Goal: Task Accomplishment & Management: Use online tool/utility

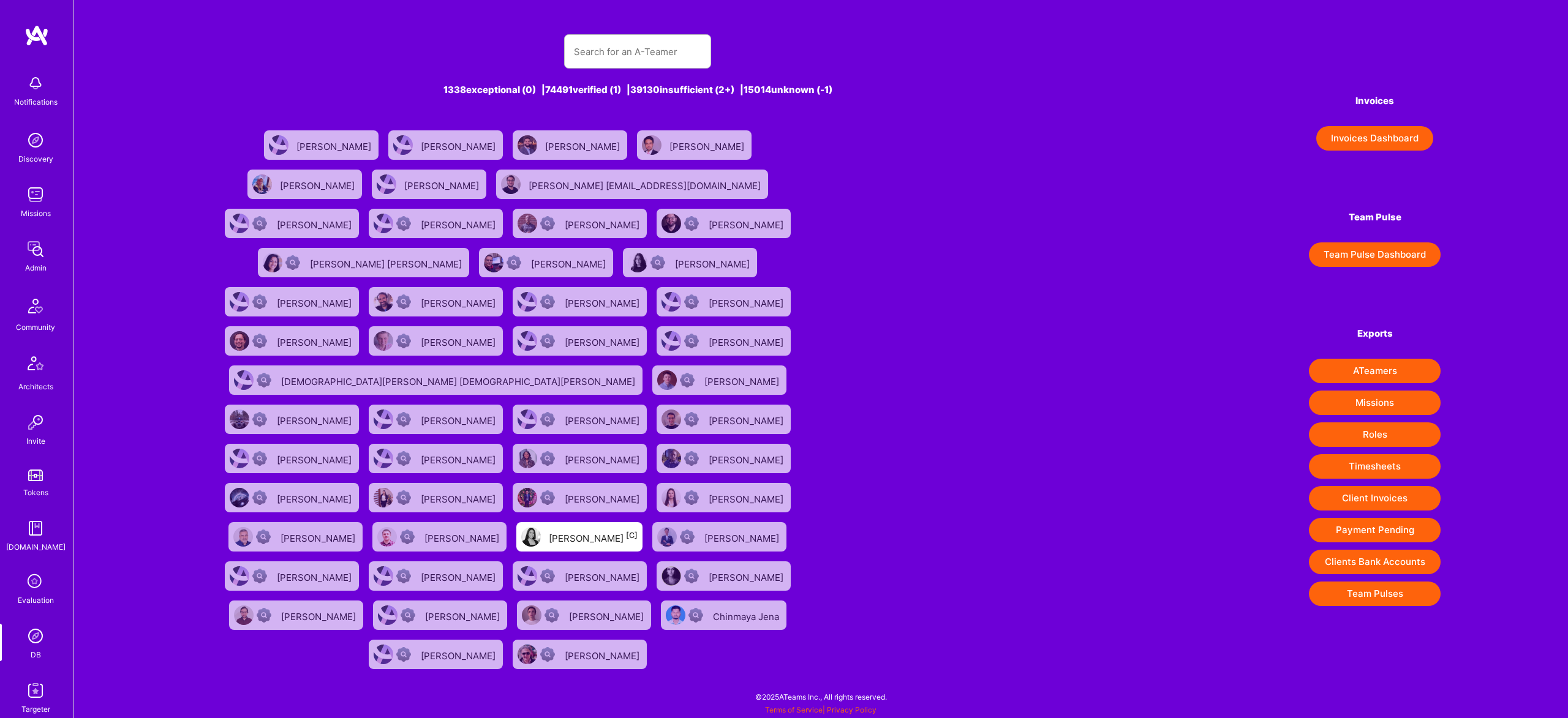
type input "l"
type input "una"
type input "luna"
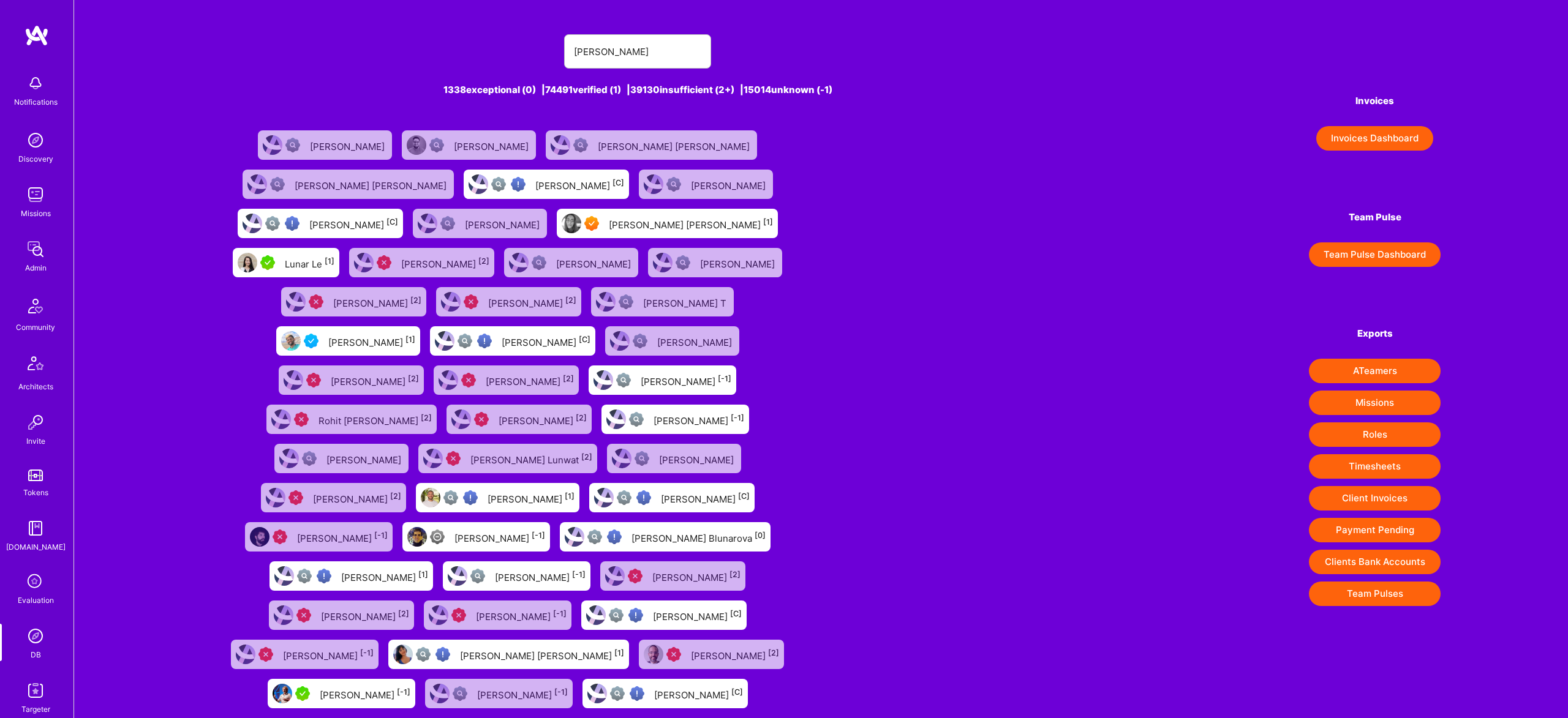
click at [609, 227] on div "Luna Nylund [1]" at bounding box center [691, 224] width 164 height 16
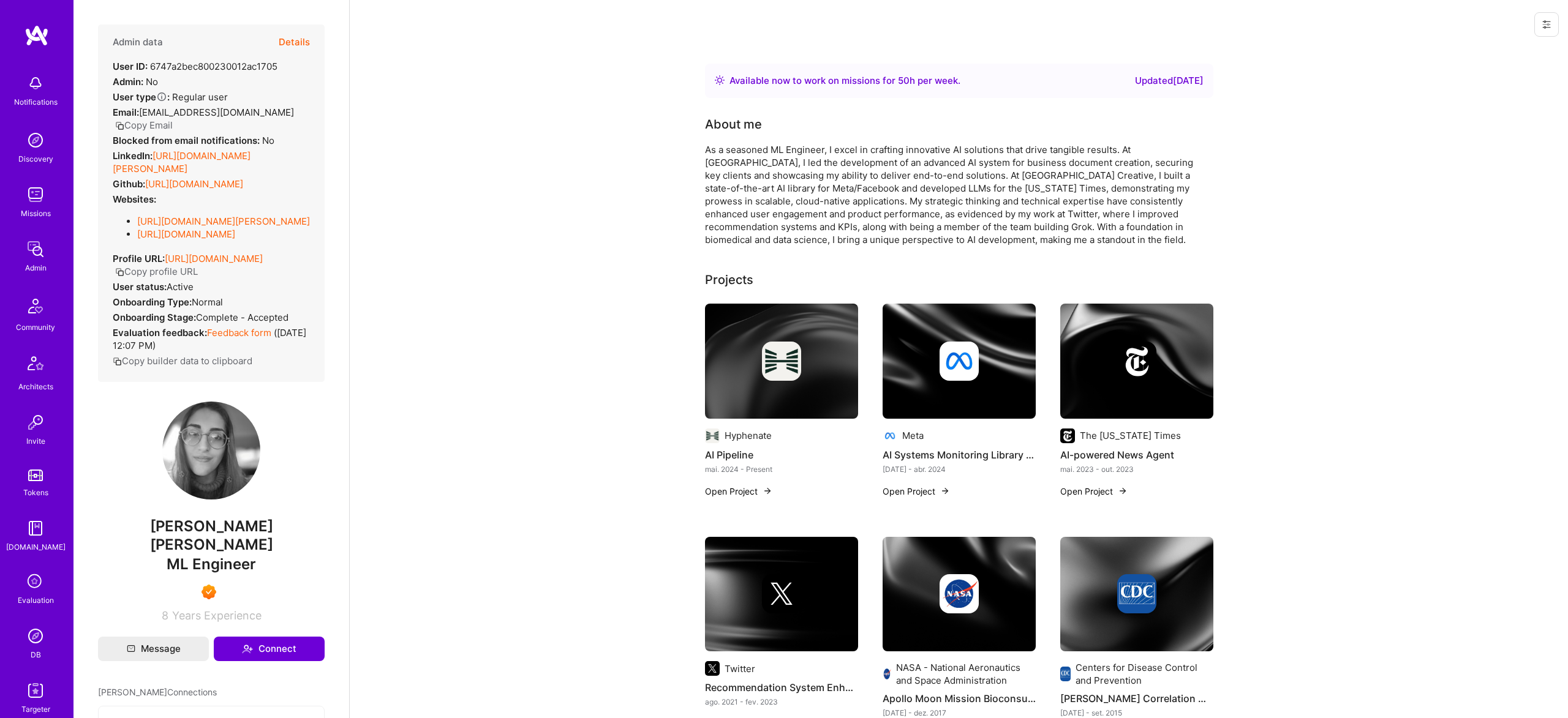
click at [251, 257] on link "https://client.a.team/builders/6747a2bec800230012ac1705" at bounding box center [214, 258] width 98 height 11
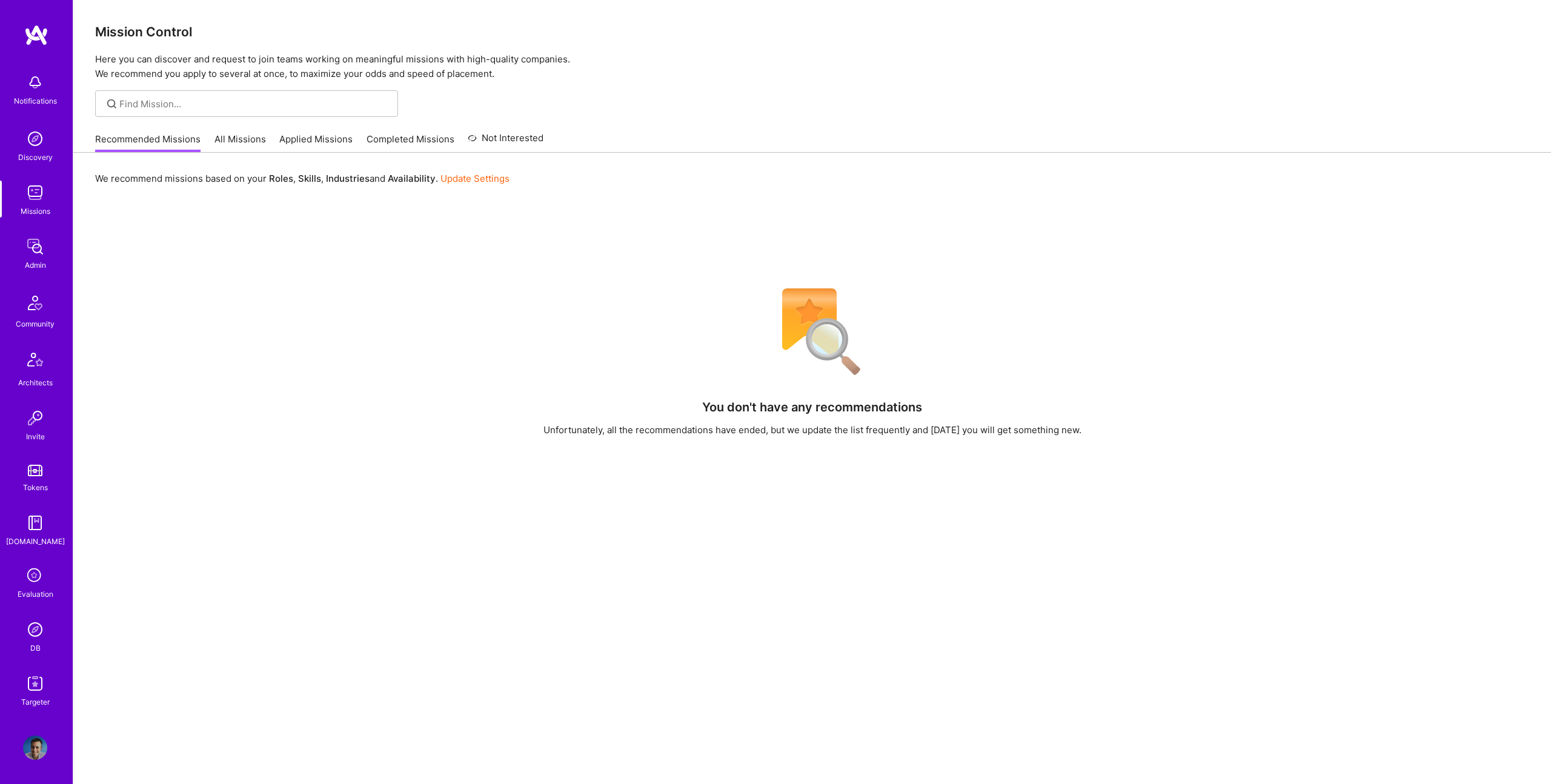
click at [35, 637] on img at bounding box center [35, 629] width 24 height 24
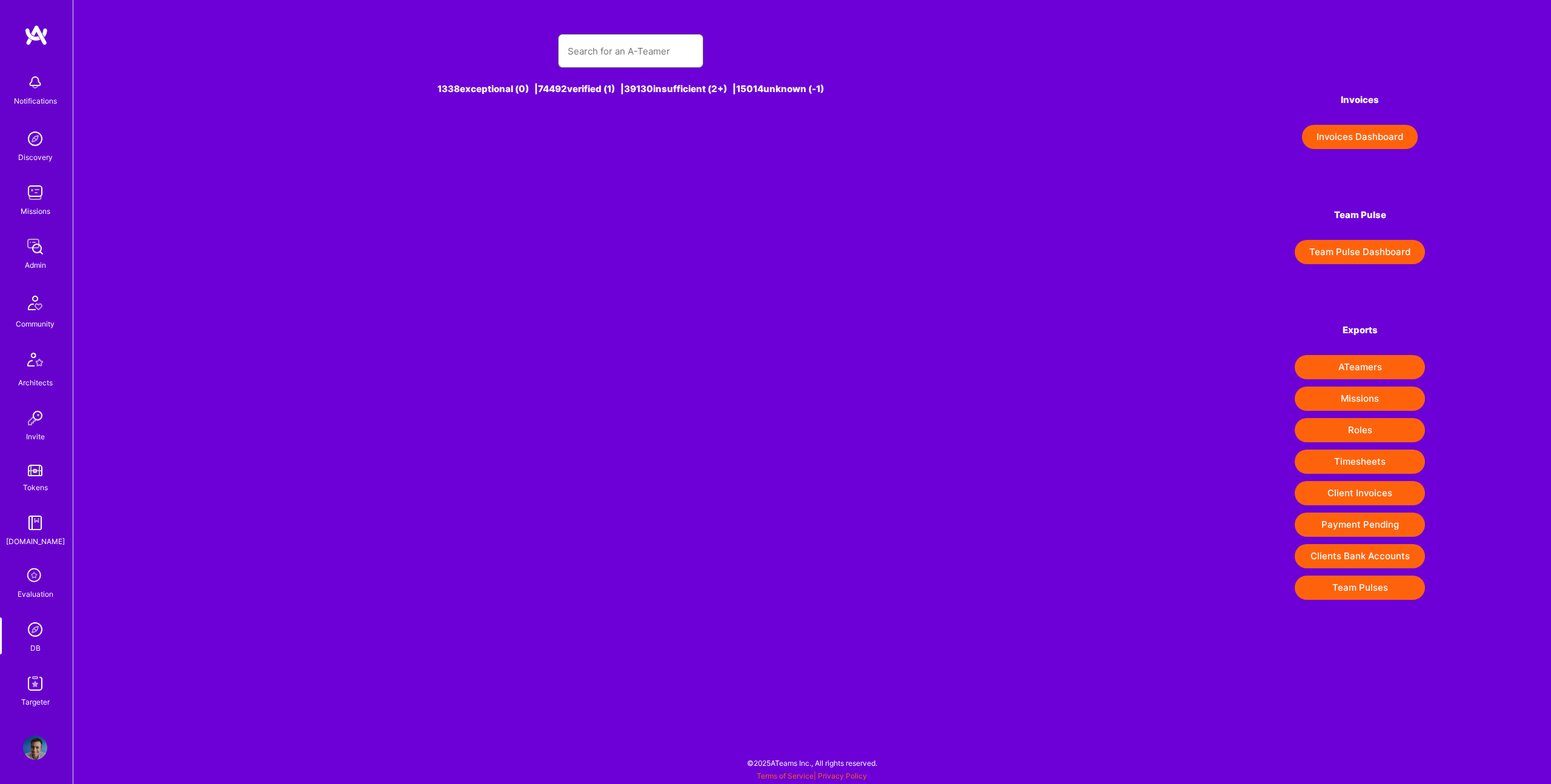
click at [653, 54] on input "text" at bounding box center [631, 51] width 126 height 31
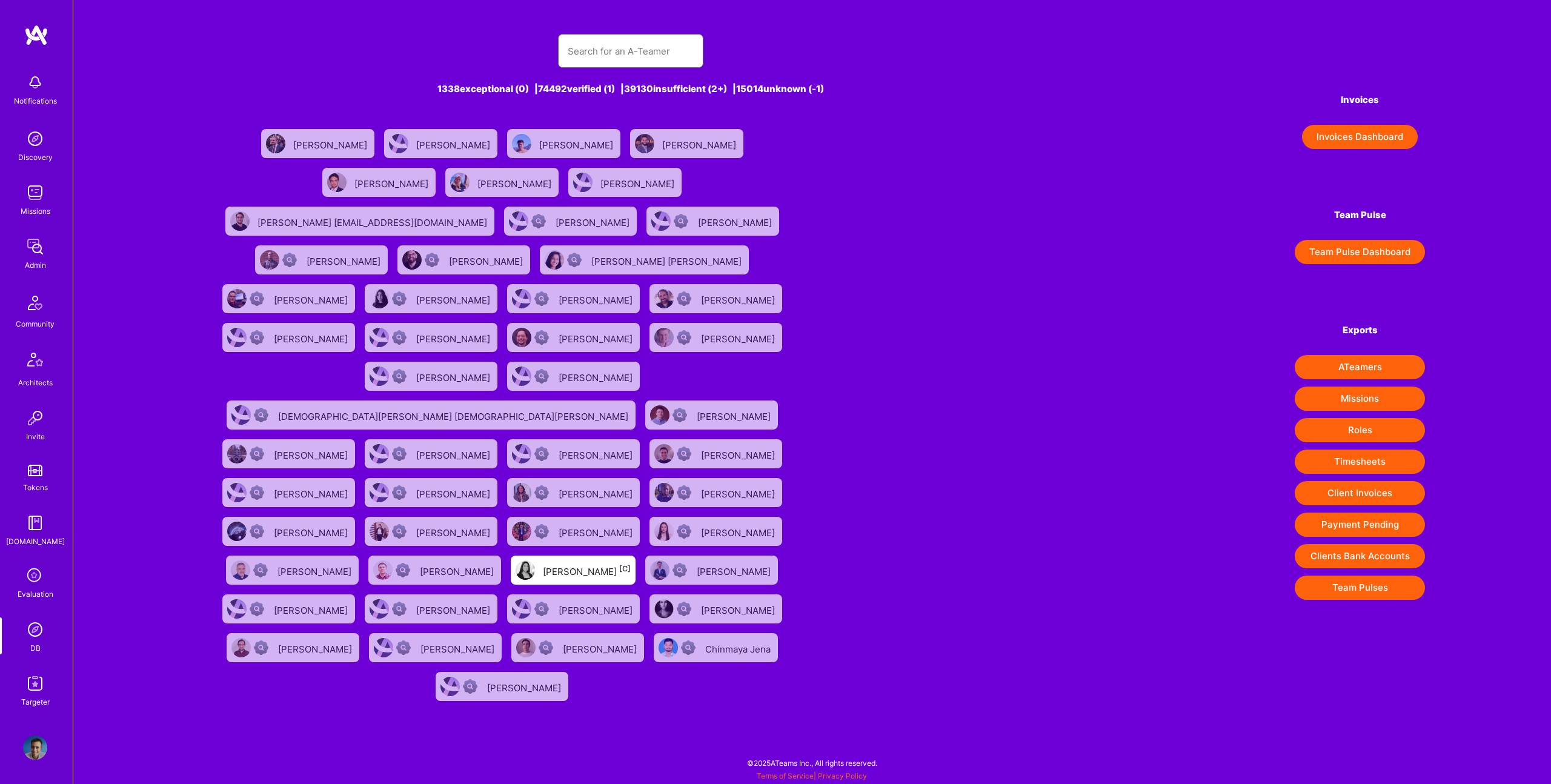
paste input "[EMAIL_ADDRESS][DOMAIN_NAME]"
type input "[EMAIL_ADDRESS][DOMAIN_NAME]"
click at [653, 54] on input "text" at bounding box center [631, 51] width 126 height 31
paste input "[EMAIL_ADDRESS][DOMAIN_NAME]"
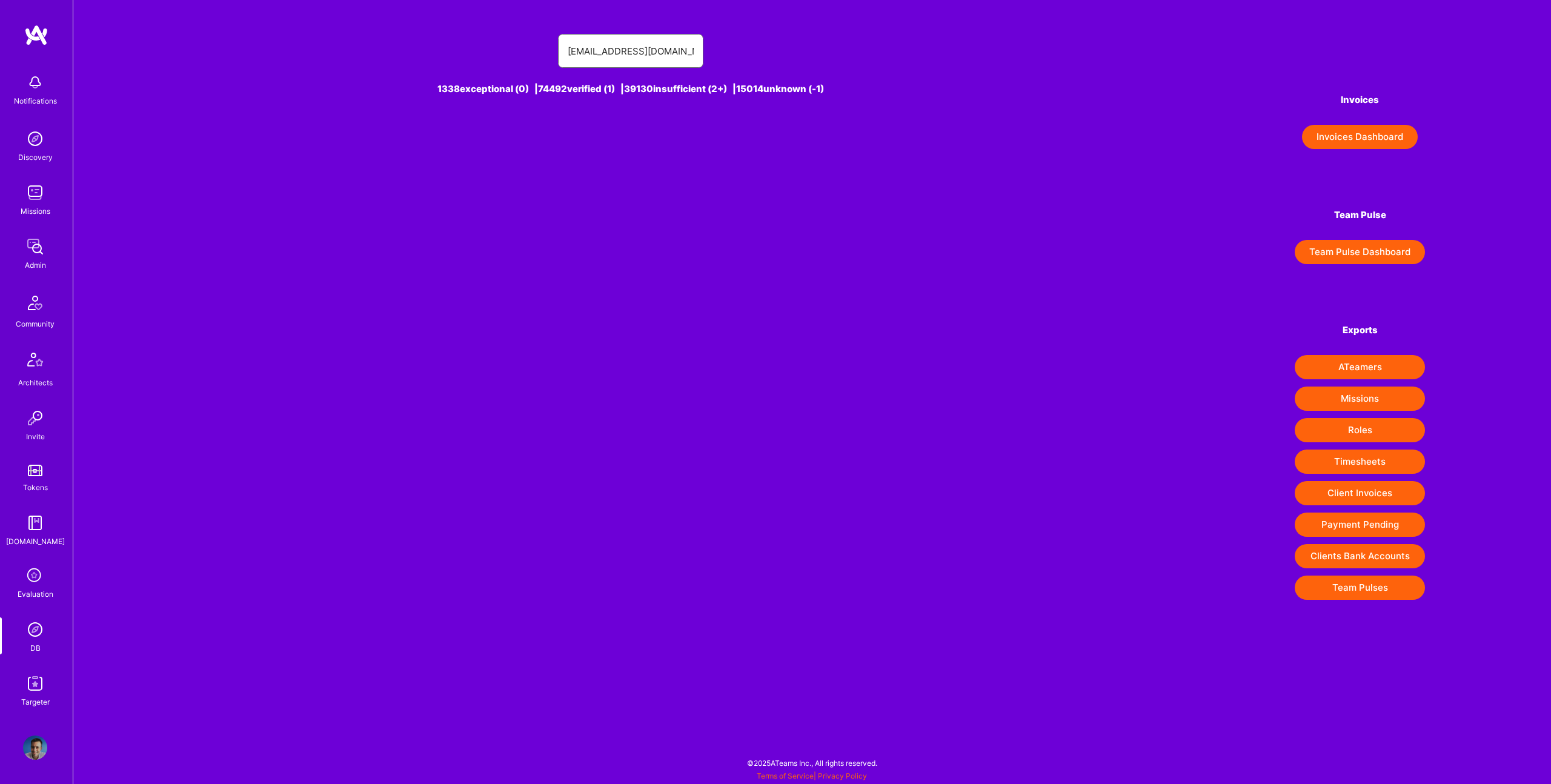
type input "[EMAIL_ADDRESS][DOMAIN_NAME]"
click at [524, 144] on div "Nadir Chibane [-1]" at bounding box center [515, 144] width 90 height 16
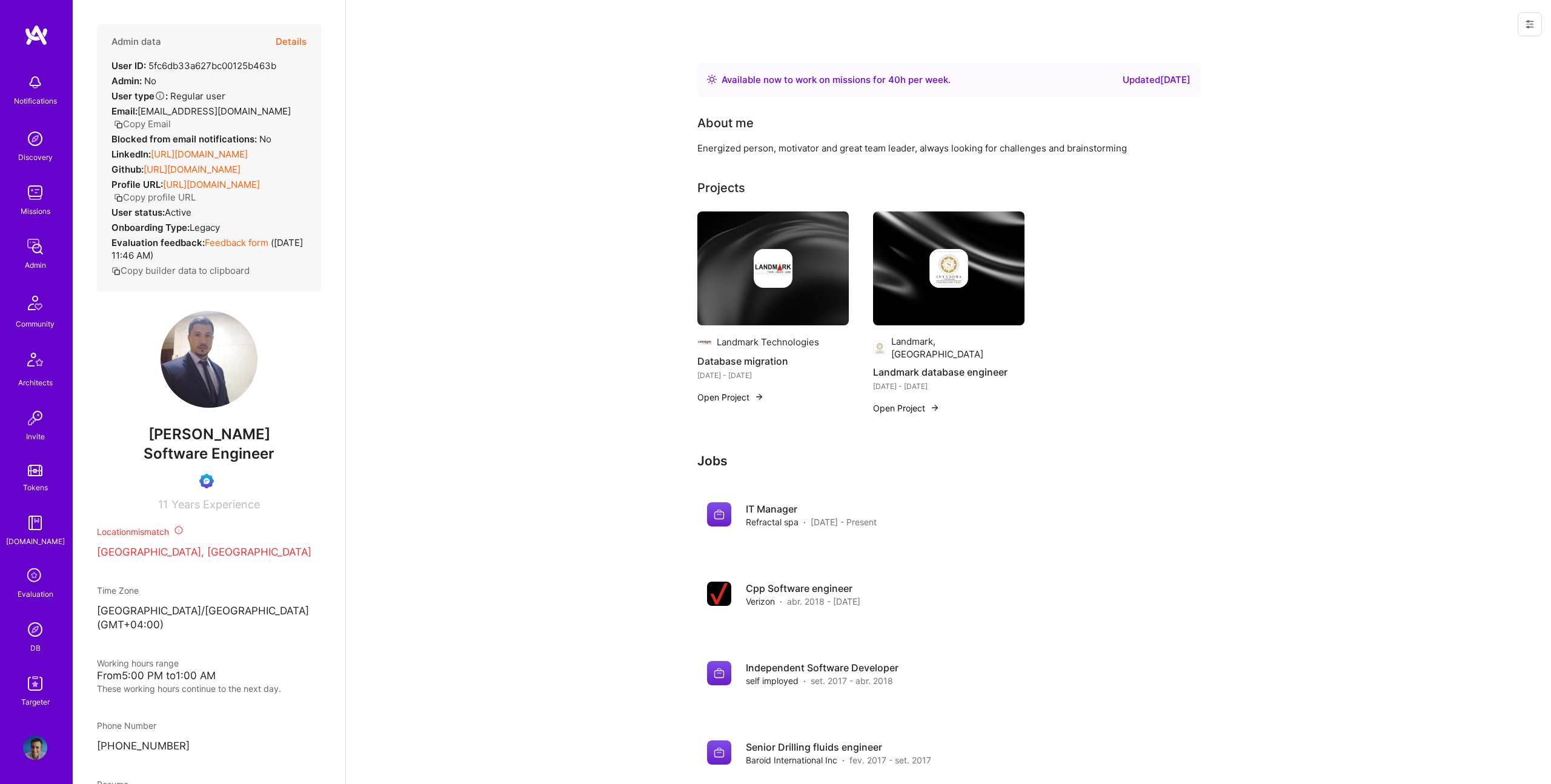
click at [290, 45] on button "Details" at bounding box center [291, 41] width 31 height 35
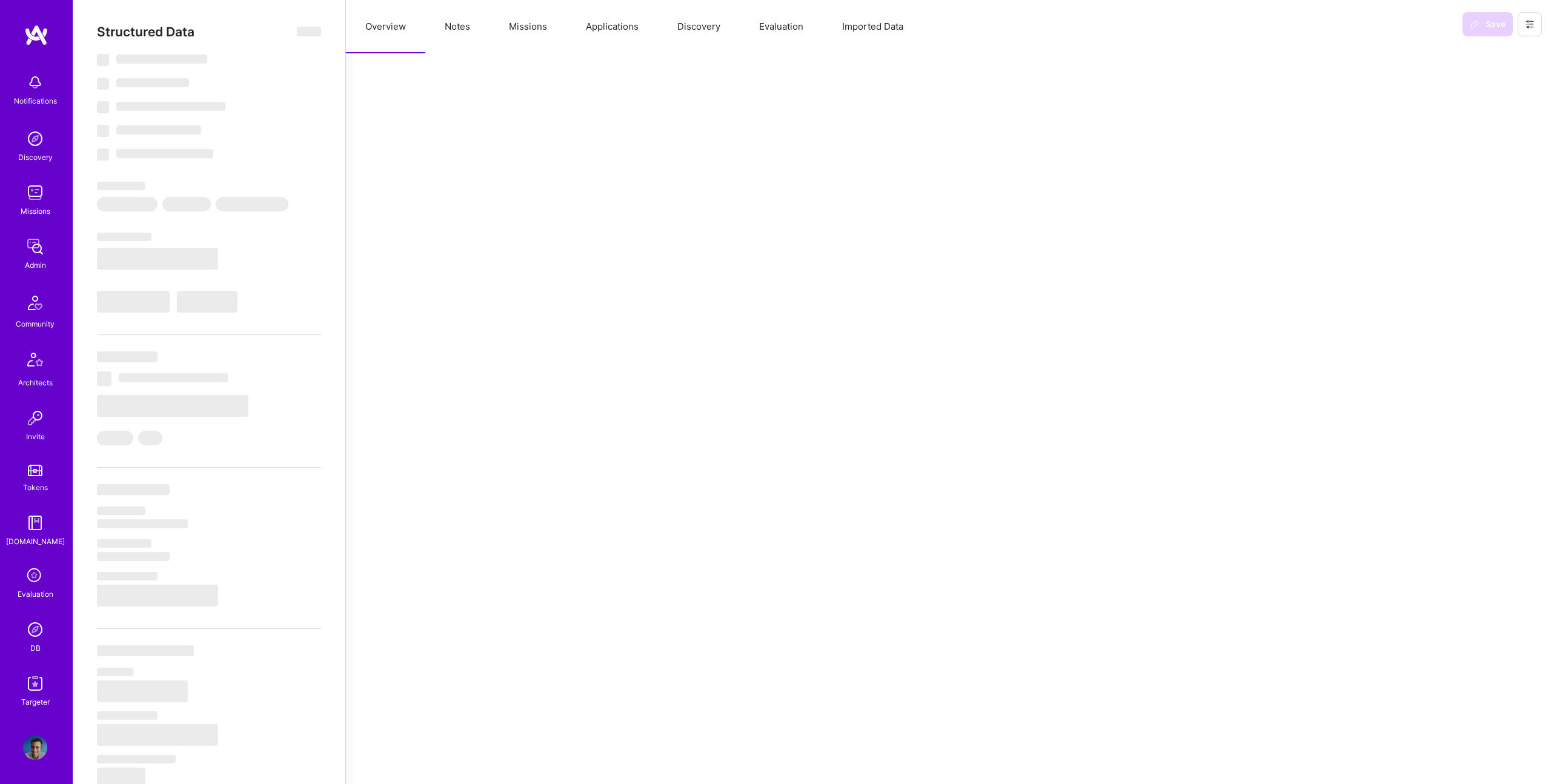
click at [539, 38] on button "Missions" at bounding box center [528, 27] width 77 height 53
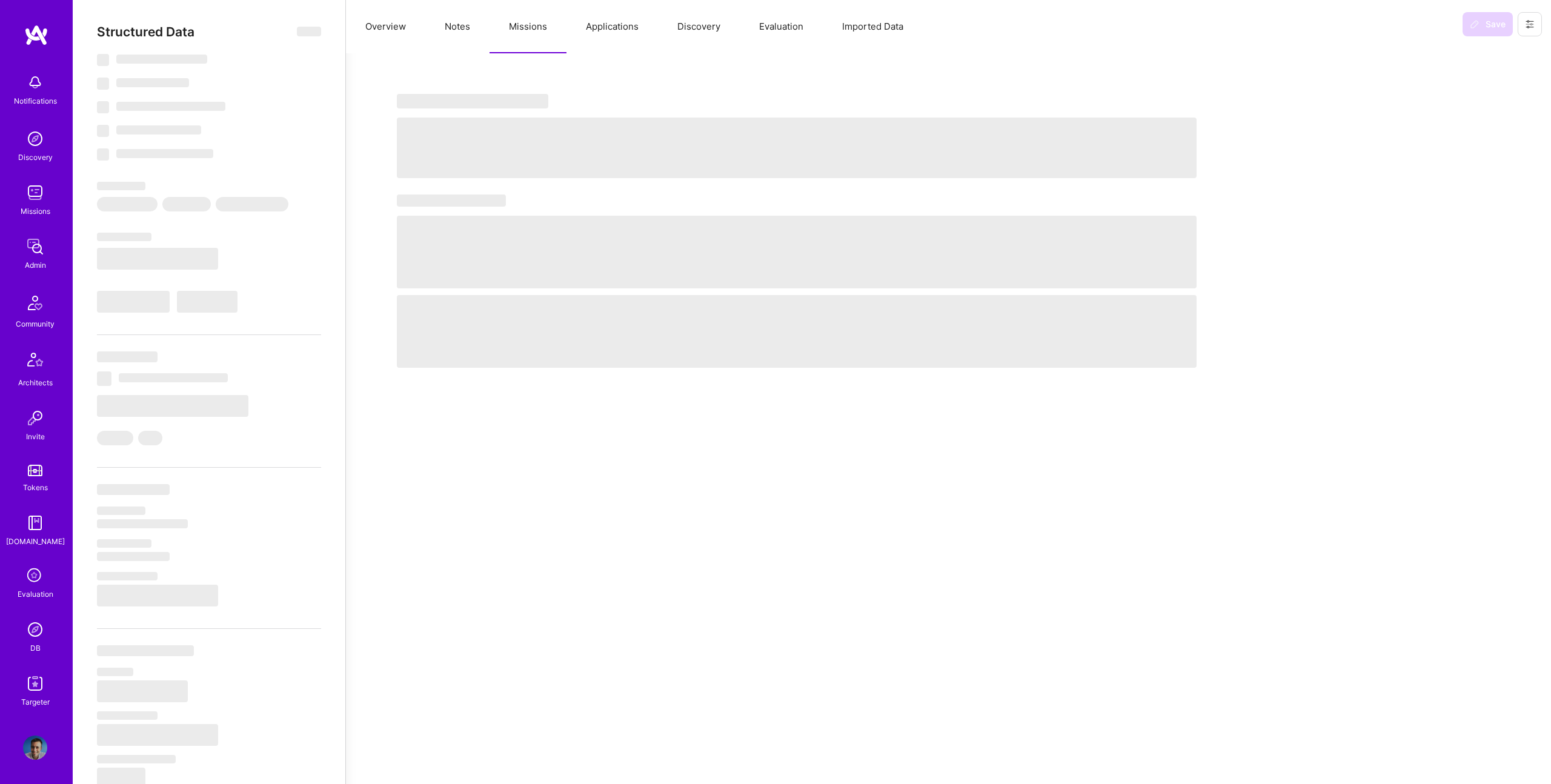
select select "Right Now"
select select "Unknown"
select select "DZ"
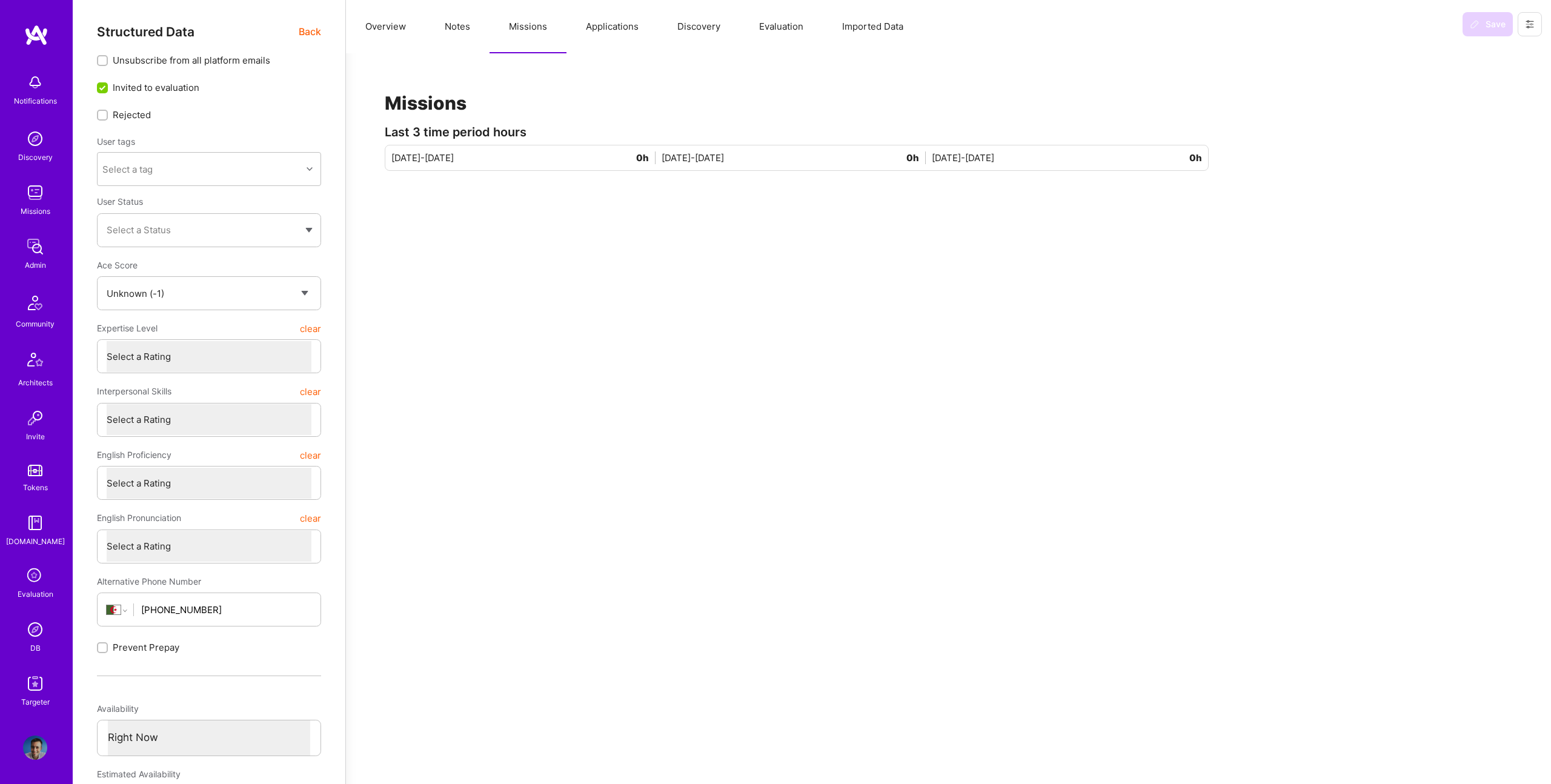
click at [457, 28] on button "Notes" at bounding box center [457, 27] width 64 height 53
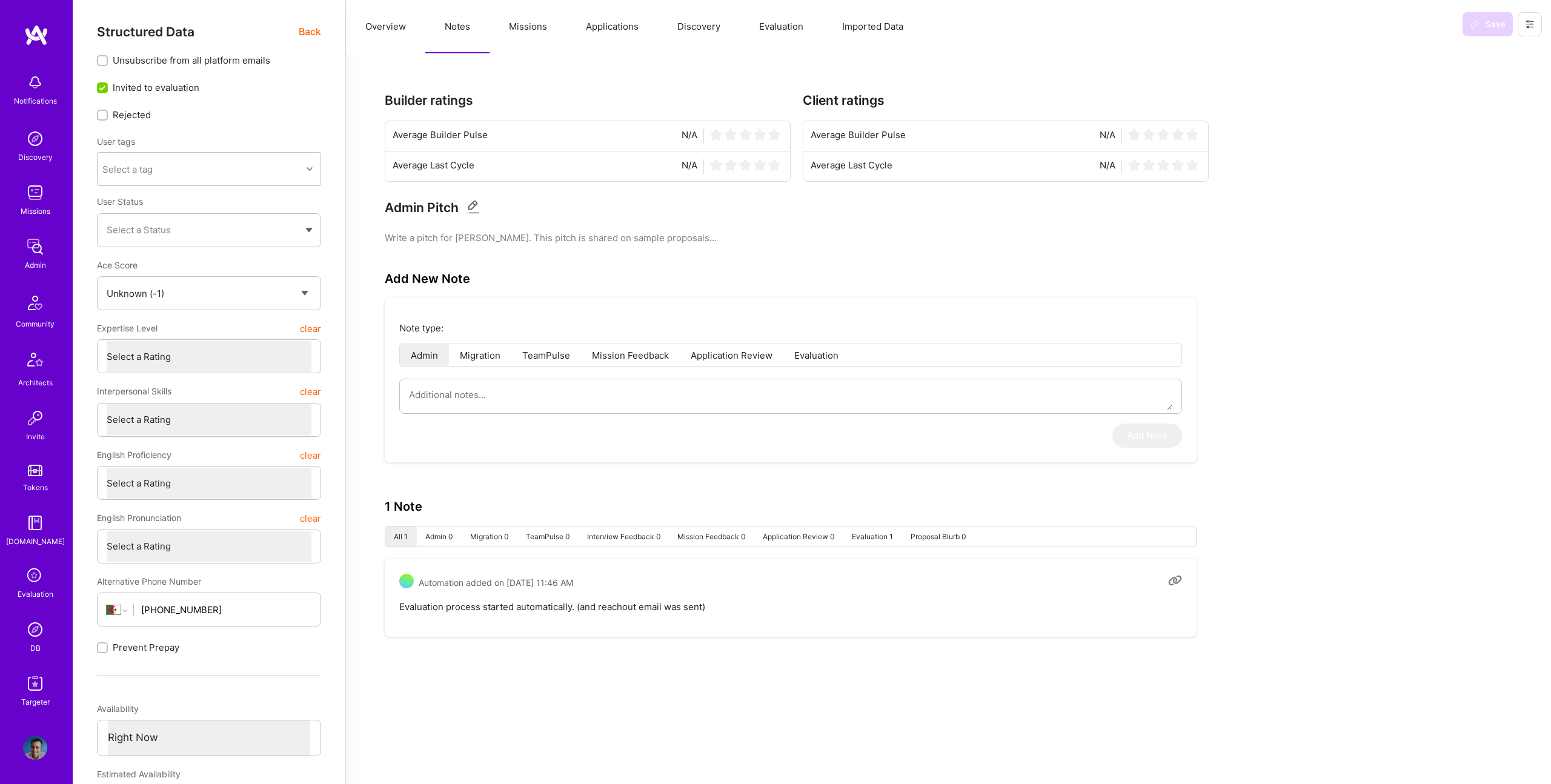
click at [583, 33] on button "Applications" at bounding box center [612, 27] width 92 height 53
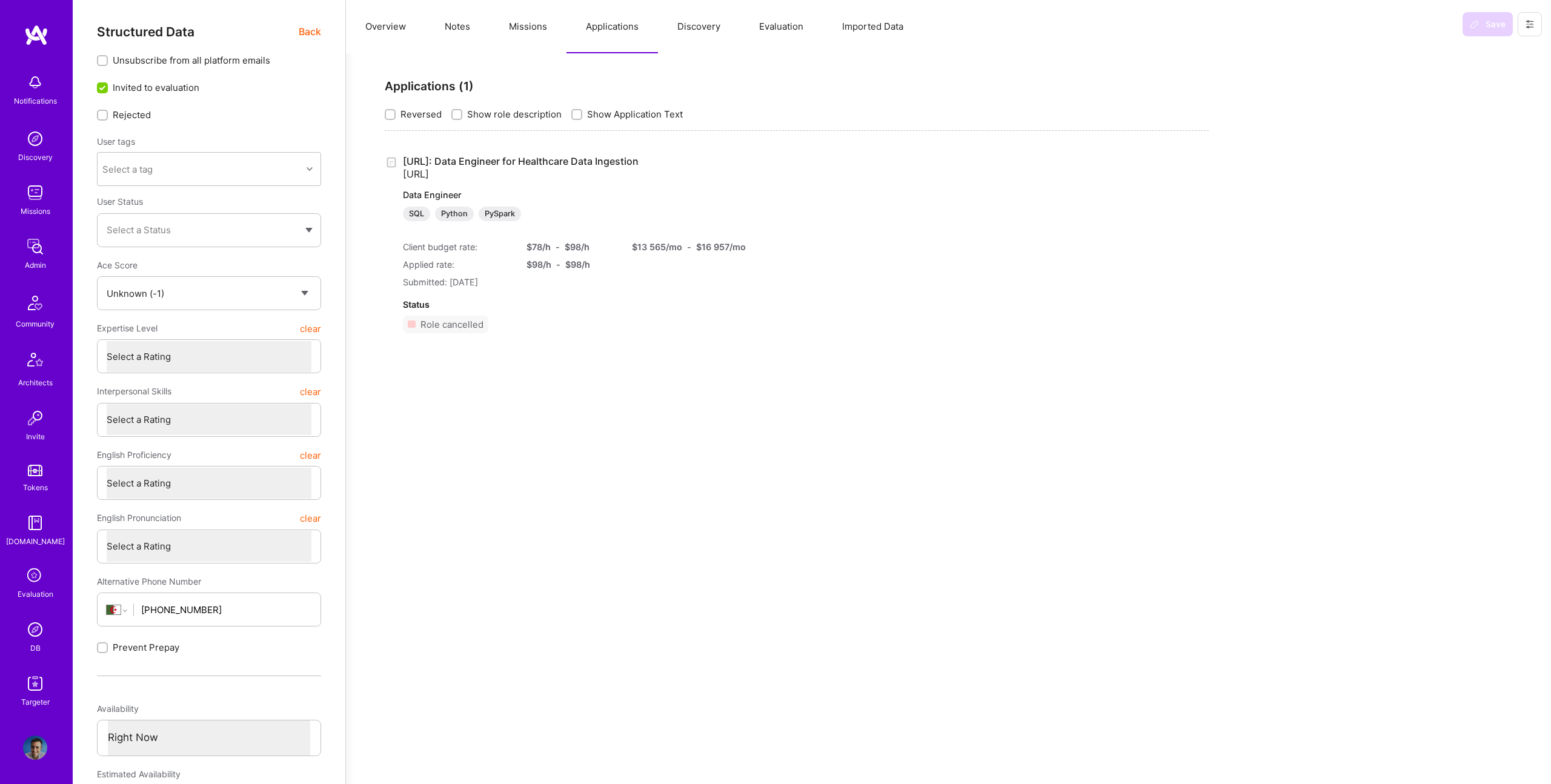
click at [397, 38] on button "Overview" at bounding box center [385, 27] width 79 height 53
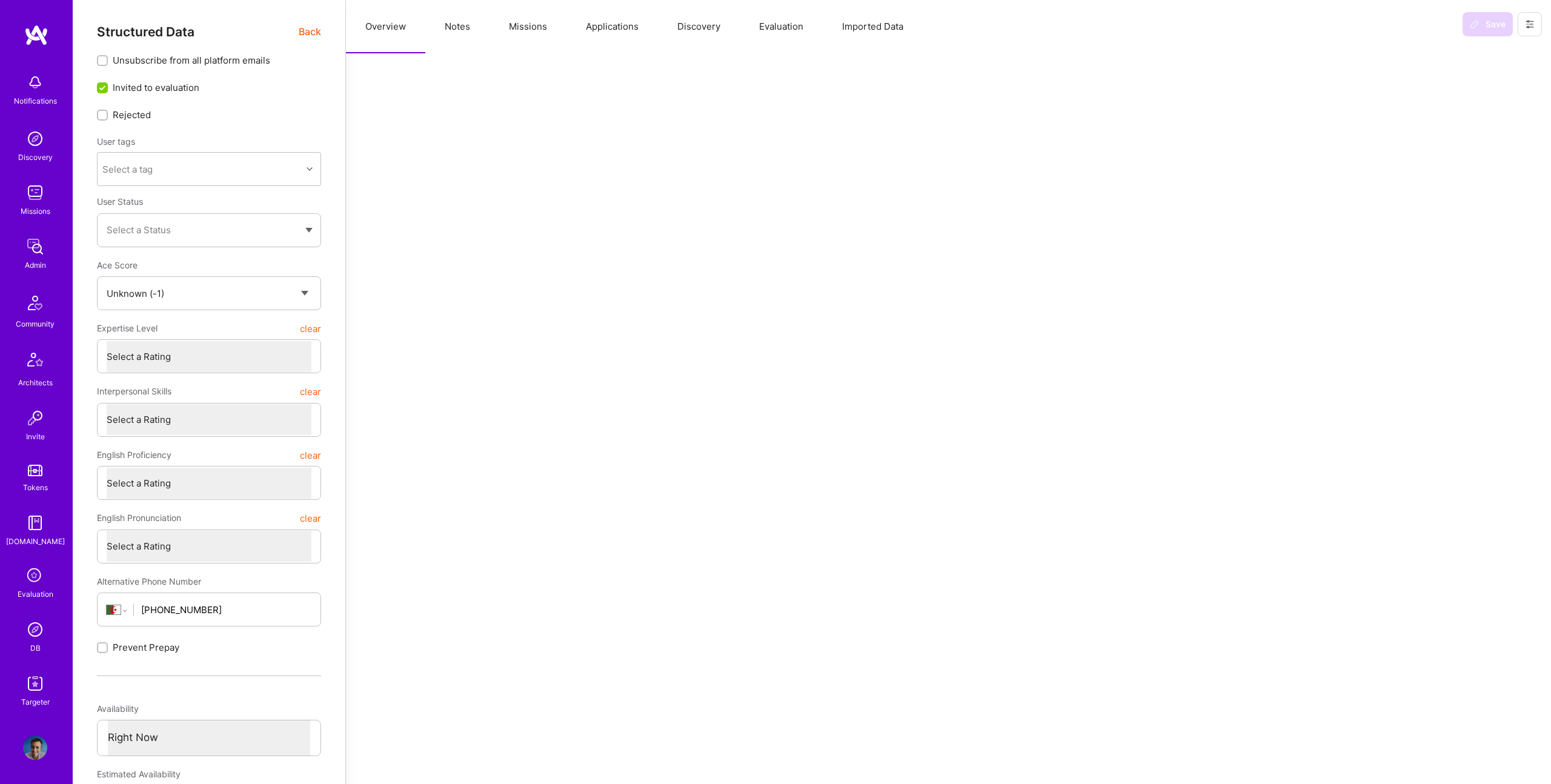
click at [780, 35] on button "Evaluation" at bounding box center [781, 27] width 83 height 53
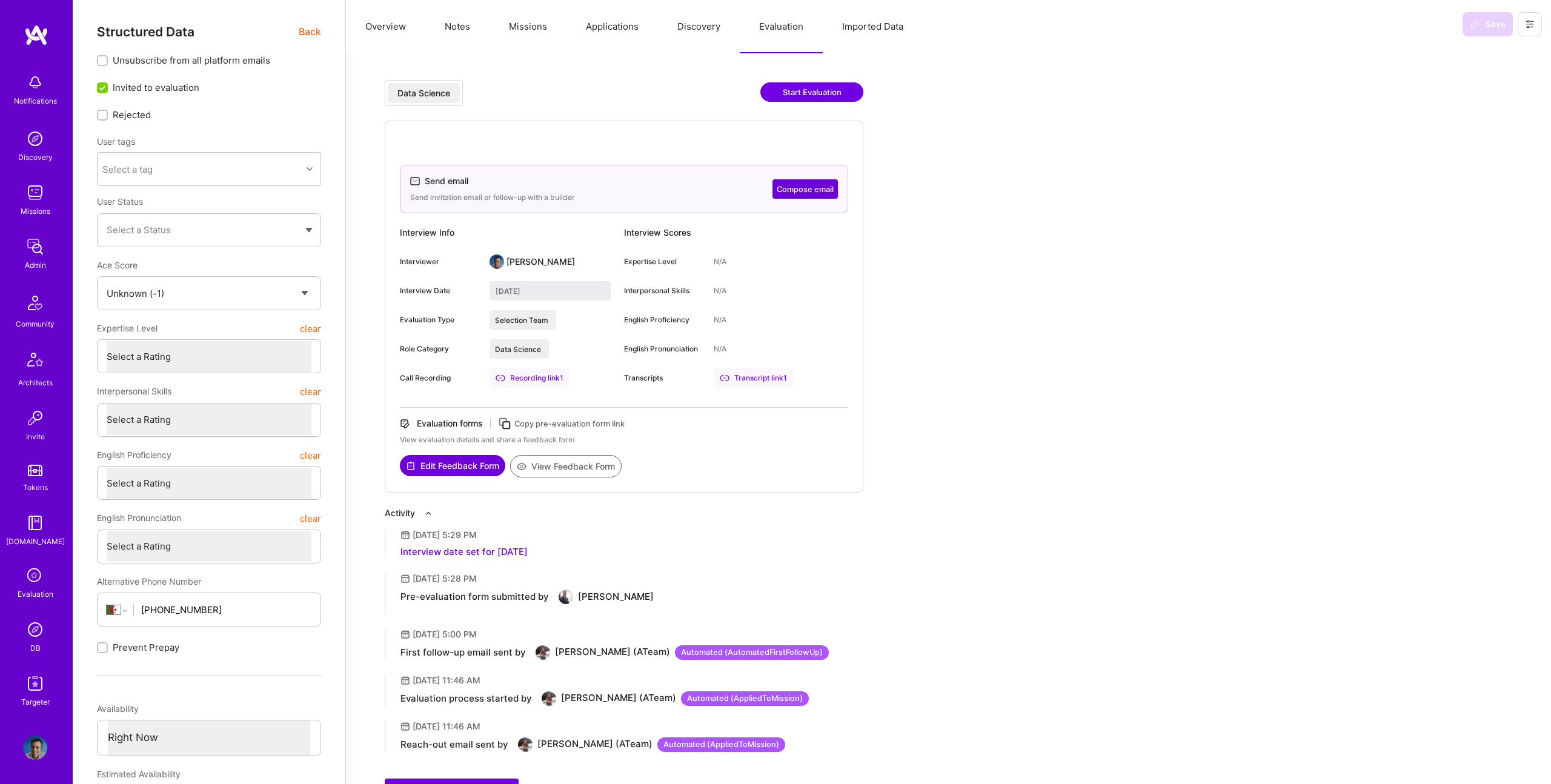
click at [312, 35] on span "Back" at bounding box center [310, 31] width 23 height 15
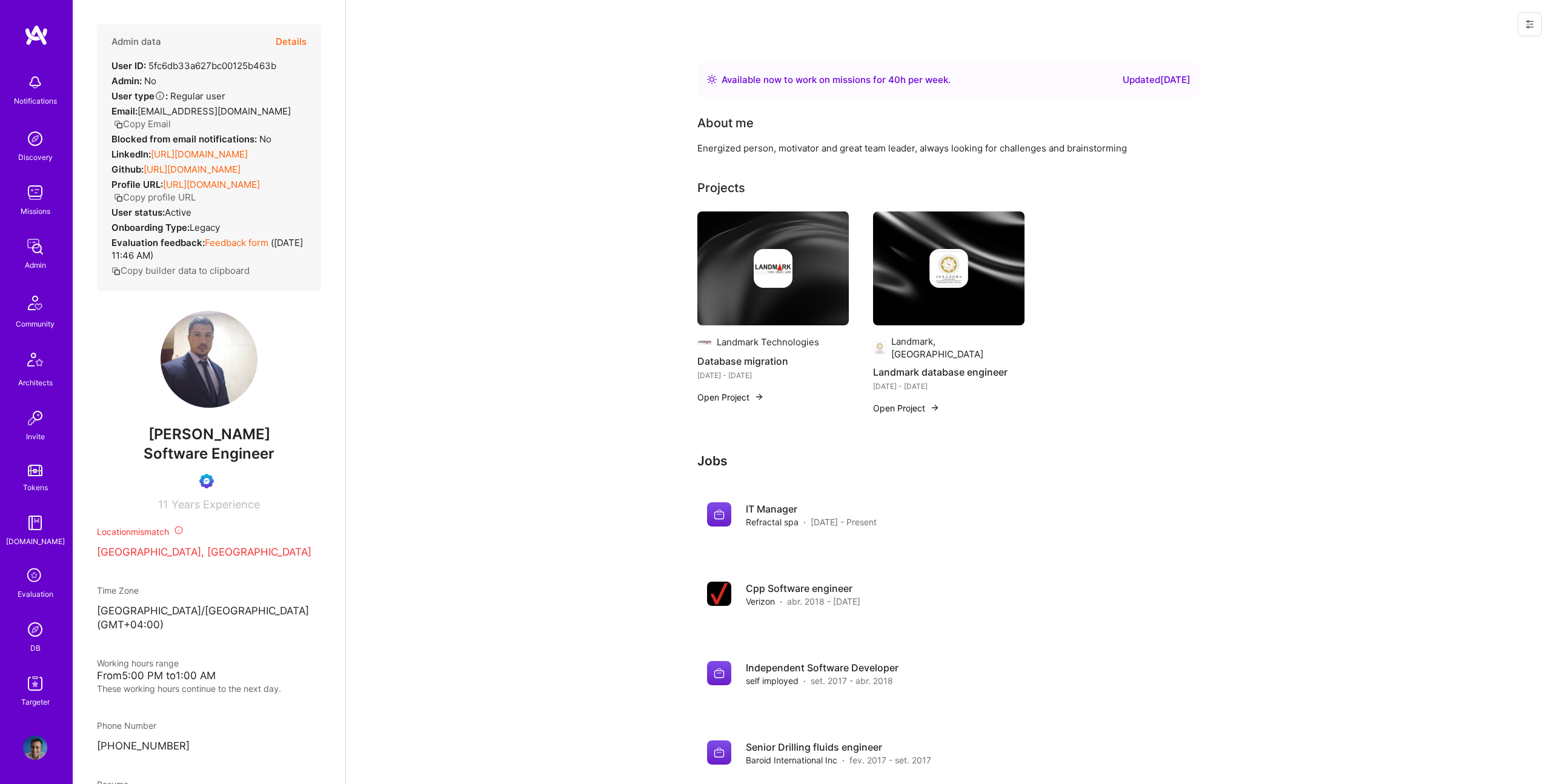
scroll to position [3, 0]
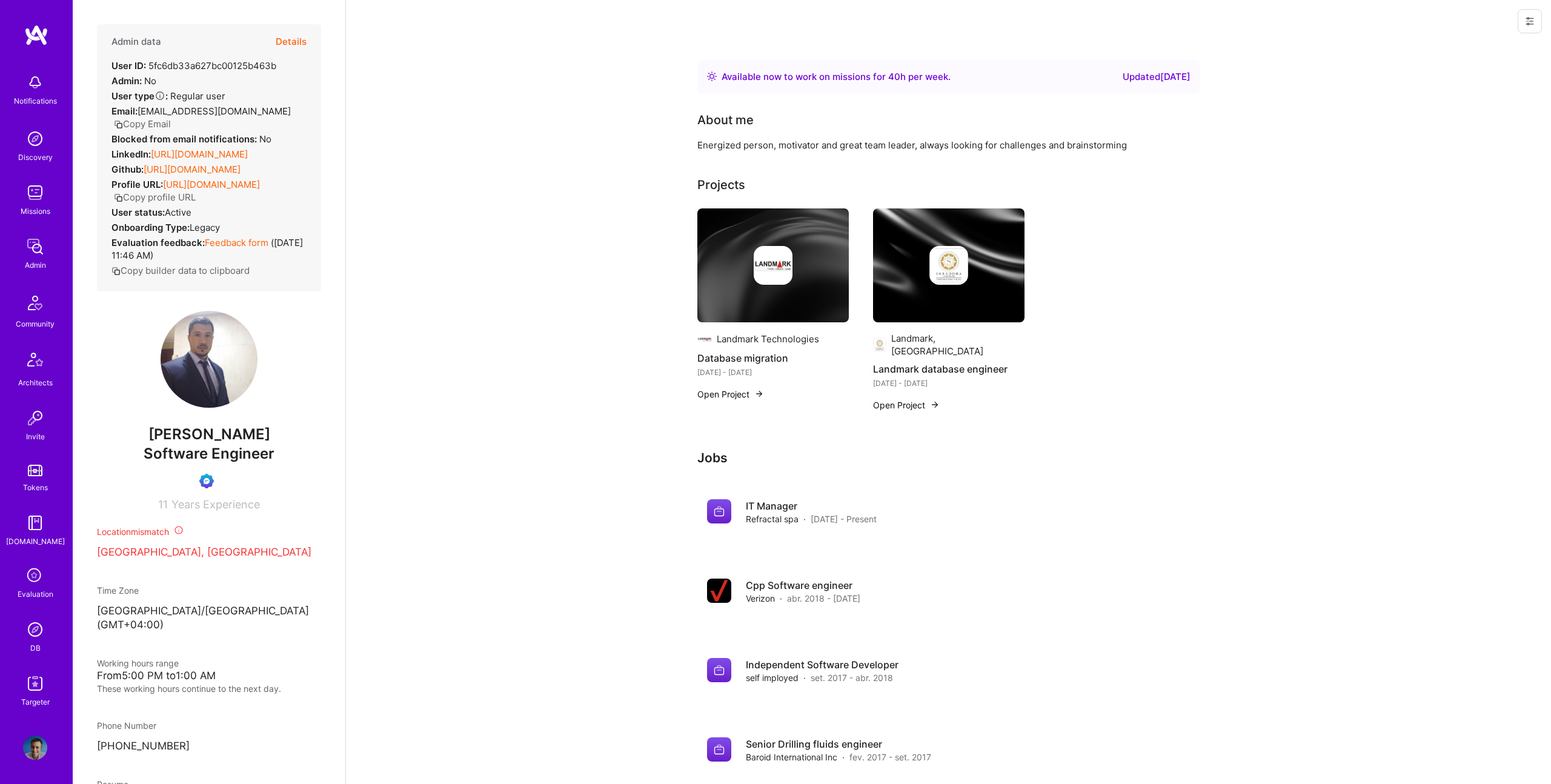
click at [237, 488] on div at bounding box center [209, 481] width 224 height 15
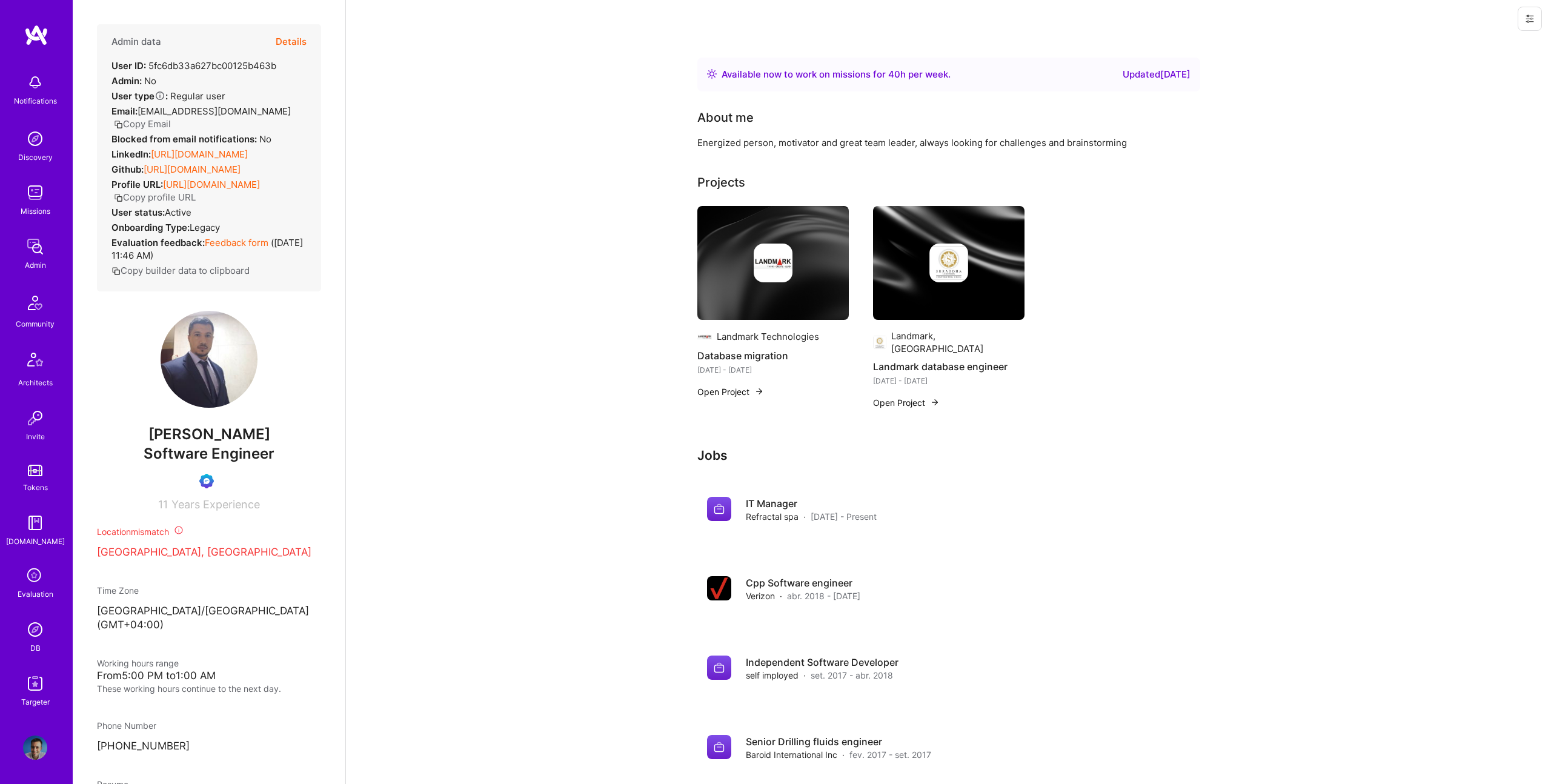
click at [204, 148] on link "https://linkedin.com/in/nadir-chibane-77172811" at bounding box center [199, 153] width 97 height 11
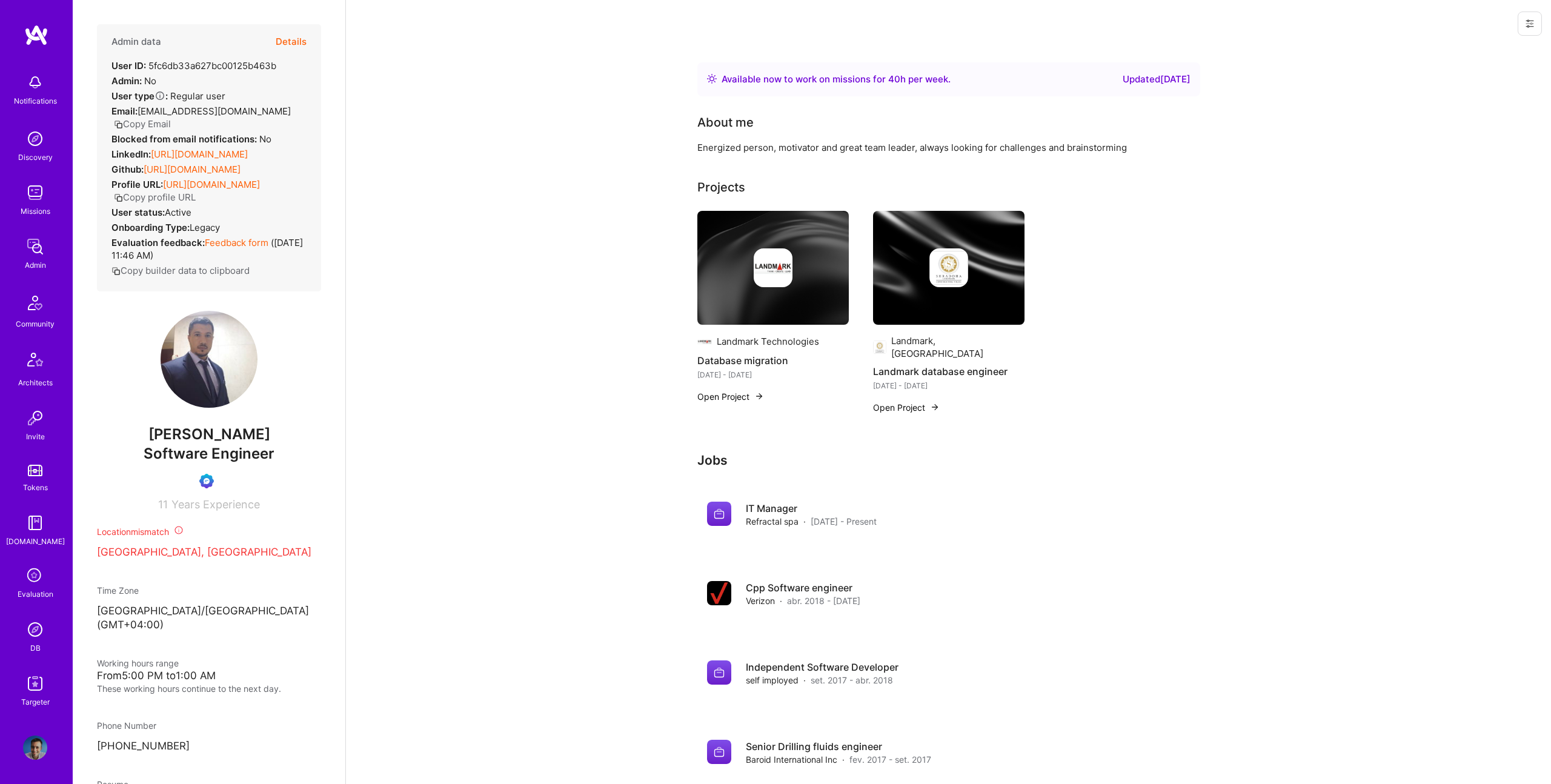
scroll to position [0, 0]
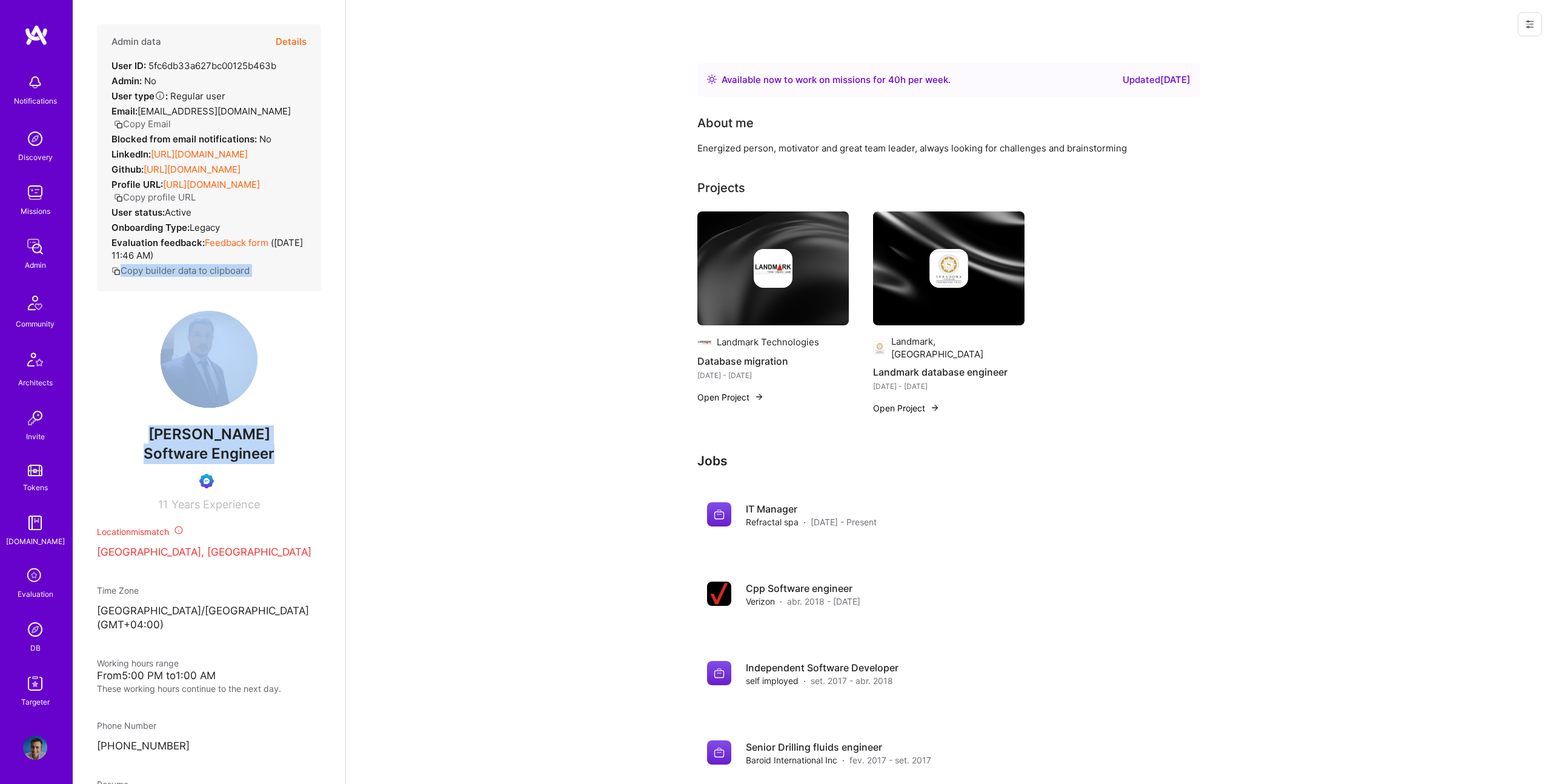
drag, startPoint x: 286, startPoint y: 466, endPoint x: 251, endPoint y: 258, distance: 210.9
click at [251, 259] on div "Admin data Details User ID: 5fc6db33a627bc00125b463b Admin: No User type Regula…" at bounding box center [209, 267] width 224 height 486
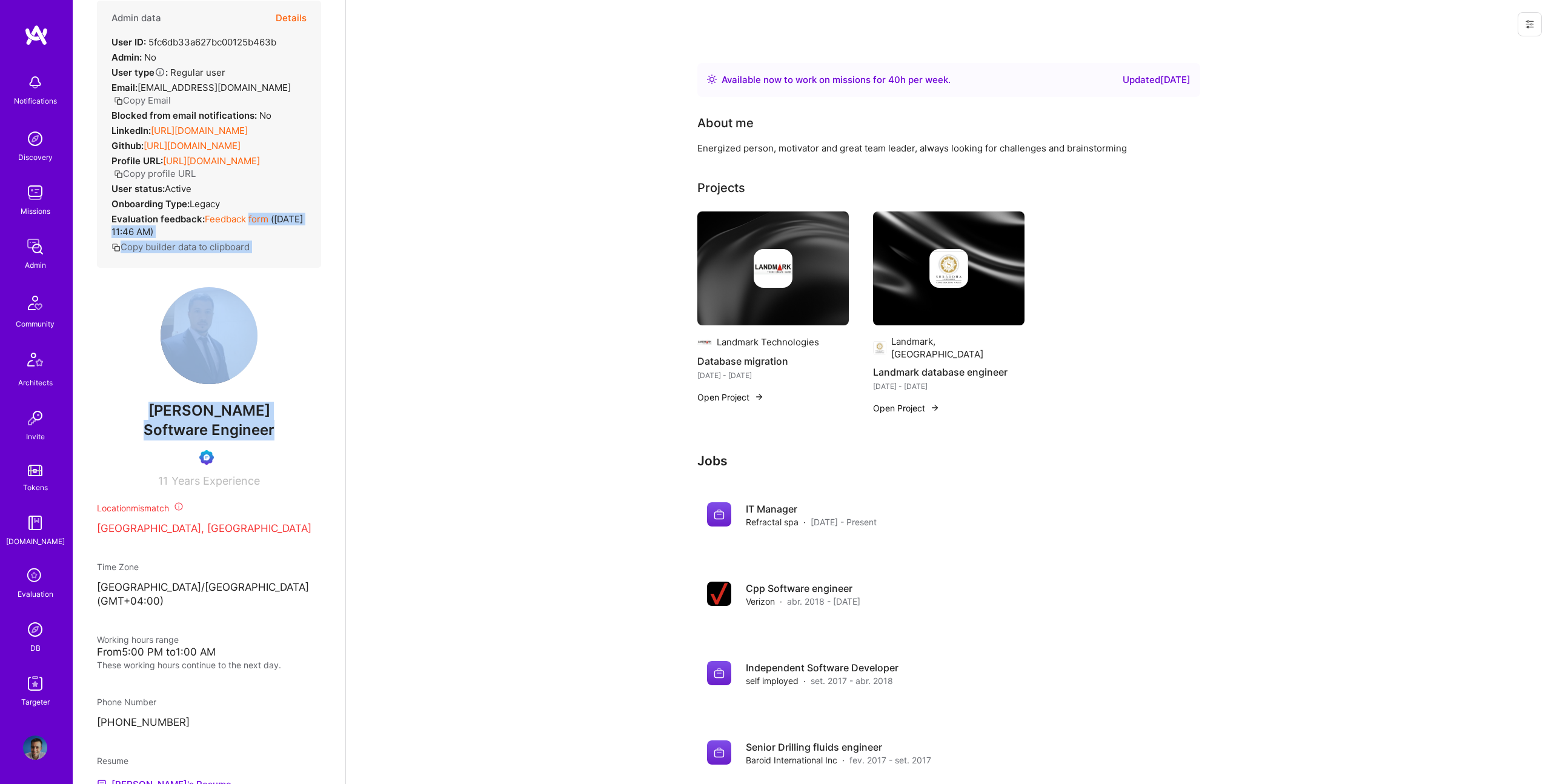
scroll to position [31, 0]
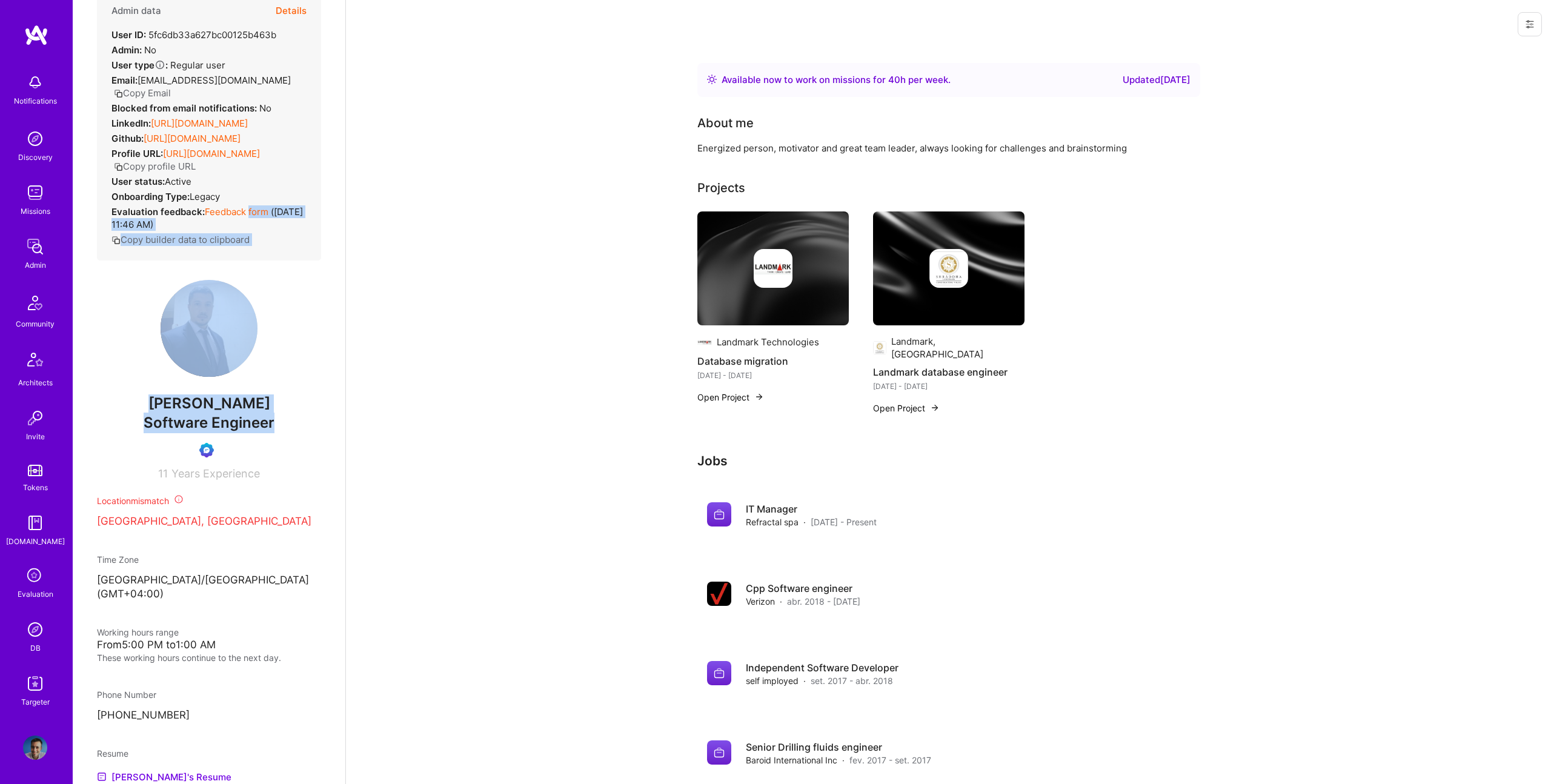
click at [300, 13] on button "Details" at bounding box center [291, 11] width 31 height 35
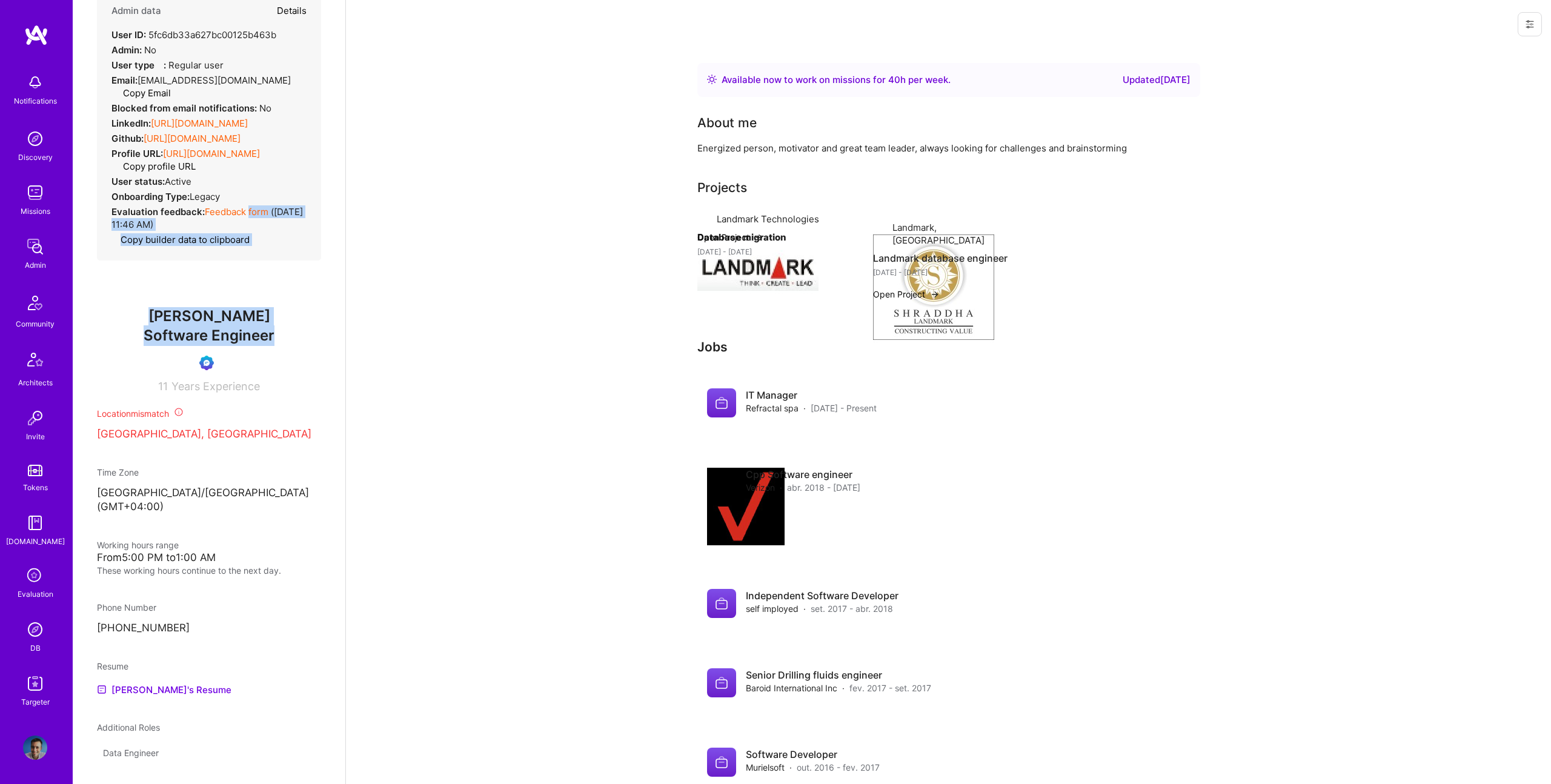
type textarea "x"
select select "Unknown"
select select "DZ"
select select "Right Now"
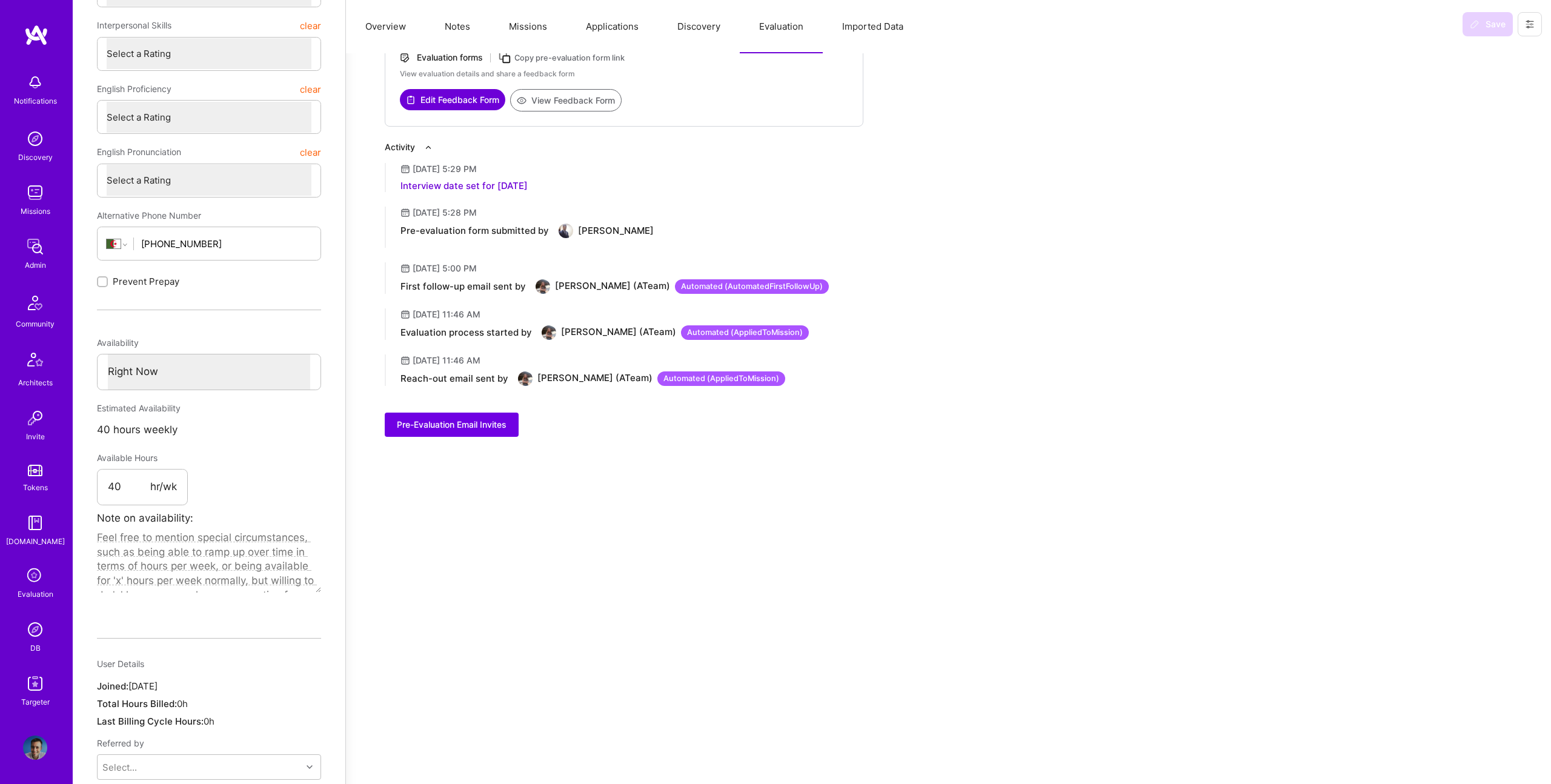
scroll to position [393, 0]
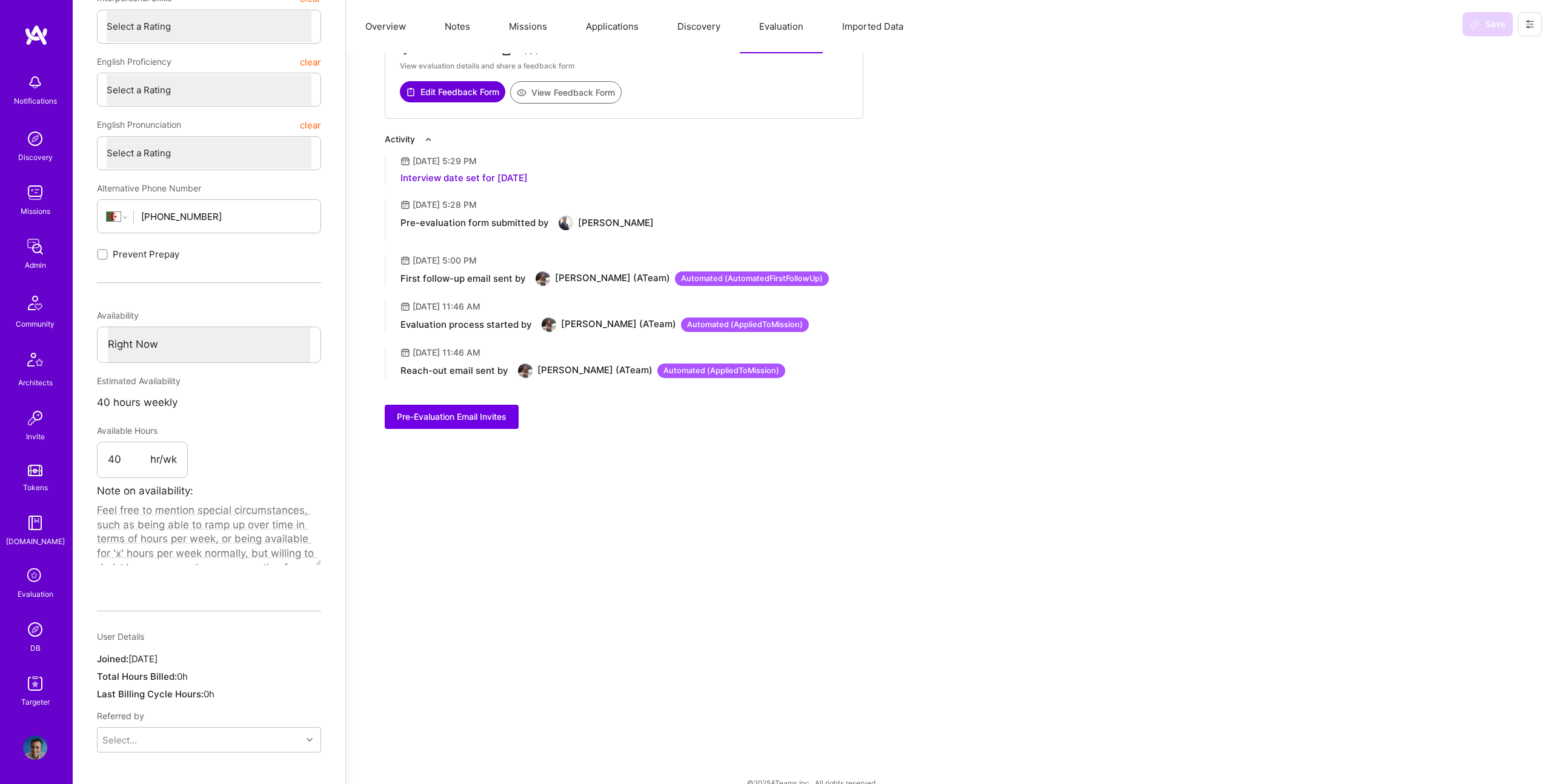
click at [565, 98] on button "View Feedback Form" at bounding box center [566, 92] width 112 height 23
click at [528, 36] on button "Missions" at bounding box center [528, 27] width 77 height 53
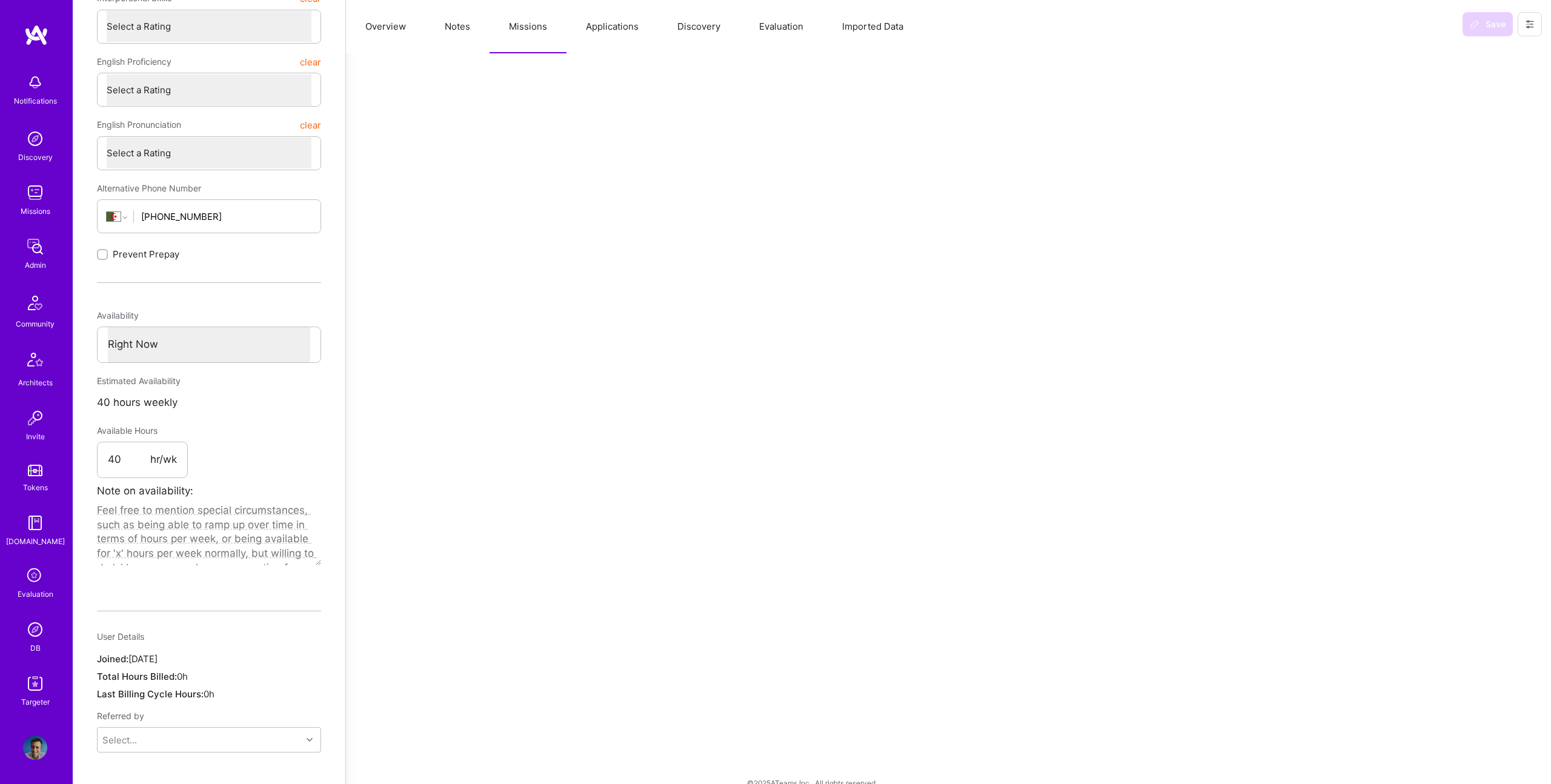
click at [882, 27] on button "Imported Data" at bounding box center [873, 27] width 100 height 53
click at [774, 27] on button "Evaluation" at bounding box center [781, 27] width 83 height 53
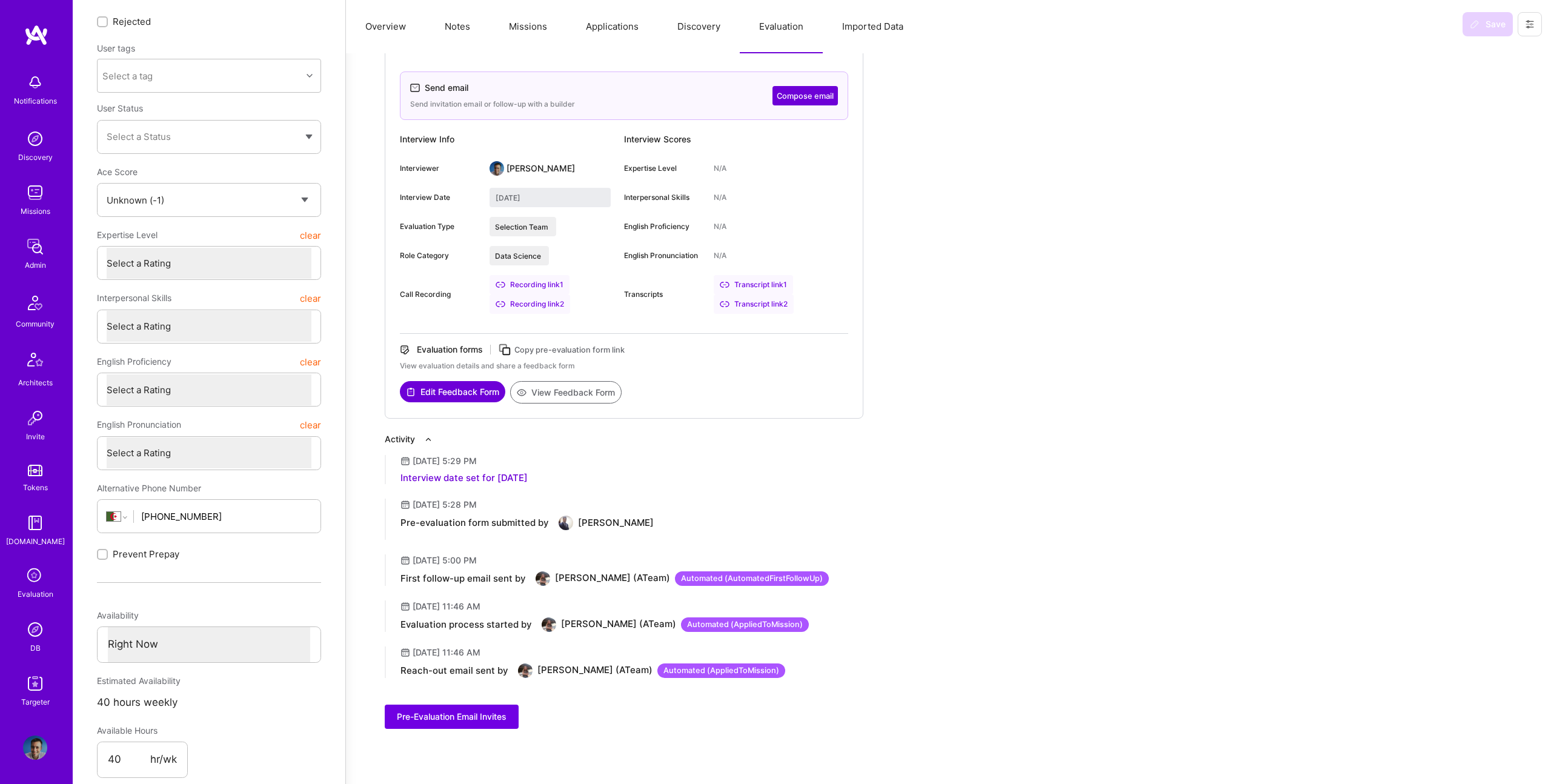
scroll to position [0, 0]
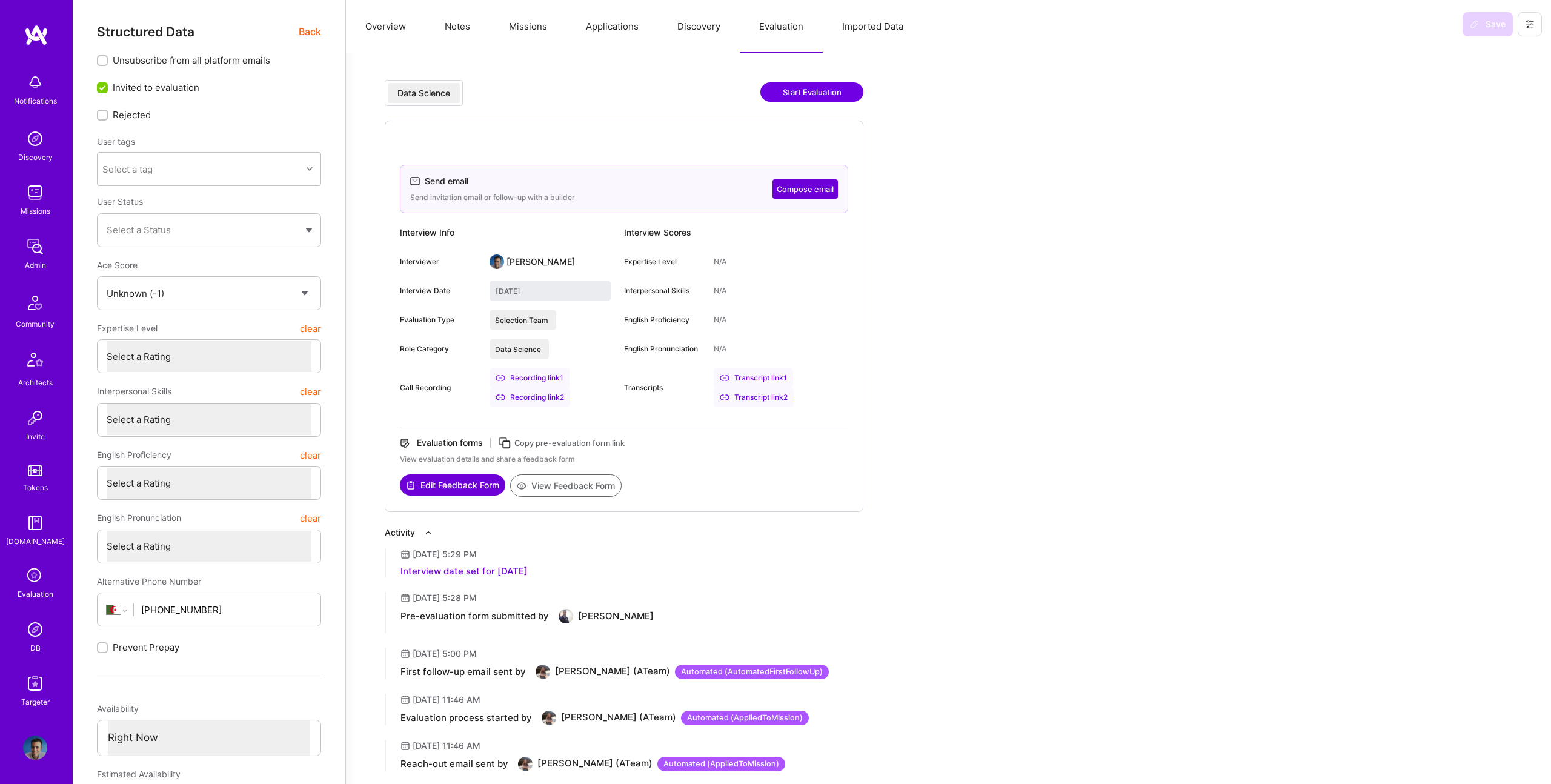
click at [482, 484] on button "Edit Feedback Form" at bounding box center [453, 485] width 106 height 21
click at [304, 36] on span "Back" at bounding box center [310, 31] width 23 height 15
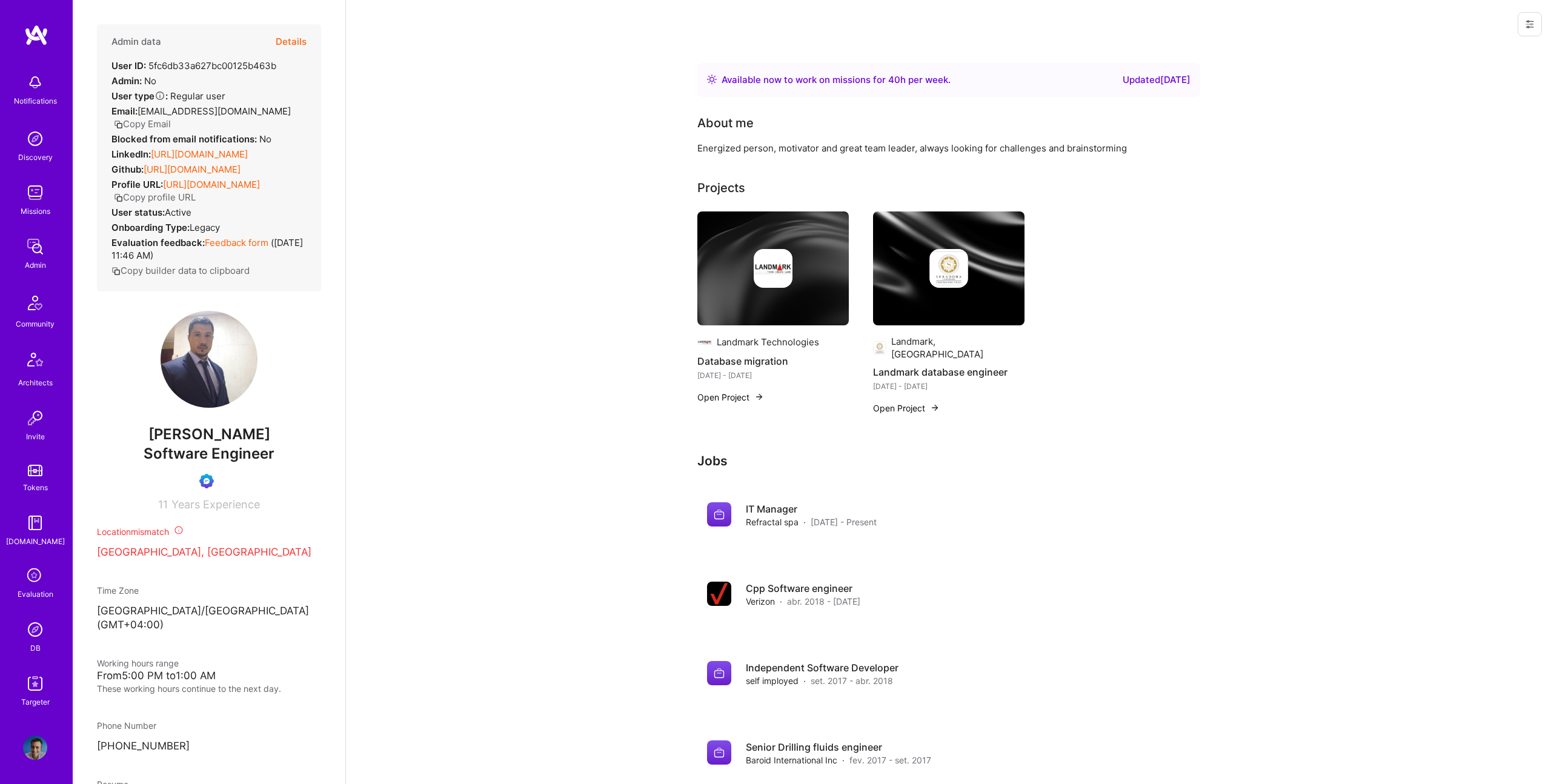
click at [39, 579] on icon at bounding box center [35, 576] width 23 height 23
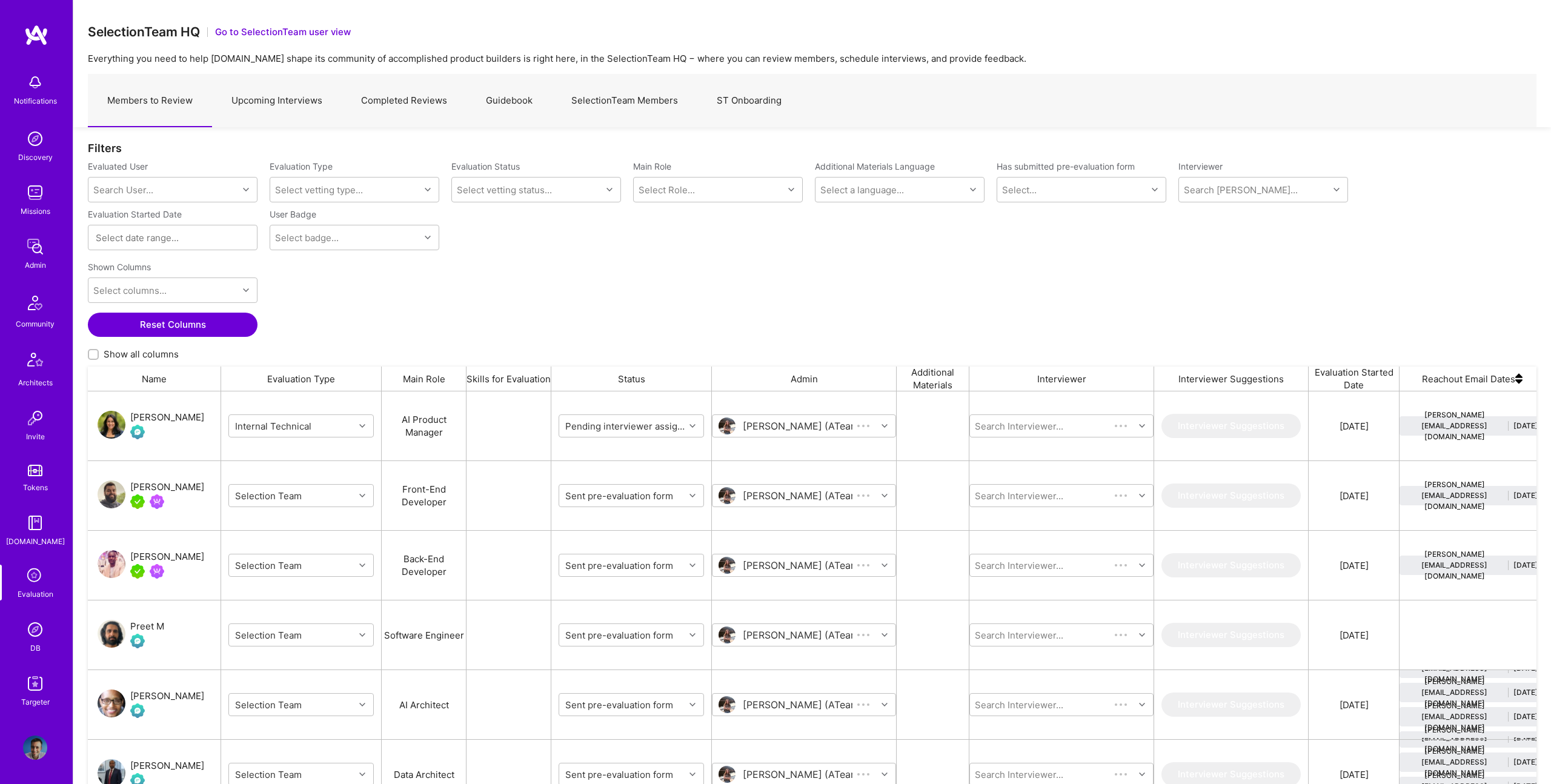
scroll to position [656, 1448]
click at [221, 105] on link "Upcoming Interviews" at bounding box center [276, 100] width 130 height 52
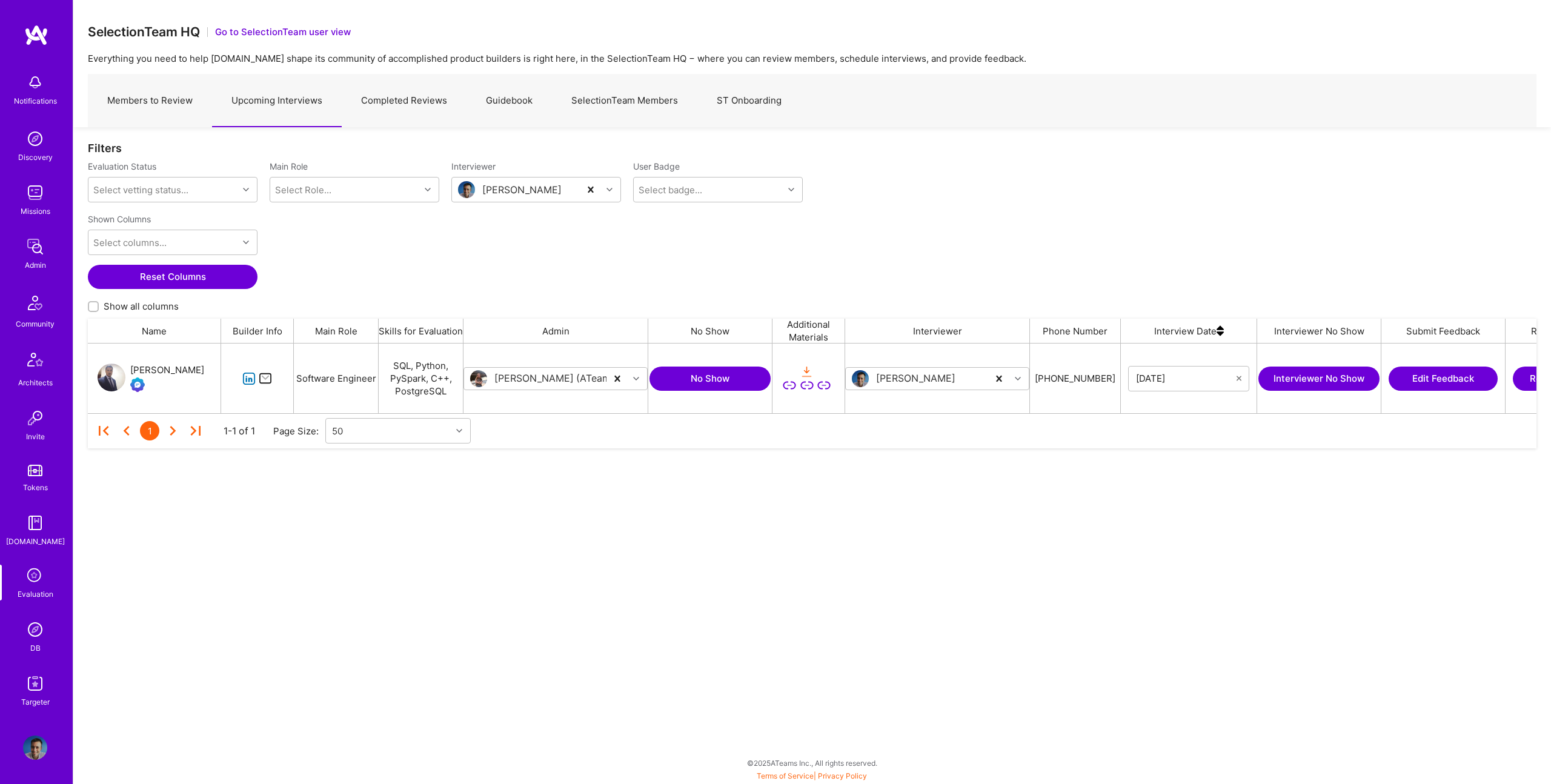
click at [195, 372] on div "Nadir Chibane" at bounding box center [154, 378] width 134 height 70
click at [186, 371] on div "Nadir Chibane" at bounding box center [167, 370] width 74 height 15
click at [728, 379] on button "No Show" at bounding box center [710, 378] width 121 height 24
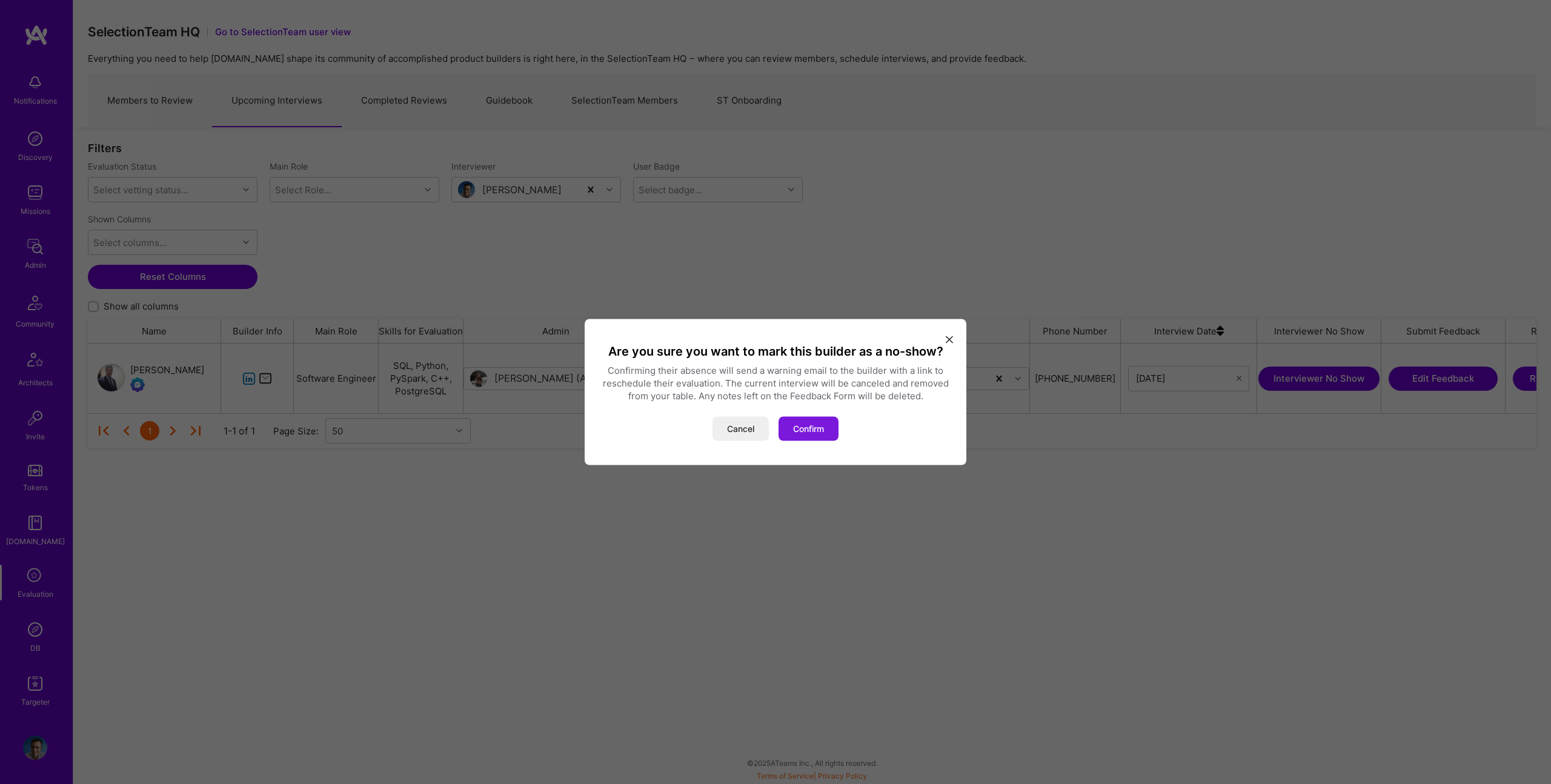
click at [815, 430] on button "Confirm" at bounding box center [808, 429] width 60 height 24
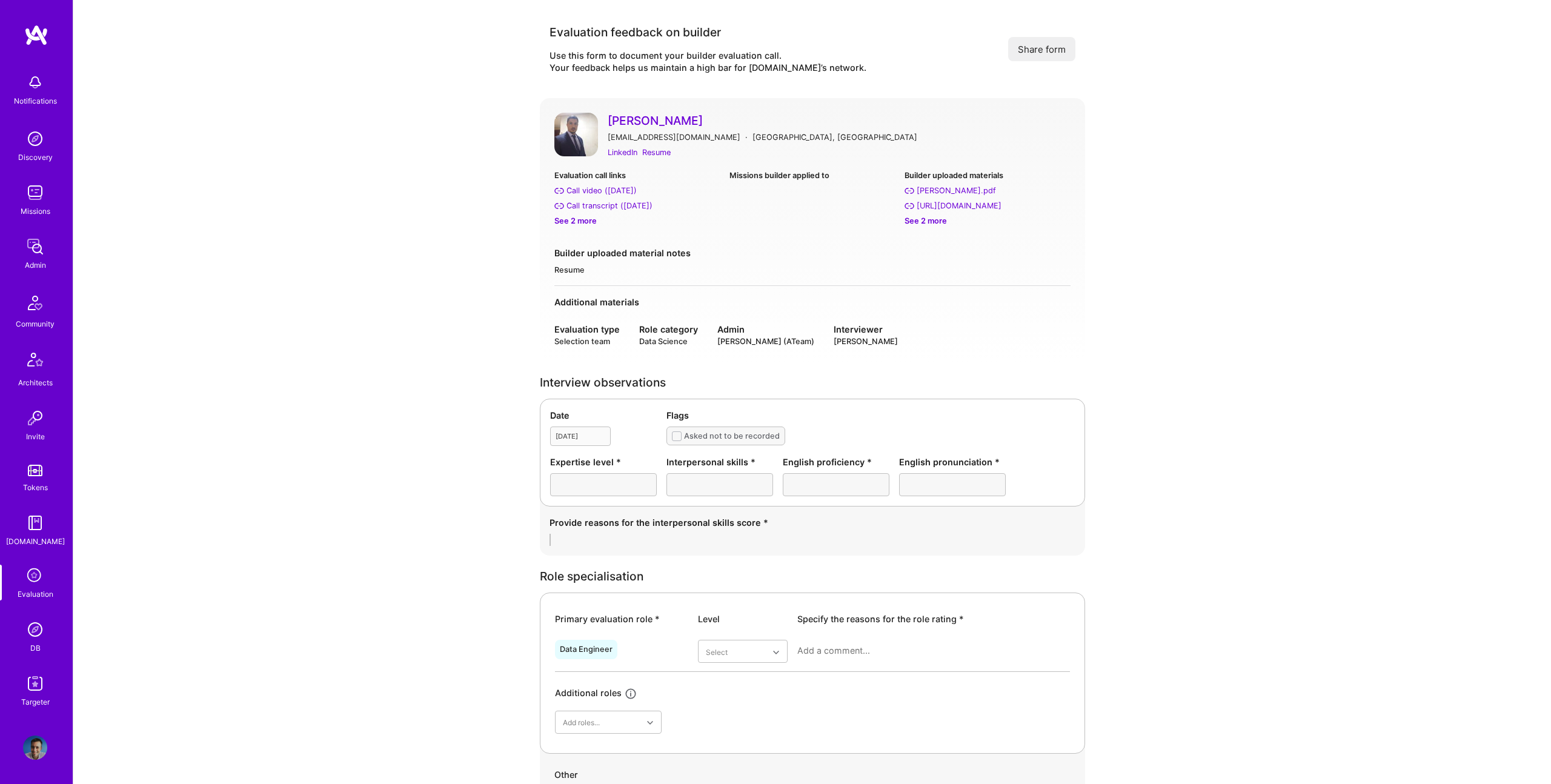
click at [907, 219] on div "See 2 more" at bounding box center [987, 221] width 165 height 13
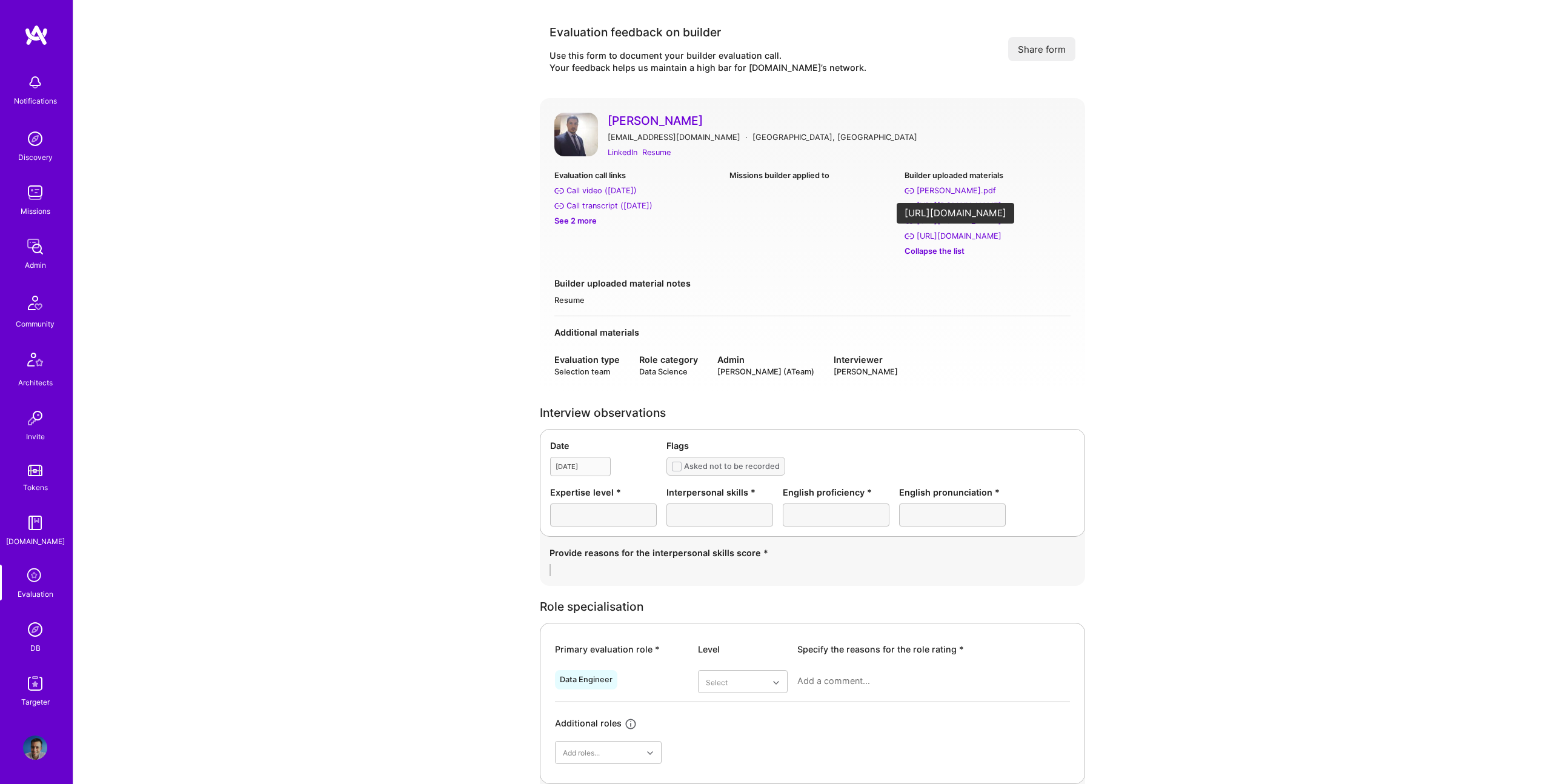
click at [976, 233] on div "https://www.github.com/organicoman" at bounding box center [959, 235] width 85 height 13
drag, startPoint x: 610, startPoint y: 134, endPoint x: 806, endPoint y: 128, distance: 196.1
click at [772, 131] on div "organicoman@yahoo.fr · Abu Dhabi, United Arab Emirates" at bounding box center [839, 137] width 463 height 13
click at [821, 144] on div "Nadir Chibane organicoman@yahoo.fr · Abu Dhabi, United Arab Emirates LinkedIn R…" at bounding box center [839, 136] width 463 height 47
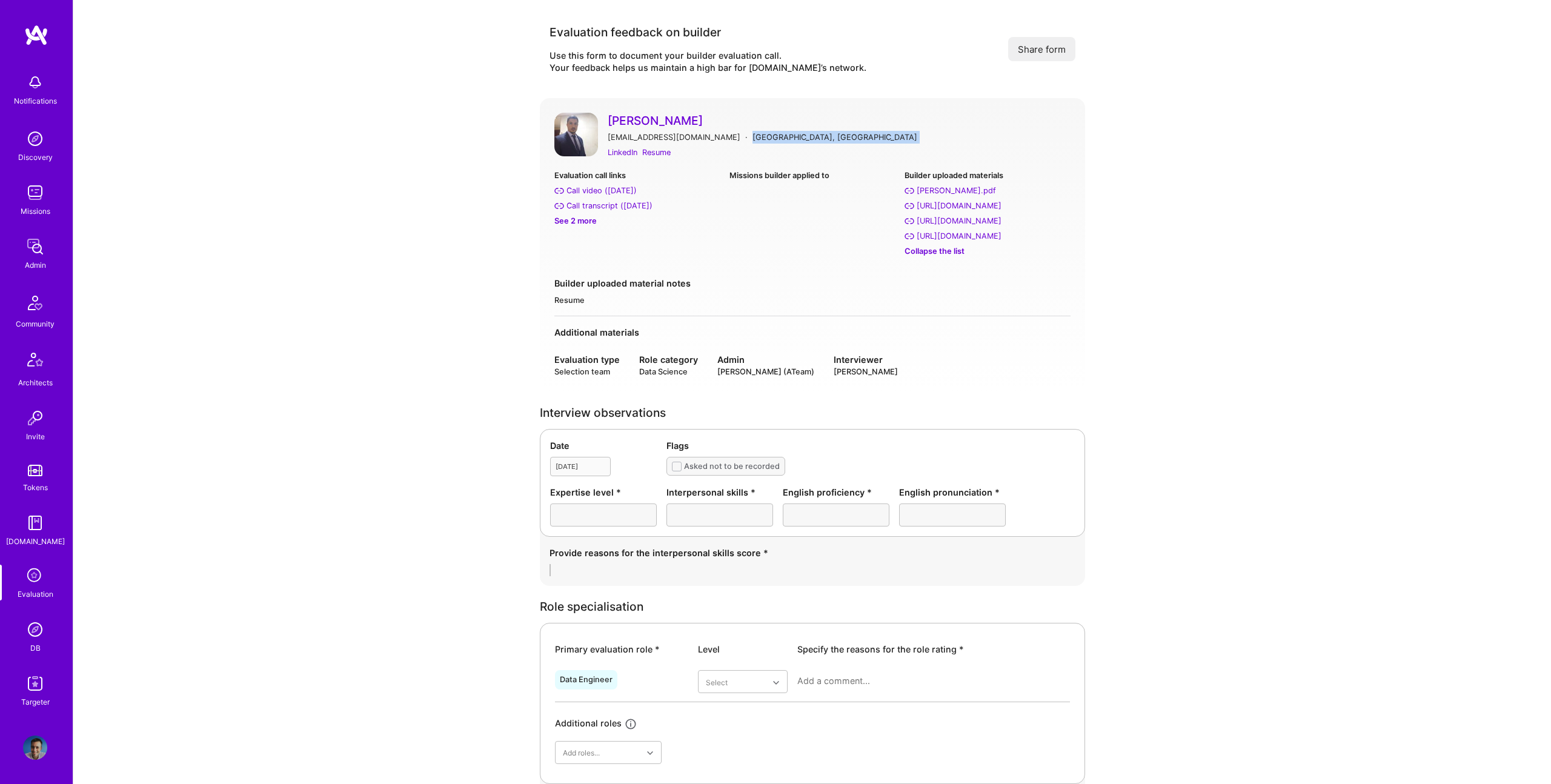
click at [821, 144] on div "Nadir Chibane organicoman@yahoo.fr · Abu Dhabi, United Arab Emirates LinkedIn R…" at bounding box center [839, 136] width 463 height 47
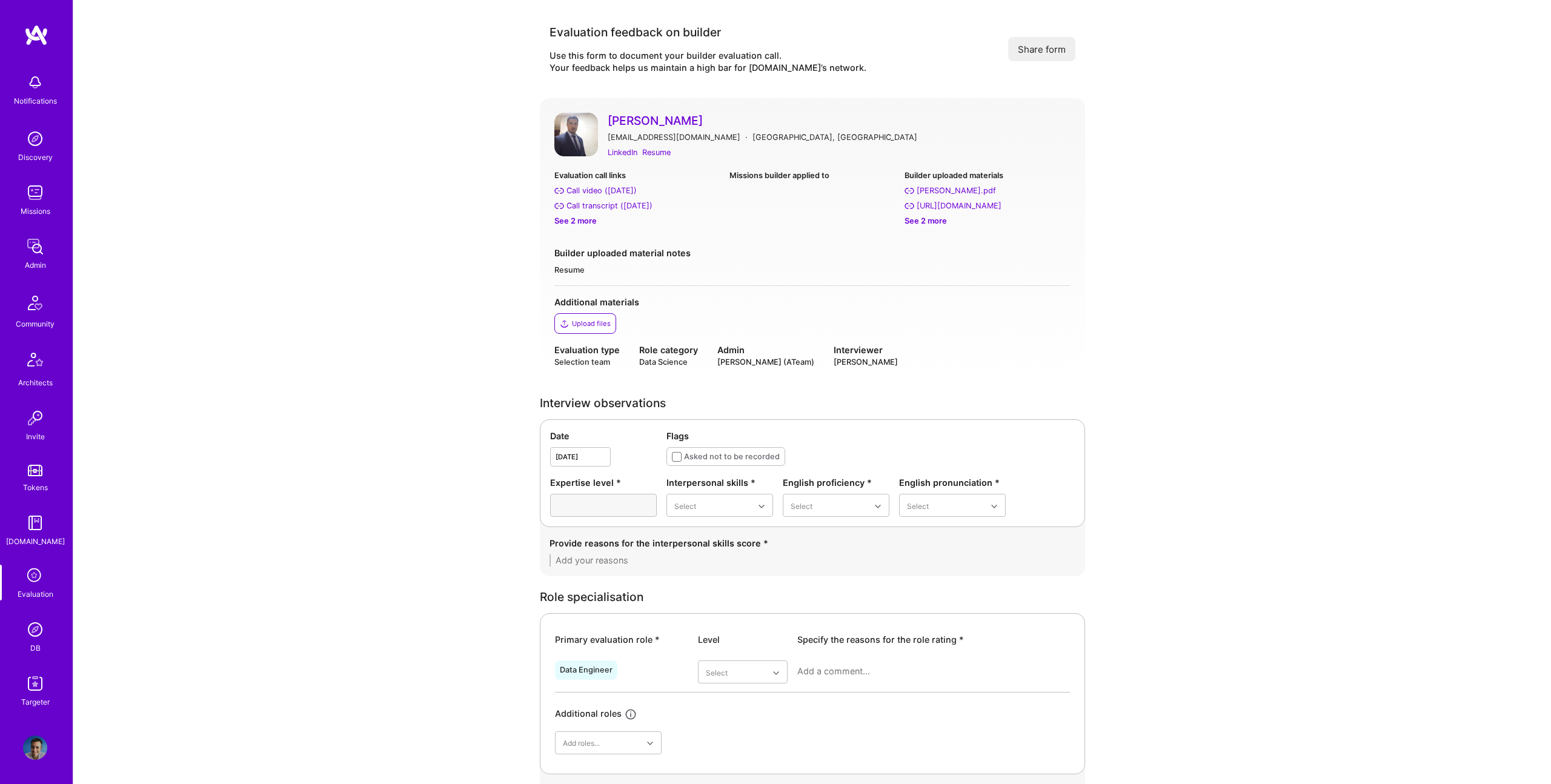
click at [579, 362] on div "Selection team" at bounding box center [587, 361] width 65 height 11
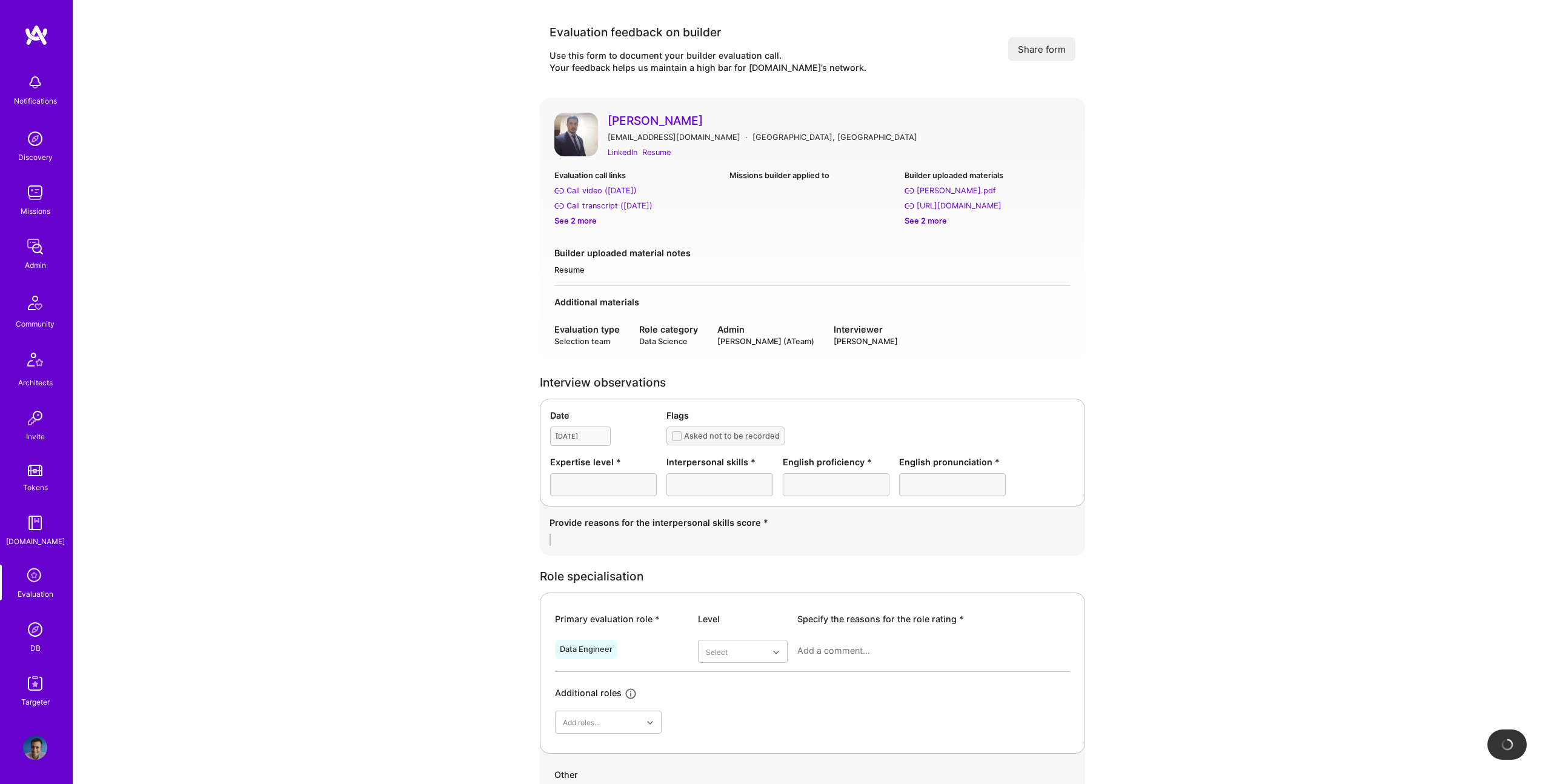
click at [580, 221] on div "See 2 more" at bounding box center [637, 221] width 165 height 13
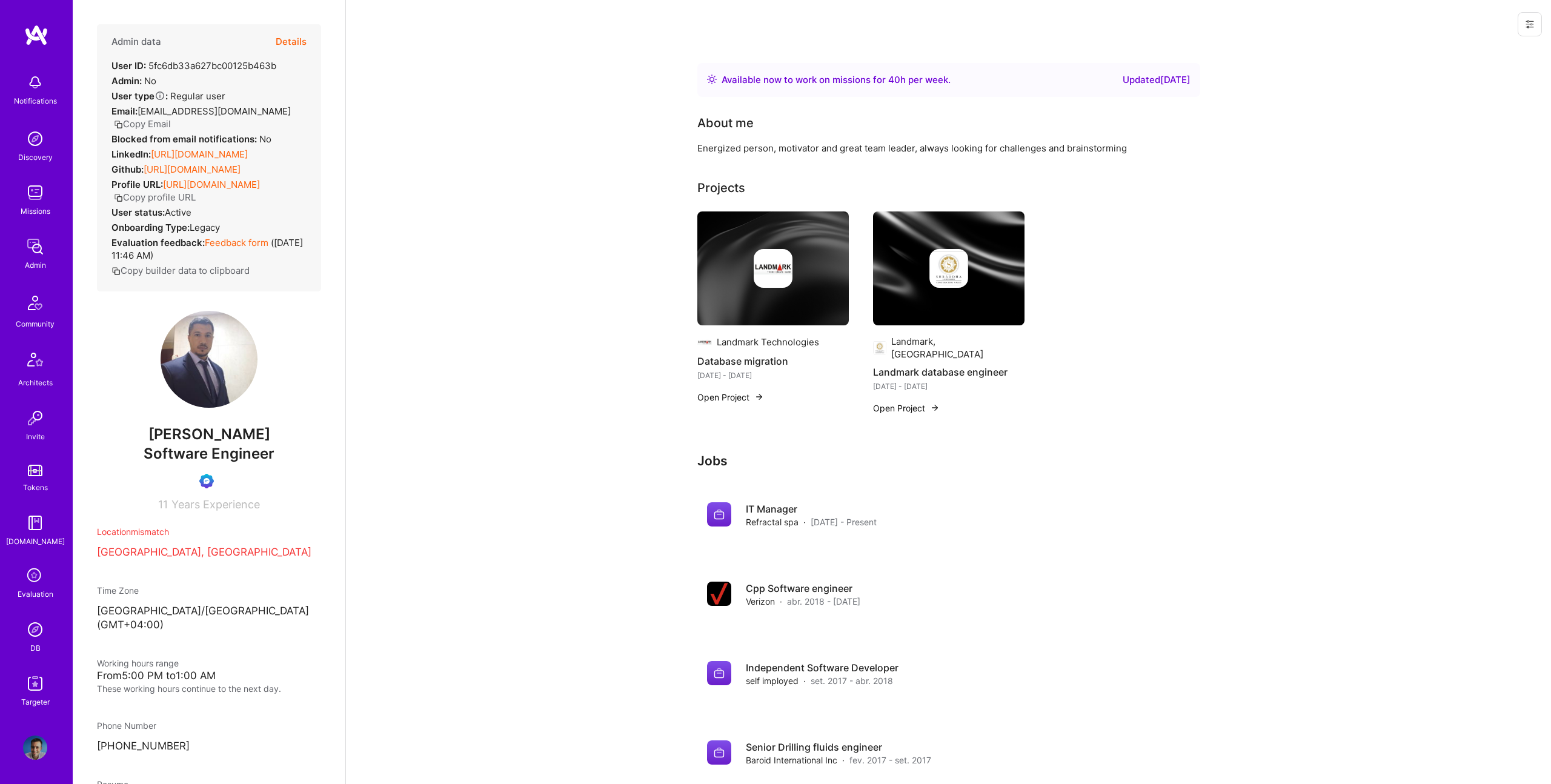
click at [298, 45] on button "Details" at bounding box center [291, 41] width 31 height 35
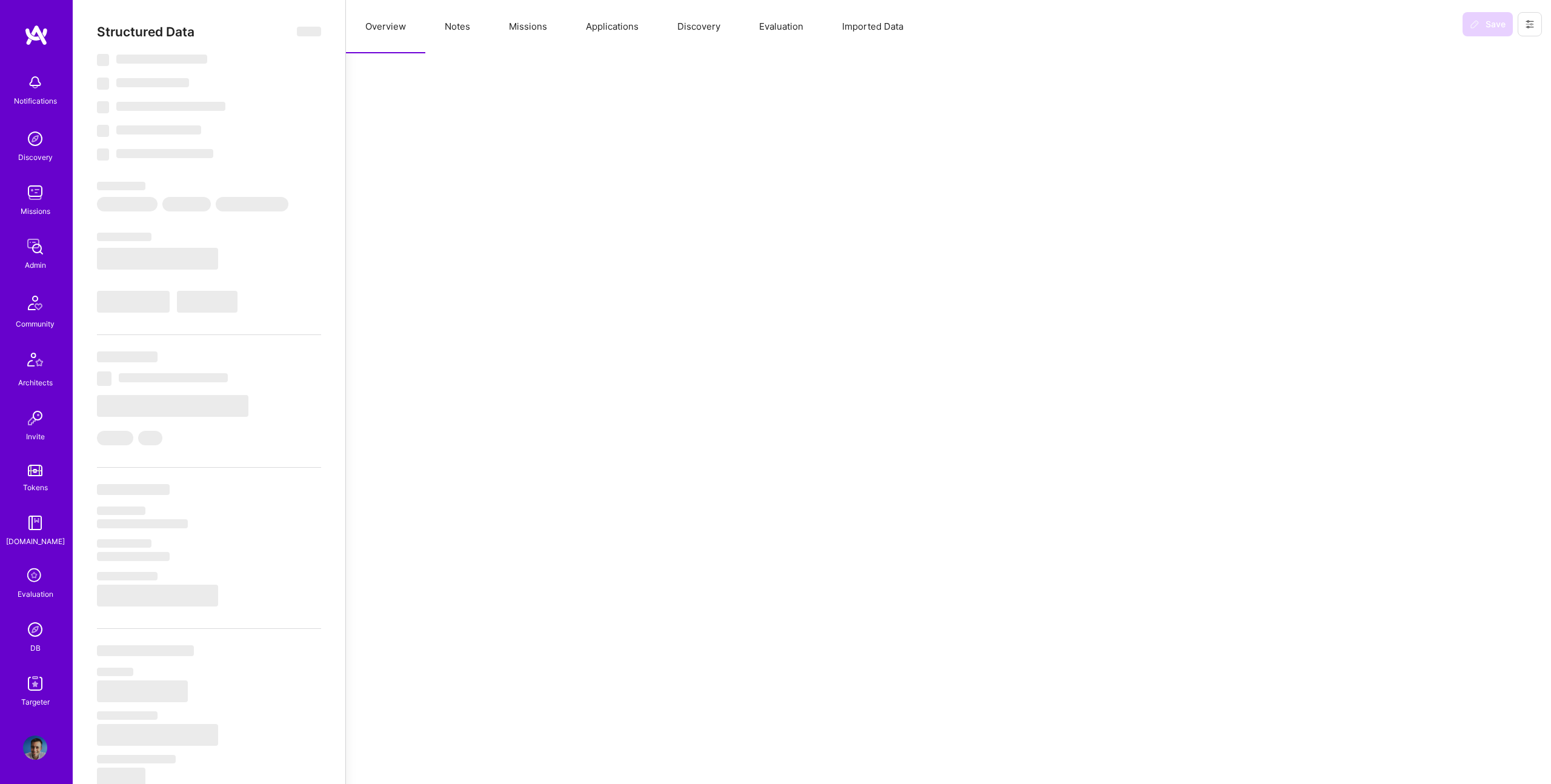
click at [455, 33] on button "Notes" at bounding box center [457, 27] width 64 height 53
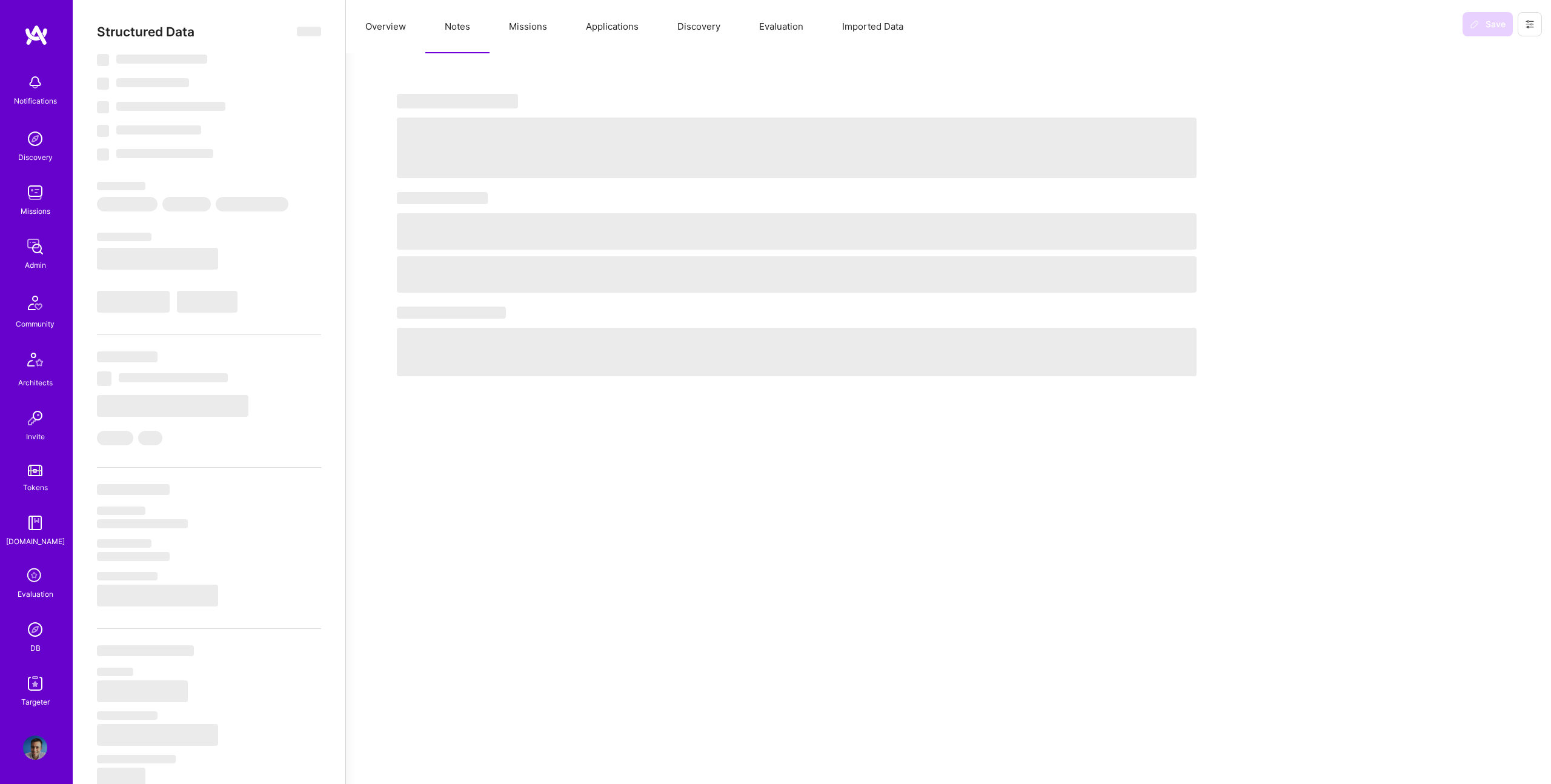
select select "Right Now"
select select "Unknown"
select select "DZ"
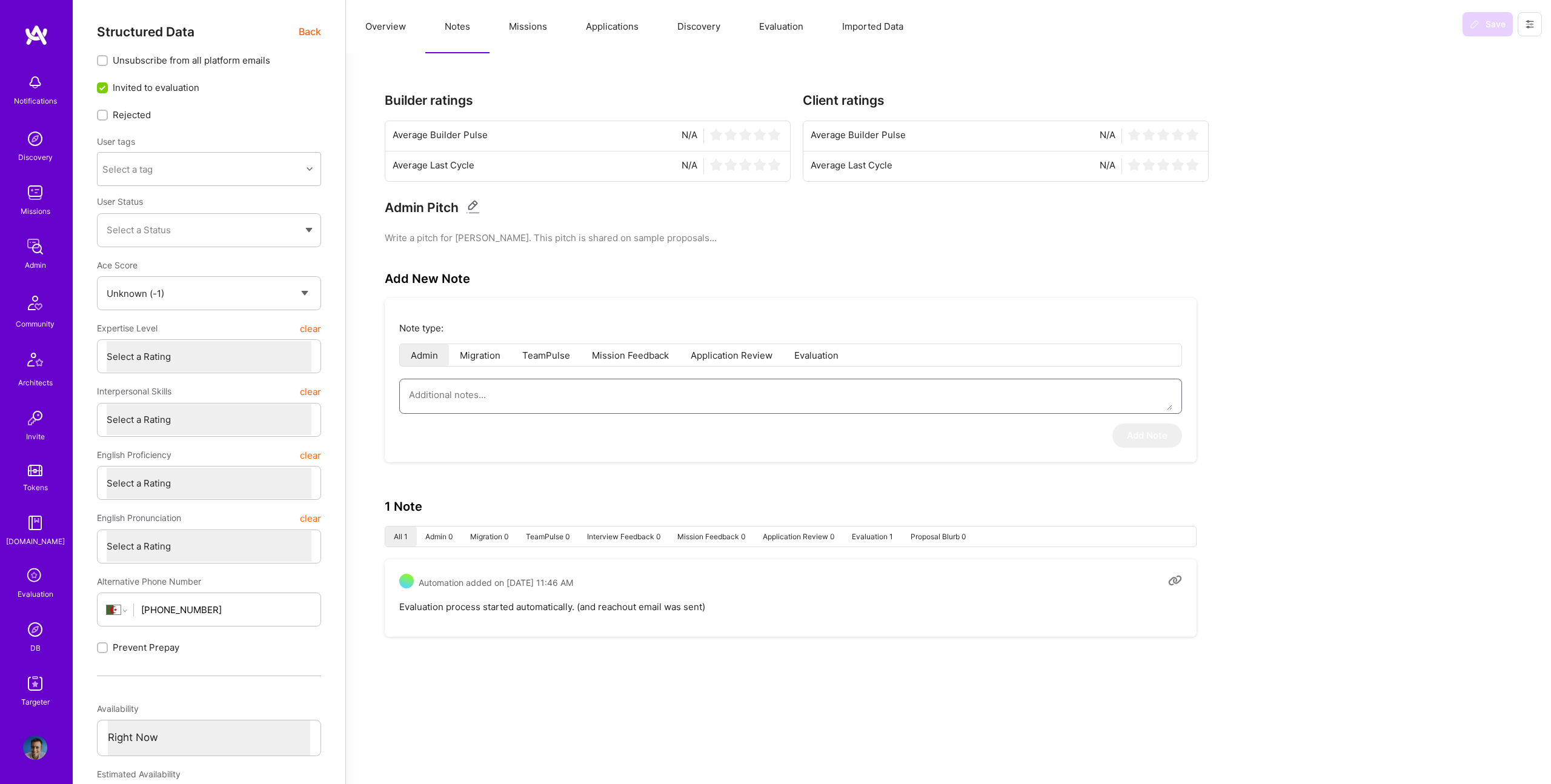
click at [572, 406] on textarea at bounding box center [790, 395] width 764 height 31
click at [581, 411] on div at bounding box center [791, 396] width 783 height 35
click at [565, 393] on textarea at bounding box center [790, 395] width 764 height 31
type textarea "x"
type textarea "H"
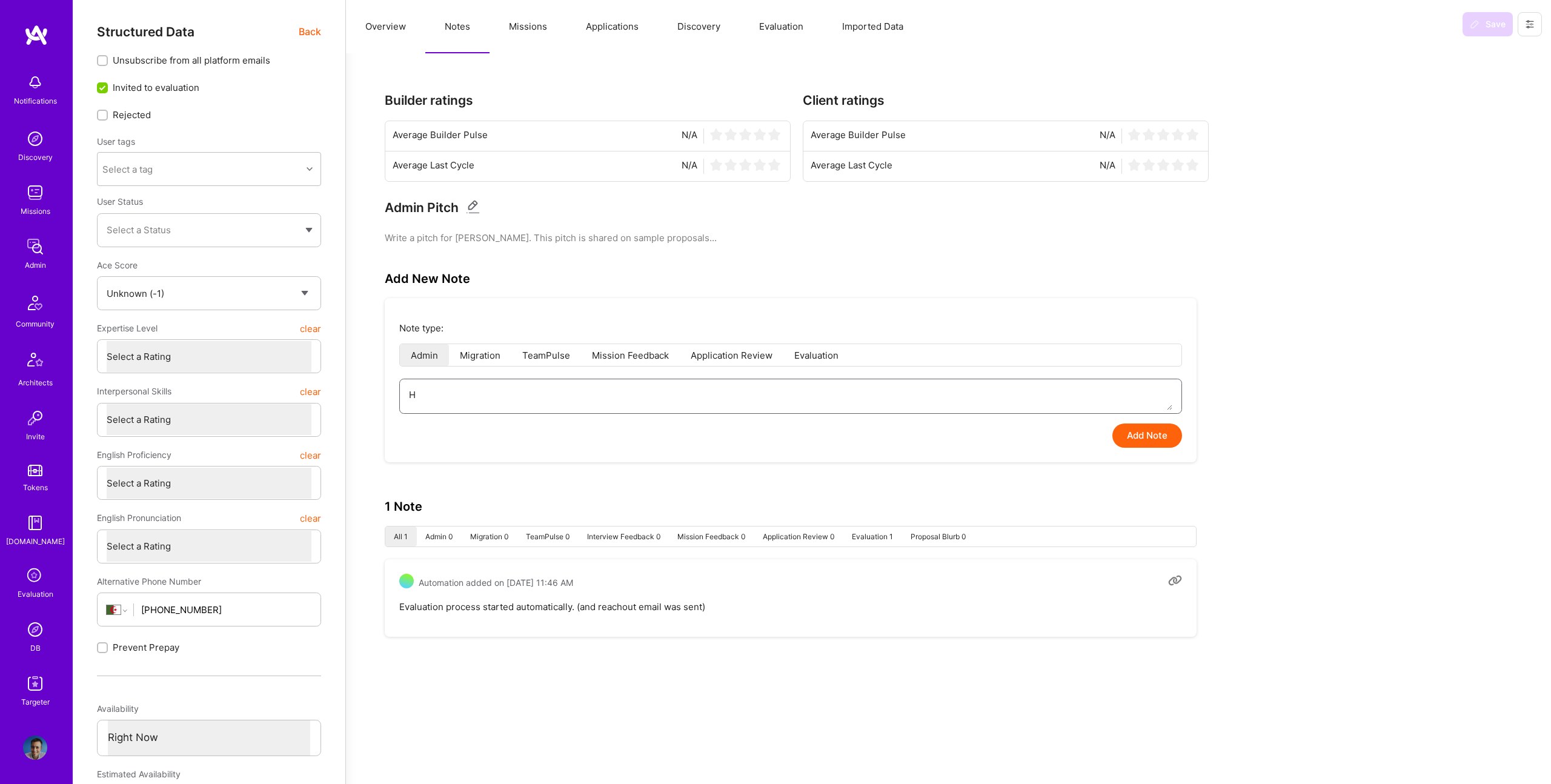
type textarea "x"
type textarea "He"
type textarea "x"
type textarea "He"
type textarea "x"
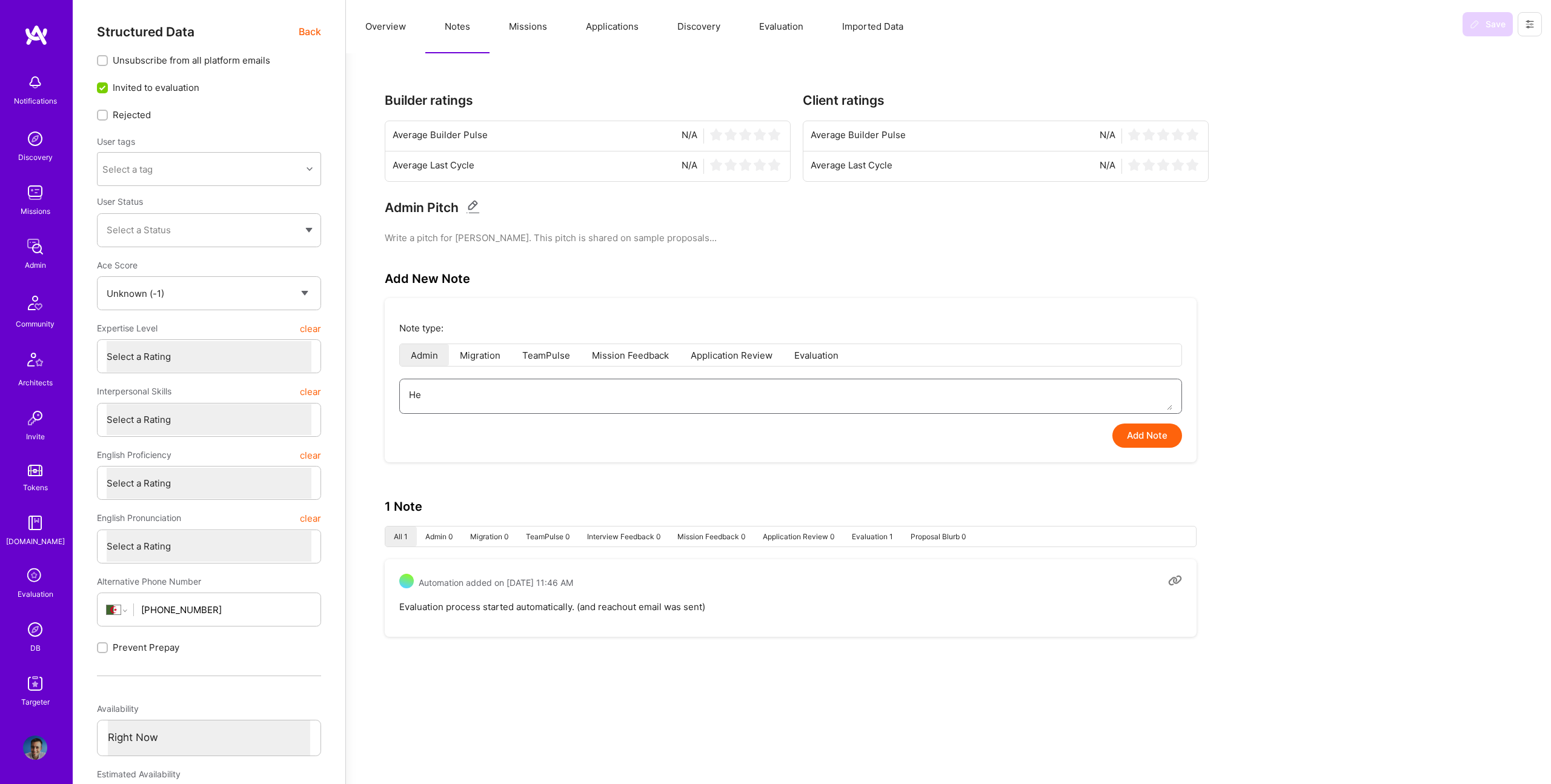
type textarea "He a"
type textarea "x"
type textarea "He at"
type textarea "x"
type textarea "He att"
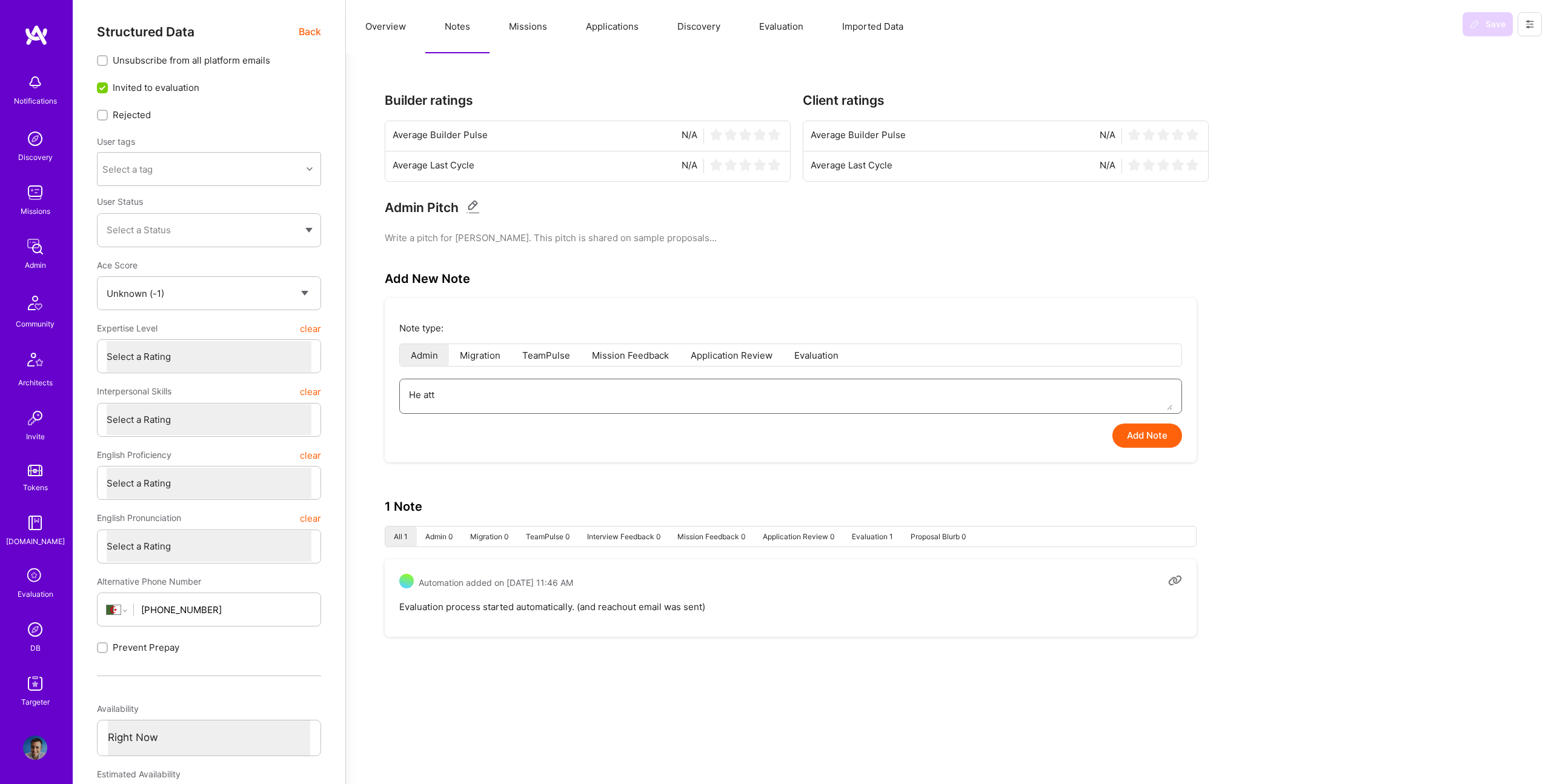
type textarea "x"
type textarea "He atte"
type textarea "x"
type textarea "He atten"
type textarea "x"
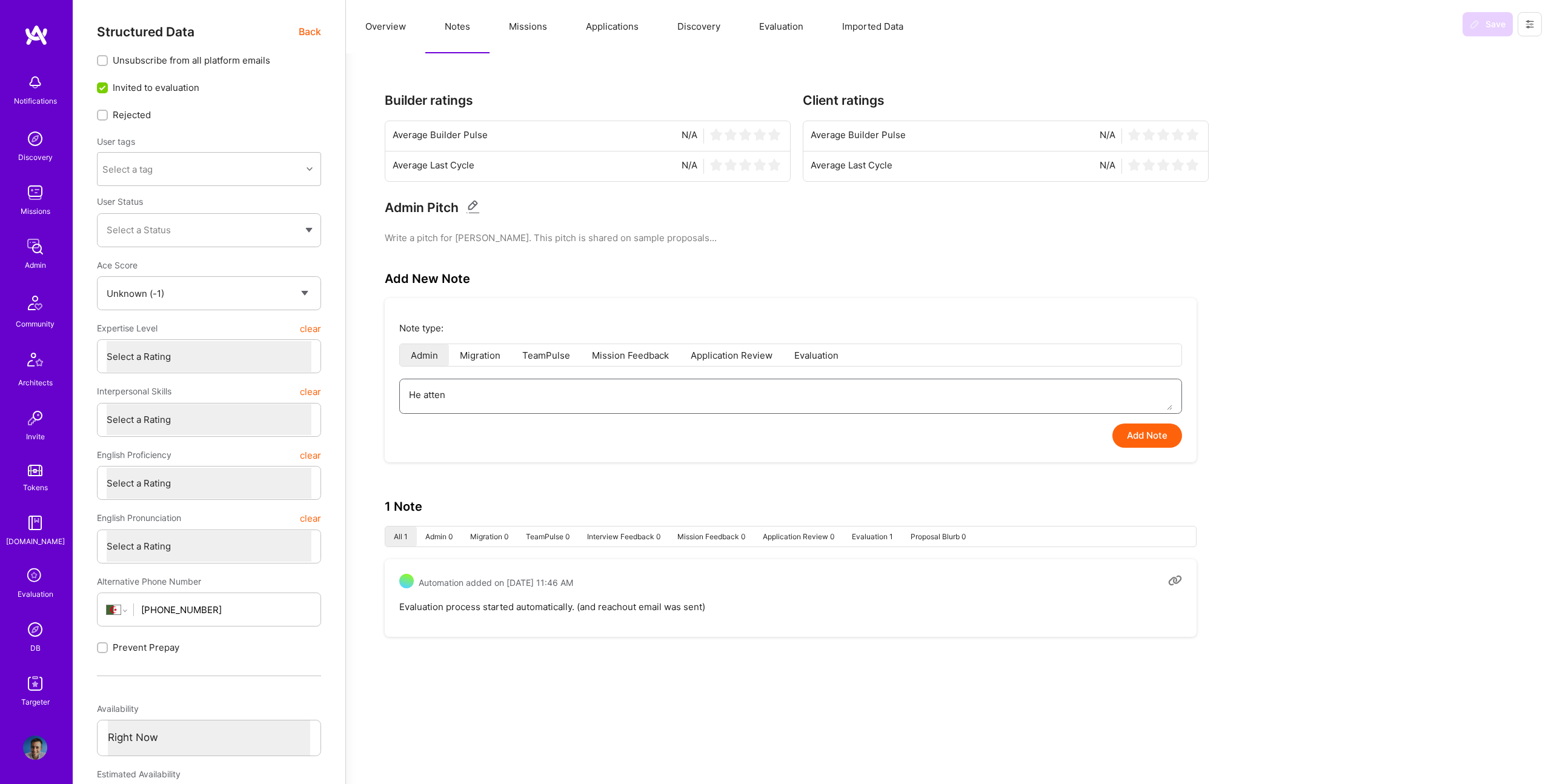
type textarea "He attend"
type textarea "x"
type textarea "He attende"
type textarea "x"
type textarea "He attended"
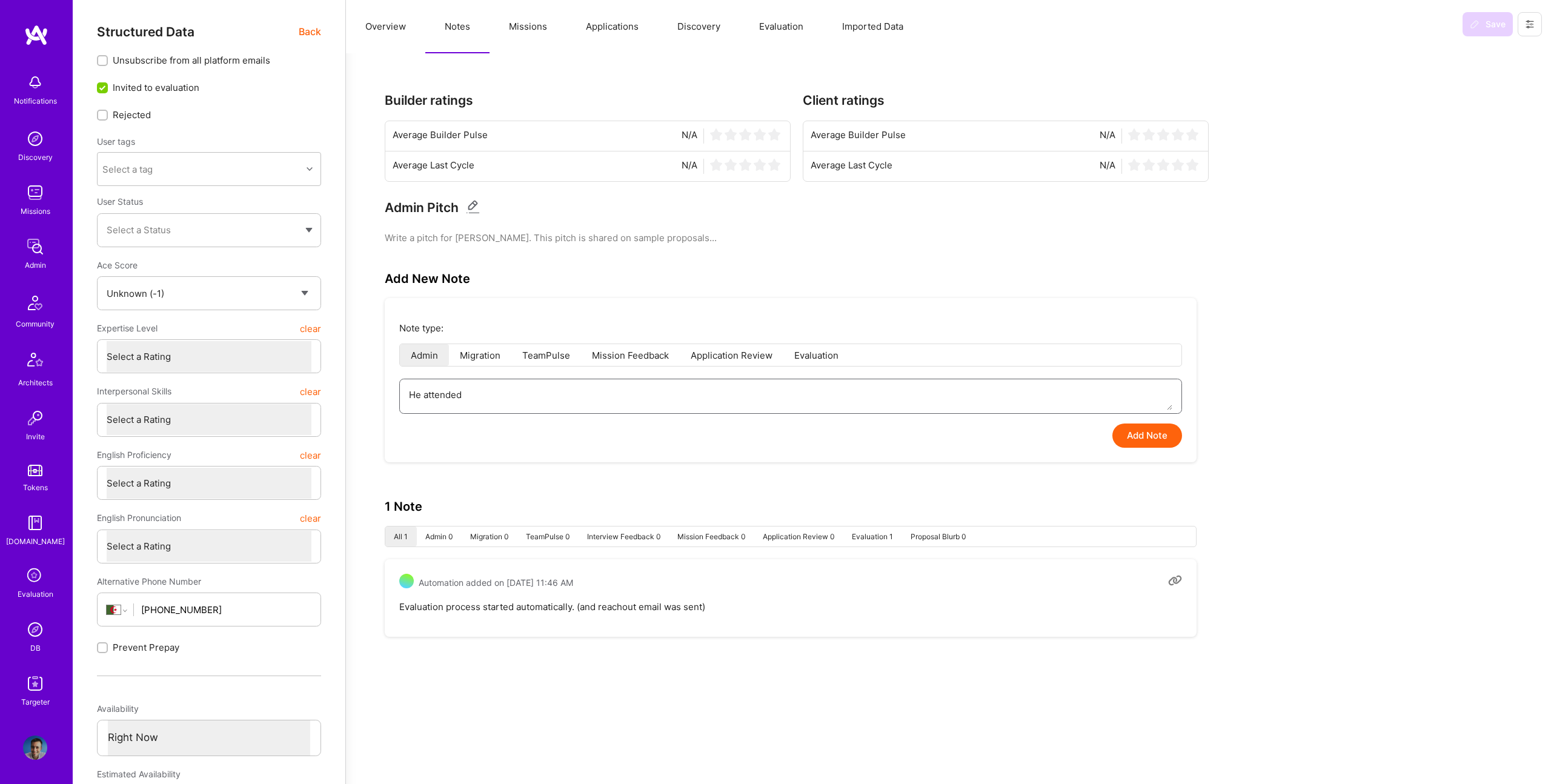
type textarea "x"
type textarea "He attended"
type textarea "x"
type textarea "He attended t"
type textarea "x"
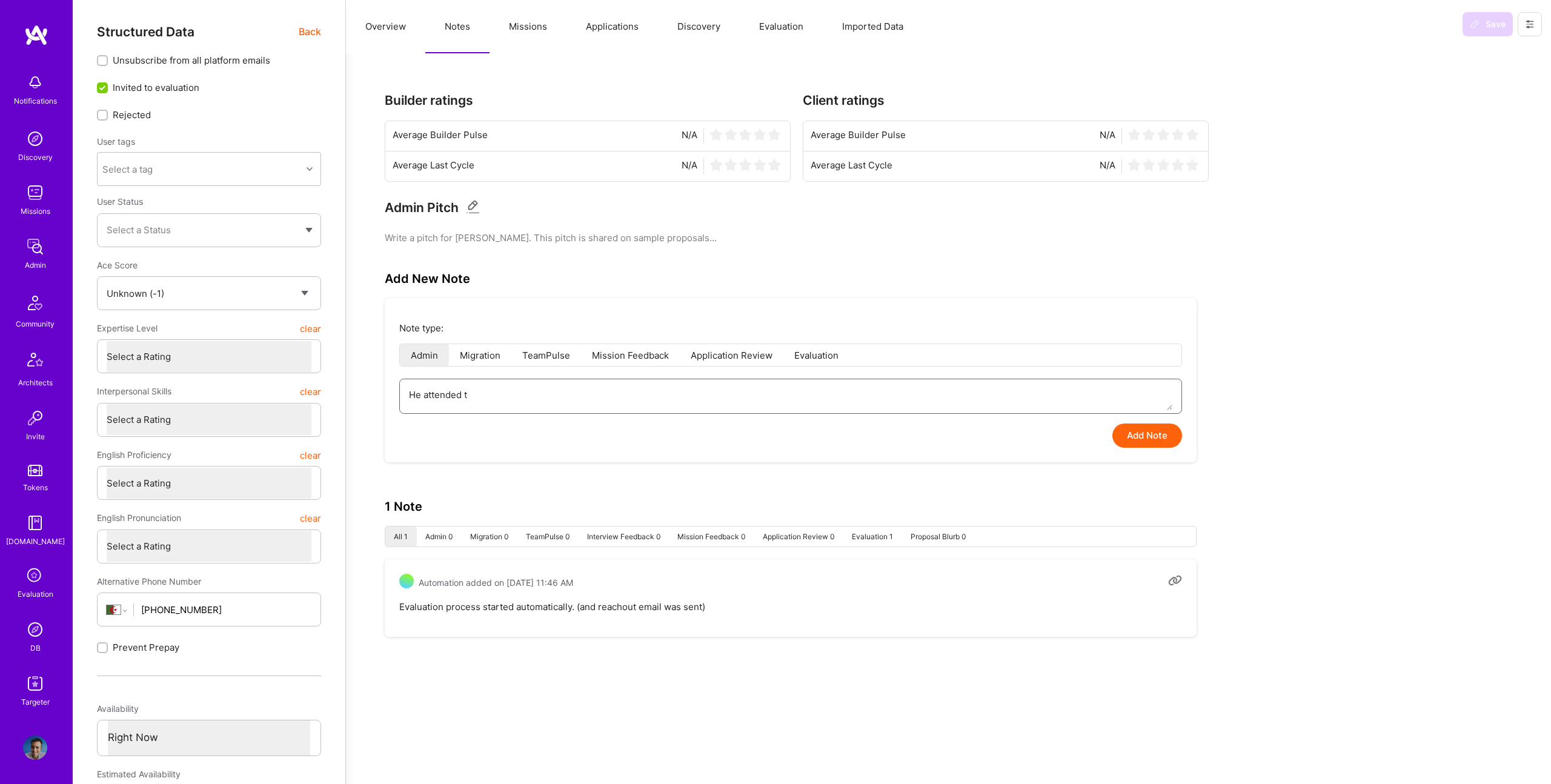
type textarea "He attended th"
type textarea "x"
type textarea "He attended the"
type textarea "x"
type textarea "He attended the"
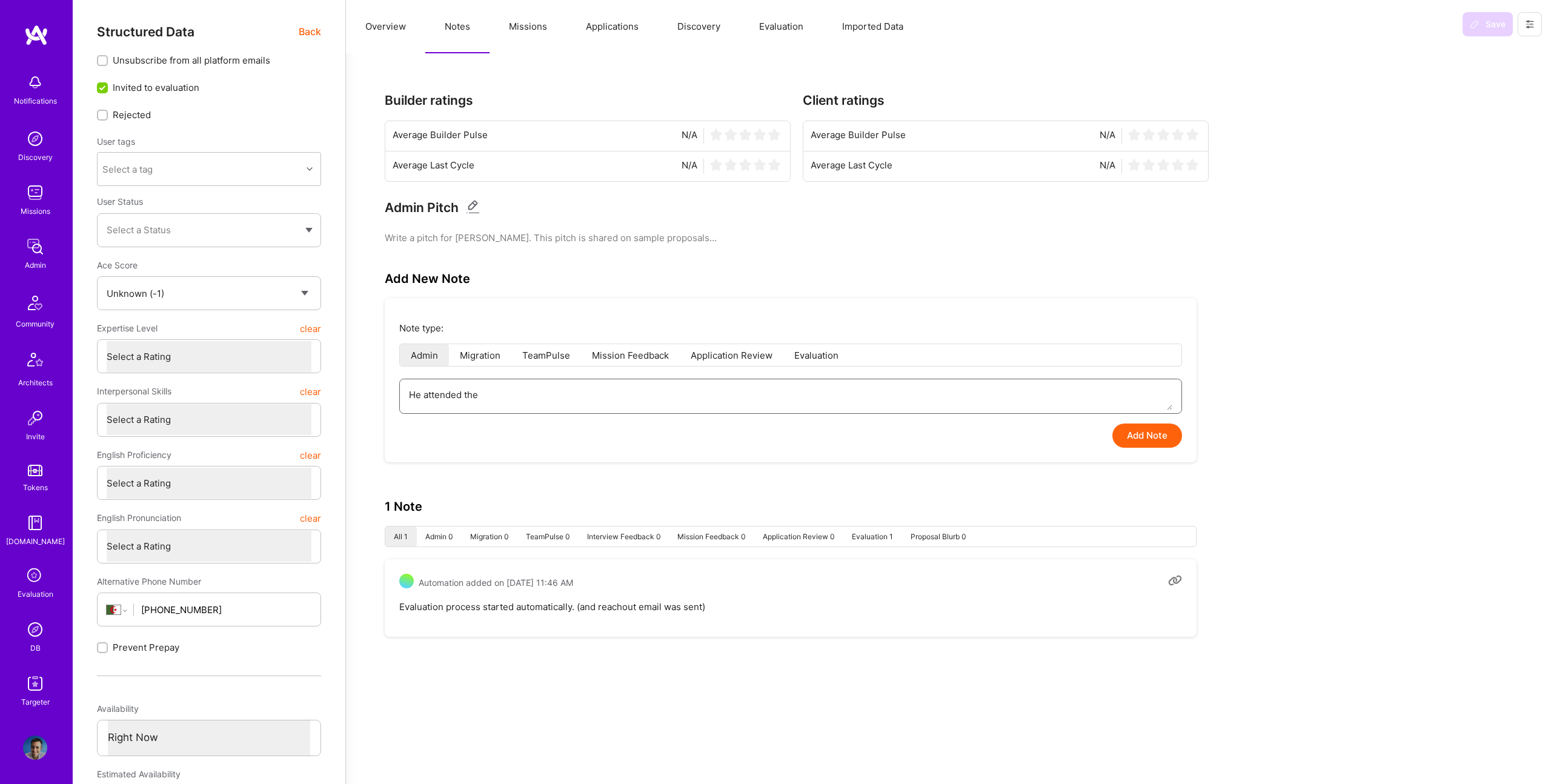
type textarea "x"
type textarea "He attended the i"
type textarea "x"
type textarea "He attended the int"
type textarea "x"
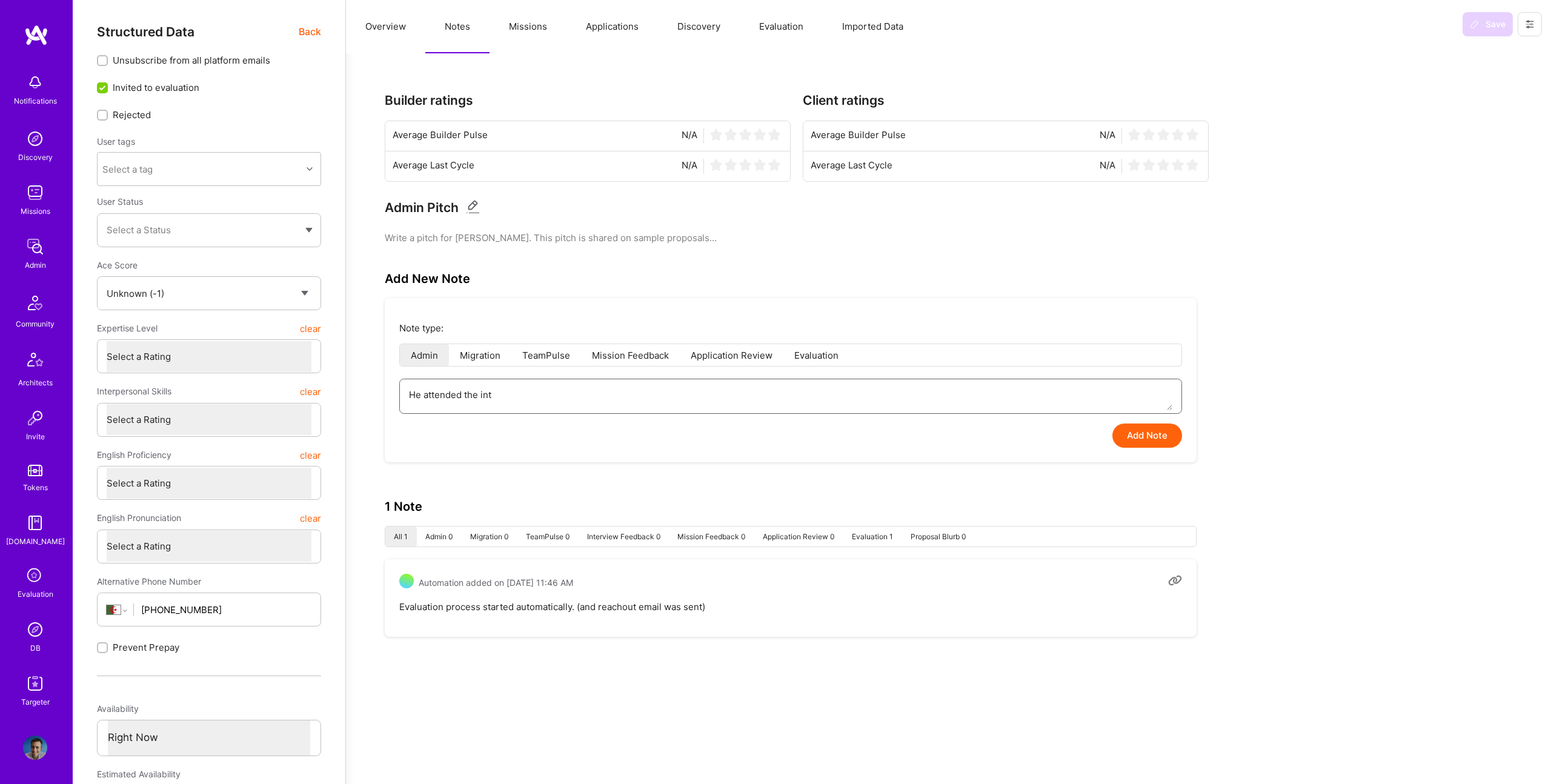
type textarea "He attended the inte"
type textarea "x"
type textarea "He attended the inter"
type textarea "x"
type textarea "He attended the interv"
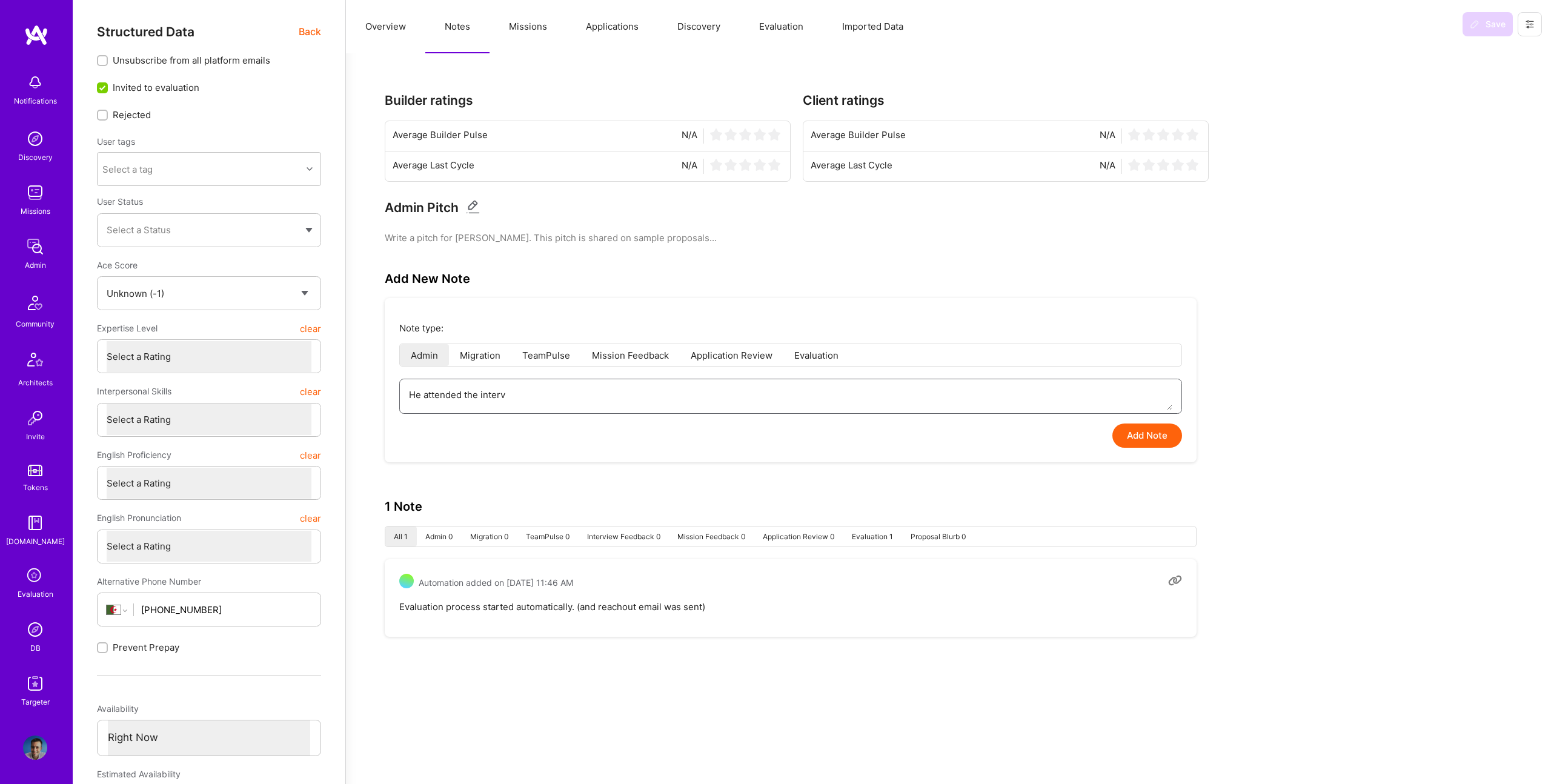
type textarea "x"
type textarea "He attended the intervi"
type textarea "x"
type textarea "He attended the intervie"
type textarea "x"
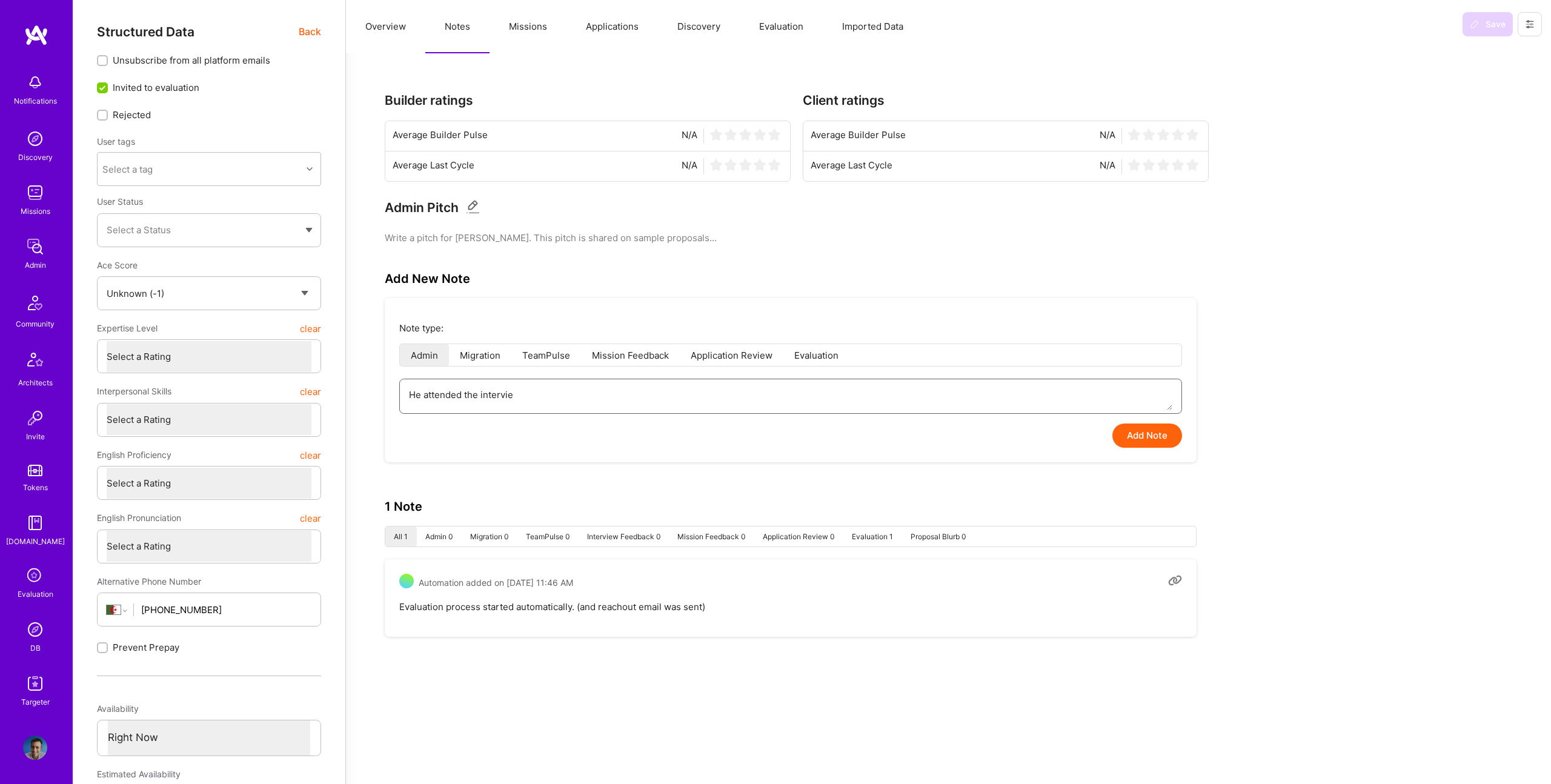
type textarea "He attended the interview"
type textarea "x"
type textarea "He attended the interview,"
type textarea "x"
type textarea "He attended the interview,"
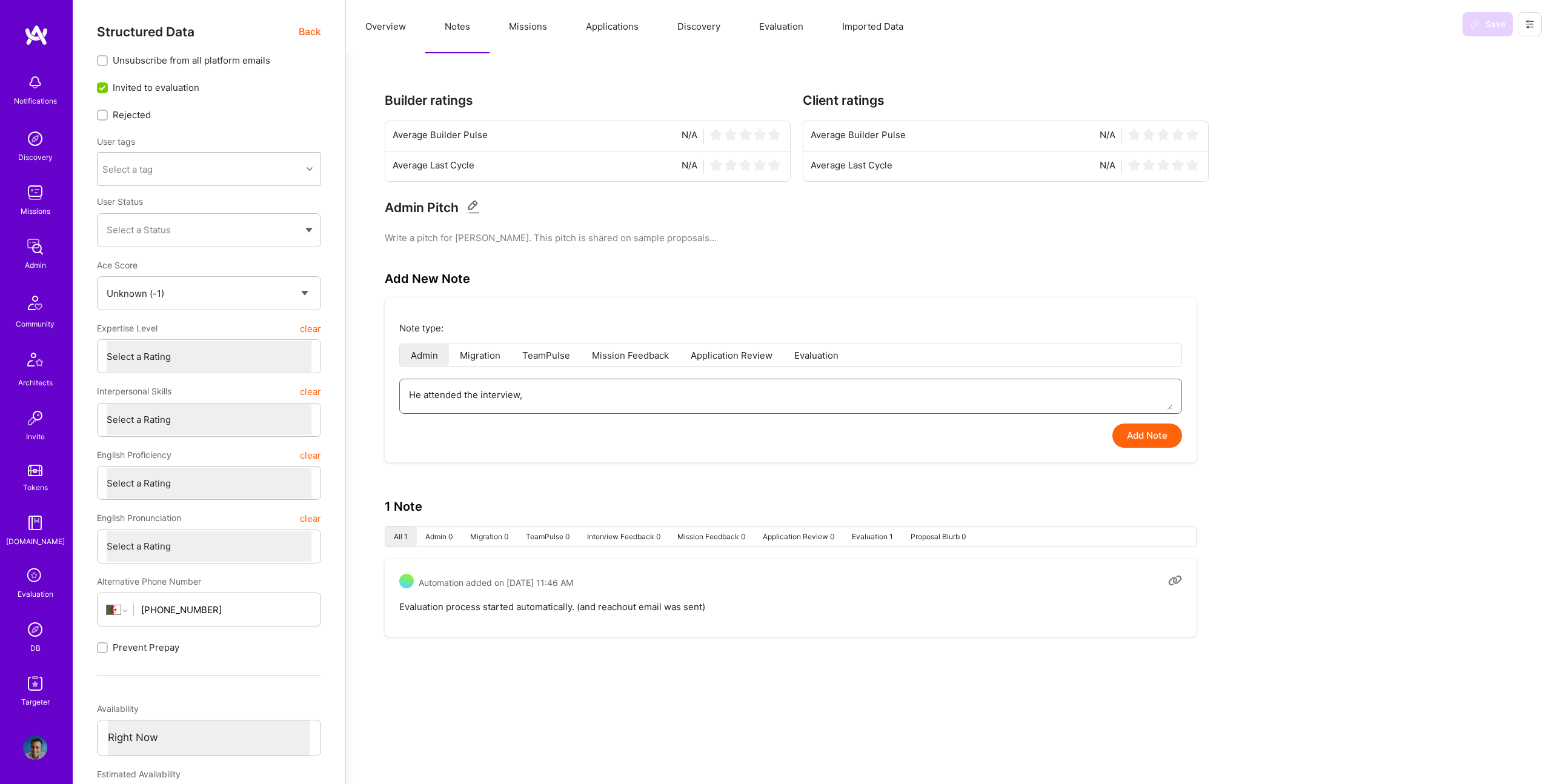
type textarea "x"
type textarea "He attended the interview, b"
type textarea "x"
type textarea "He attended the interview, bu"
type textarea "x"
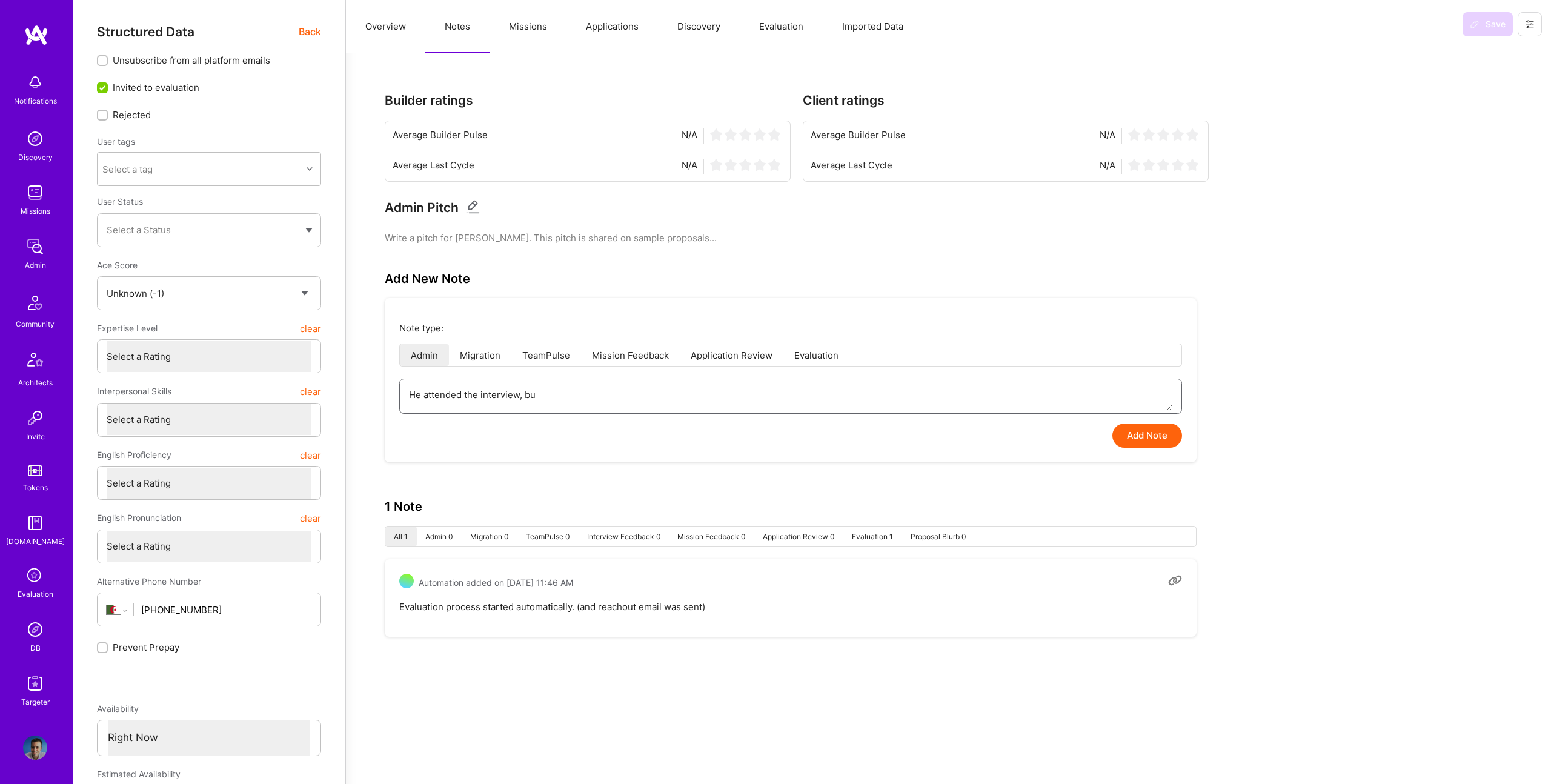
type textarea "He attended the interview, but"
type textarea "x"
type textarea "He attended the interview, but"
type textarea "x"
type textarea "He attended the interview, but h"
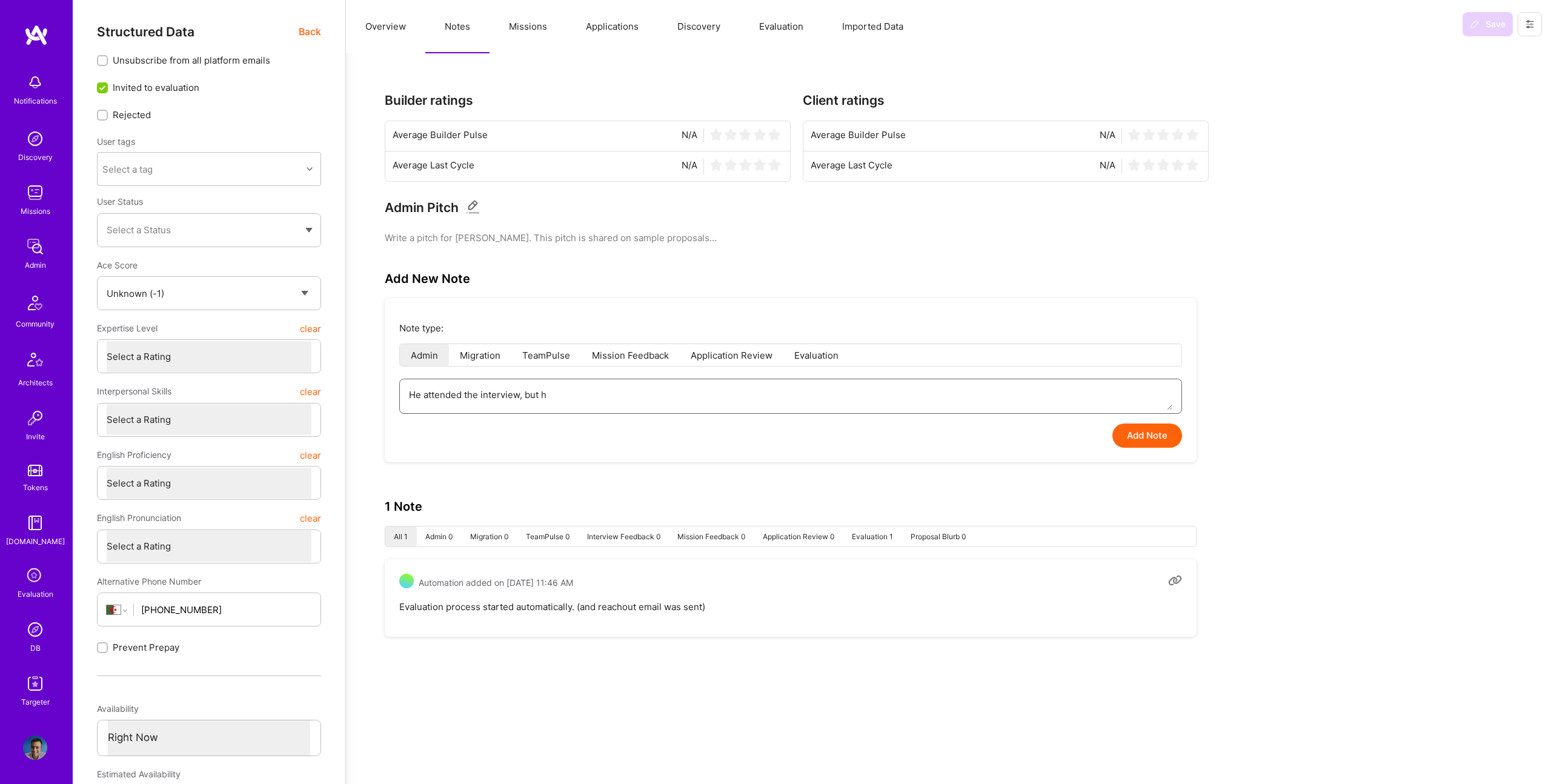
type textarea "x"
type textarea "He attended the interview, but he"
type textarea "x"
type textarea "He attended the interview, but he"
type textarea "x"
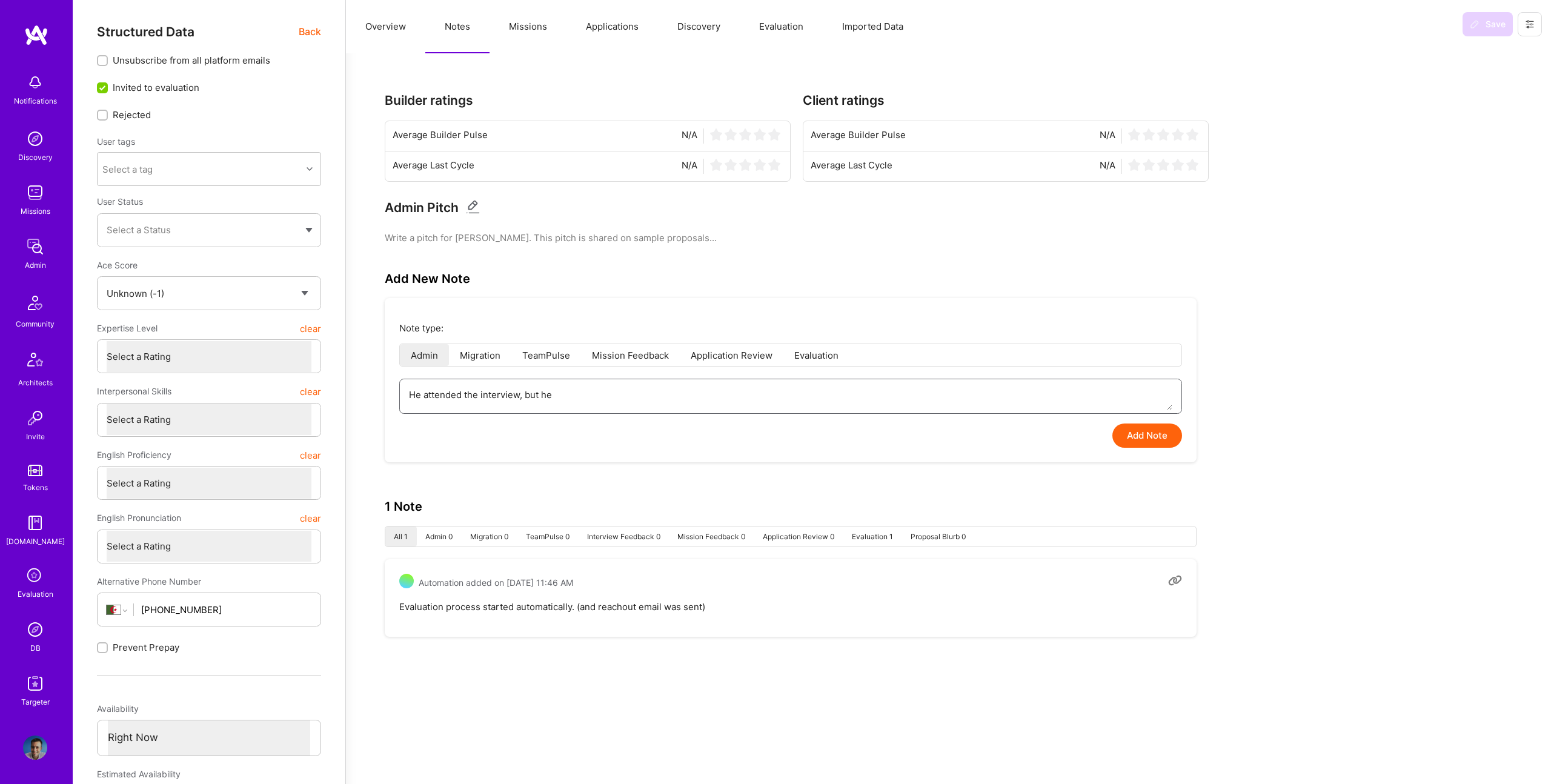
type textarea "He attended the interview, but he c"
type textarea "x"
type textarea "He attended the interview, but he co"
type textarea "x"
type textarea "He attended the interview, but he cou"
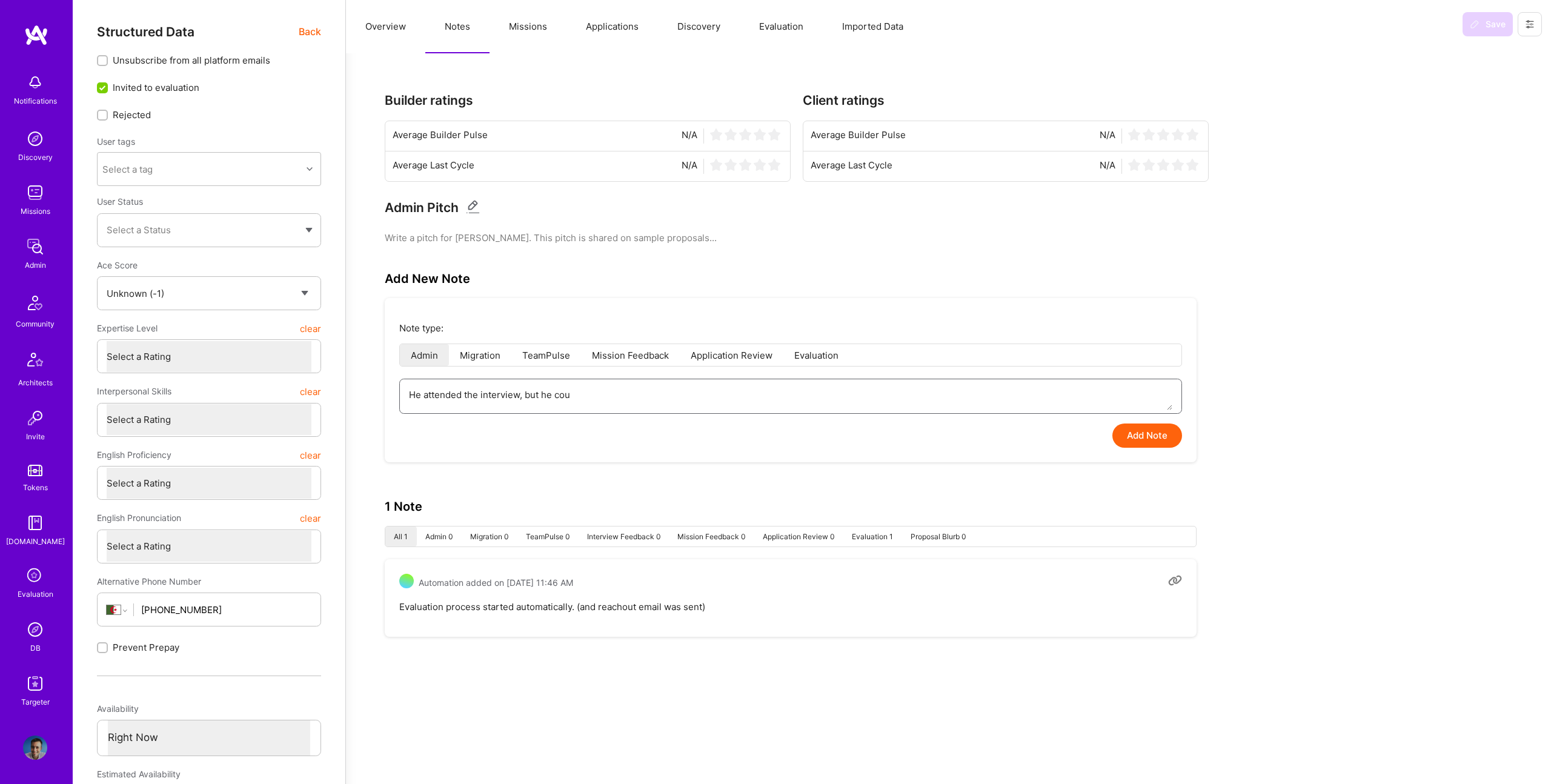
type textarea "x"
type textarea "He attended the interview, but he coul"
type textarea "x"
type textarea "He attended the interview, but he could"
type textarea "x"
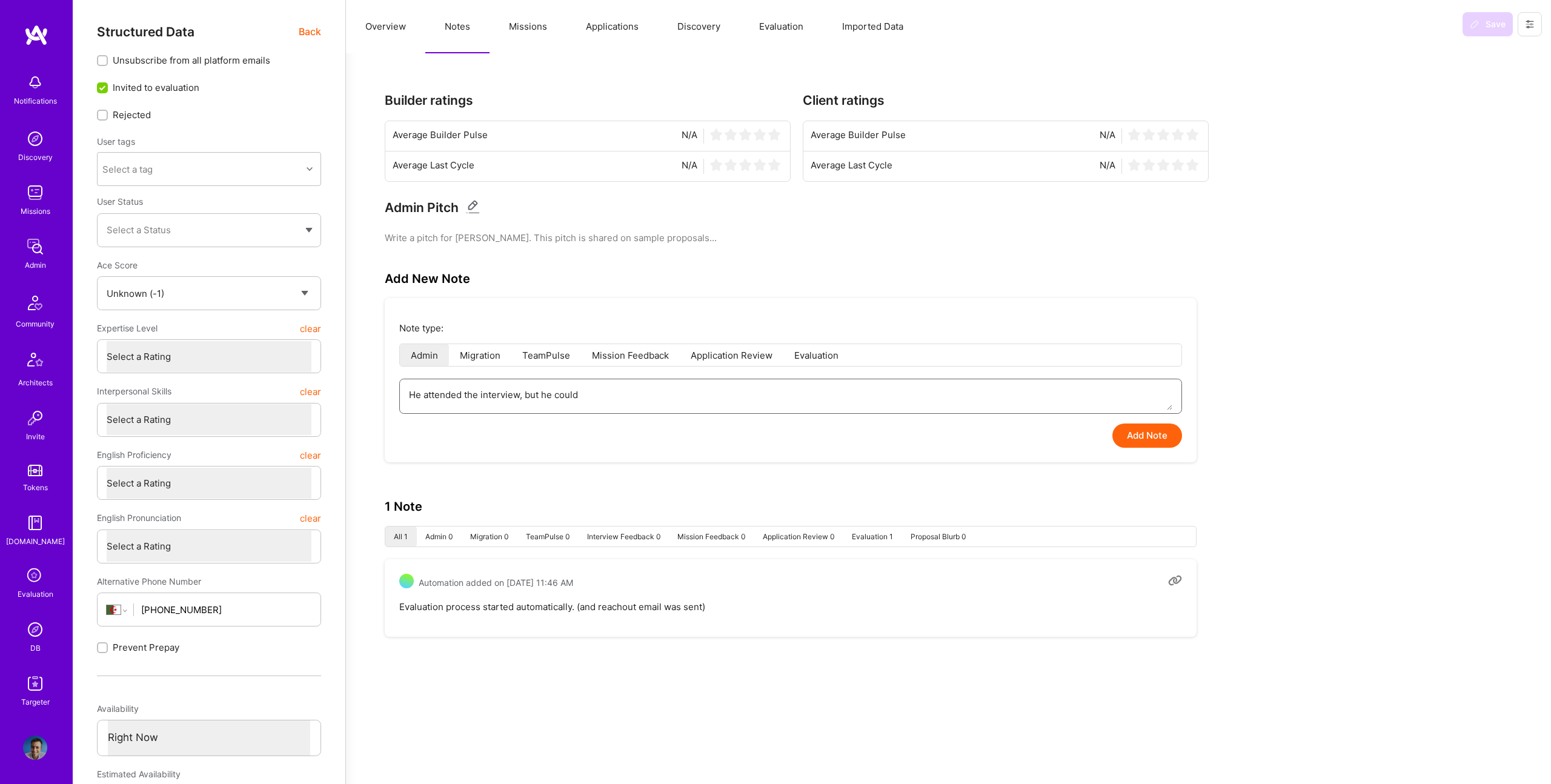
type textarea "He attended the interview, but he couldn"
type textarea "x"
type textarea "He attended the interview, but he couldn't"
type textarea "x"
type textarea "He attended the interview, but he couldn't"
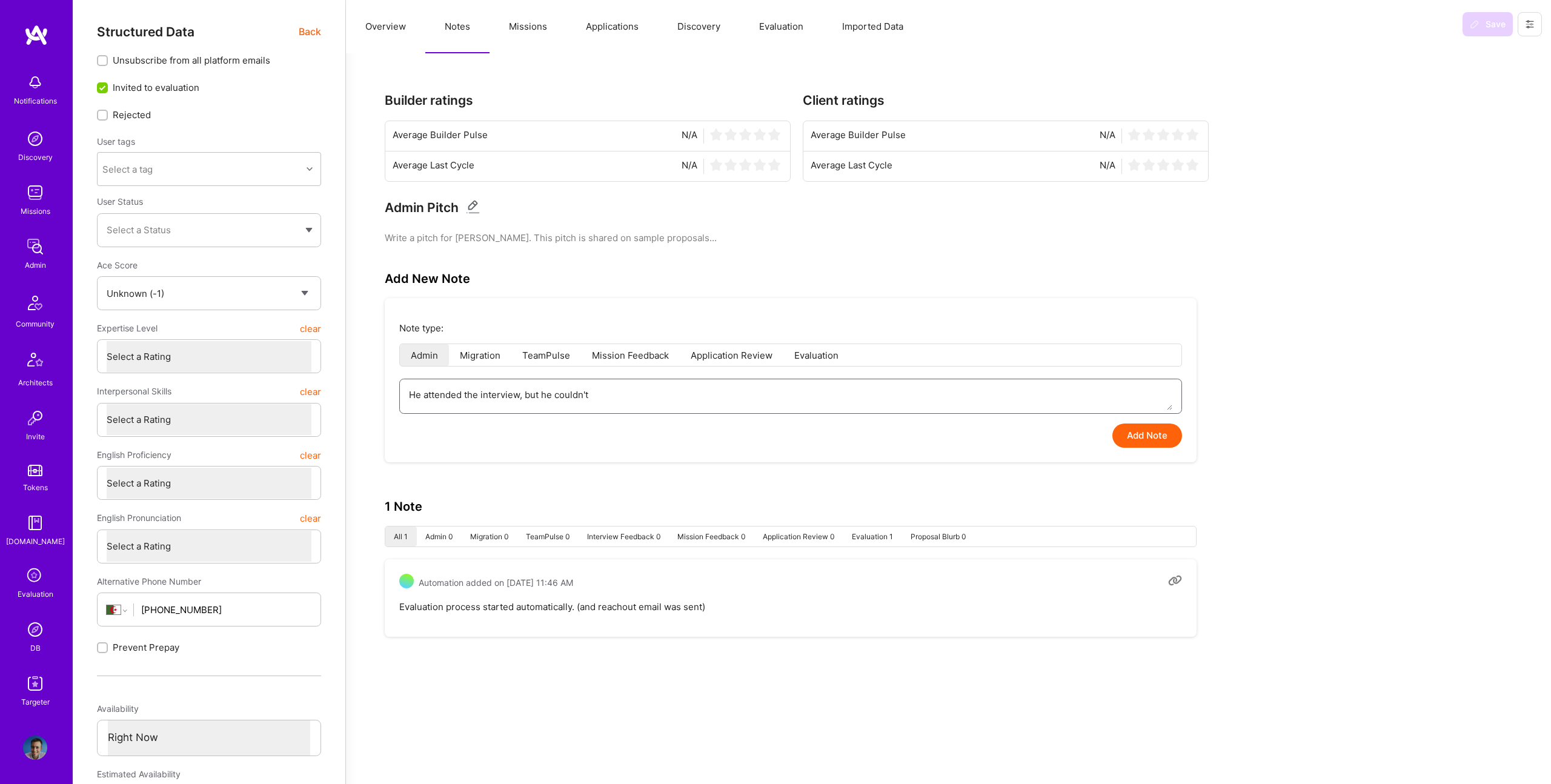
type textarea "x"
type textarea "He attended the interview, but he couldn't c"
type textarea "x"
type textarea "He attended the interview, but he couldn't co"
type textarea "x"
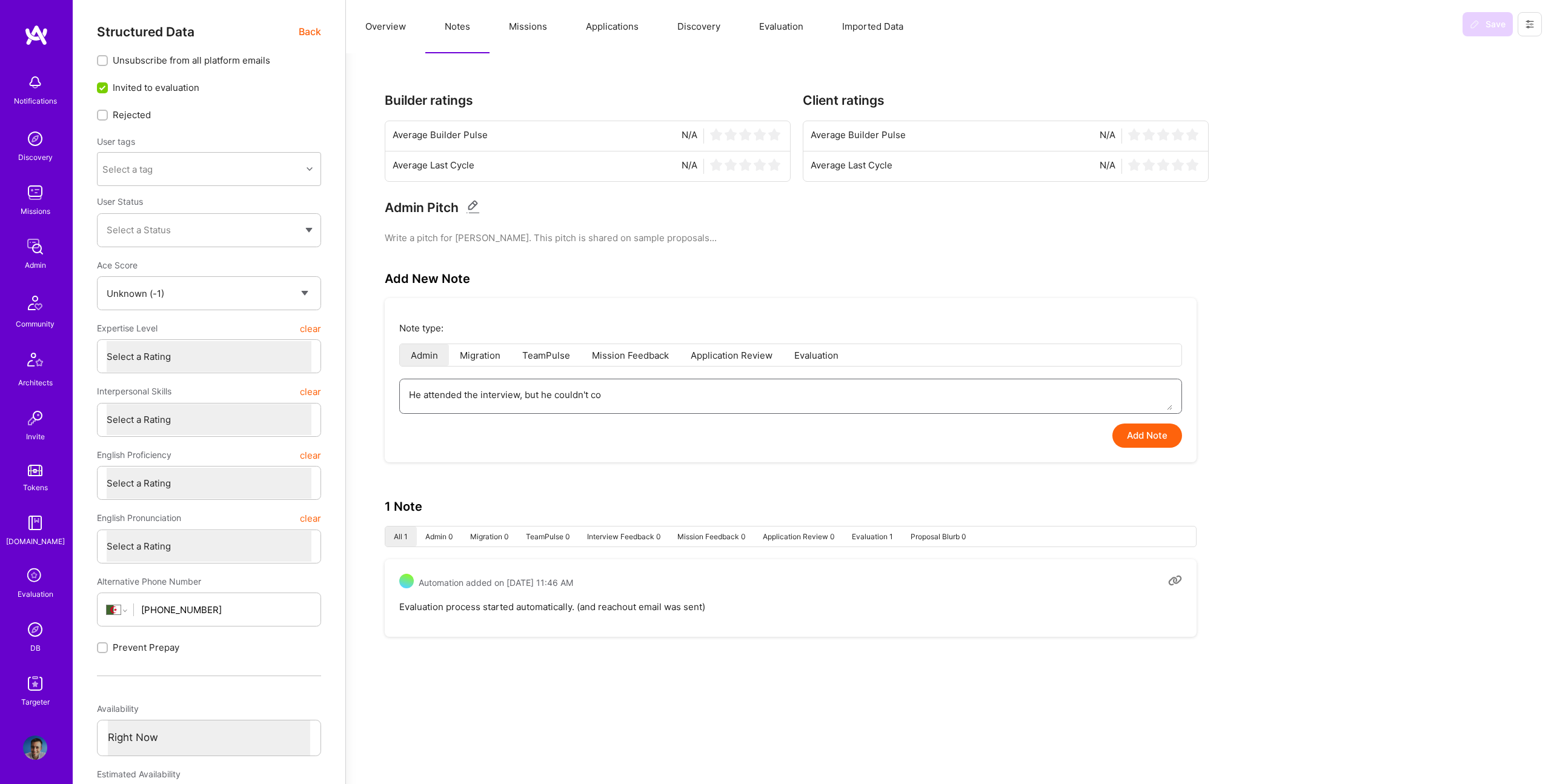
type textarea "He attended the interview, but he couldn't con"
type textarea "x"
type textarea "He attended the interview, but he couldn't conn"
type textarea "x"
type textarea "He attended the interview, but he couldn't conne"
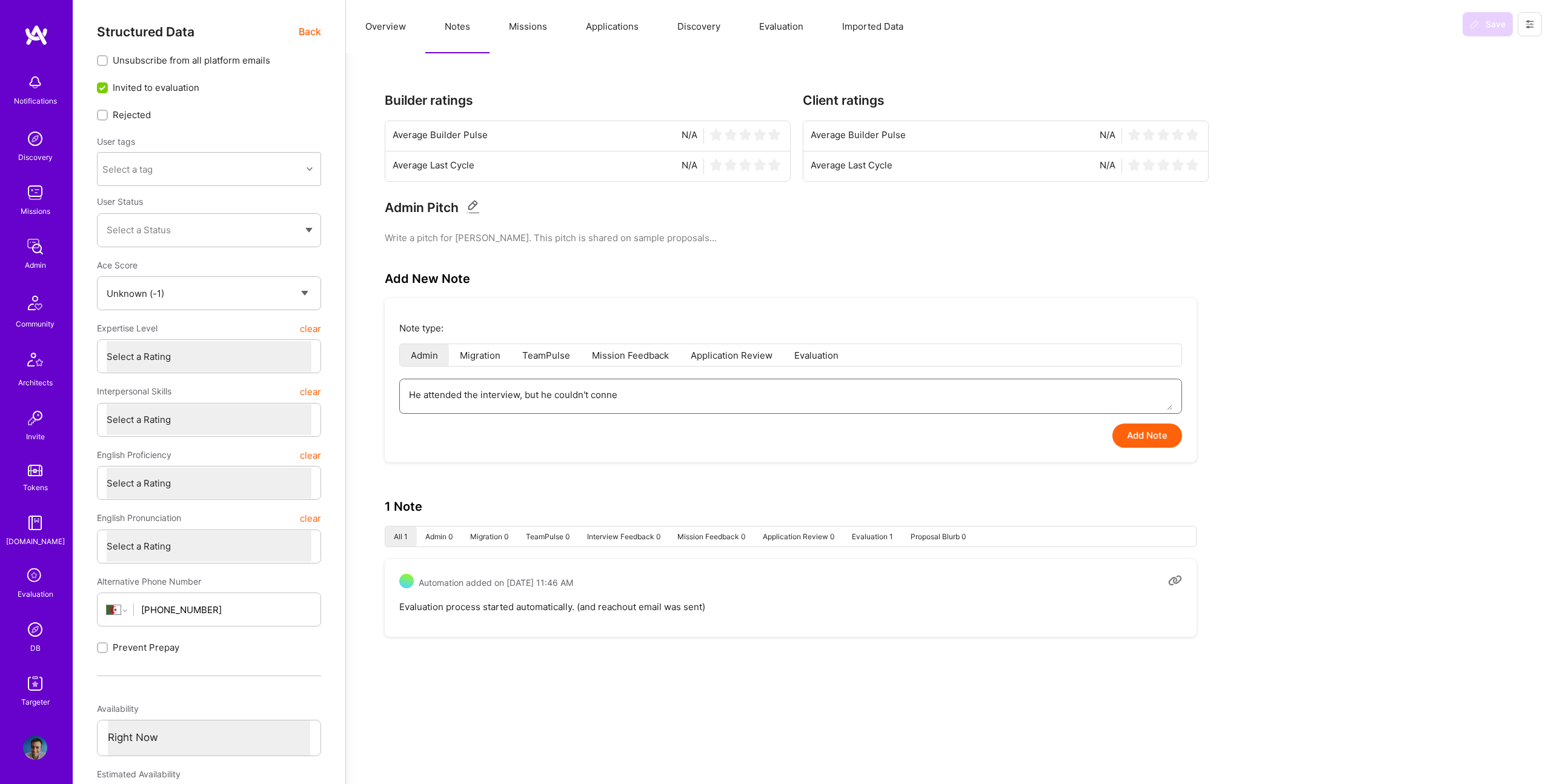
type textarea "x"
type textarea "He attended the interview, but he couldn't connec"
type textarea "x"
type textarea "He attended the interview, but he couldn't connect"
type textarea "x"
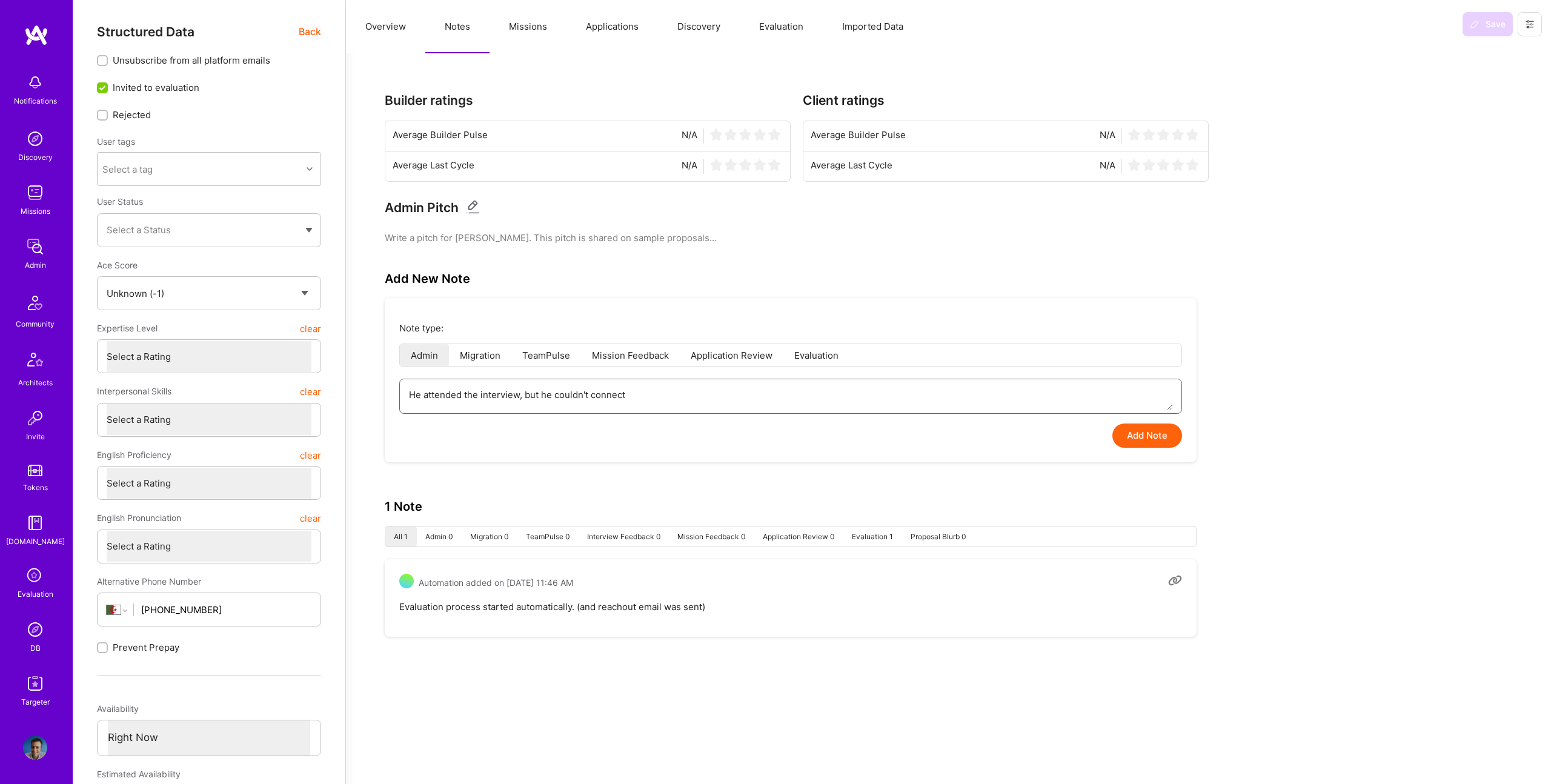
type textarea "He attended the interview, but he couldn't connect"
type textarea "x"
type textarea "He attended the interview, but he couldn't connect a"
type textarea "x"
type textarea "He attended the interview, but he couldn't connect au"
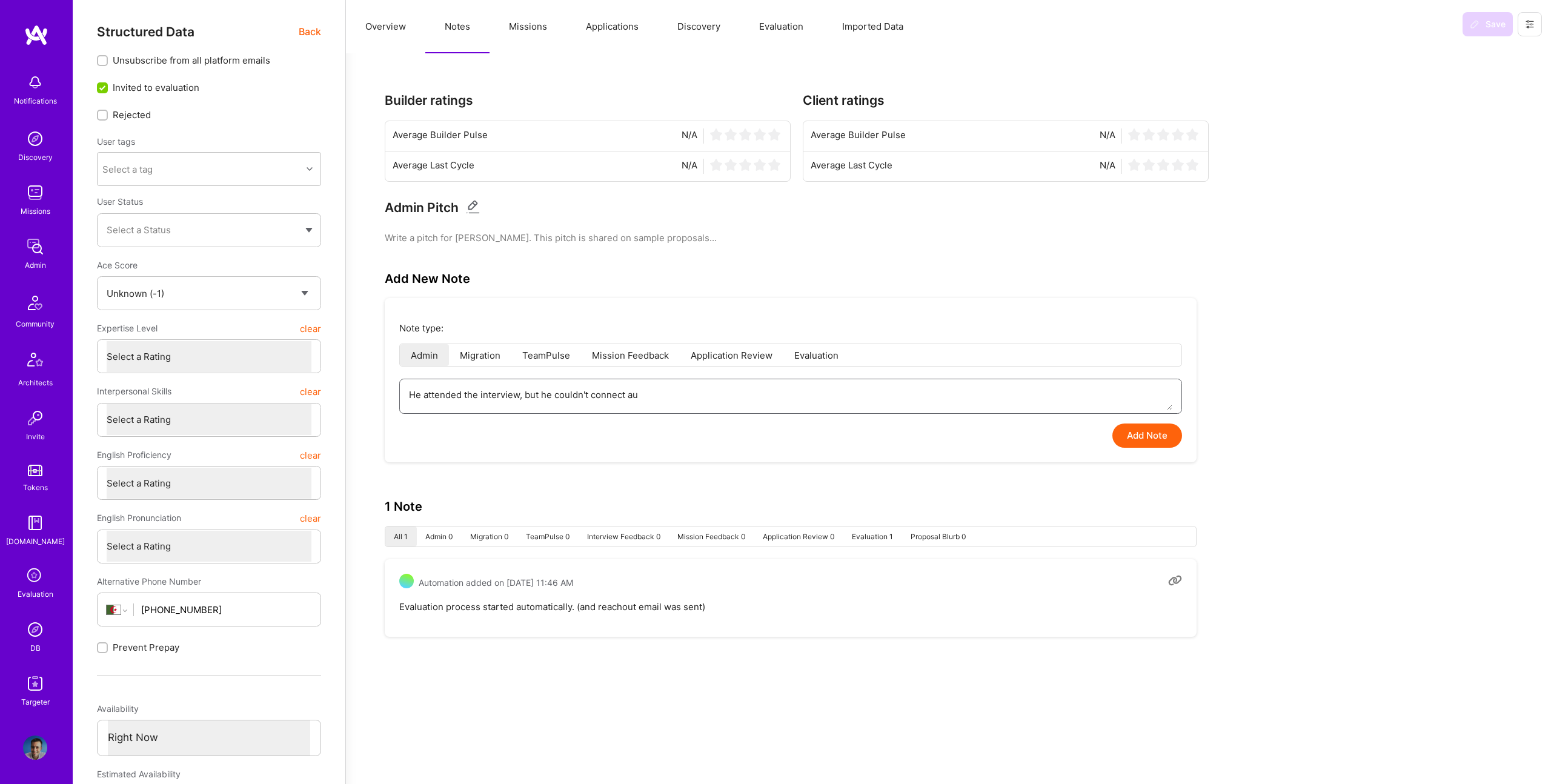
type textarea "x"
type textarea "He attended the interview, but he couldn't connect aud"
type textarea "x"
type textarea "He attended the interview, but he couldn't connect audi"
type textarea "x"
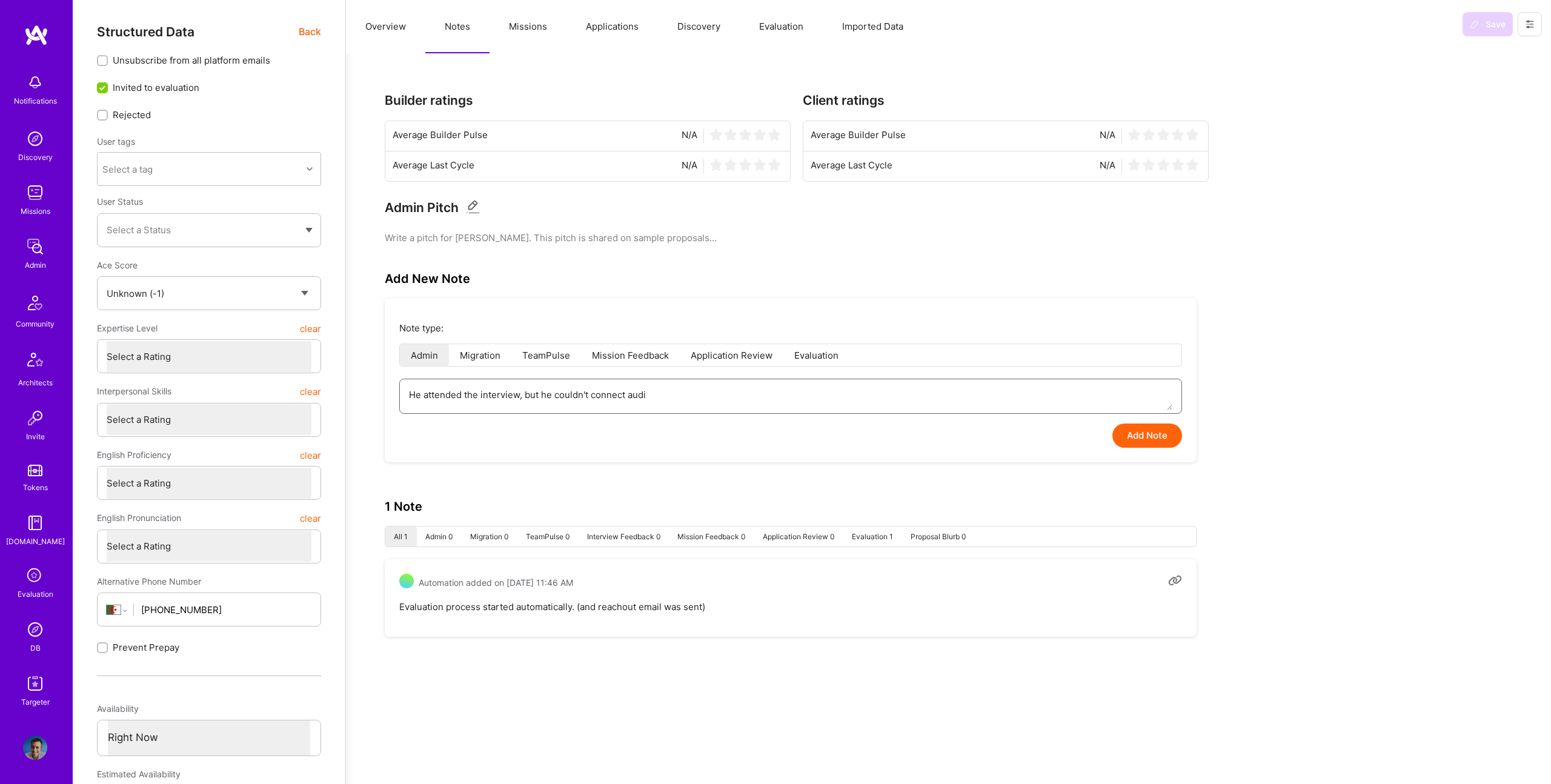
type textarea "He attended the interview, but he couldn't connect audio"
type textarea "x"
type textarea "He attended the interview, but he couldn't connect audio"
type textarea "x"
type textarea "He attended the interview, but he couldn't connect audio a"
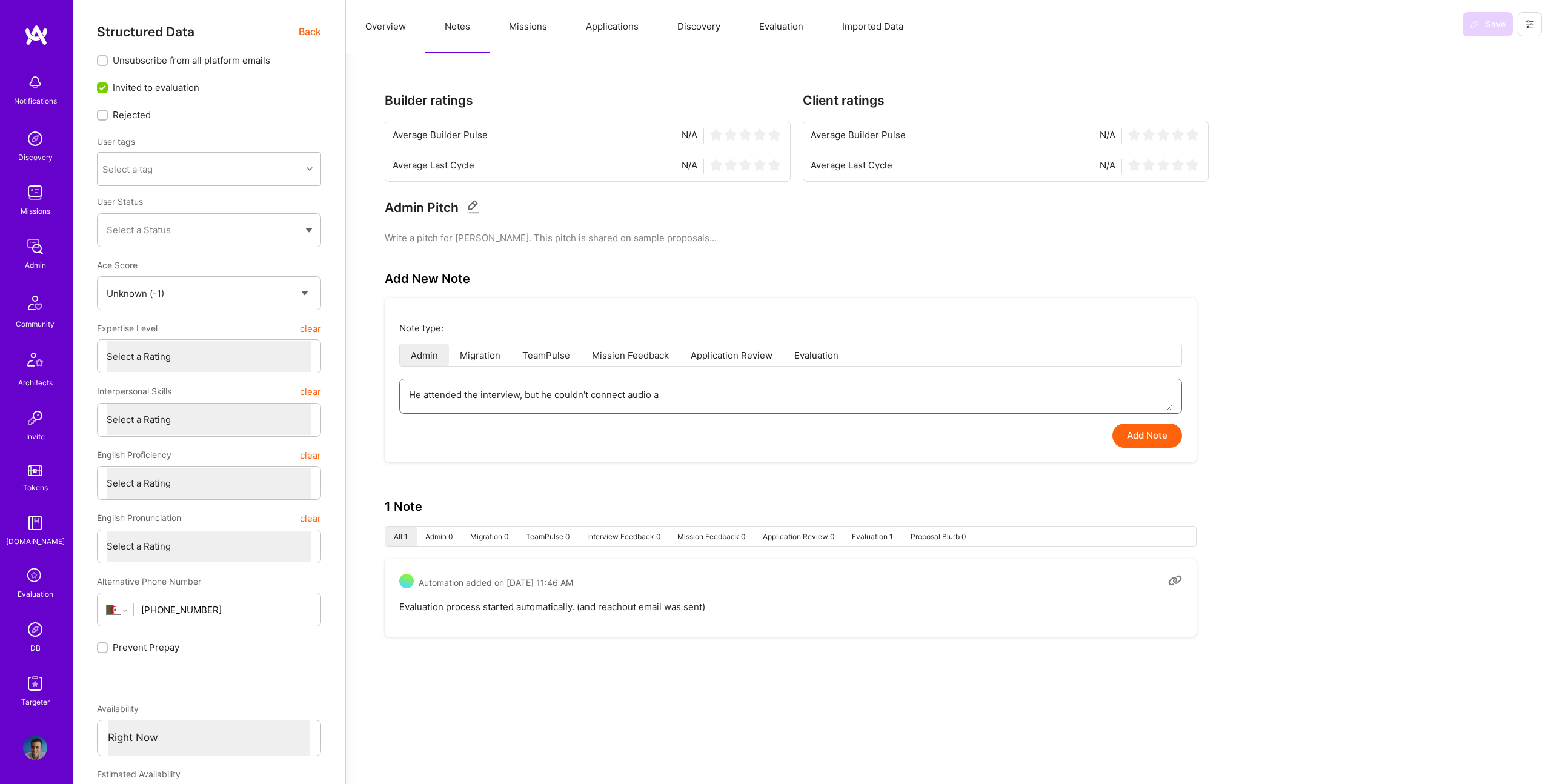
type textarea "x"
type textarea "He attended the interview, but he couldn't connect audio an"
type textarea "x"
type textarea "He attended the interview, but he couldn't connect audio and"
type textarea "x"
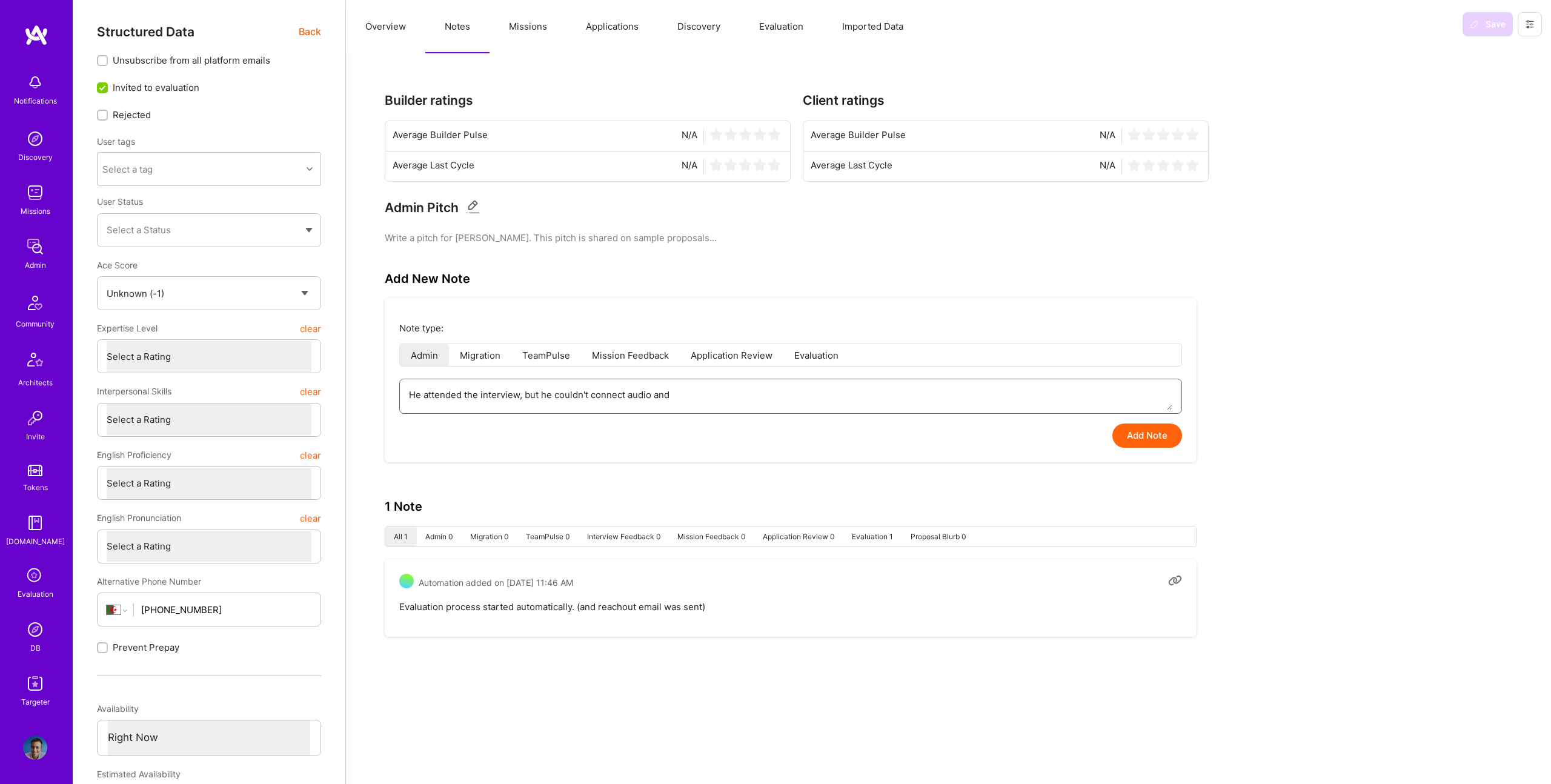
type textarea "He attended the interview, but he couldn't connect audio and"
type textarea "x"
type textarea "He attended the interview, but he couldn't connect audio and v"
type textarea "x"
type textarea "He attended the interview, but he couldn't connect audio and vi"
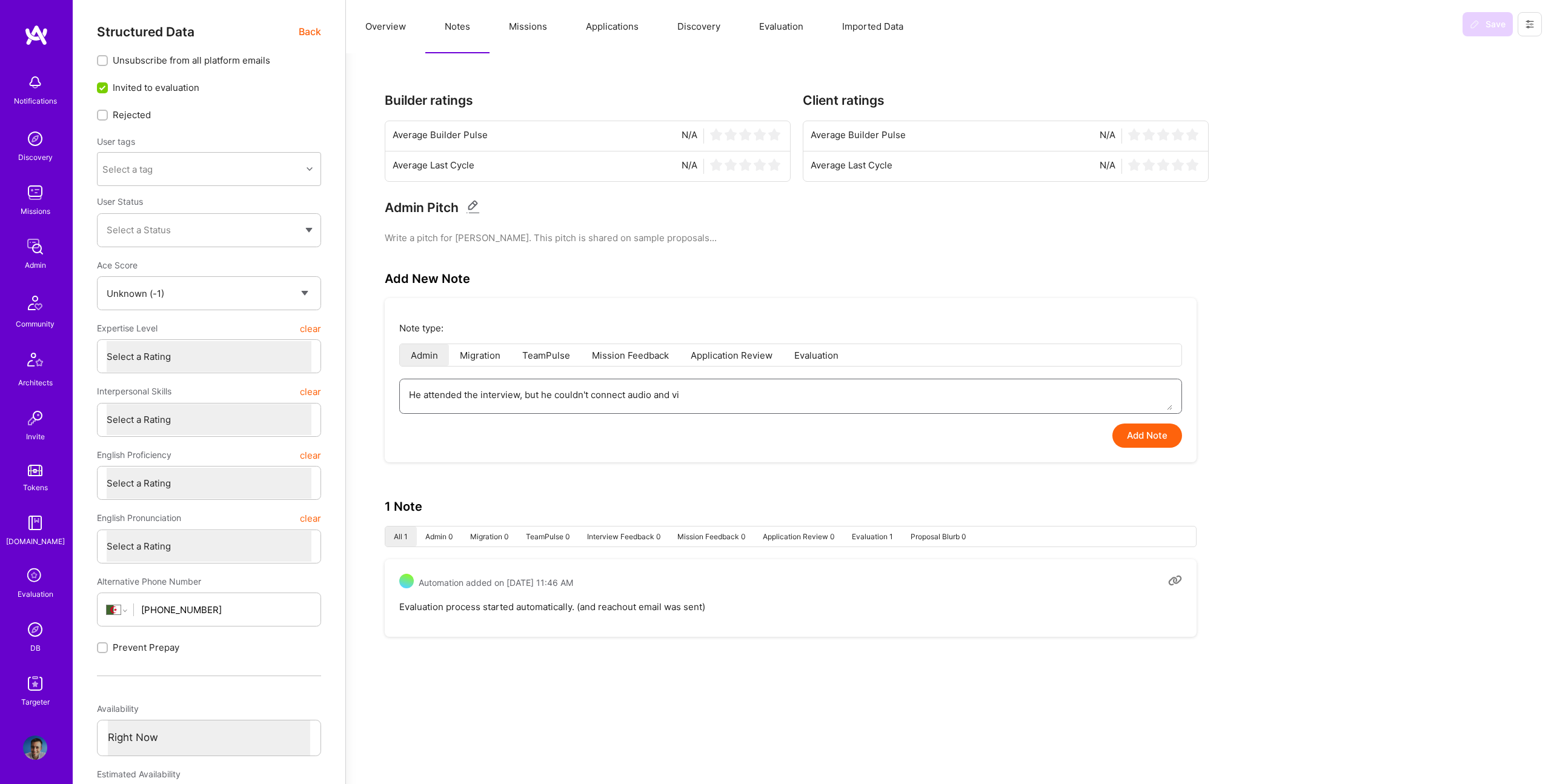
type textarea "x"
type textarea "He attended the interview, but he couldn't connect audio and vid"
type textarea "x"
type textarea "He attended the interview, but he couldn't connect audio and vido"
type textarea "x"
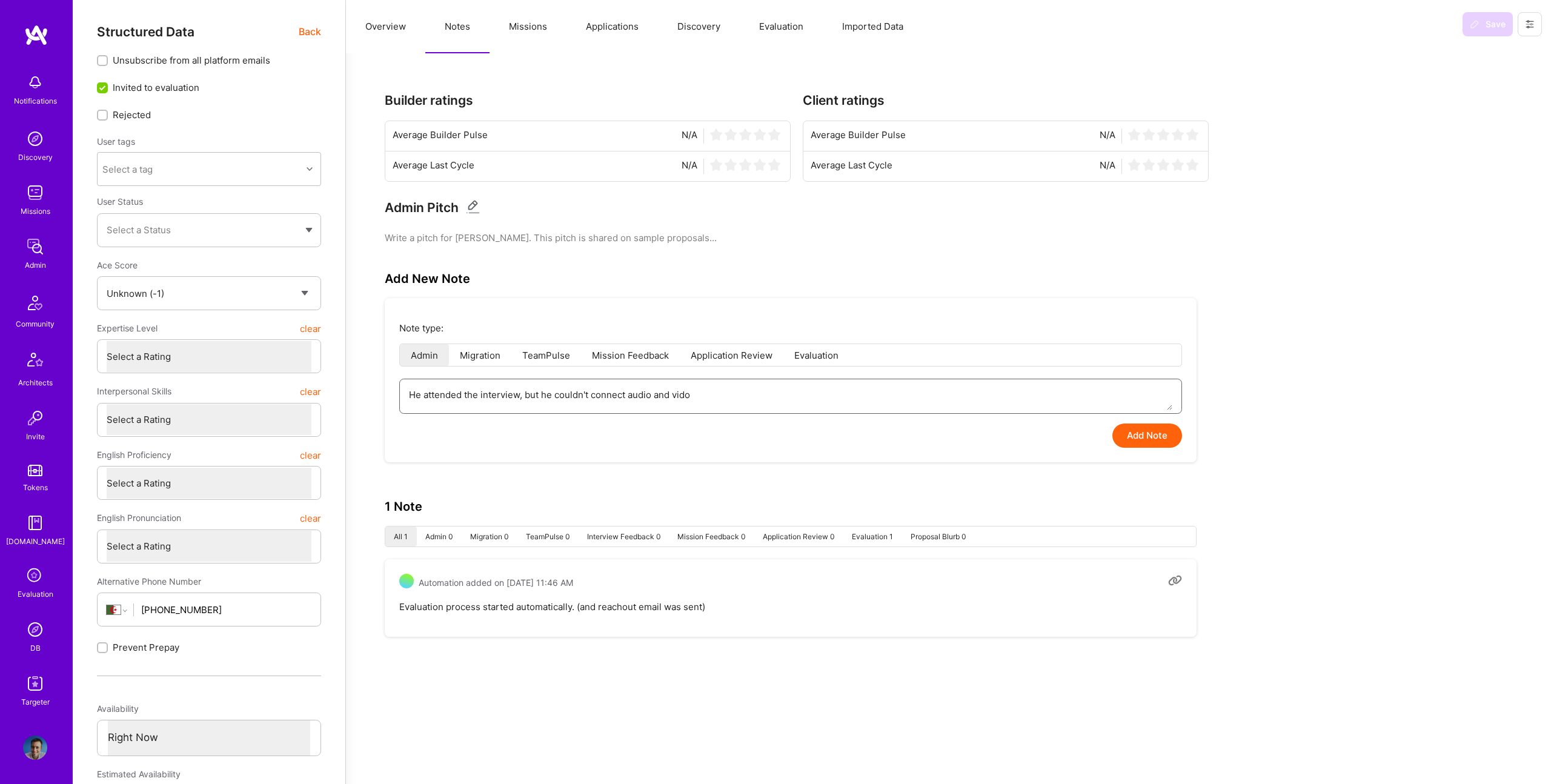
type textarea "He attended the interview, but he couldn't connect audio and vidoe"
type textarea "x"
type textarea "He attended the interview, but he couldn't connect audio and vido"
type textarea "x"
type textarea "He attended the interview, but he couldn't connect audio and vid"
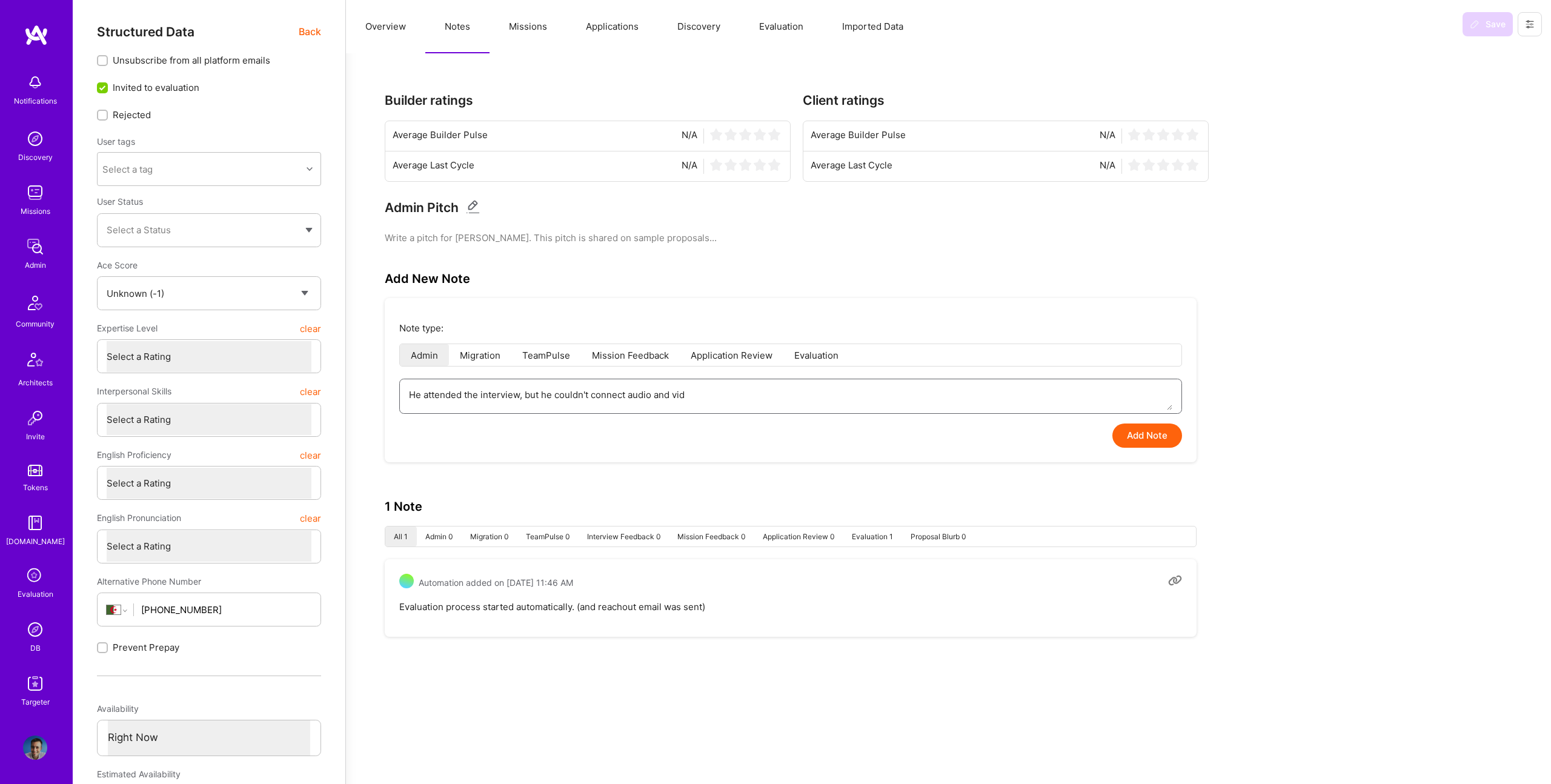
type textarea "x"
type textarea "He attended the interview, but he couldn't connect audio and vide"
type textarea "x"
type textarea "He attended the interview, but he couldn't connect audio and video"
type textarea "x"
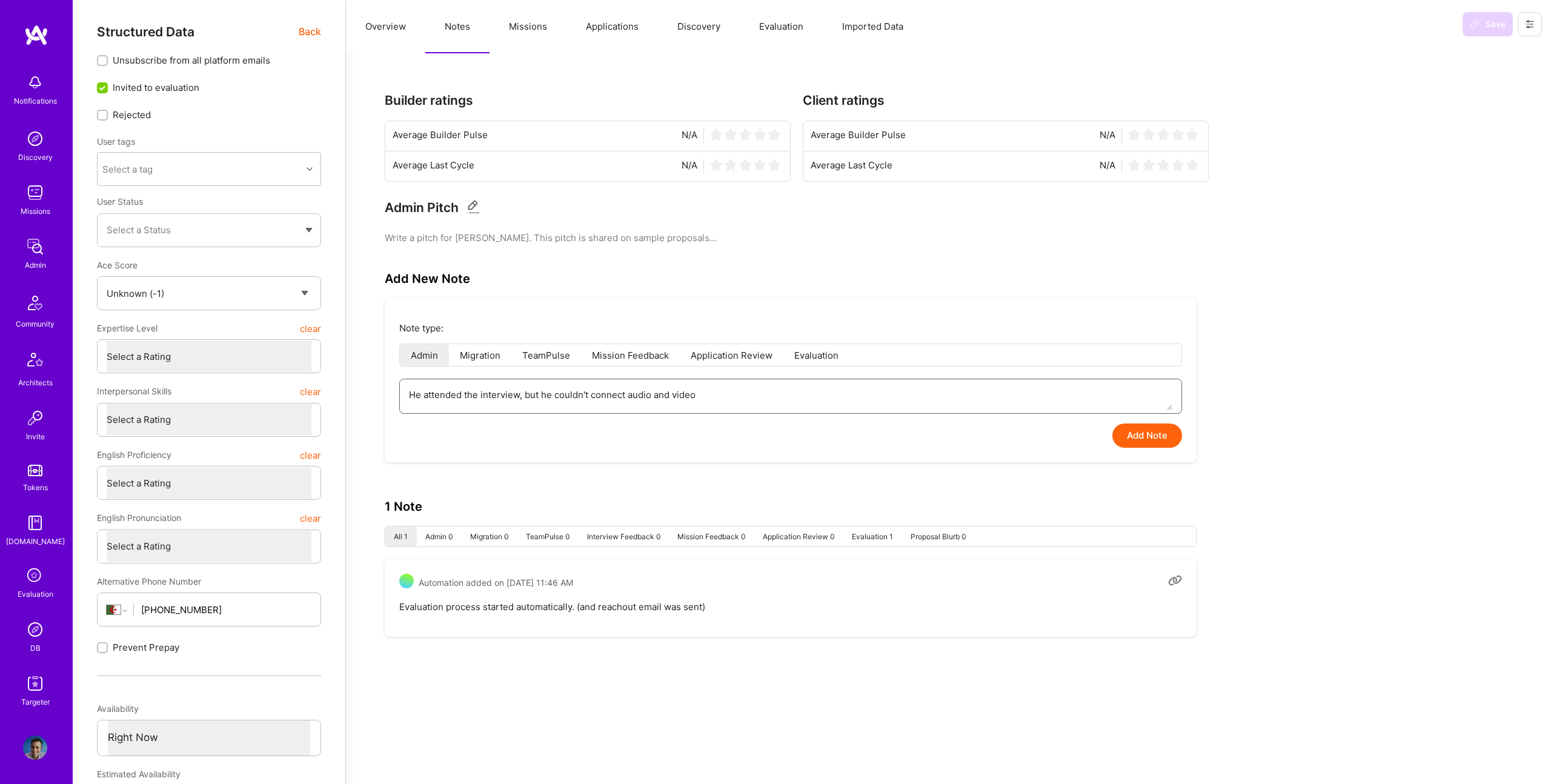
type textarea "He attended the interview, but he couldn't connect audio and video."
type textarea "x"
type textarea "He attended the interview, but he couldn't connect audio and video."
type textarea "x"
type textarea "He attended the interview, but he couldn't connect audio and video. I"
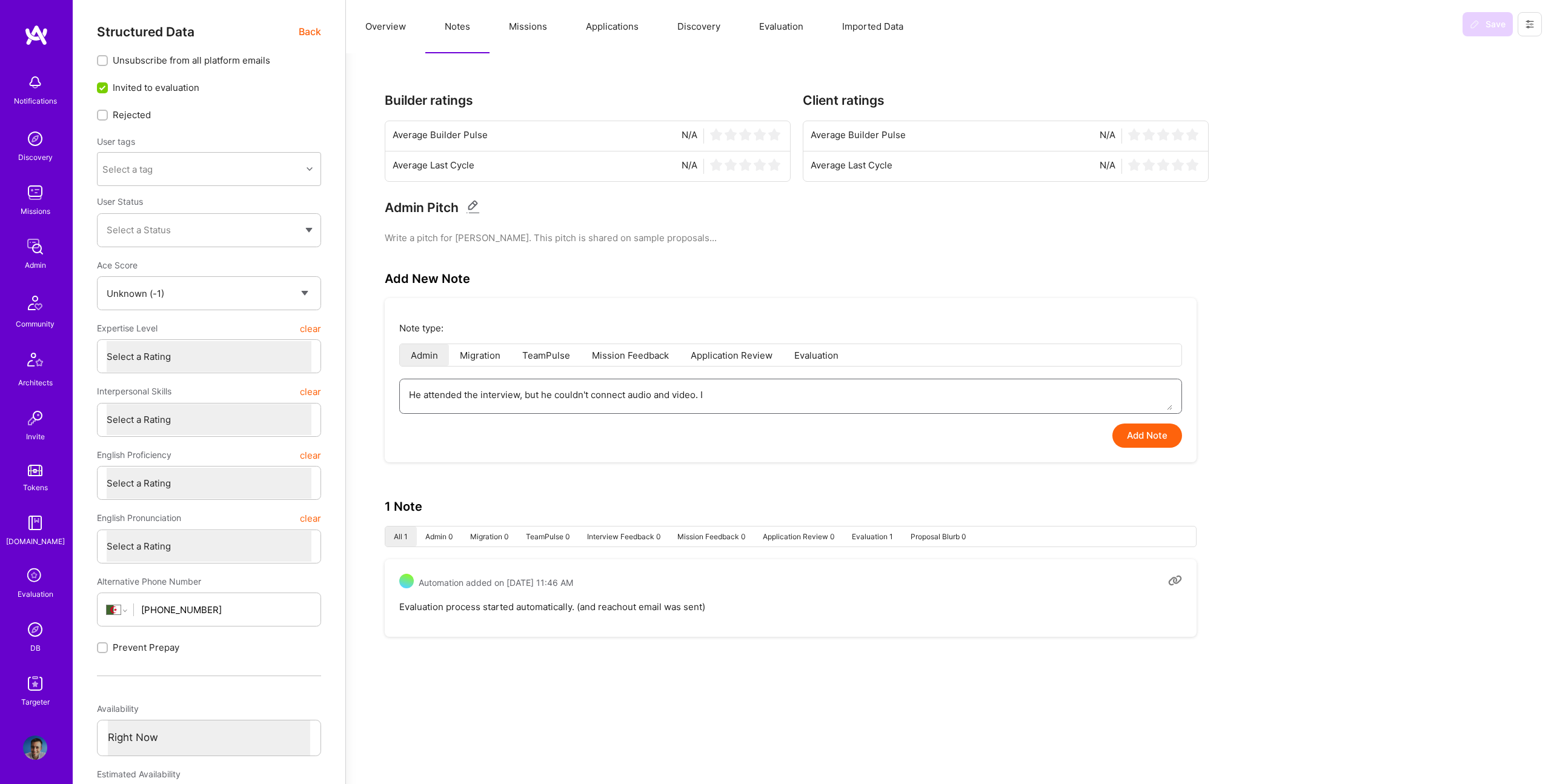
scroll to position [3, 0]
type textarea "x"
type textarea "He attended the interview, but he couldn't connect audio and video. I"
type textarea "x"
type textarea "He attended the interview, but he couldn't connect audio and video. I m"
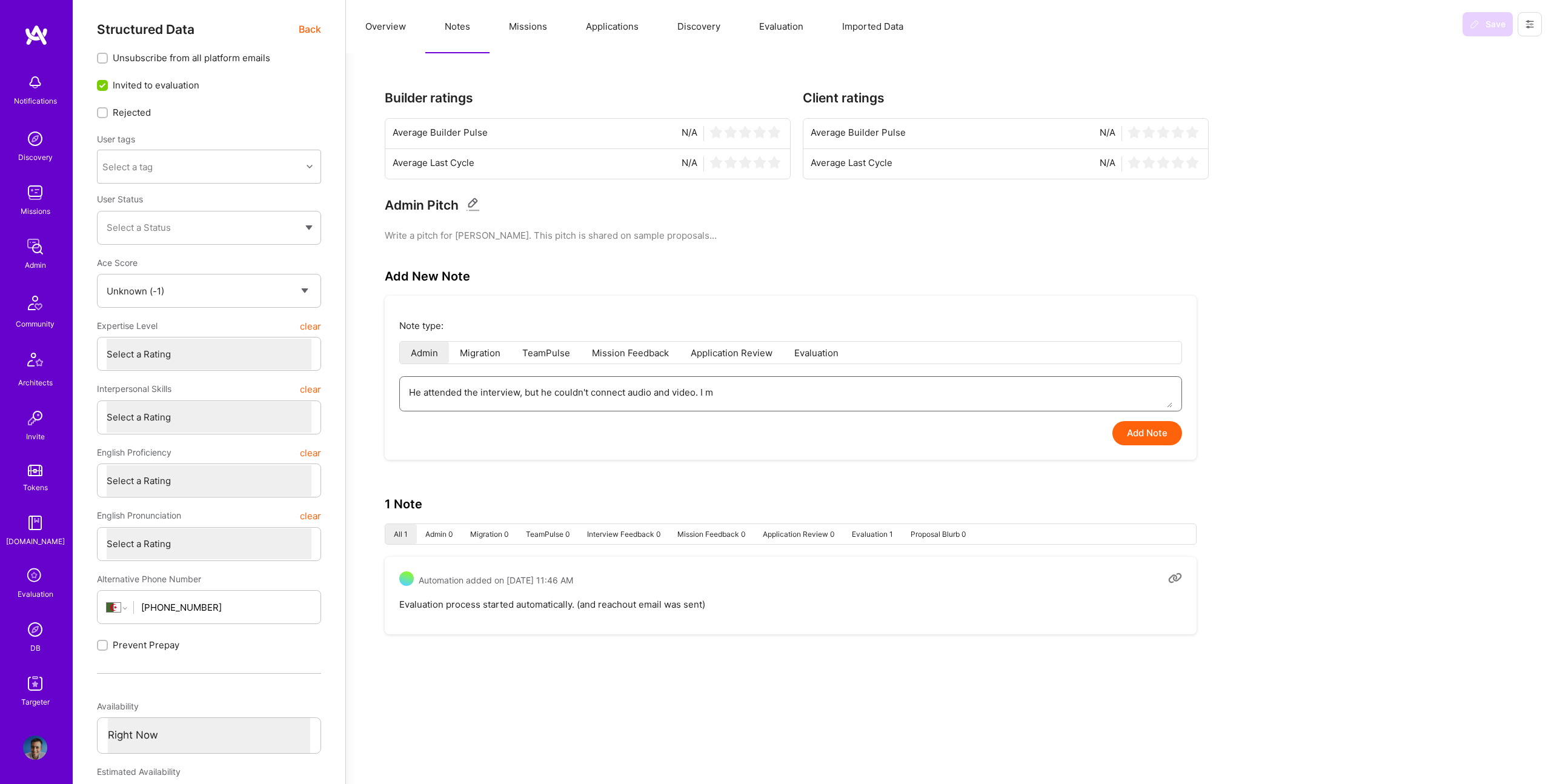
type textarea "x"
type textarea "He attended the interview, but he couldn't connect audio and video. I ma"
type textarea "x"
type textarea "He attended the interview, but he couldn't connect audio and video. I mar"
type textarea "x"
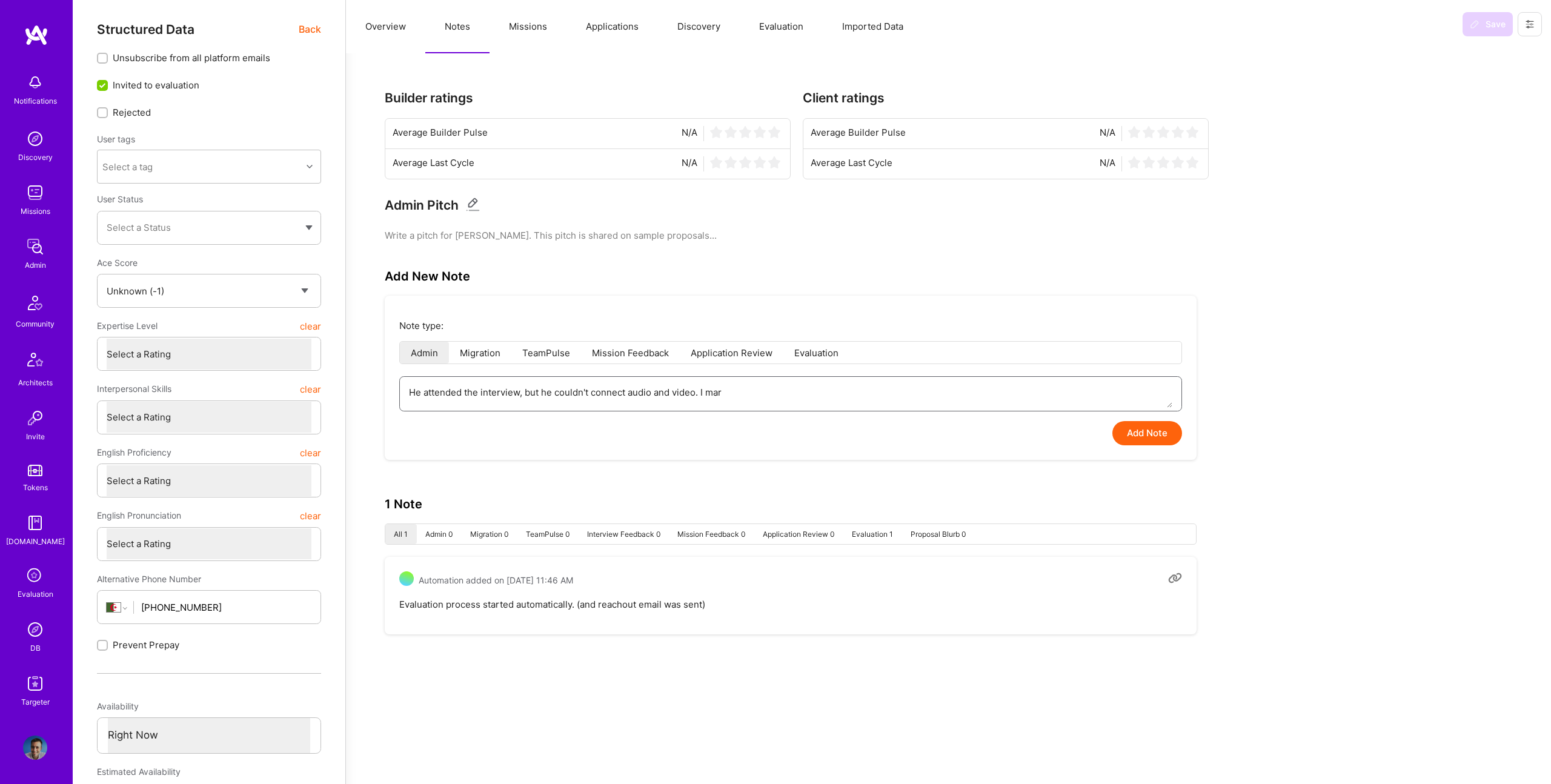
type textarea "He attended the interview, but he couldn't connect audio and video. I mark"
type textarea "x"
type textarea "He attended the interview, but he couldn't connect audio and video. I marke"
type textarea "x"
type textarea "He attended the interview, but he couldn't connect audio and video. I marked"
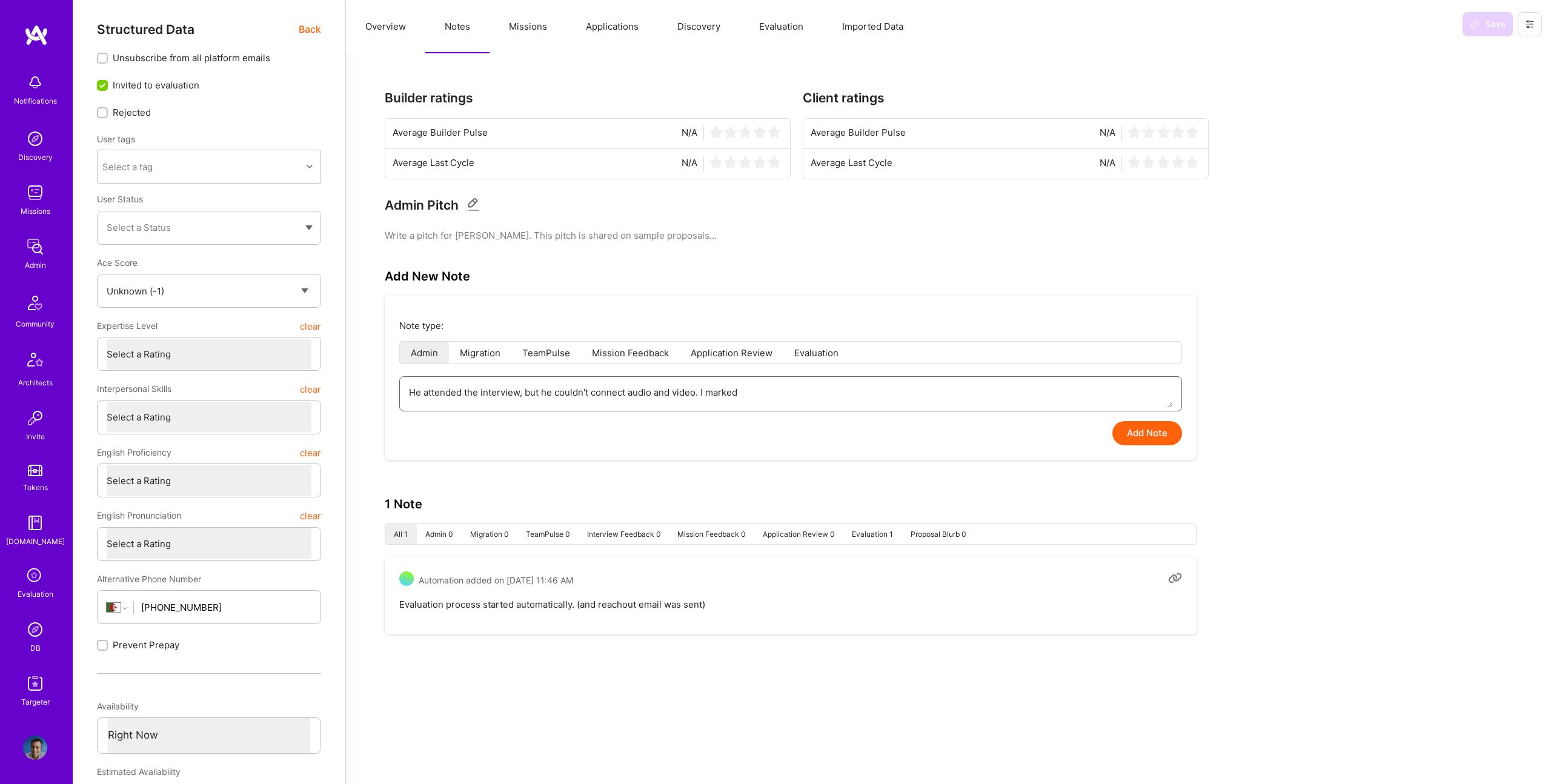
type textarea "x"
type textarea "He attended the interview, but he couldn't connect audio and video. I marked"
type textarea "x"
type textarea "He attended the interview, but he couldn't connect audio and video. I marked i"
type textarea "x"
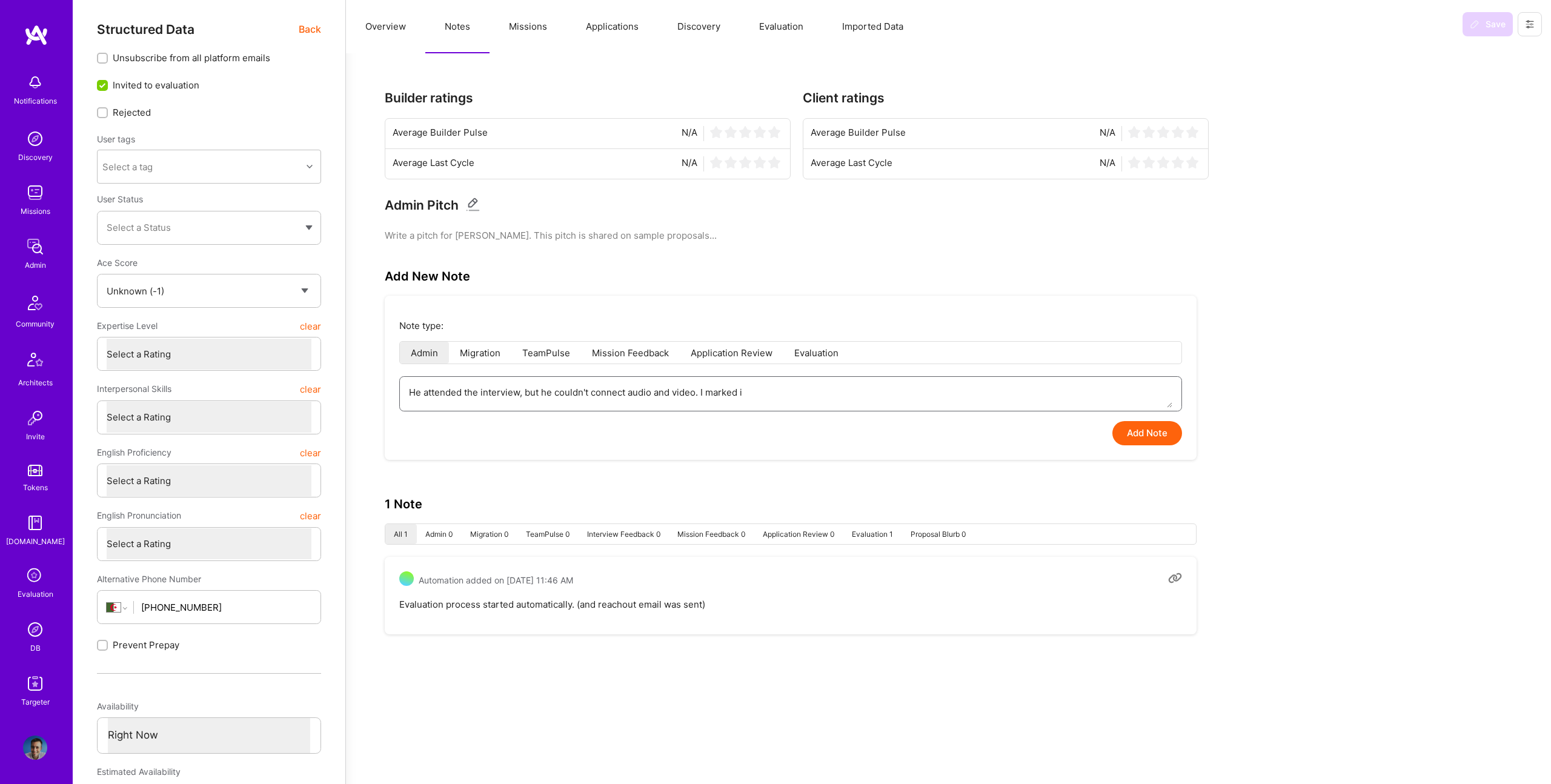
type textarea "He attended the interview, but he couldn't connect audio and video. I marked it"
type textarea "x"
type textarea "He attended the interview, but he couldn't connect audio and video. I marked it"
type textarea "x"
type textarea "He attended the interview, but he couldn't connect audio and video. I marked it…"
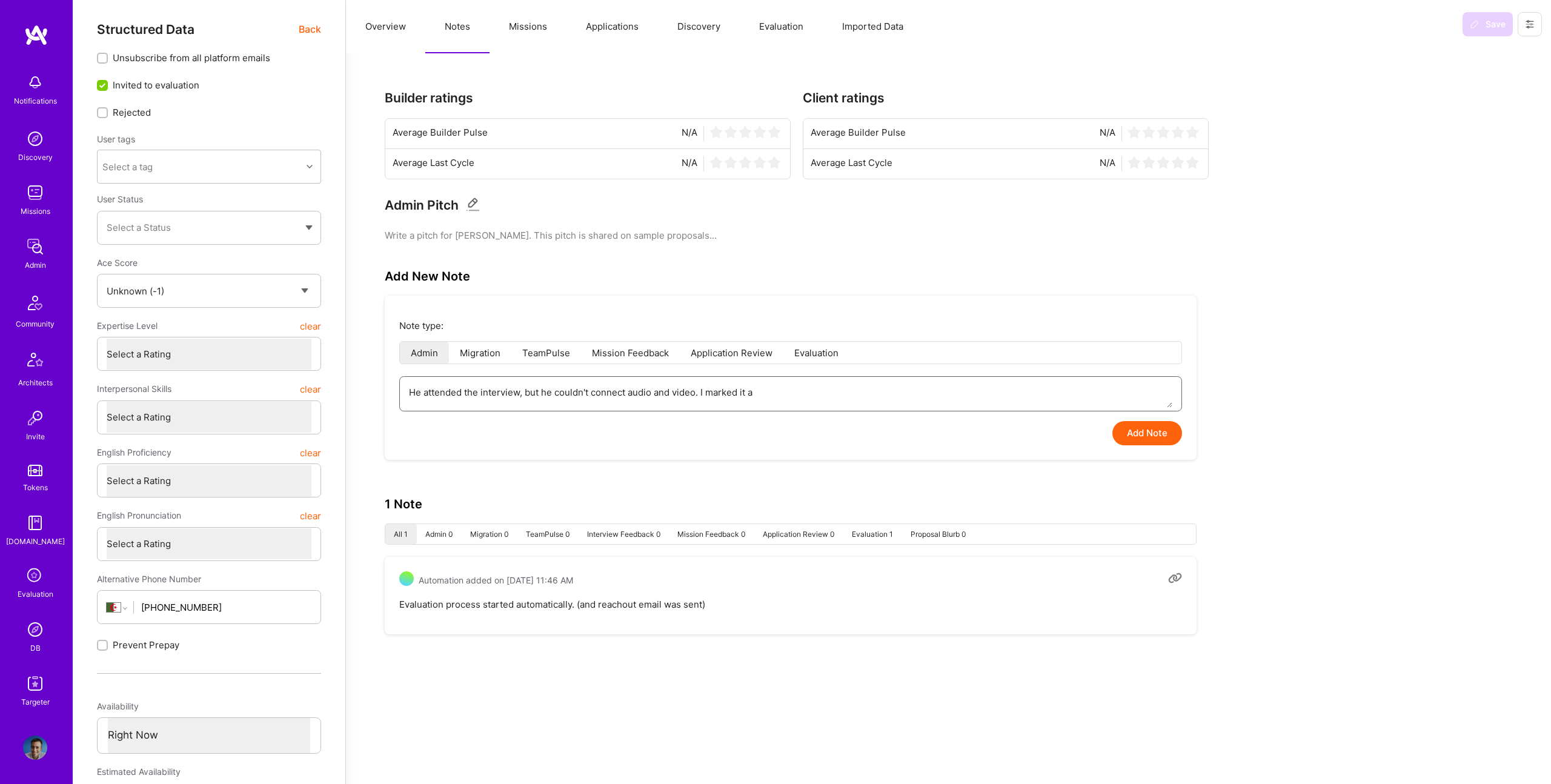
type textarea "x"
type textarea "He attended the interview, but he couldn't connect audio and video. I marked it…"
type textarea "x"
type textarea "He attended the interview, but he couldn't connect audio and video. I marked it…"
type textarea "x"
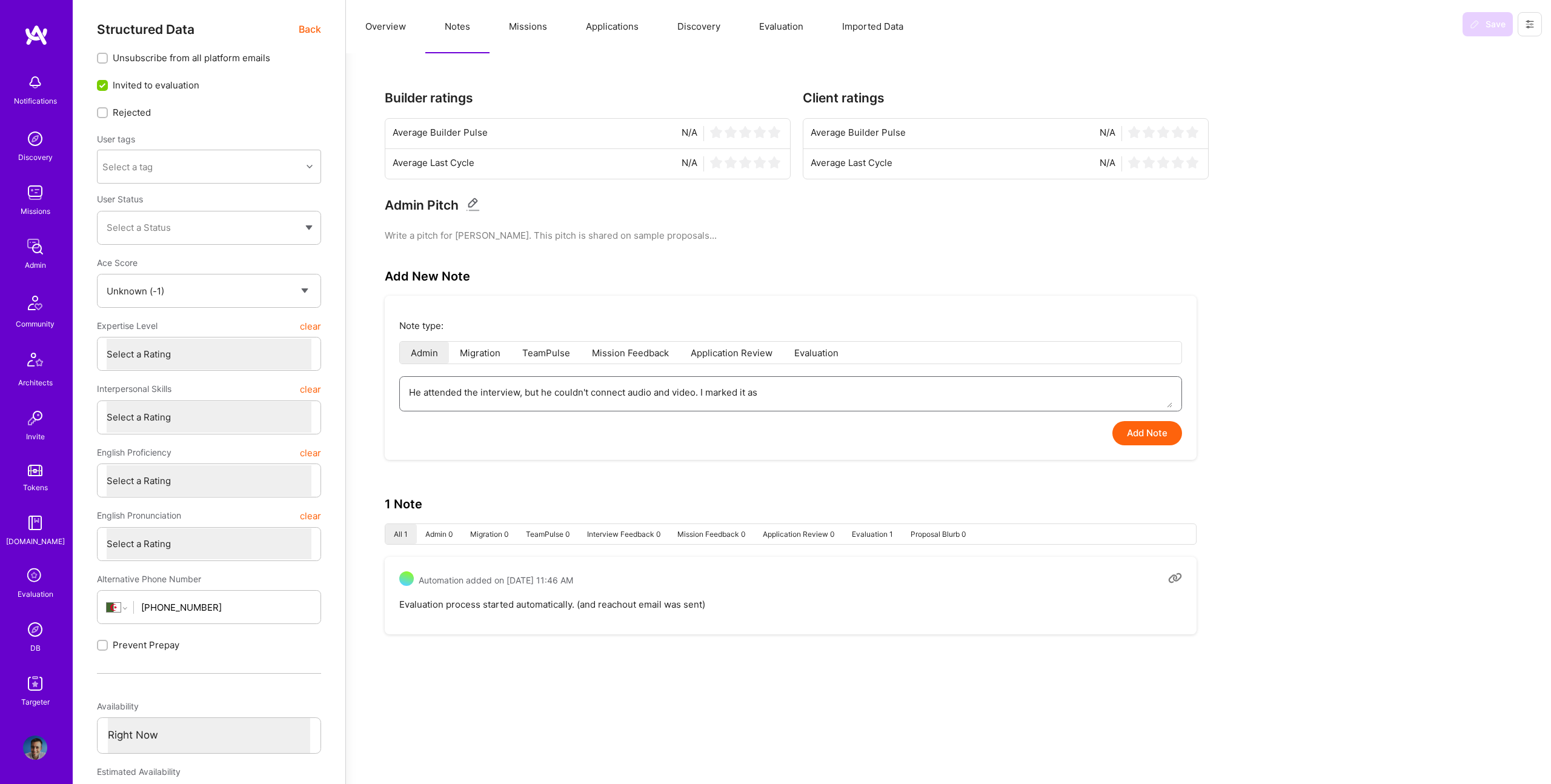
type textarea "He attended the interview, but he couldn't connect audio and video. I marked it…"
type textarea "x"
type textarea "He attended the interview, but he couldn't connect audio and video. I marked it…"
type textarea "x"
type textarea "He attended the interview, but he couldn't connect audio and video. I marked it…"
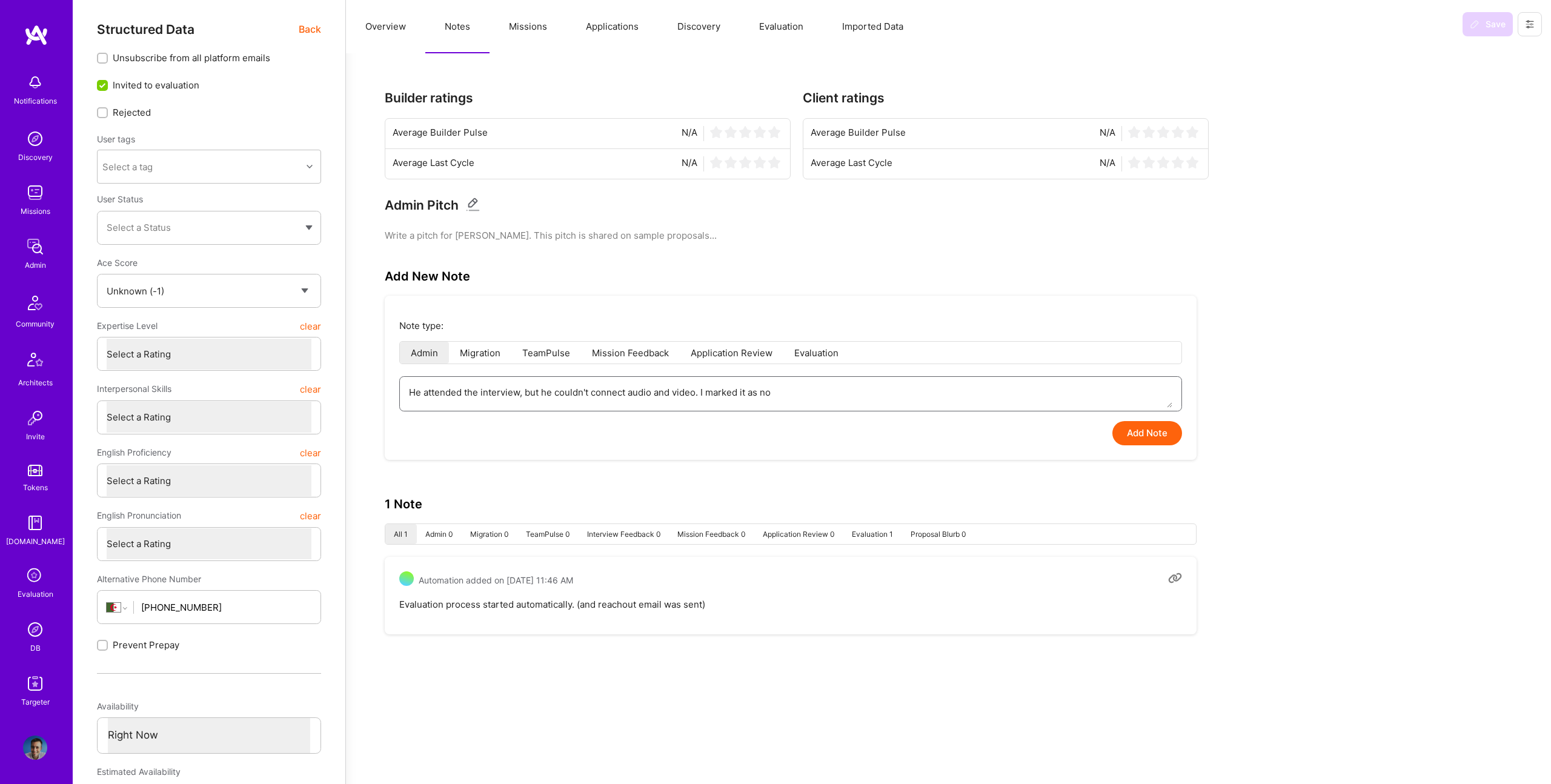
type textarea "x"
type textarea "He attended the interview, but he couldn't connect audio and video. I marked it…"
type textarea "x"
type textarea "He attended the interview, but he couldn't connect audio and video. I marked it…"
type textarea "x"
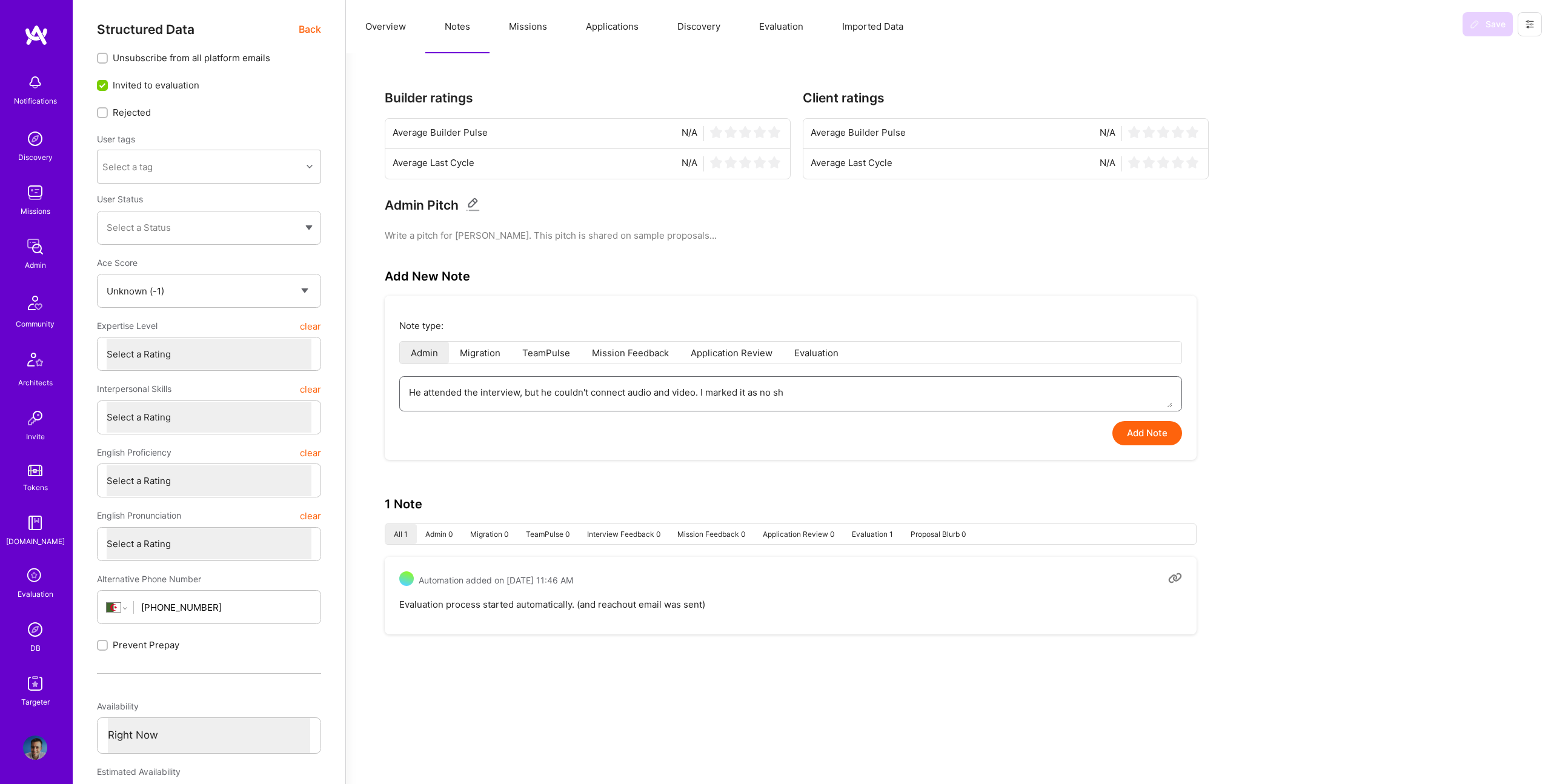
type textarea "He attended the interview, but he couldn't connect audio and video. I marked it…"
type textarea "x"
type textarea "He attended the interview, but he couldn't connect audio and video. I marked it…"
type textarea "x"
type textarea "He attended the interview, but he couldn't connect audio and video. I marked it…"
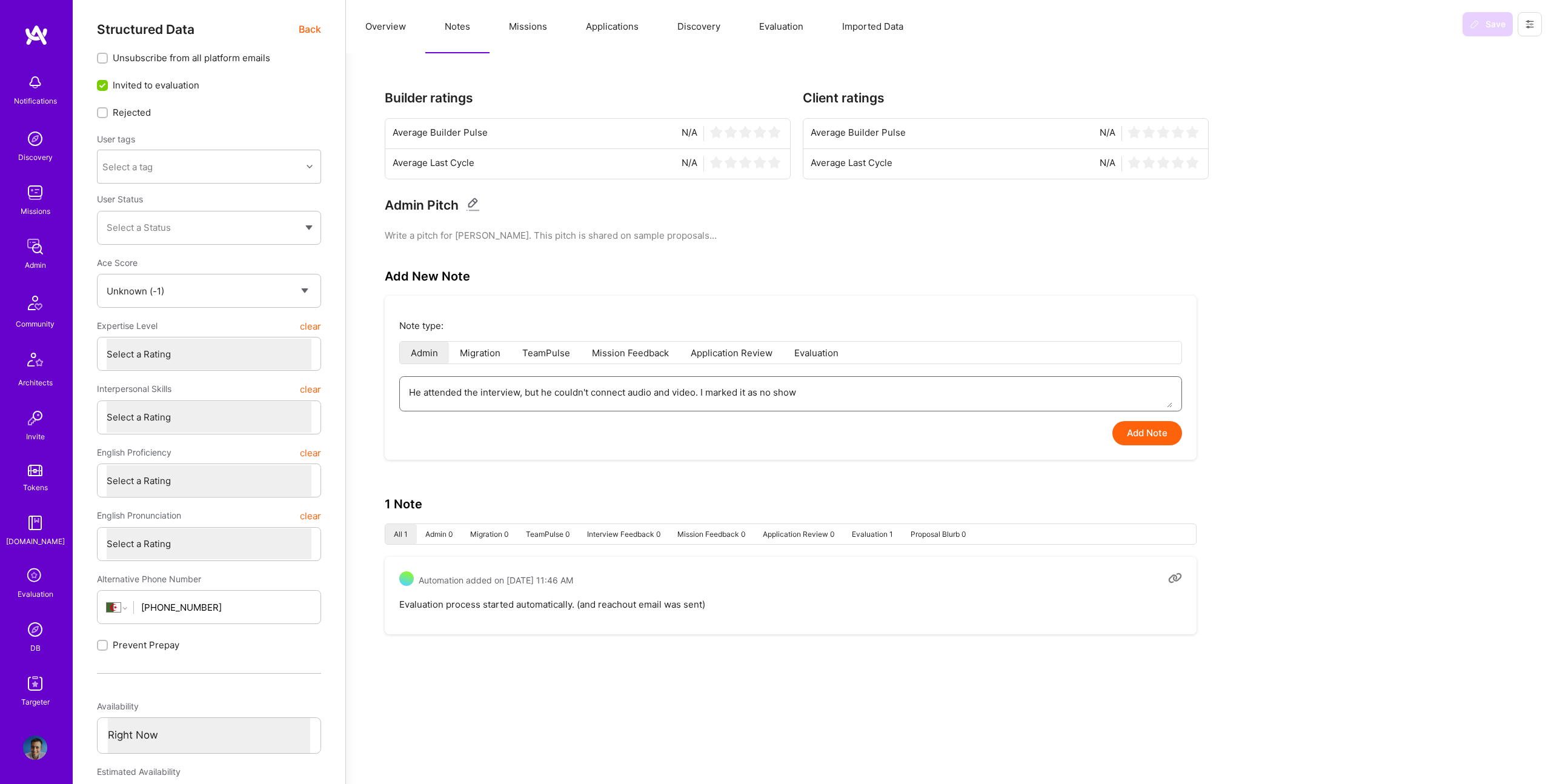
type textarea "x"
type textarea "He attended the interview, but he couldn't connect audio and video. I marked it…"
type textarea "x"
type textarea "He attended the interview, but he couldn't connect audio and video. I marked it…"
type textarea "x"
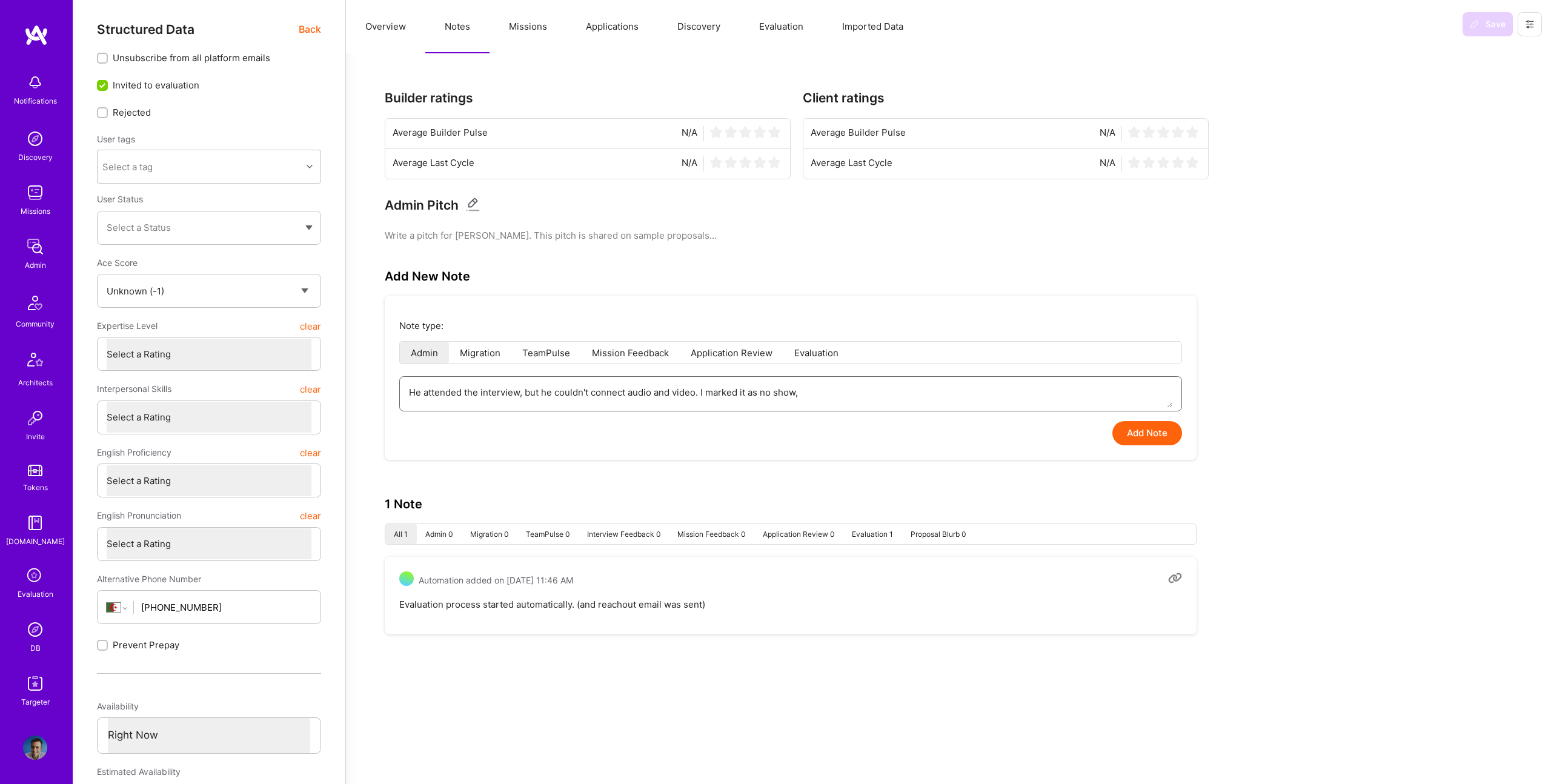
type textarea "He attended the interview, but he couldn't connect audio and video. I marked it…"
type textarea "x"
type textarea "He attended the interview, but he couldn't connect audio and video. I marked it…"
type textarea "x"
type textarea "He attended the interview, but he couldn't connect audio and video. I marked it…"
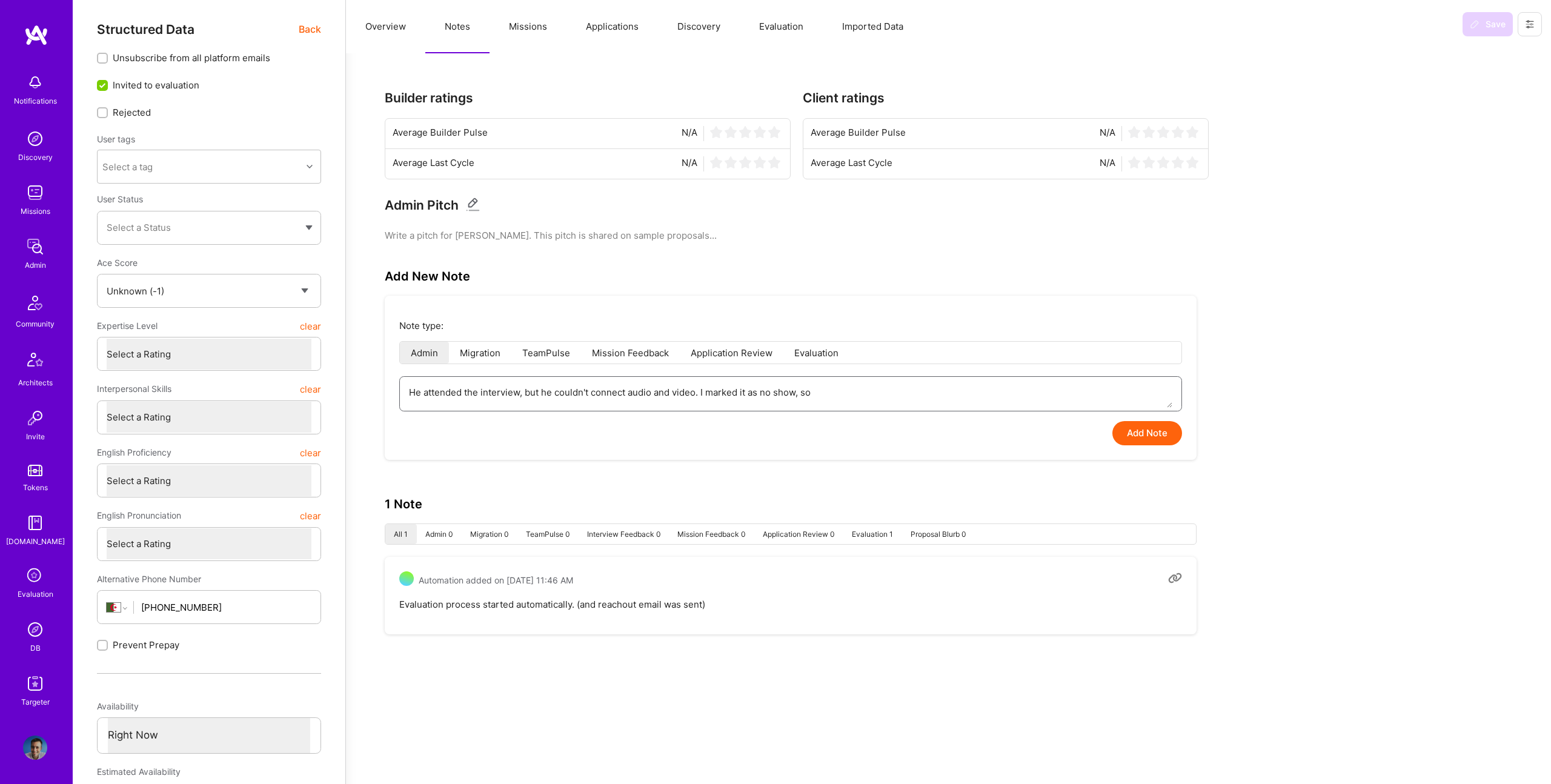
type textarea "x"
drag, startPoint x: 699, startPoint y: 391, endPoint x: 716, endPoint y: 381, distance: 19.7
click at [700, 391] on textarea "He attended the interview, but he couldn't connect audio and video. I marked it…" at bounding box center [790, 392] width 764 height 31
click at [1131, 429] on button "Add Note" at bounding box center [1147, 433] width 70 height 24
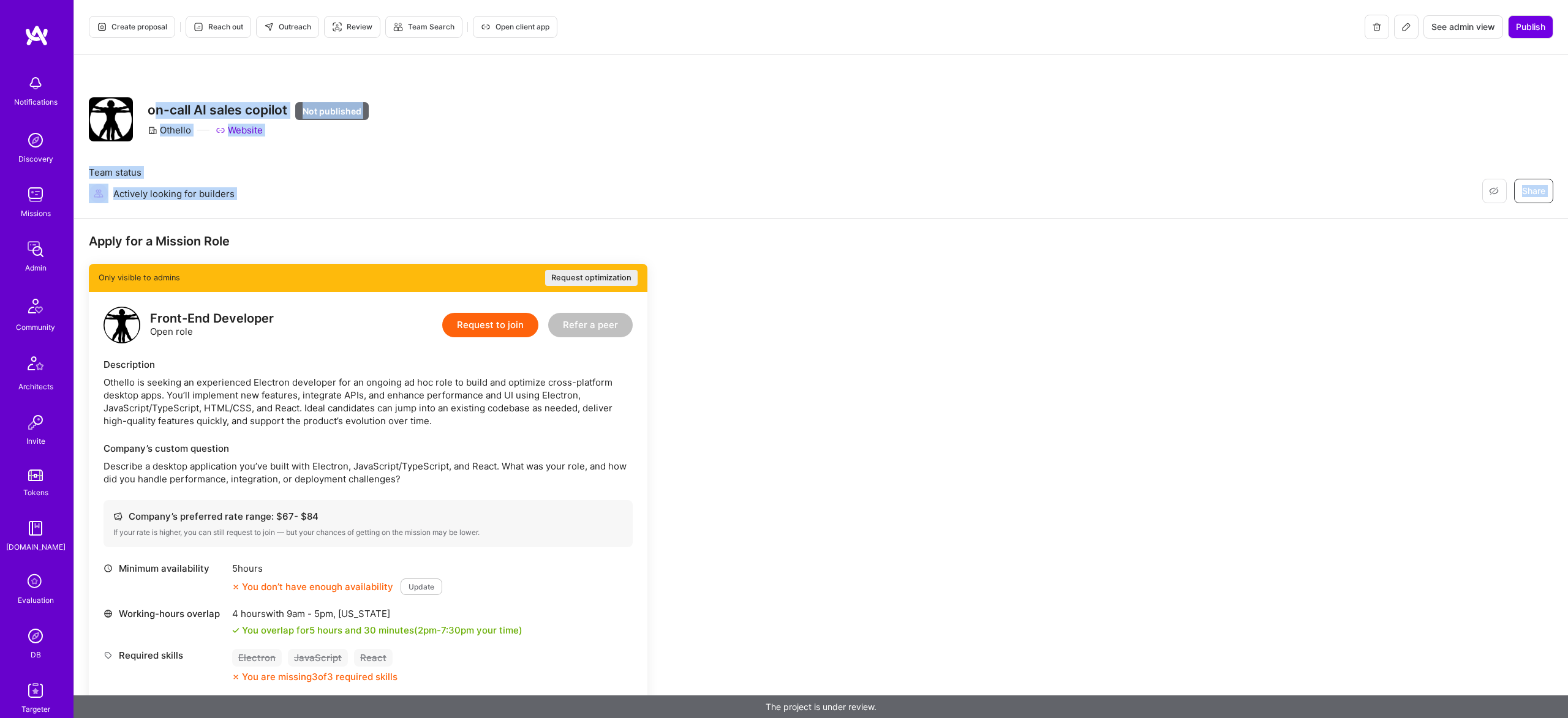
drag, startPoint x: 152, startPoint y: 107, endPoint x: 128, endPoint y: 59, distance: 53.7
click at [315, 209] on div "Restore Not Interested Share on-call AI sales copilot Not published Othello Web…" at bounding box center [820, 136] width 1493 height 164
click at [127, 51] on div "Create proposal Reach out Outreach Review Team Search Open client app See admin…" at bounding box center [820, 27] width 1493 height 54
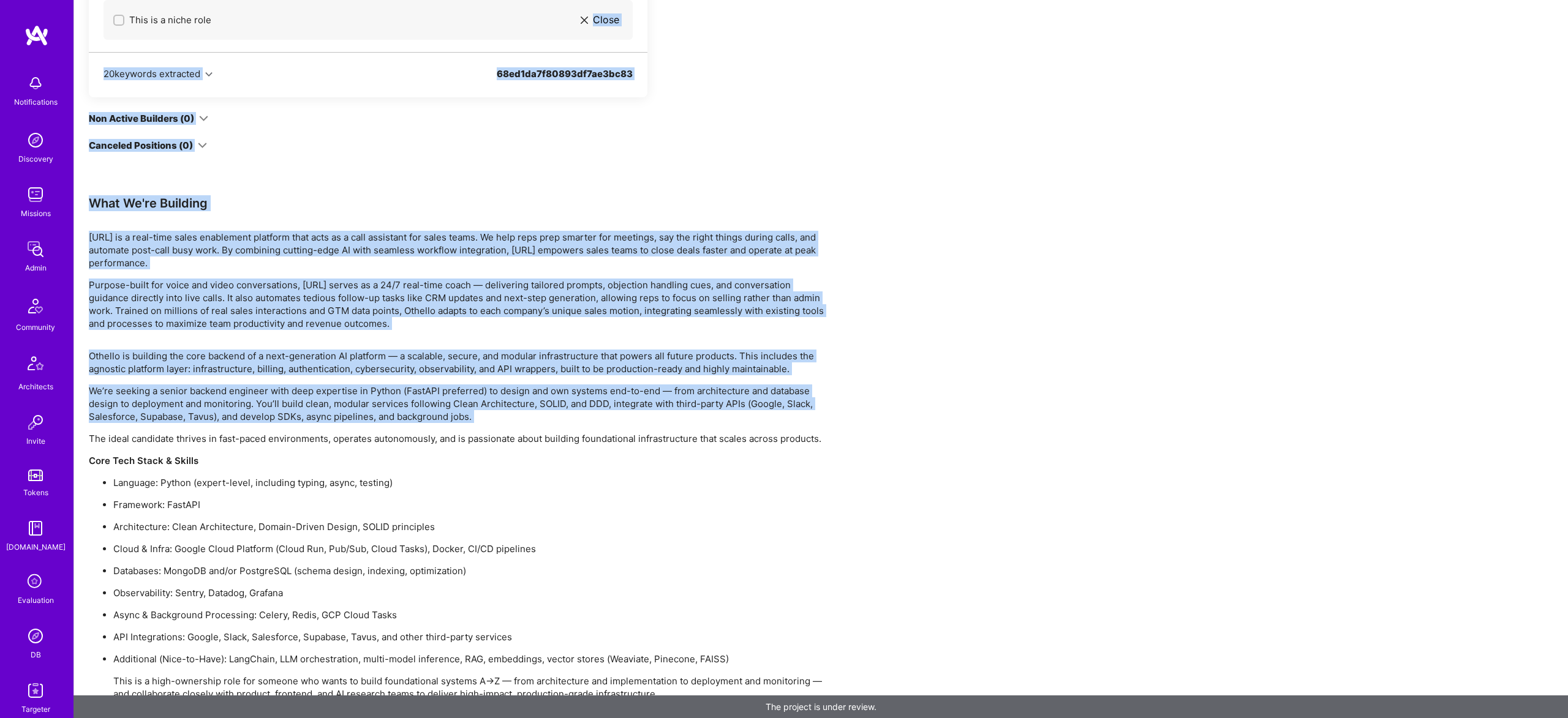
scroll to position [1429, 0]
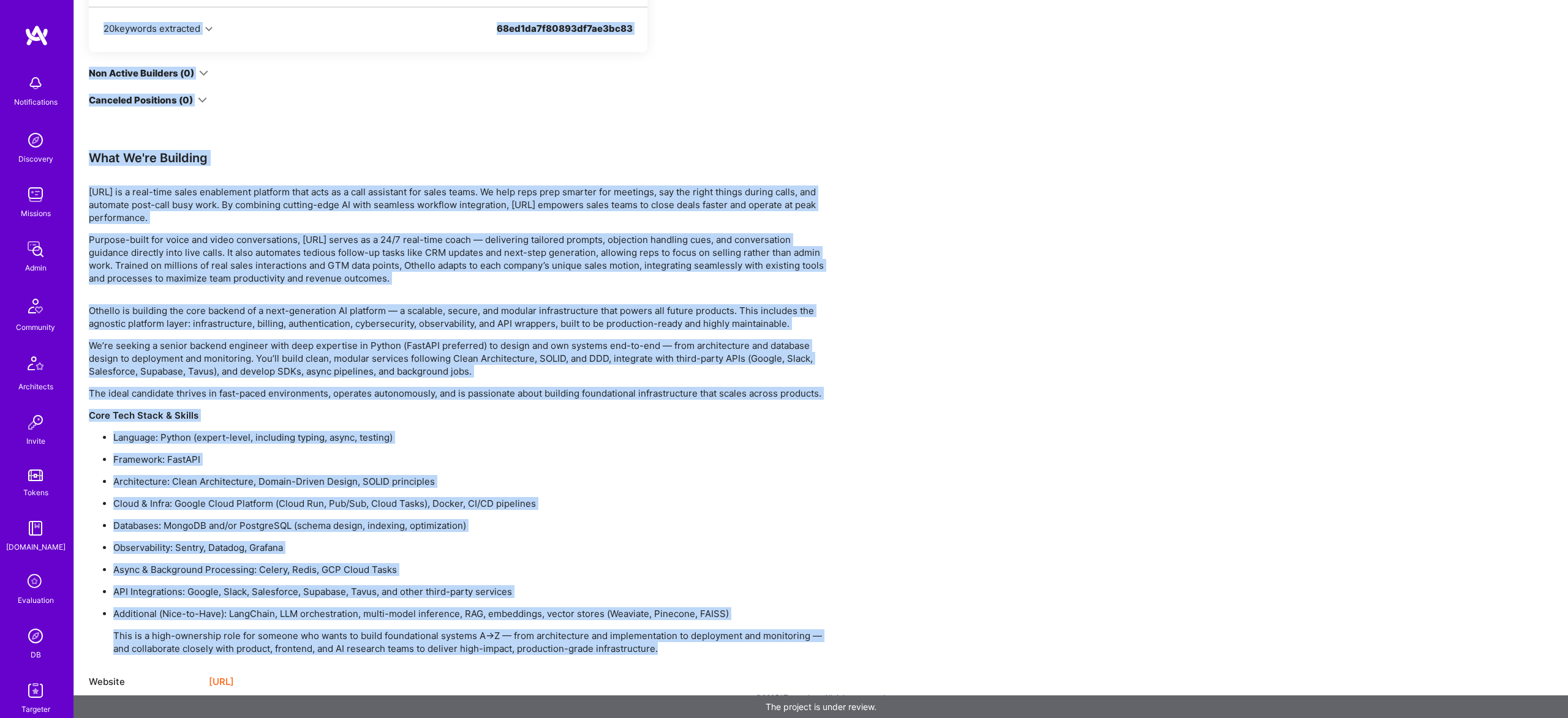
drag, startPoint x: 139, startPoint y: 86, endPoint x: 681, endPoint y: 641, distance: 775.8
copy div "Restore Not Interested Share on-call AI sales copilot Not published Othello Web…"
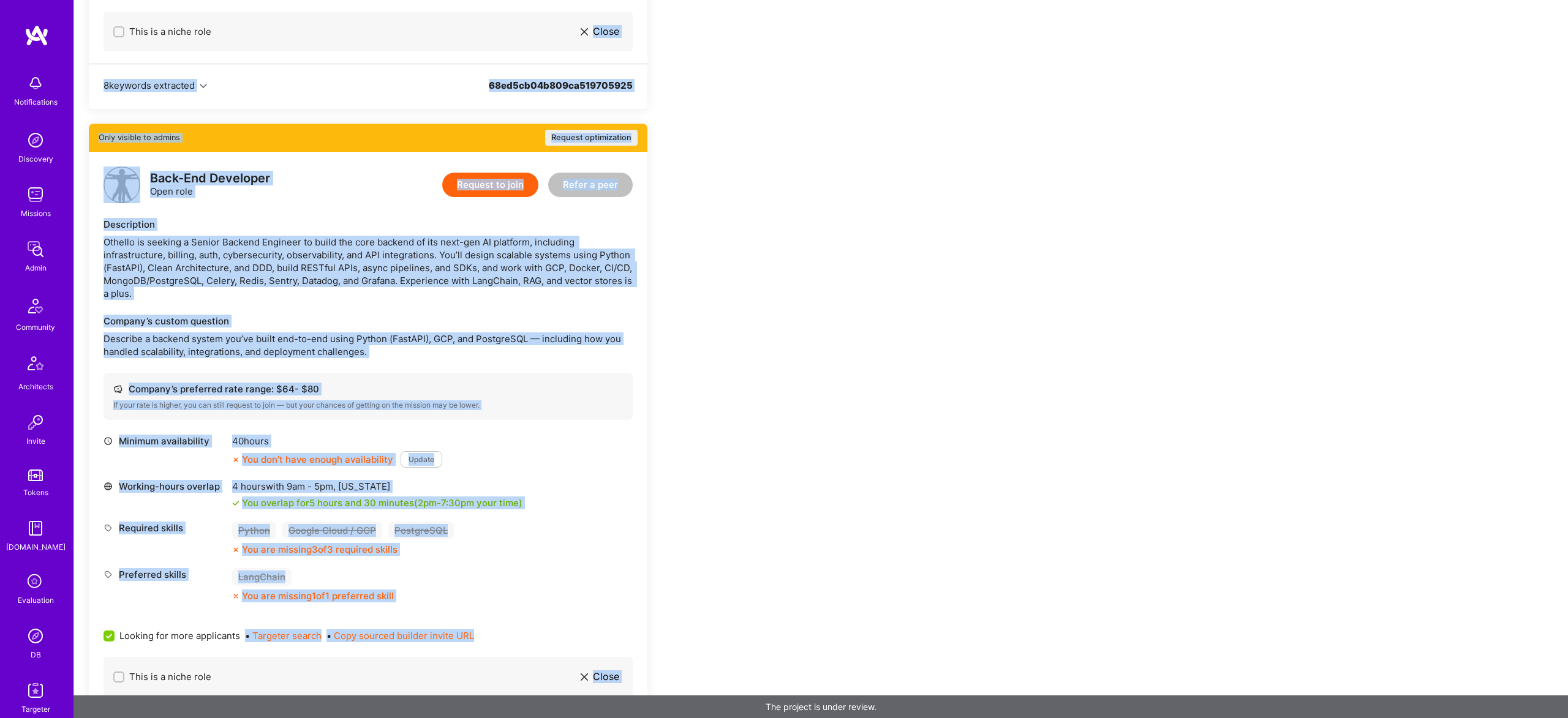
scroll to position [0, 0]
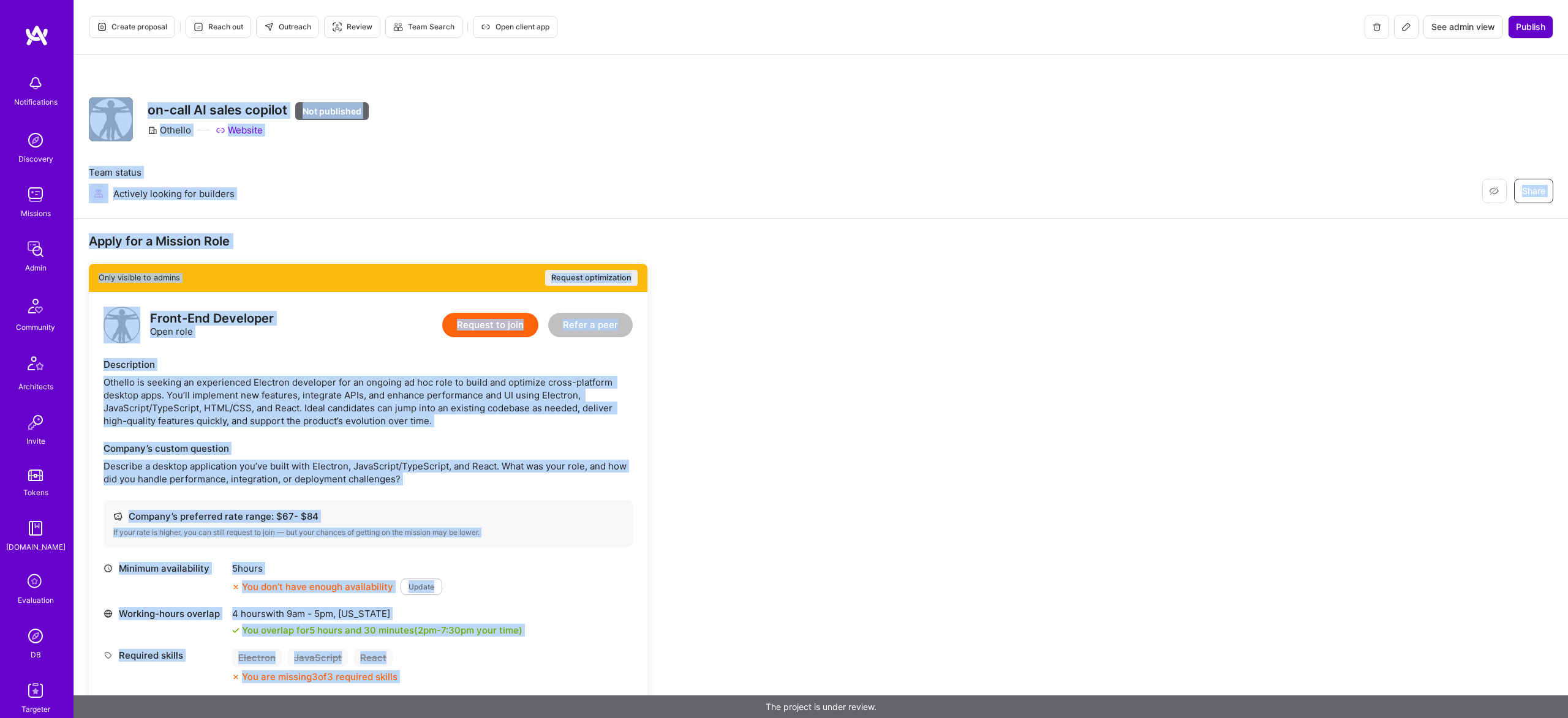
click at [1522, 30] on span "Publish" at bounding box center [1530, 27] width 30 height 12
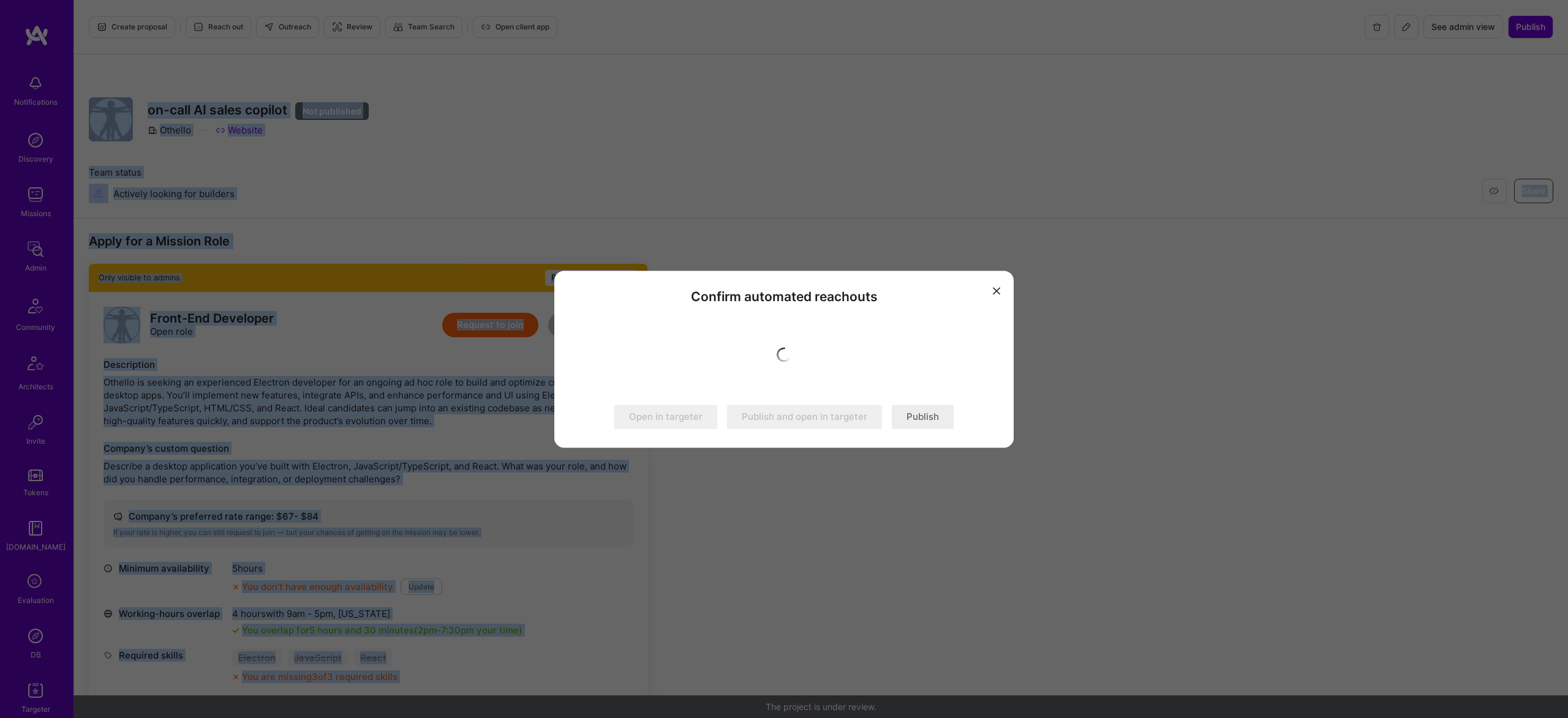
click at [904, 426] on button "Publish" at bounding box center [922, 417] width 62 height 24
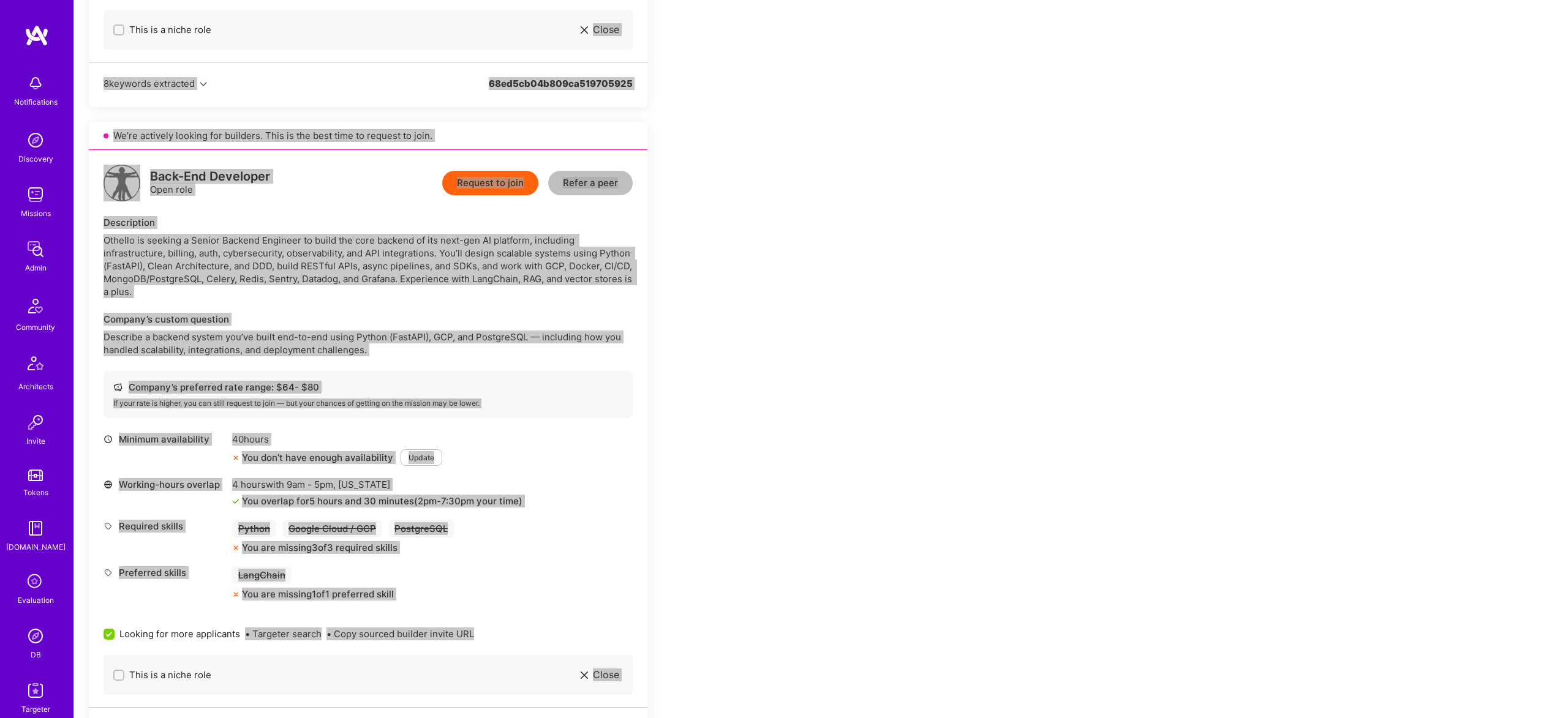
scroll to position [729, 0]
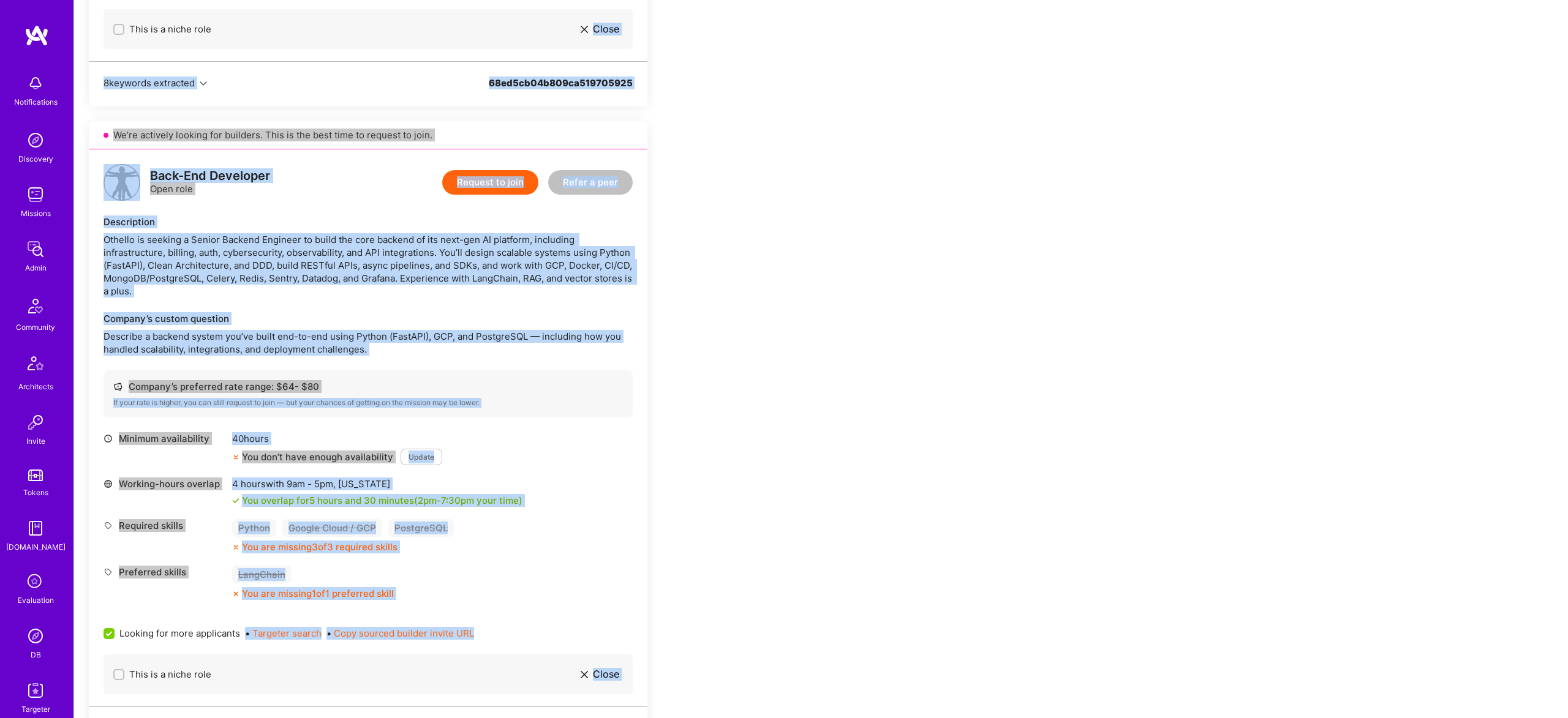
click at [623, 417] on div "Company’s preferred rate range: $ 64 - $ 80 If your rate is higher, you can sti…" at bounding box center [368, 394] width 529 height 47
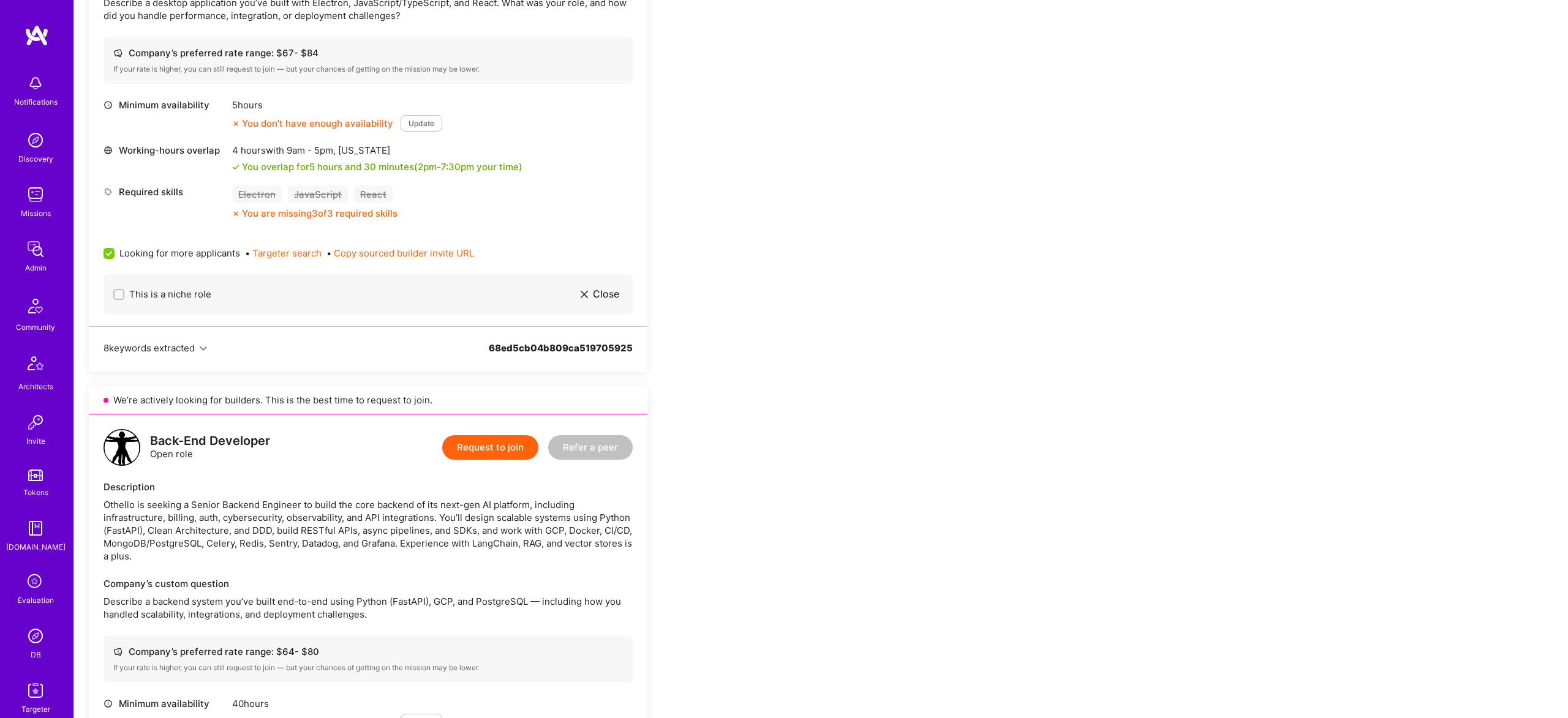
scroll to position [0, 0]
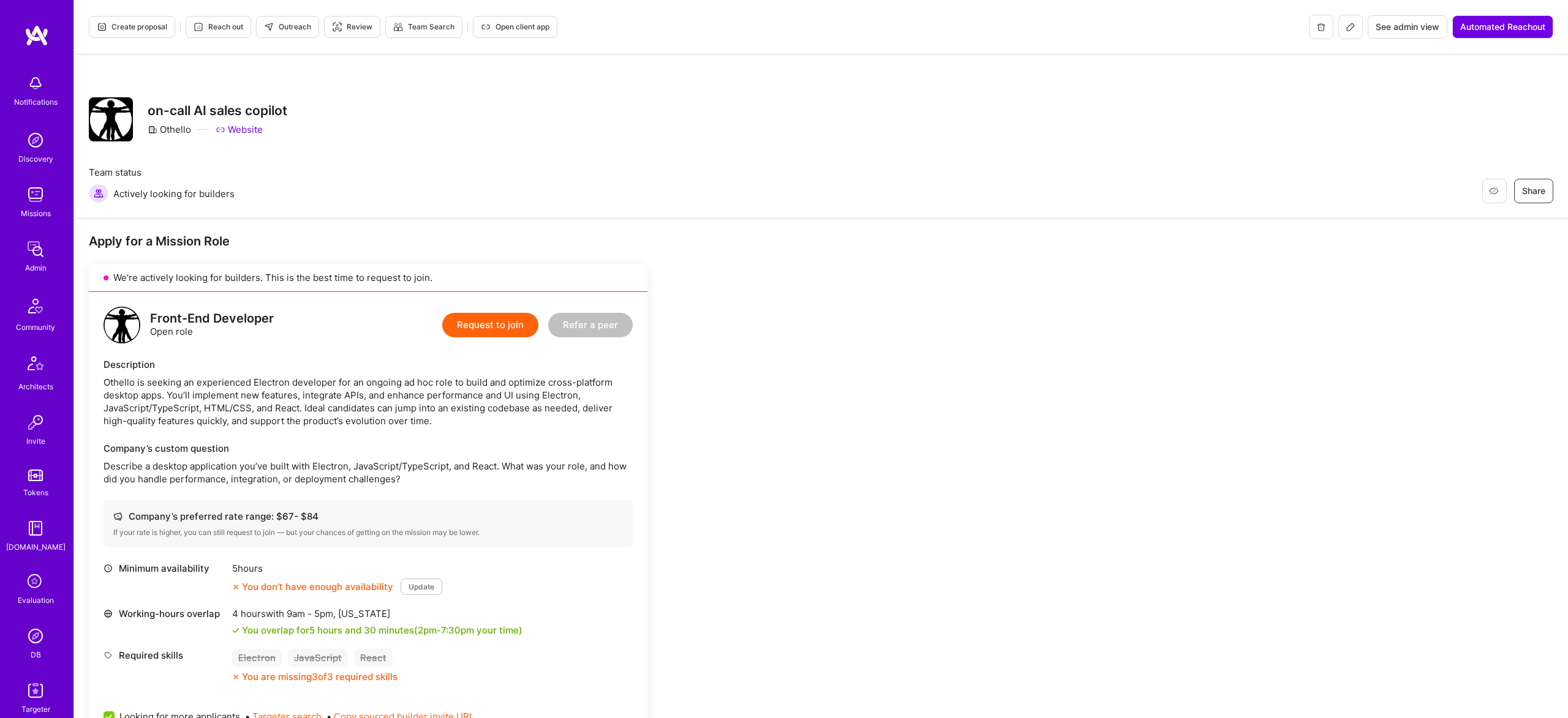
click at [300, 24] on span "Outreach" at bounding box center [288, 27] width 47 height 11
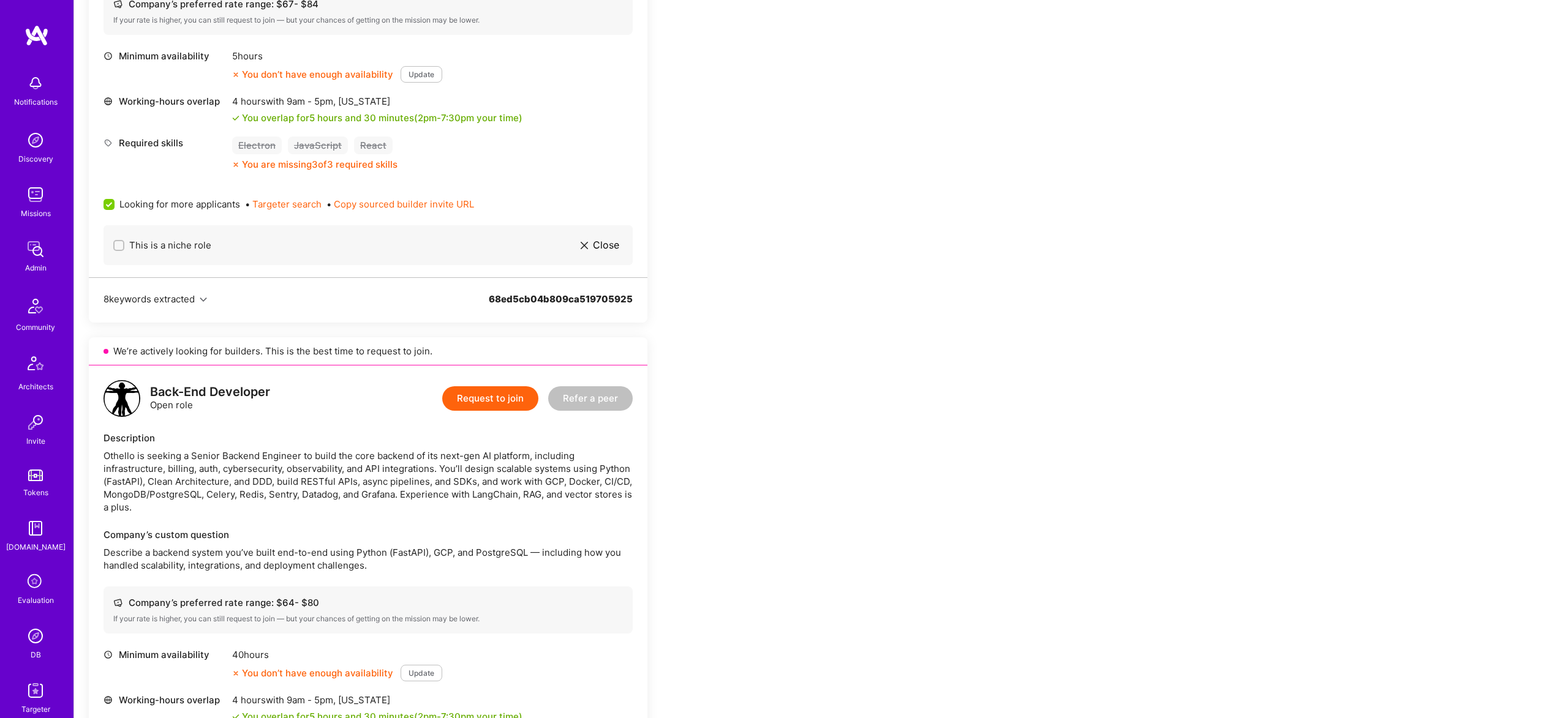
scroll to position [513, 0]
click at [34, 635] on img at bounding box center [36, 636] width 24 height 24
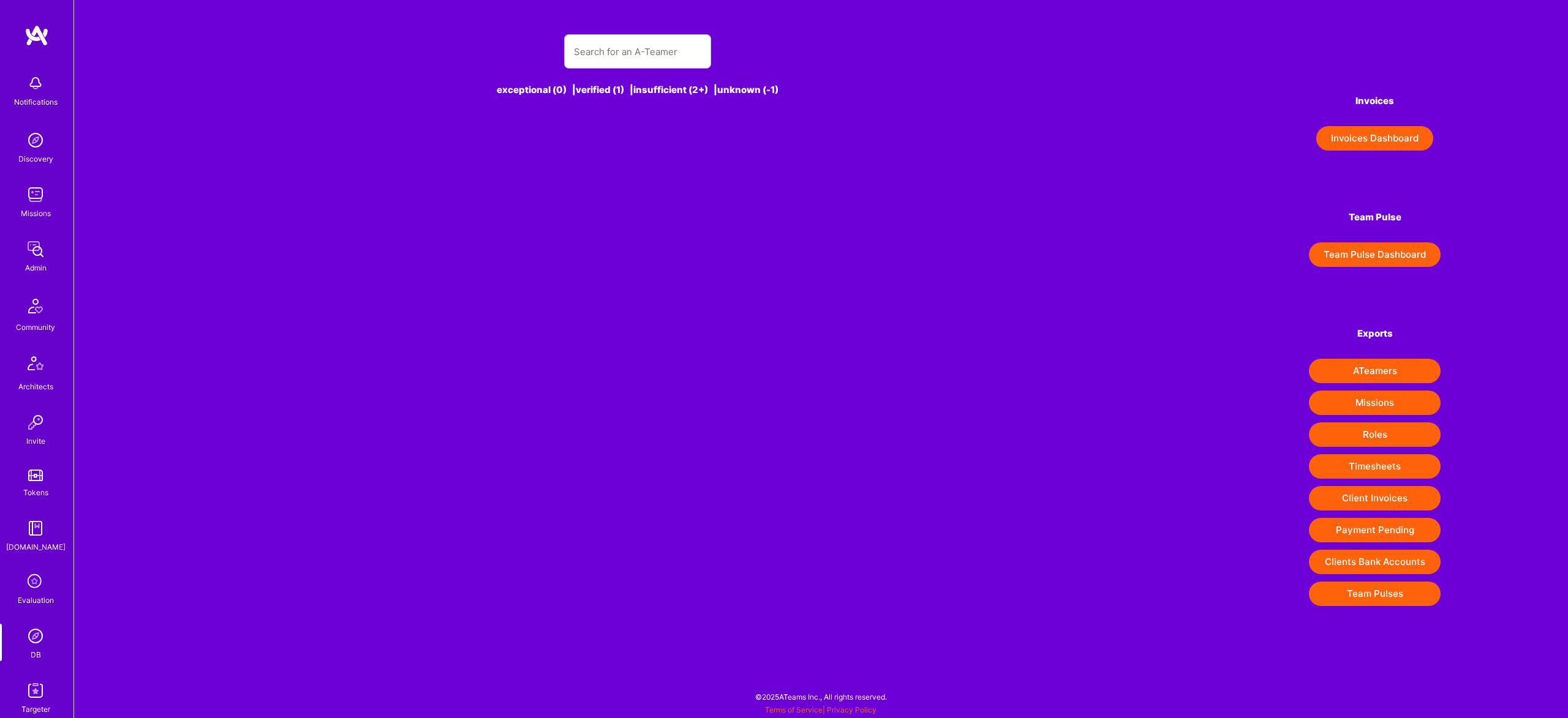
click at [613, 30] on div "exceptional (0) | verified (1) | insufficient (2+) | unknown (-1)" at bounding box center [638, 73] width 873 height 106
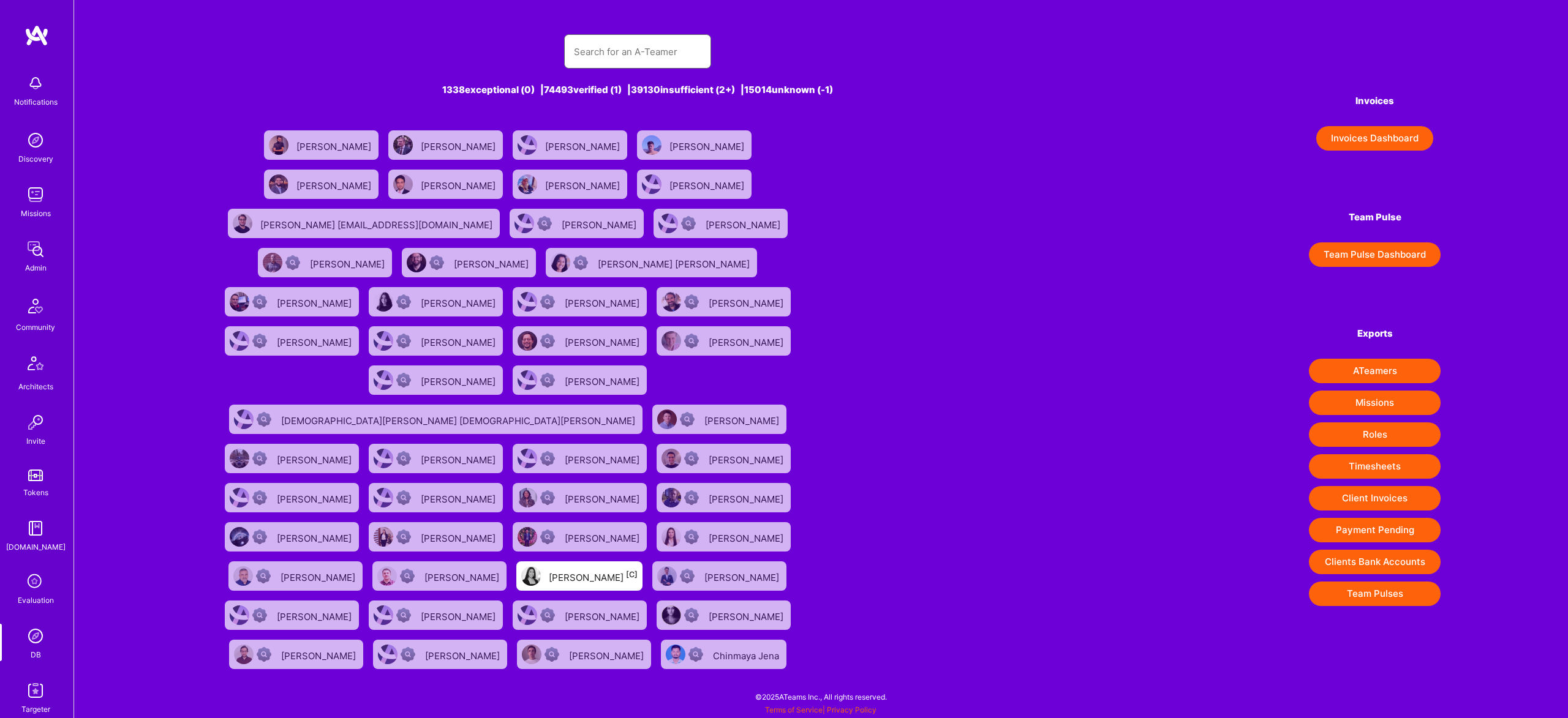
click at [612, 50] on input "text" at bounding box center [638, 52] width 128 height 31
paste input "choksitejas87@gmail.com"
type input "choksitejas87@gmail.com"
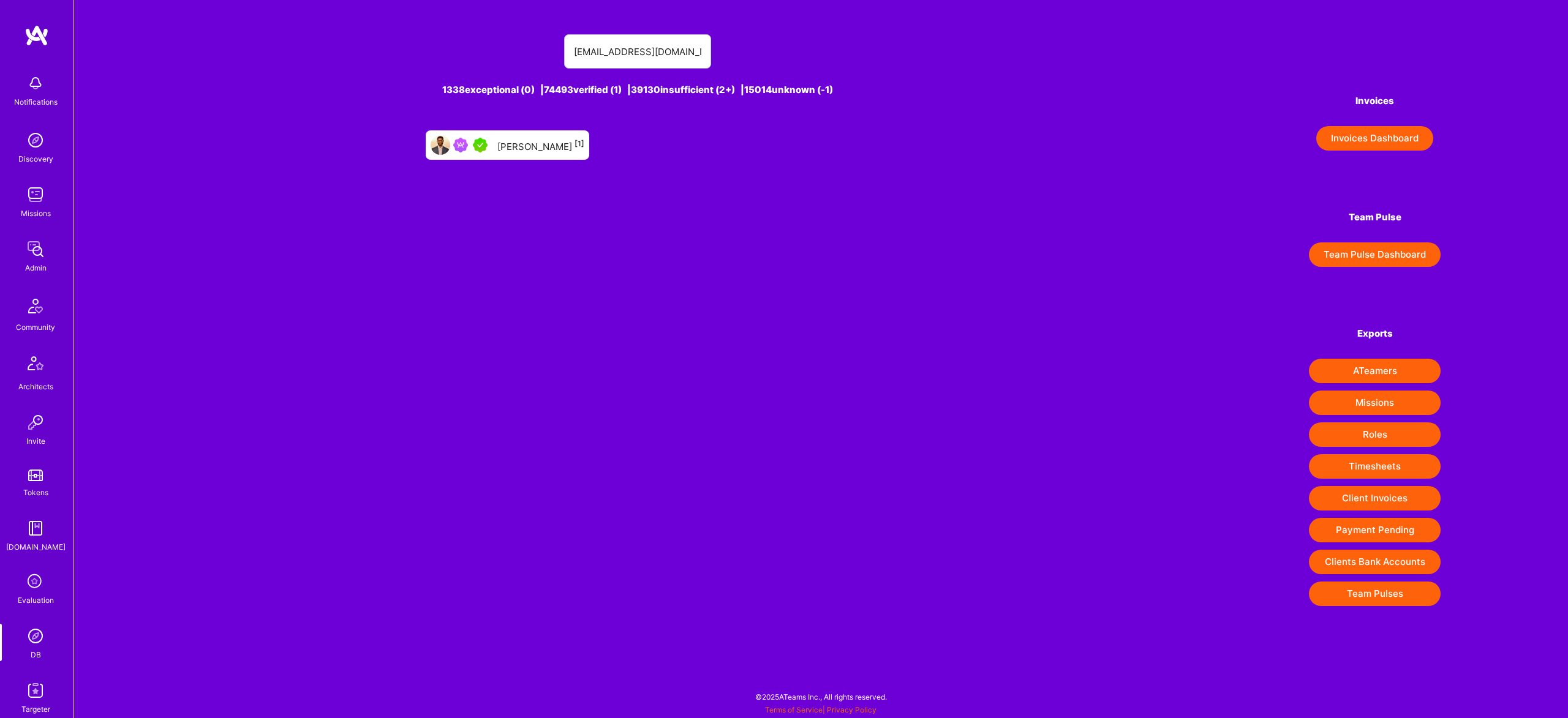
click at [519, 145] on div "Tejas Choksi [1]" at bounding box center [540, 145] width 87 height 16
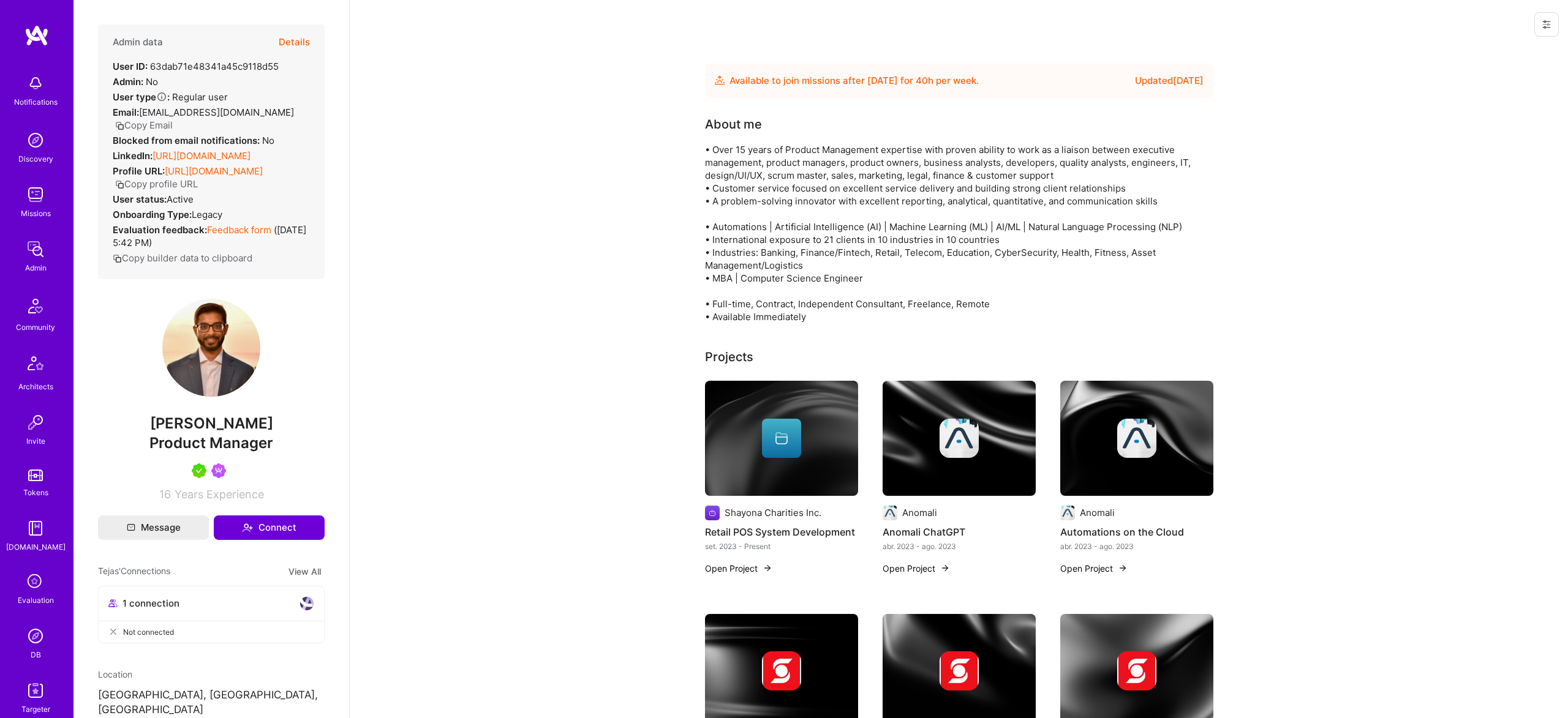
click at [303, 44] on button "Details" at bounding box center [294, 42] width 31 height 36
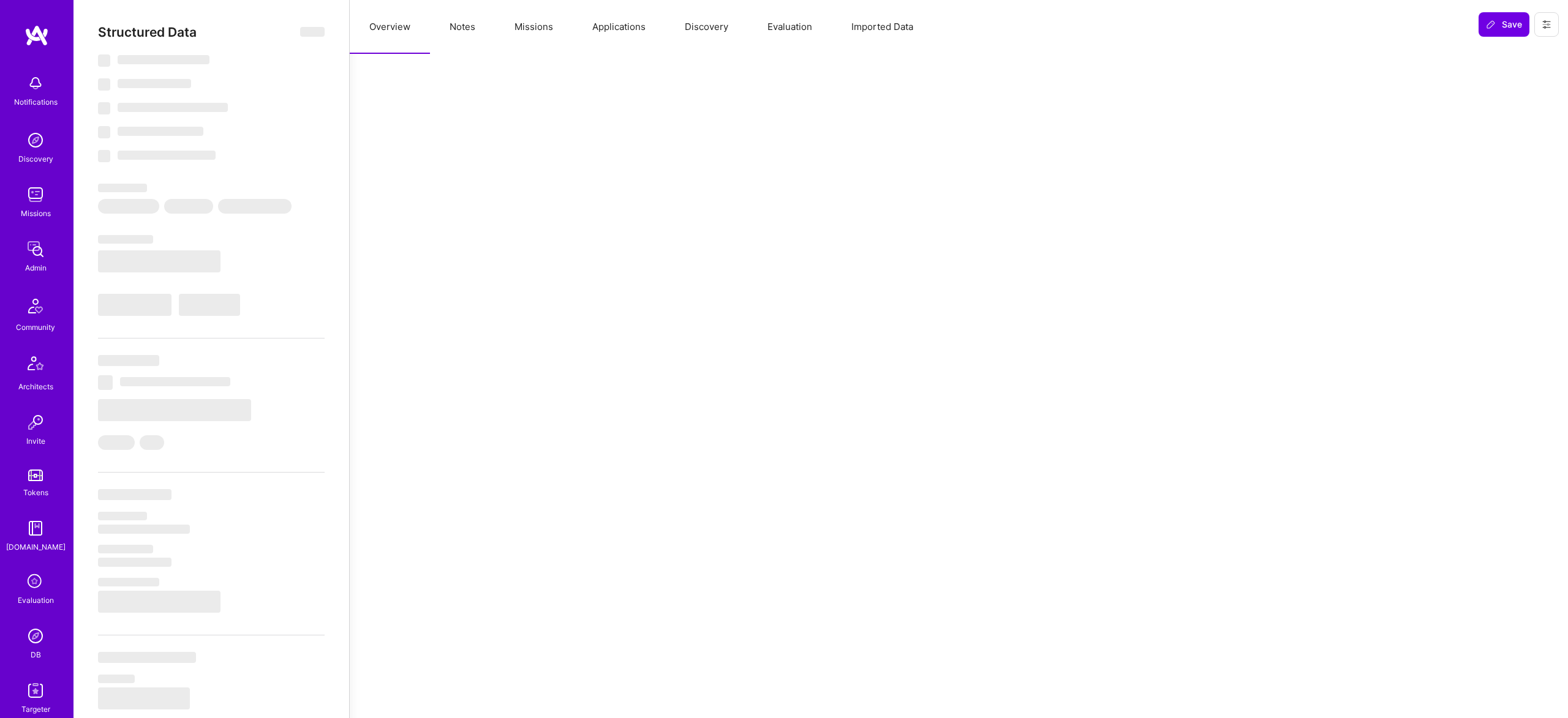
drag, startPoint x: 576, startPoint y: 17, endPoint x: 607, endPoint y: 22, distance: 31.4
click at [576, 17] on button "Applications" at bounding box center [619, 27] width 93 height 54
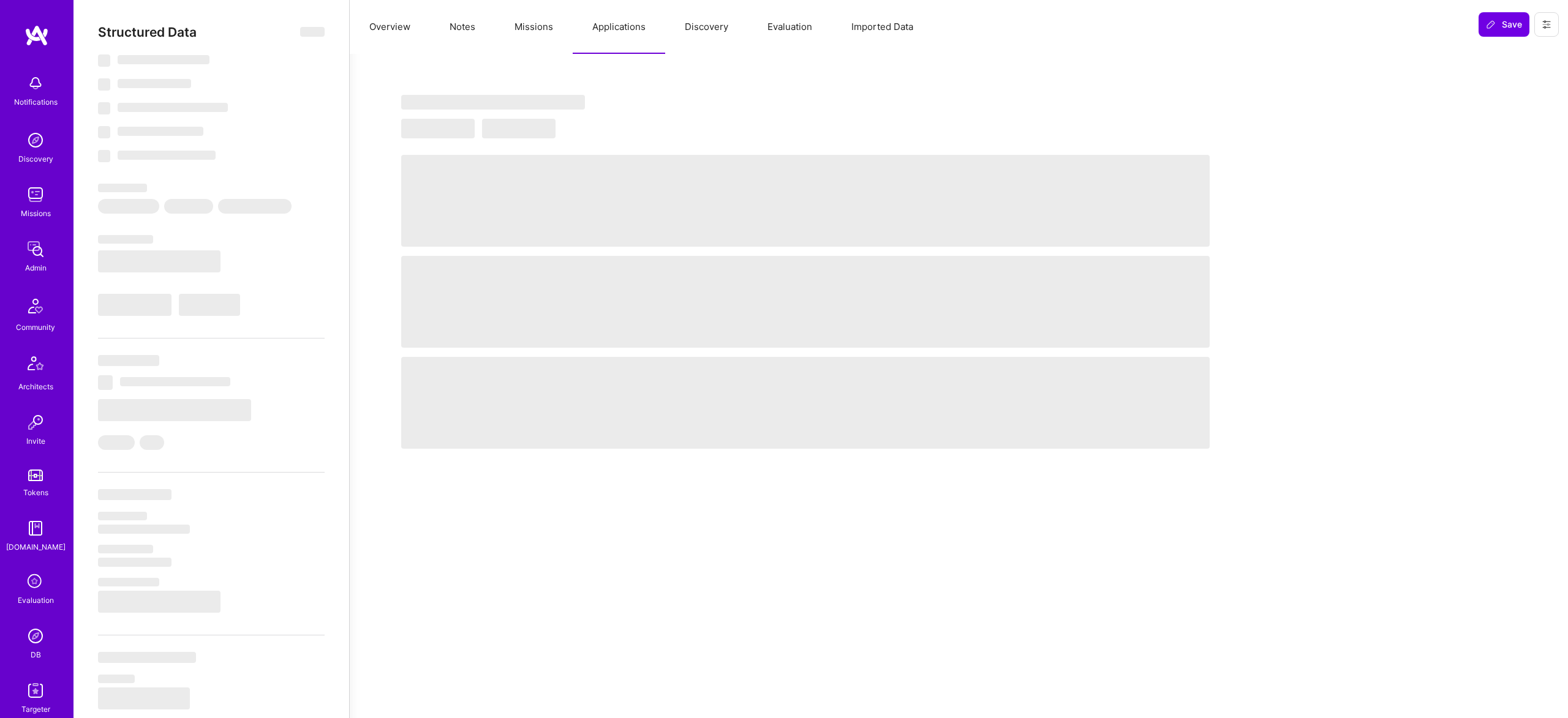
click at [617, 28] on button "Applications" at bounding box center [619, 27] width 93 height 54
select select "Future Date"
select select "5"
select select "4"
select select "7"
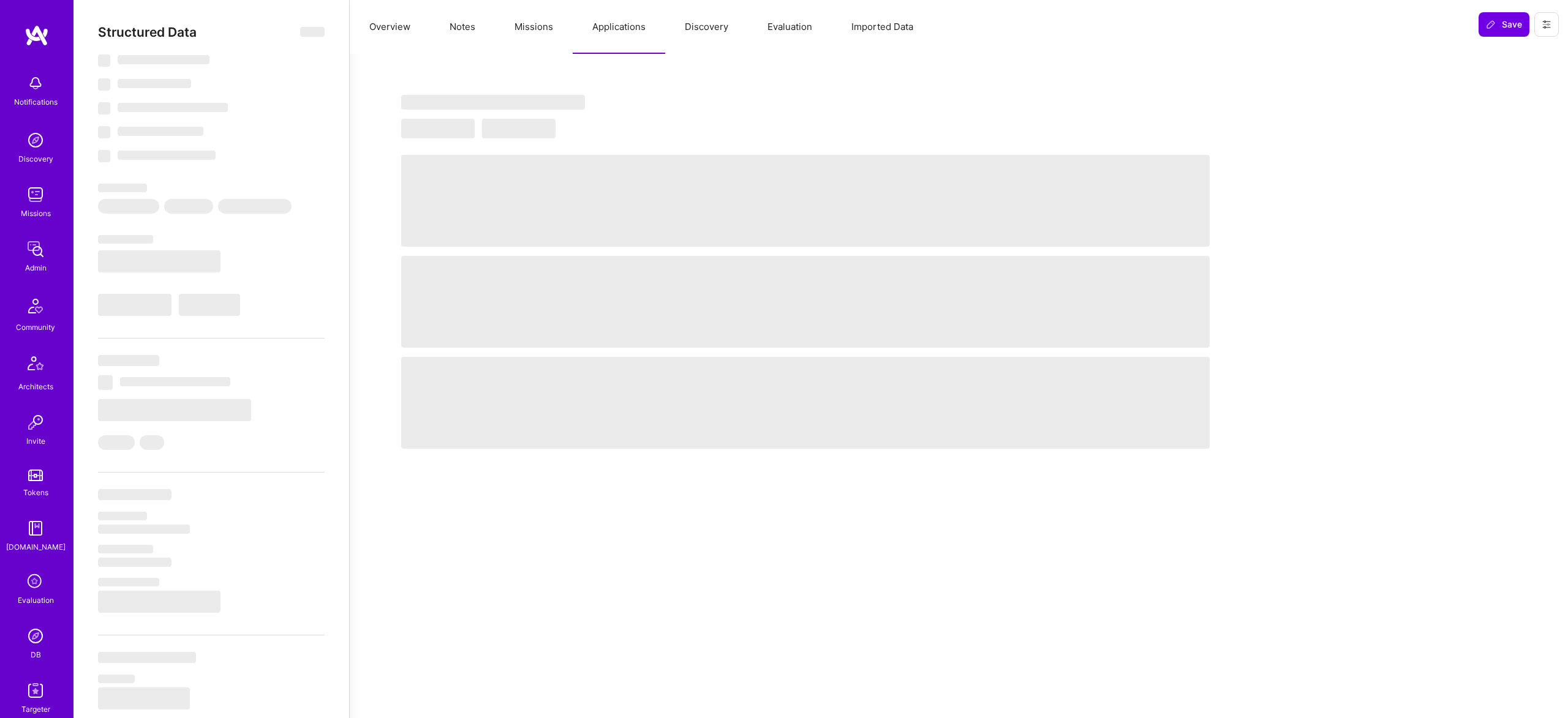
select select "7"
select select "US"
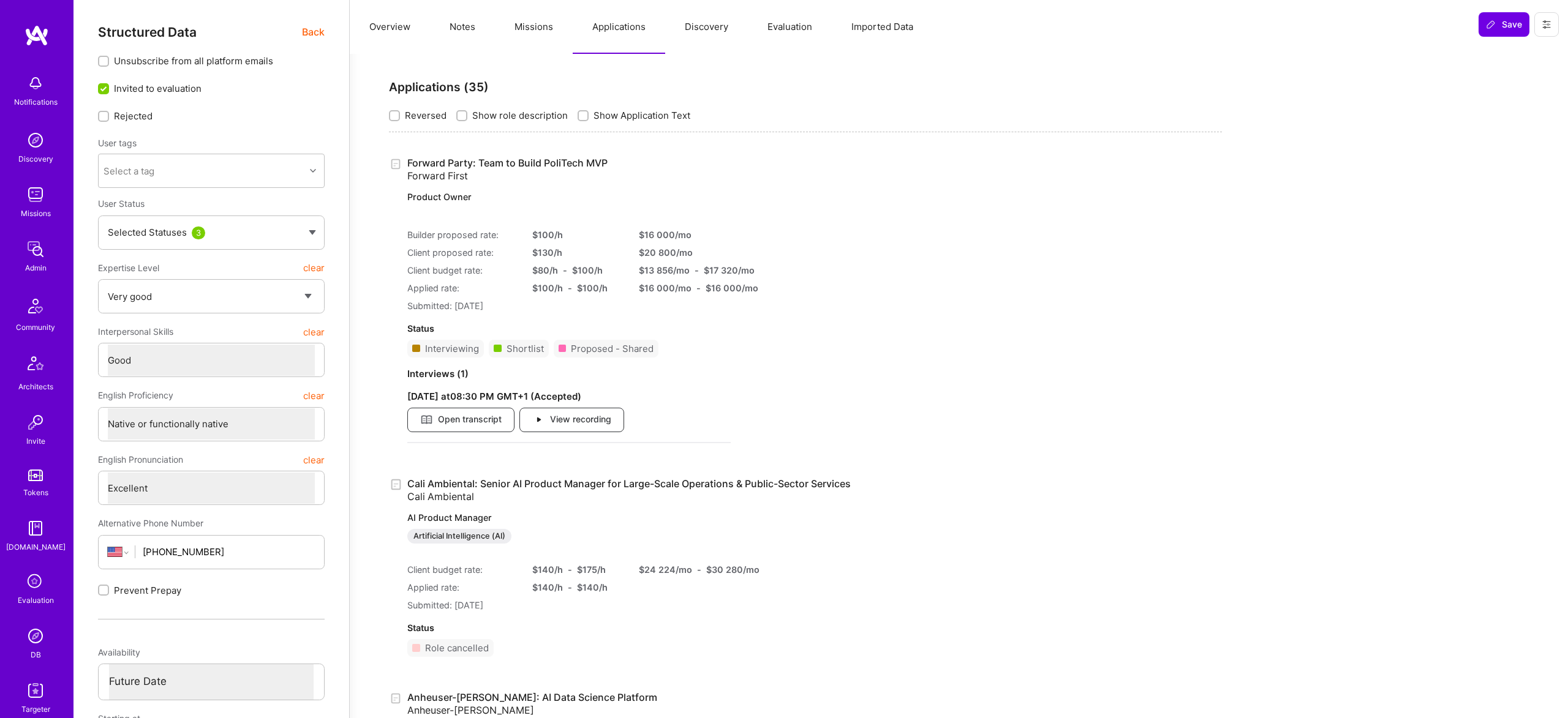
click at [509, 159] on link "Forward Party: Team to Build PoliTech MVP Forward First Product Owner" at bounding box center [568, 182] width 323 height 52
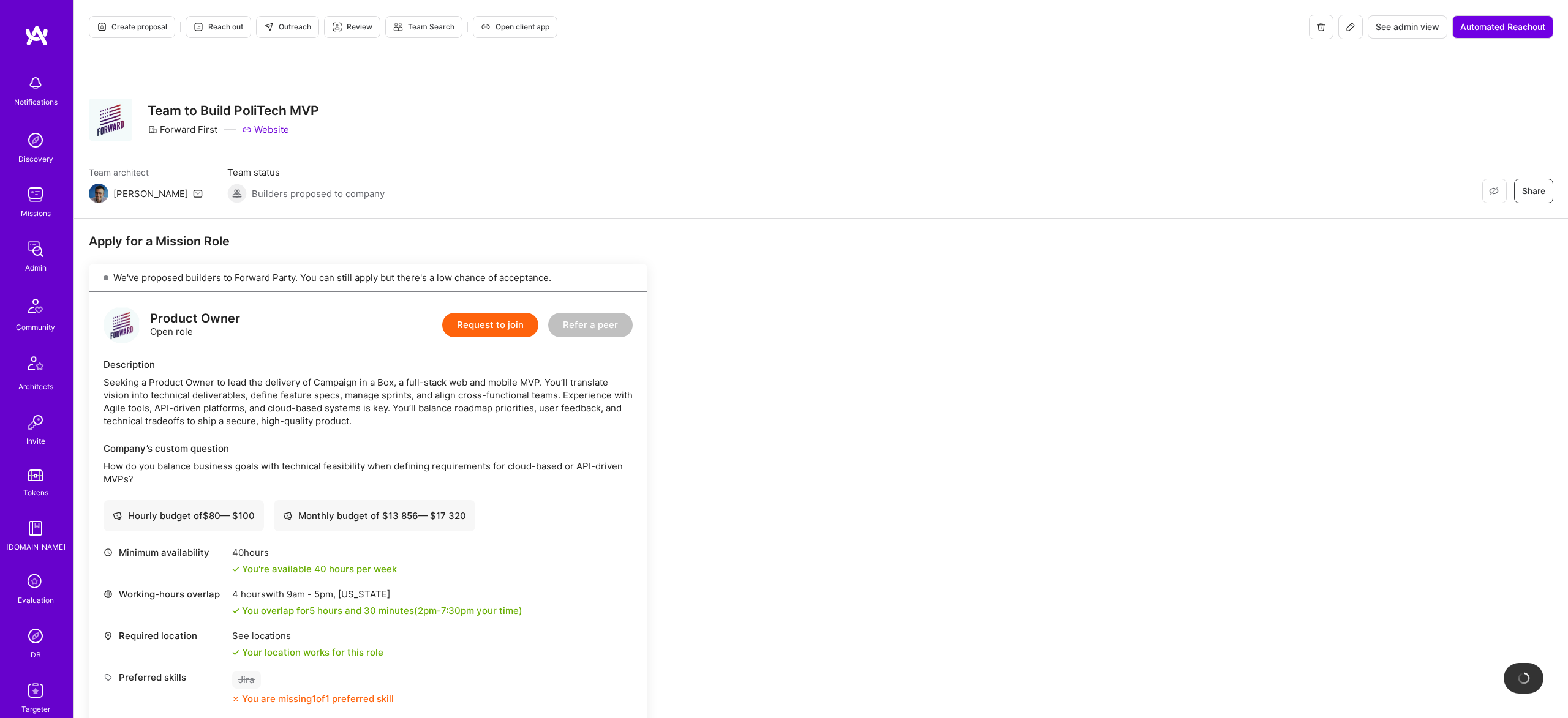
click at [353, 189] on div "Team architect Luis Team status Builders proposed to company Restore Not Intere…" at bounding box center [820, 185] width 1464 height 38
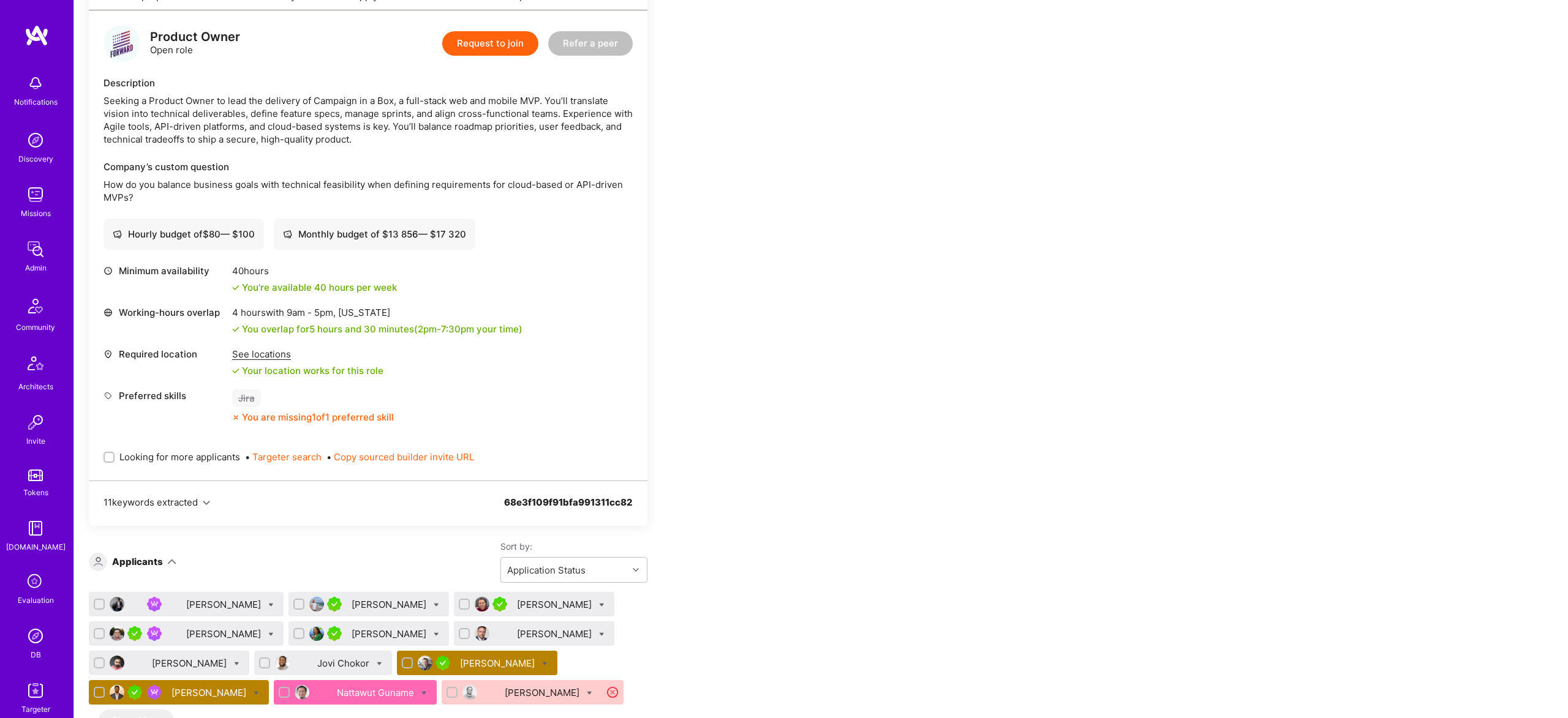
scroll to position [253, 0]
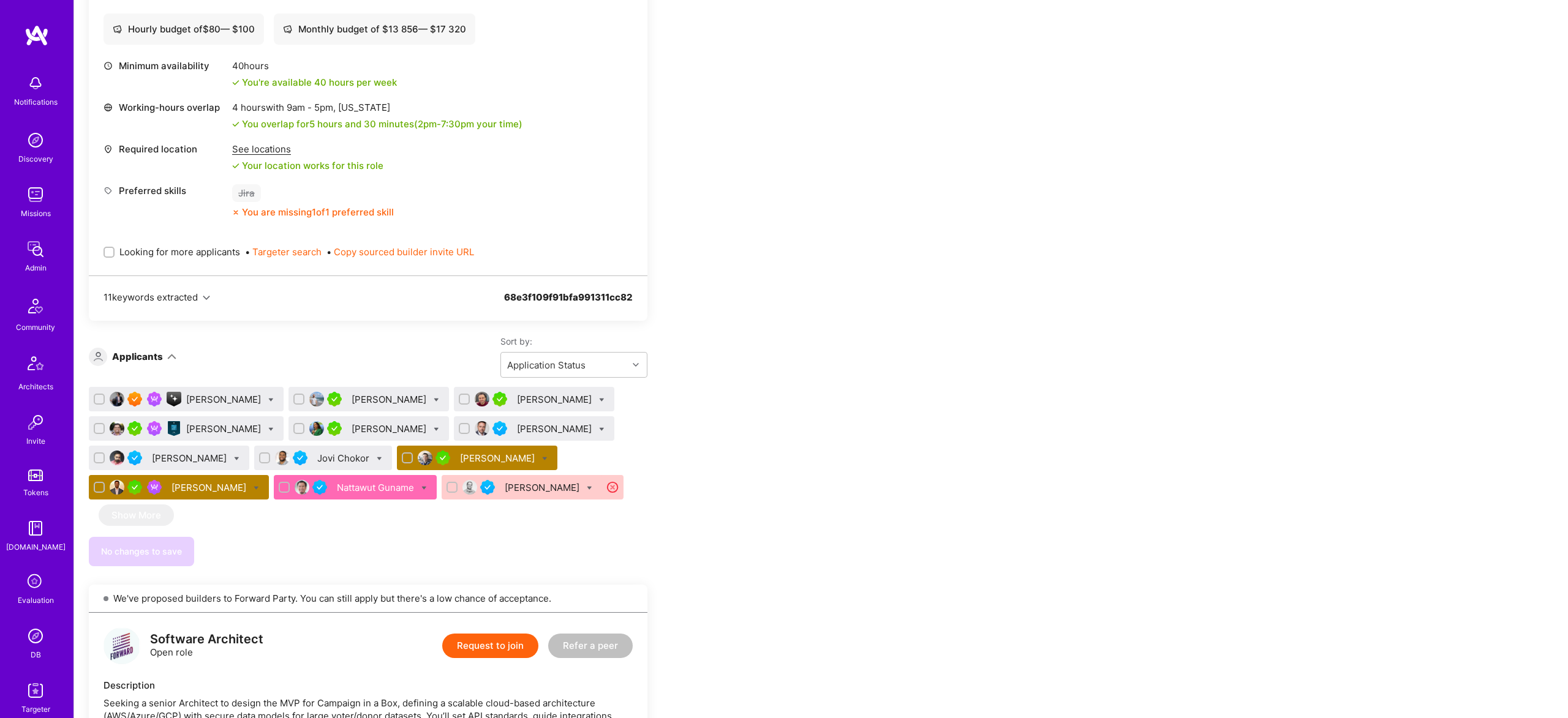
scroll to position [492, 0]
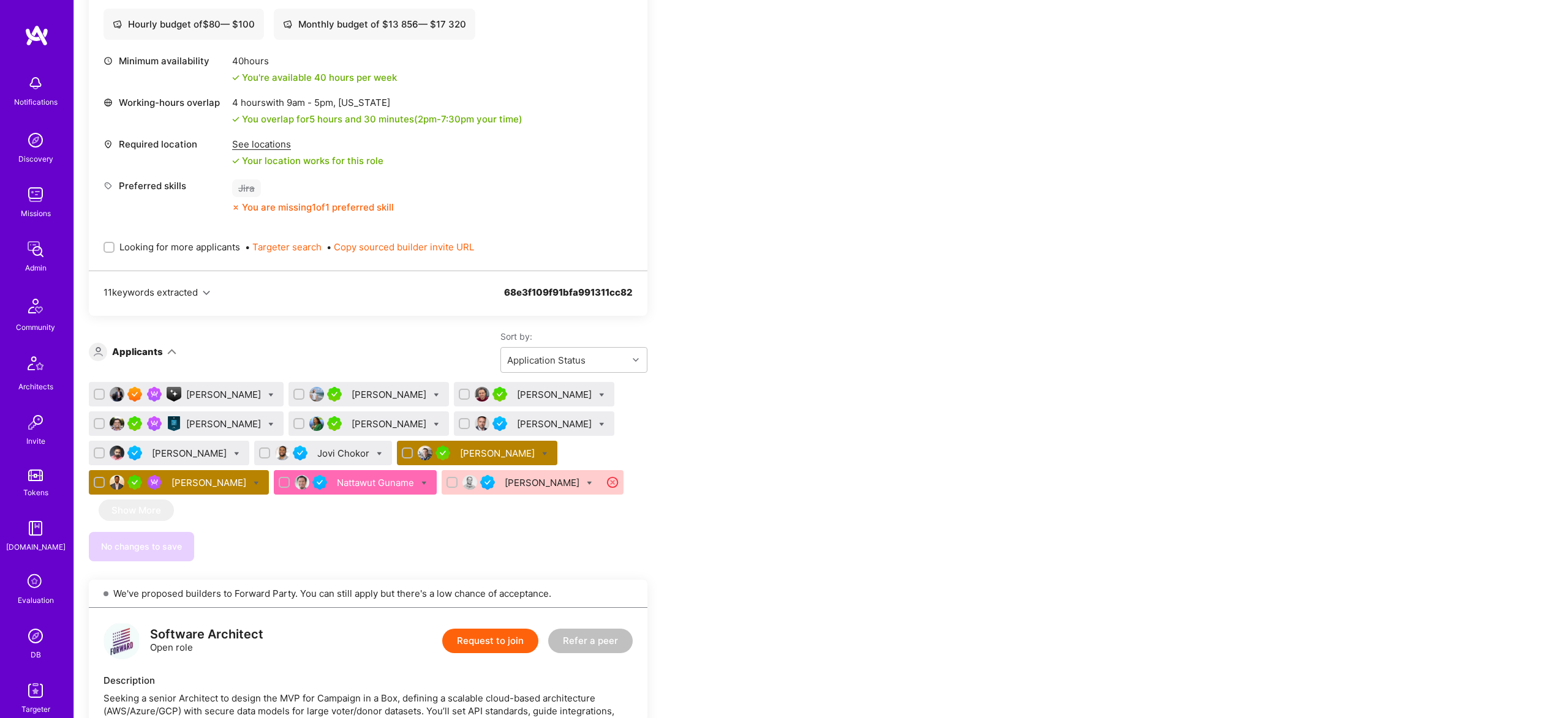
click at [202, 481] on div "Tejas Choksi" at bounding box center [210, 482] width 77 height 13
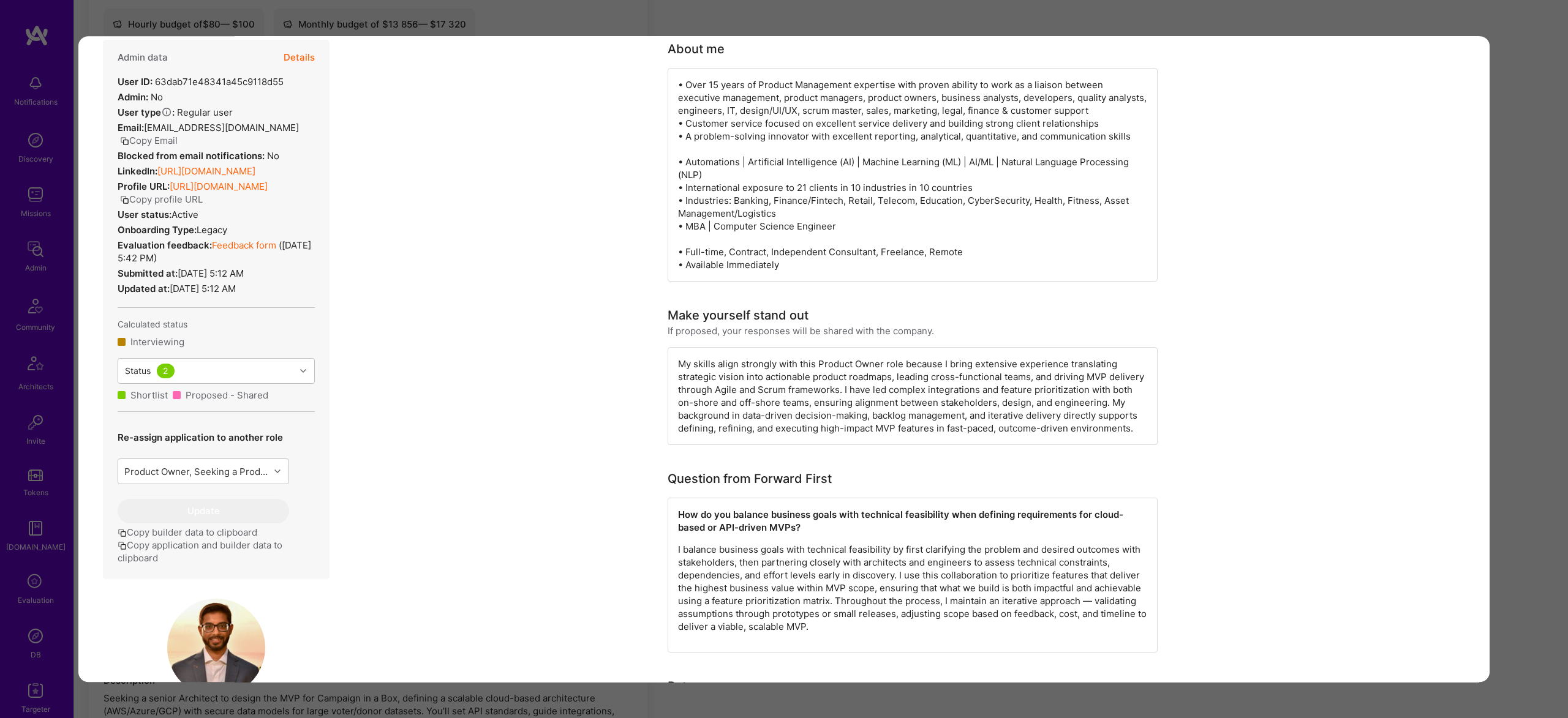
scroll to position [138, 0]
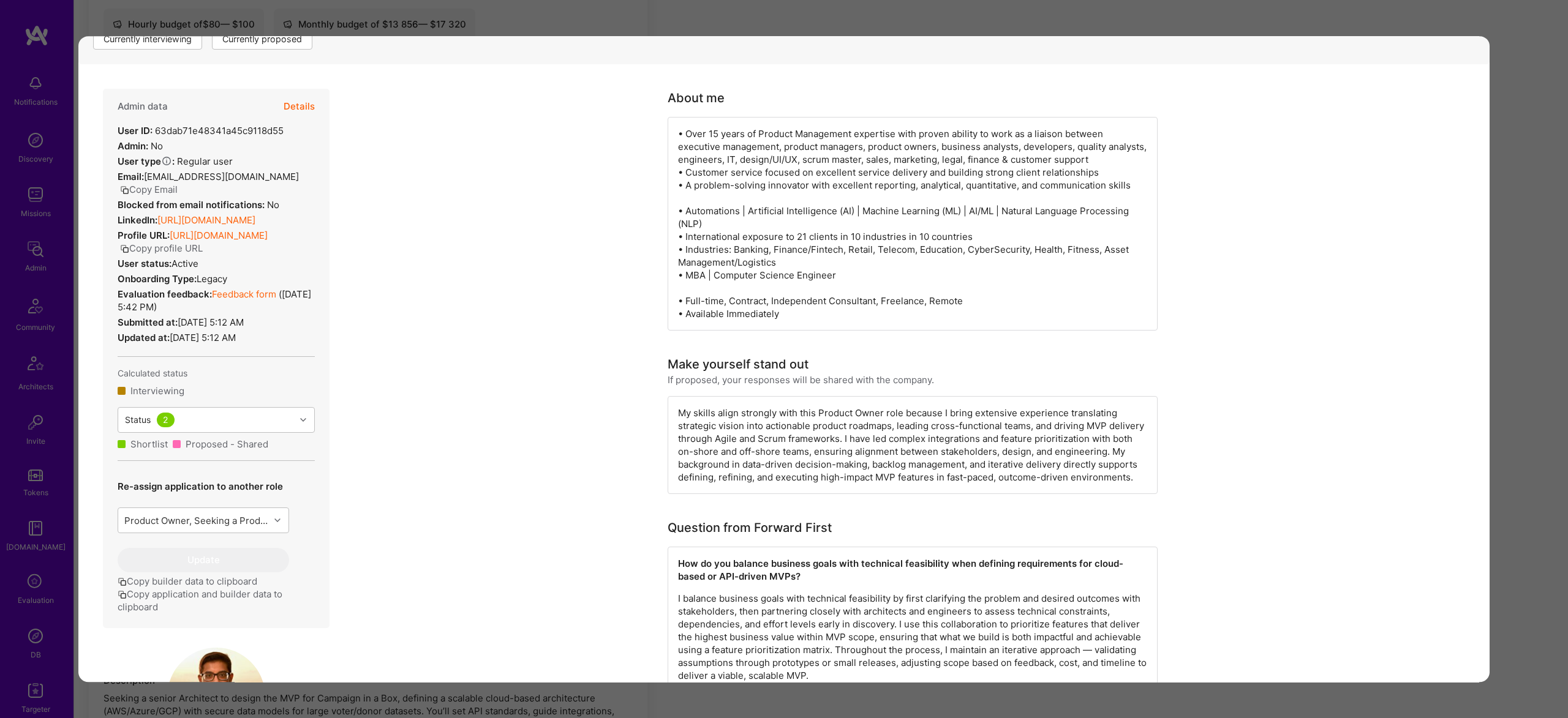
click at [226, 208] on strong "Blocked from email notifications:" at bounding box center [192, 204] width 149 height 11
click at [232, 215] on link "https://linkedin.com/in/tejaschoksi" at bounding box center [206, 220] width 98 height 11
click at [299, 109] on button "Details" at bounding box center [299, 106] width 31 height 36
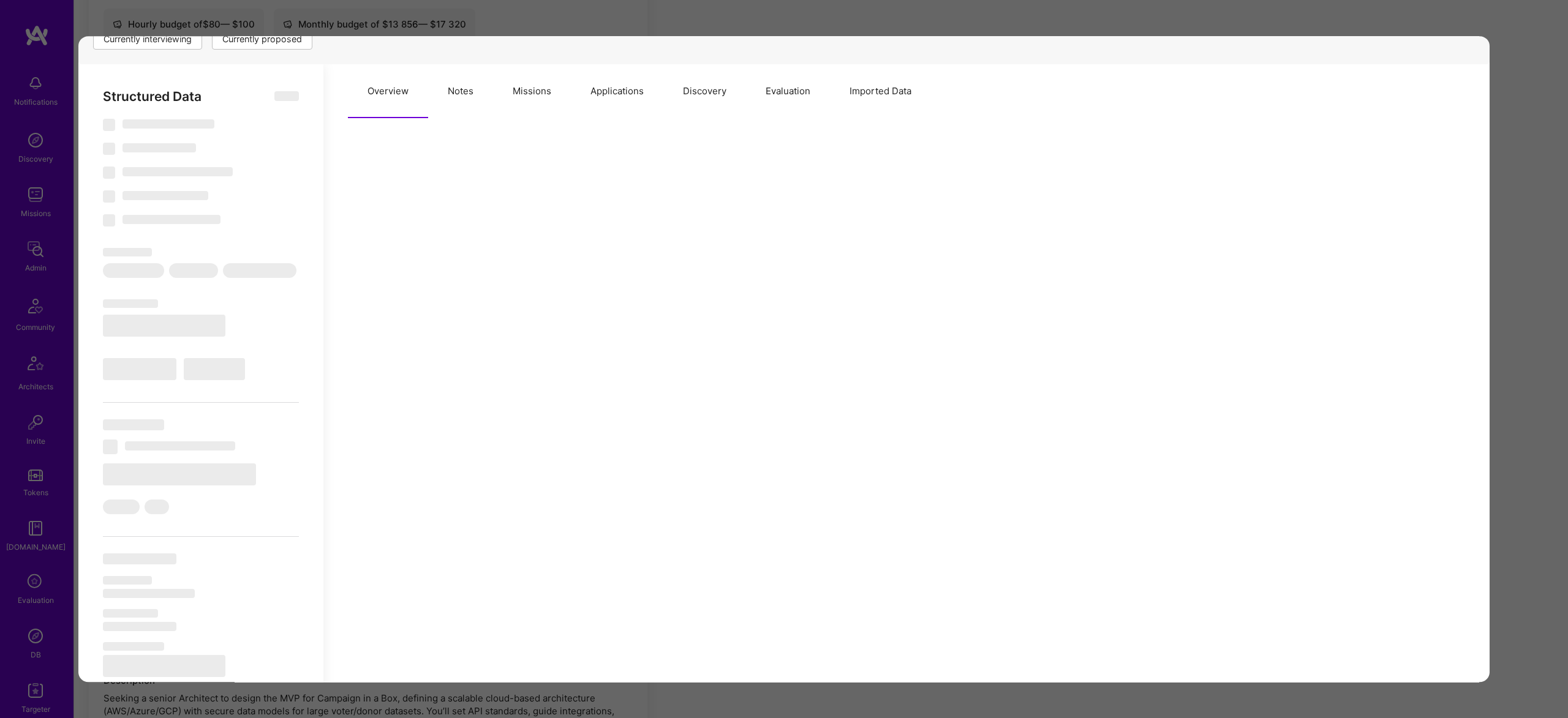
click at [478, 89] on button "Notes" at bounding box center [460, 91] width 65 height 54
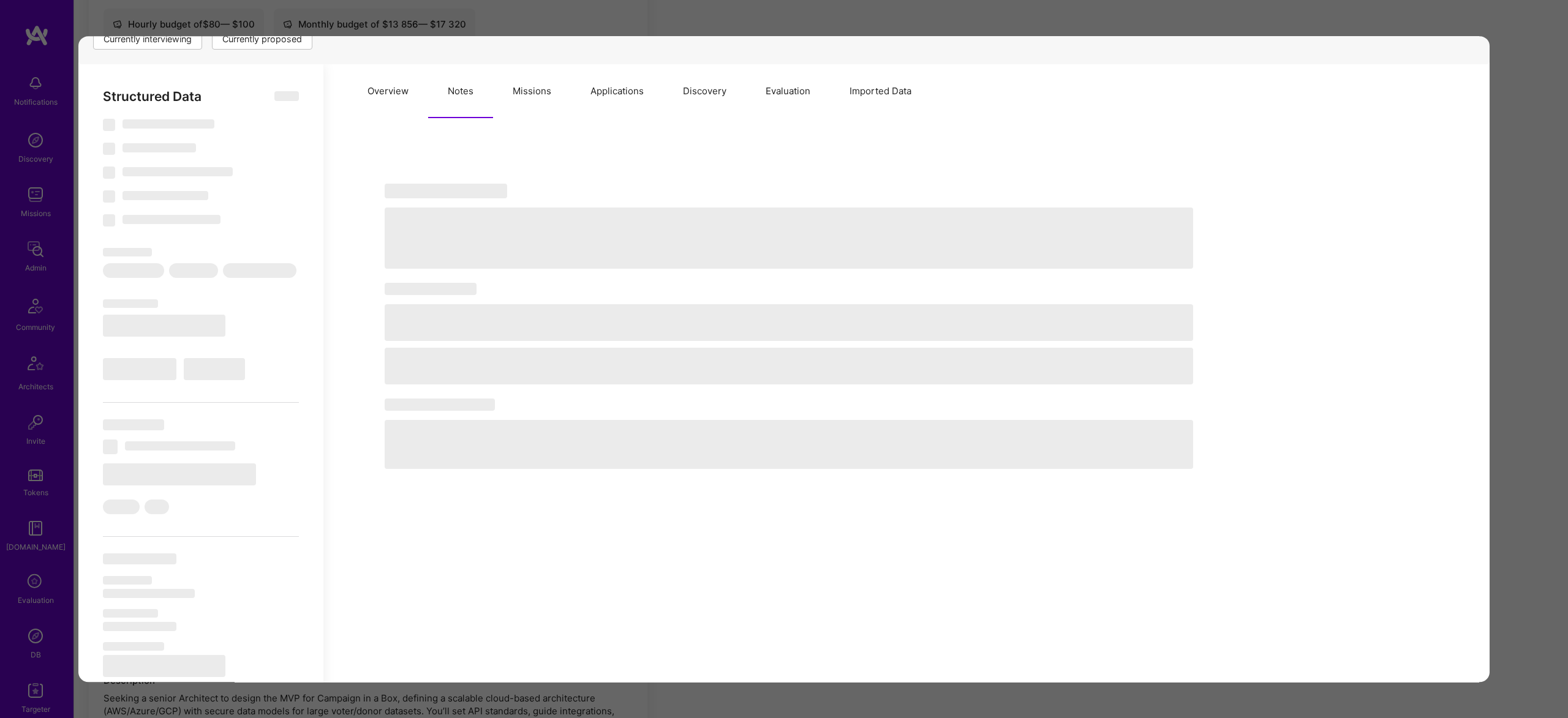
click at [517, 91] on button "Missions" at bounding box center [532, 91] width 78 height 54
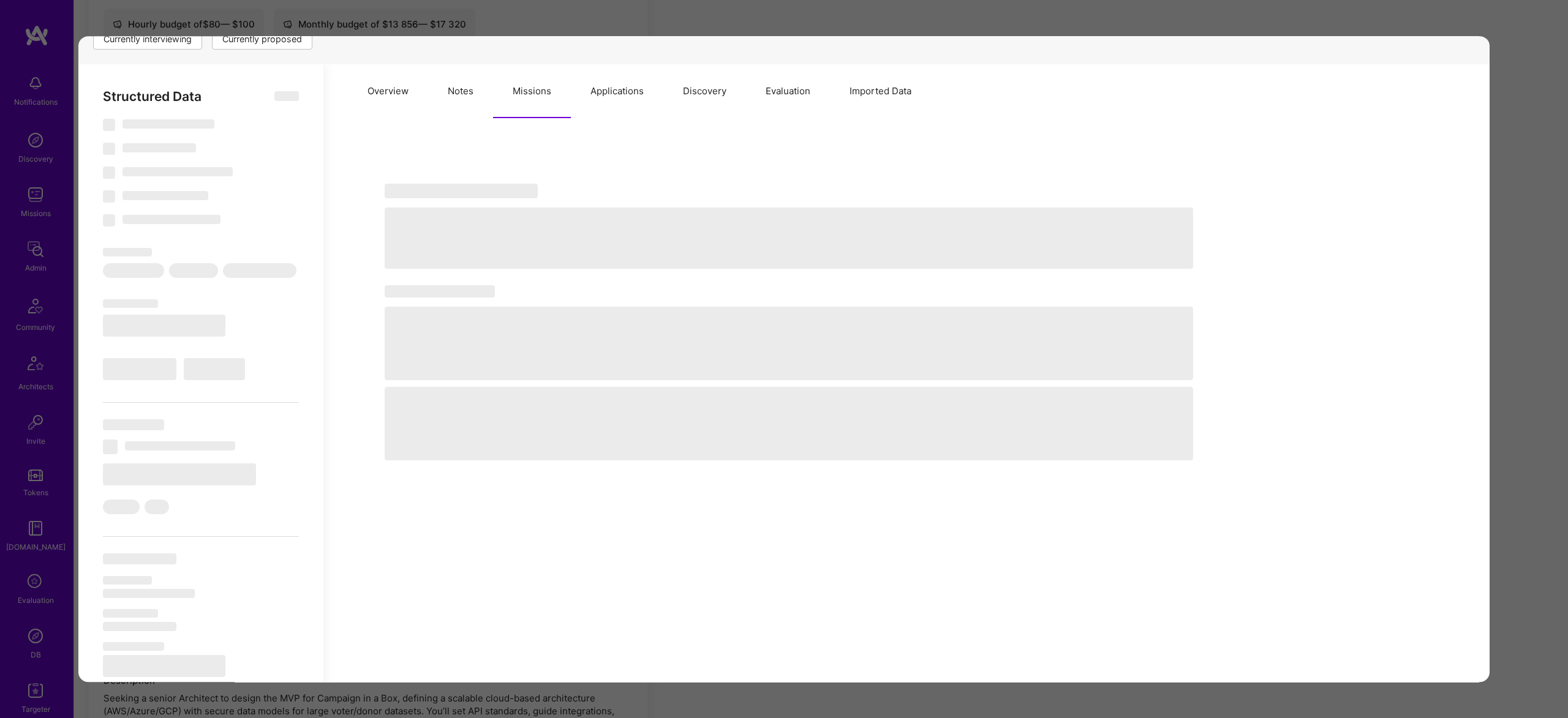
type textarea "x"
select select "Right Now"
select select "5"
select select "4"
select select "7"
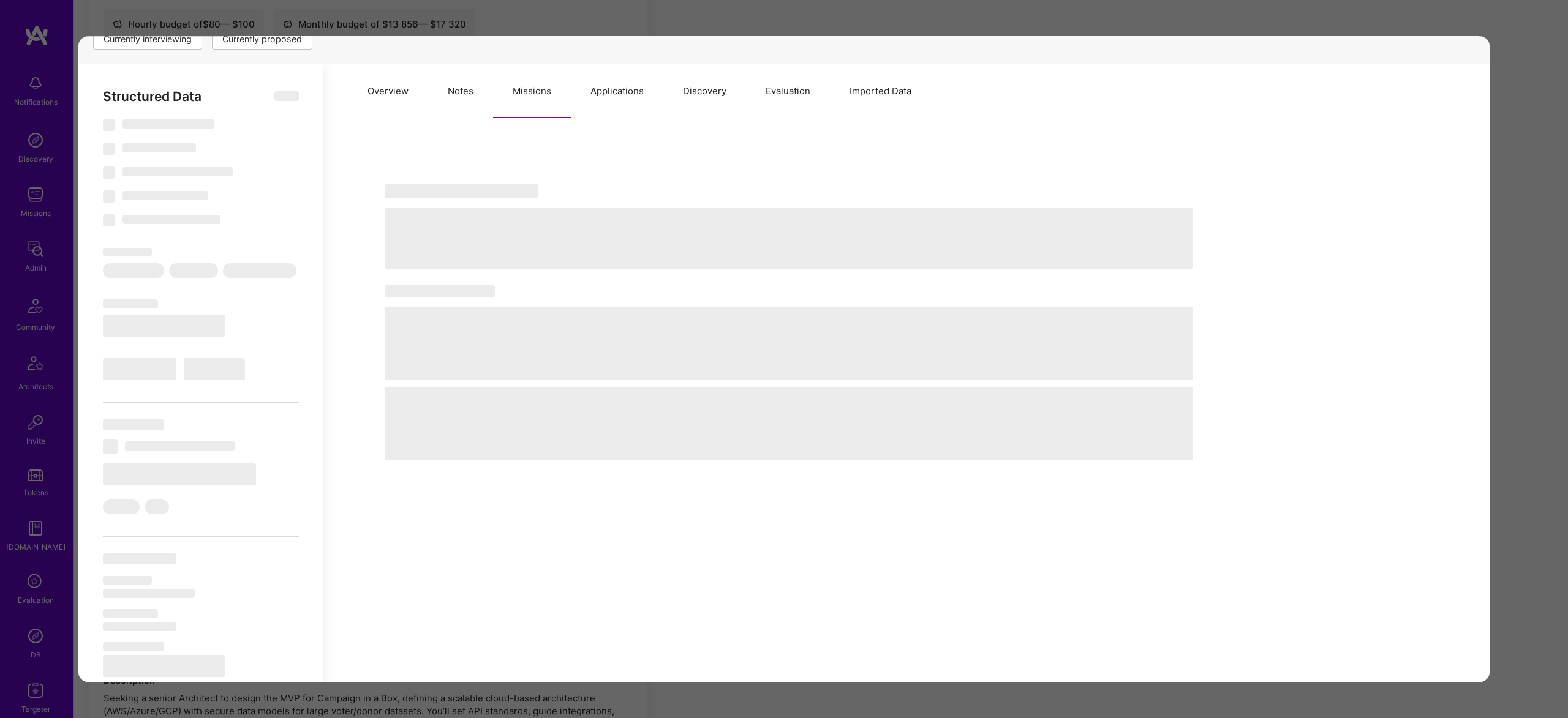
select select "7"
select select "US"
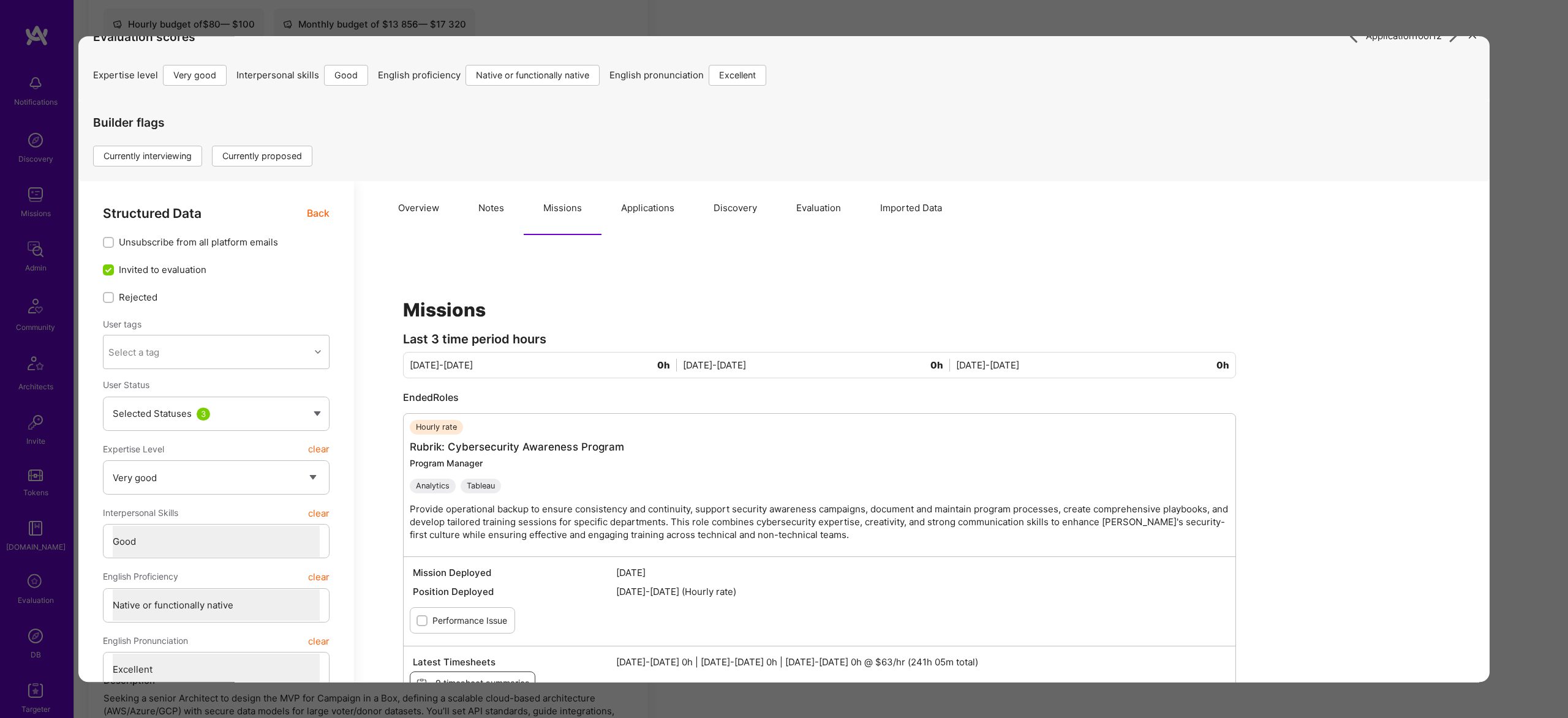
scroll to position [0, 0]
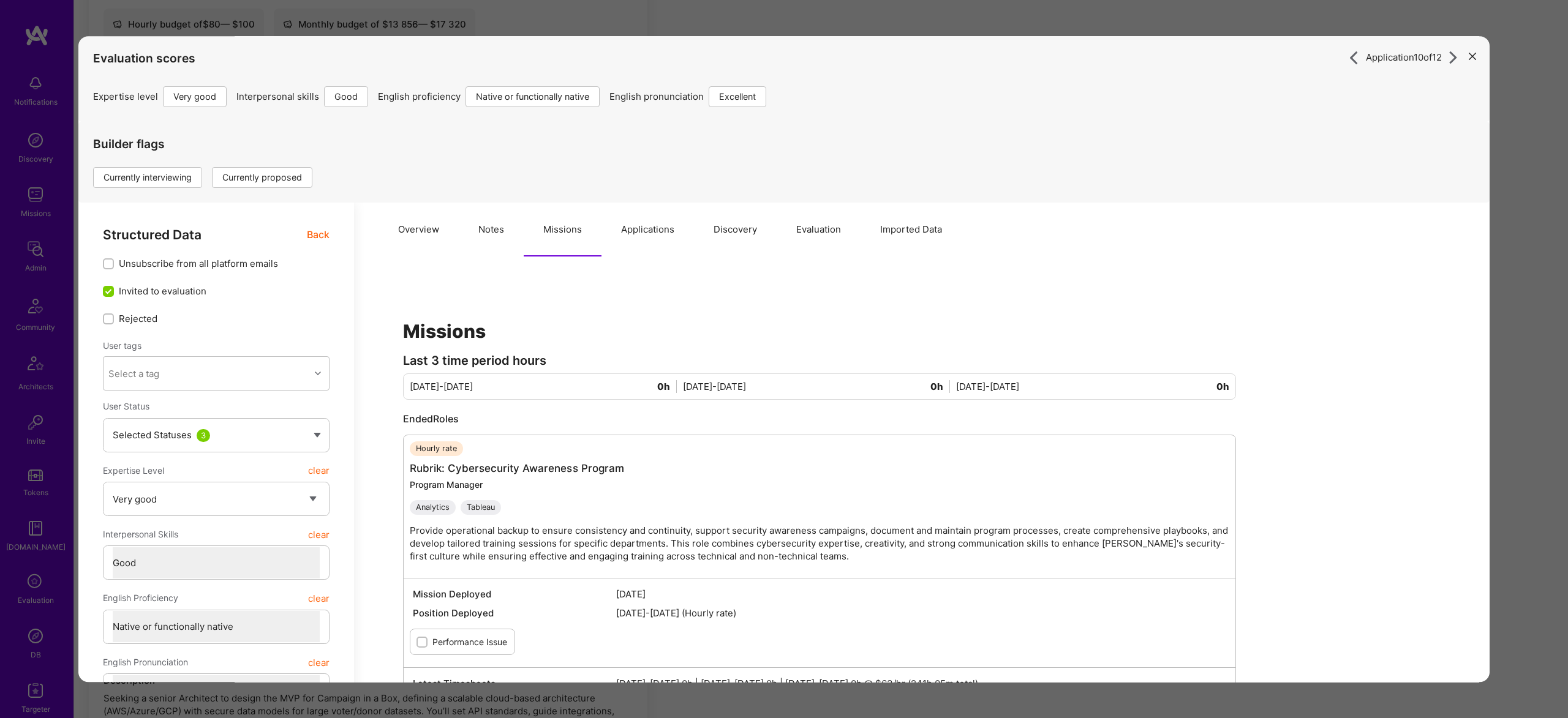
click at [658, 229] on button "Applications" at bounding box center [648, 230] width 93 height 54
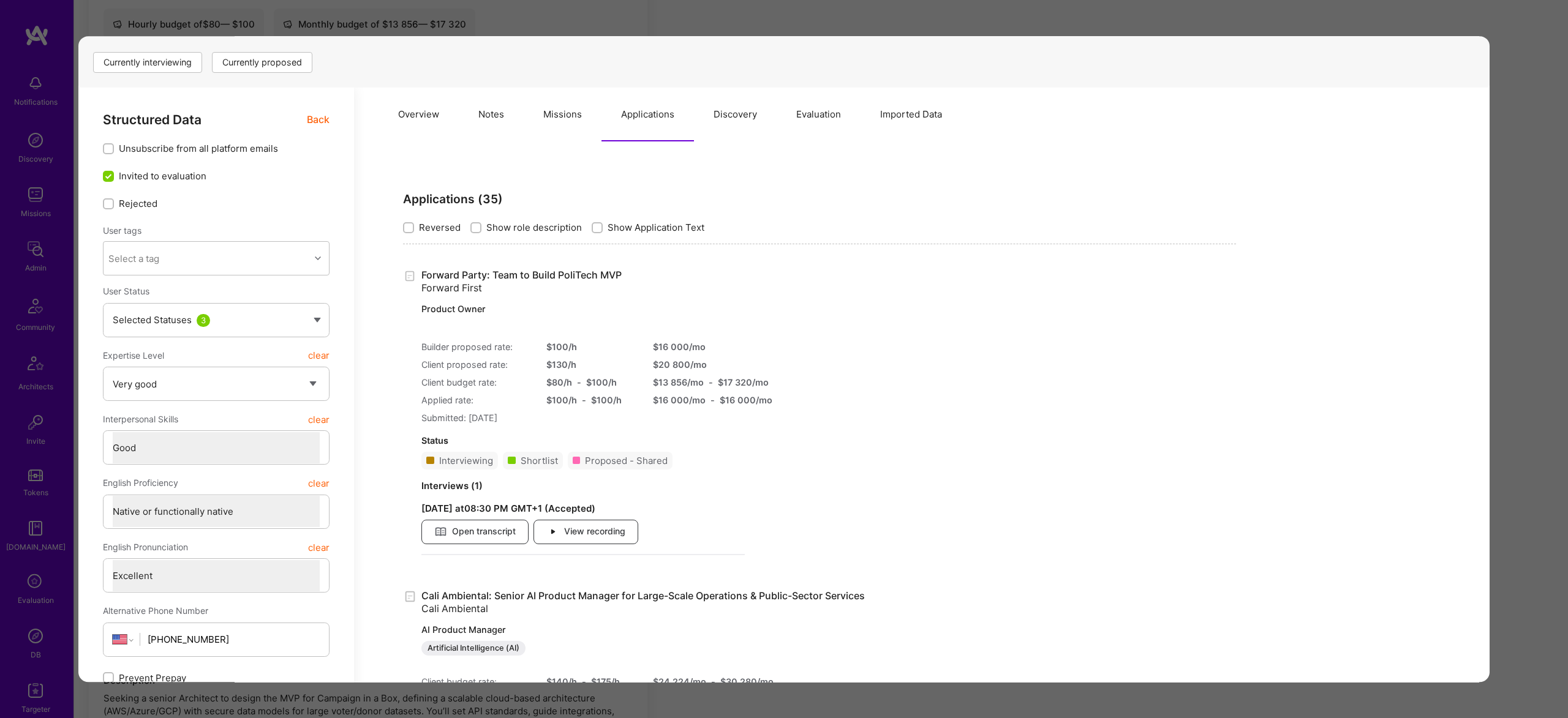
scroll to position [126, 0]
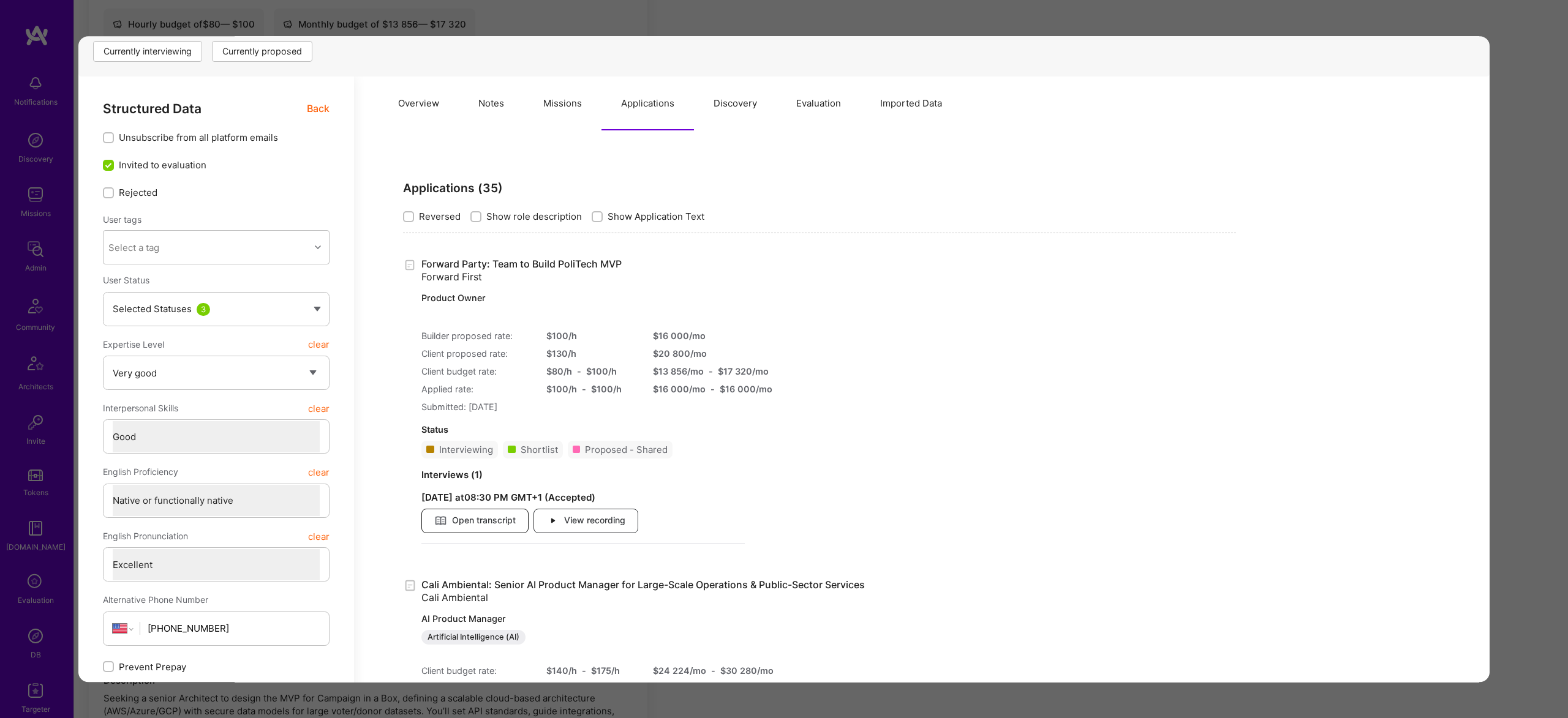
click at [459, 519] on span "Open transcript" at bounding box center [474, 521] width 81 height 13
click at [750, 402] on div "Forward Party: Team to Build PoliTech MVP Forward First Product Owner Builder p…" at bounding box center [820, 406] width 833 height 296
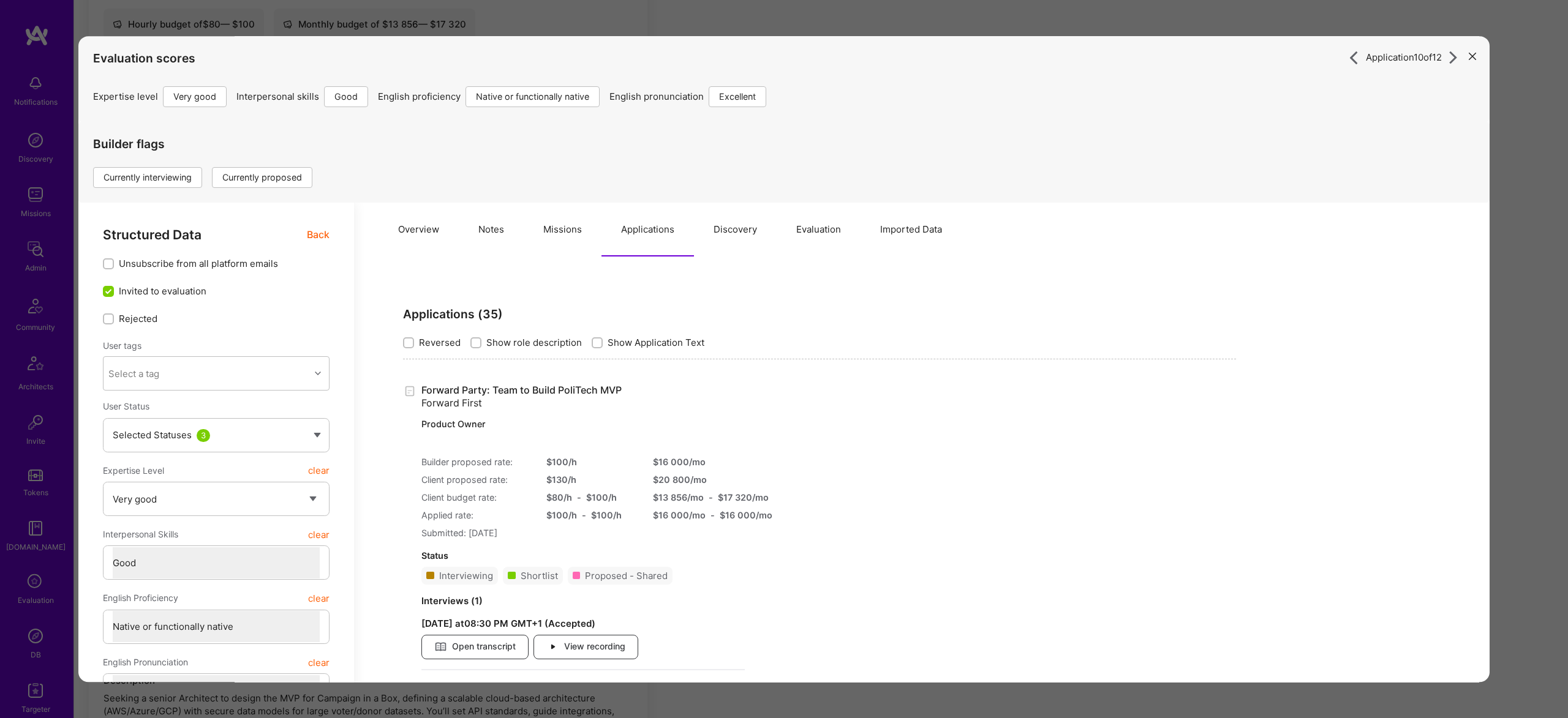
drag, startPoint x: 304, startPoint y: 232, endPoint x: 322, endPoint y: 235, distance: 18.2
click at [314, 234] on div "Structured Data Back" at bounding box center [216, 234] width 226 height 15
click at [322, 235] on span "Back" at bounding box center [318, 234] width 23 height 15
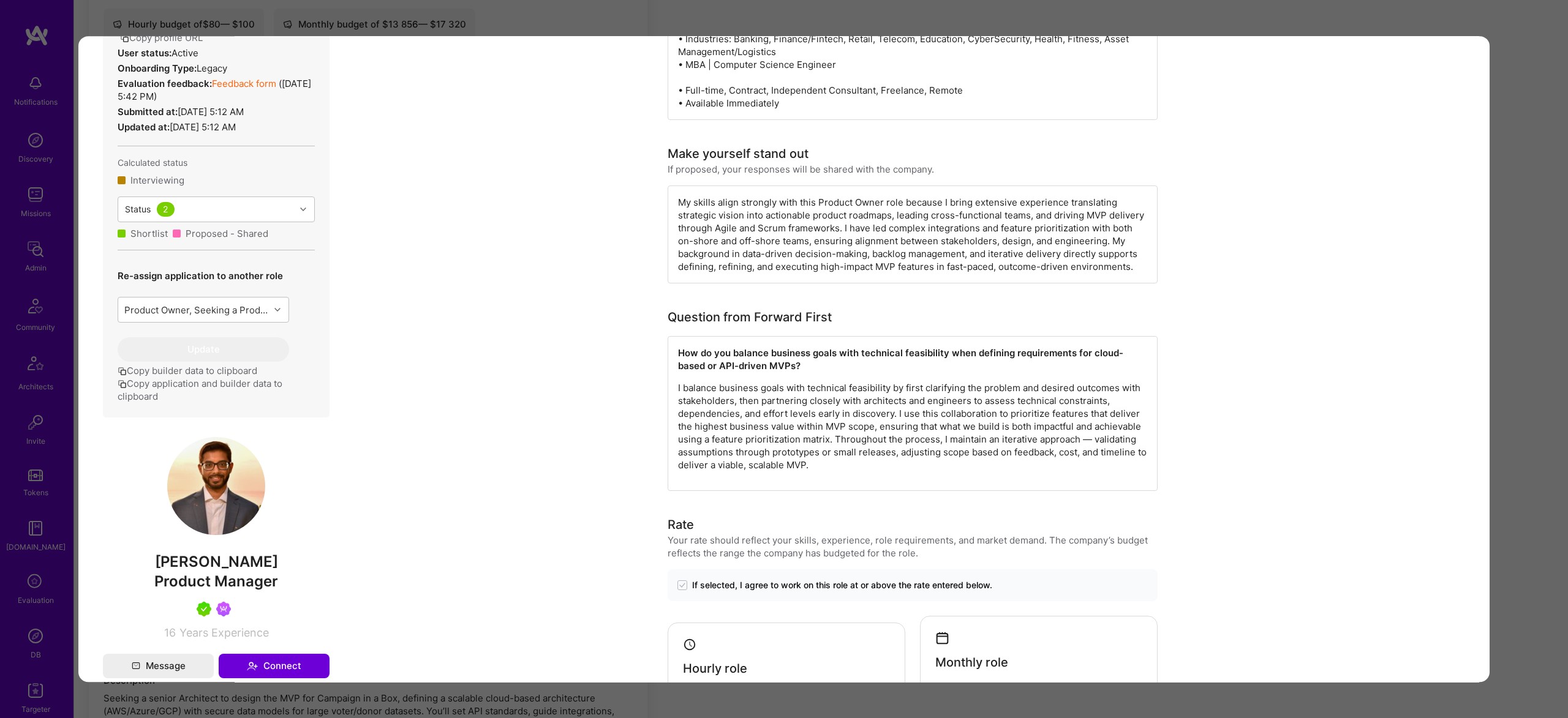
scroll to position [447, 0]
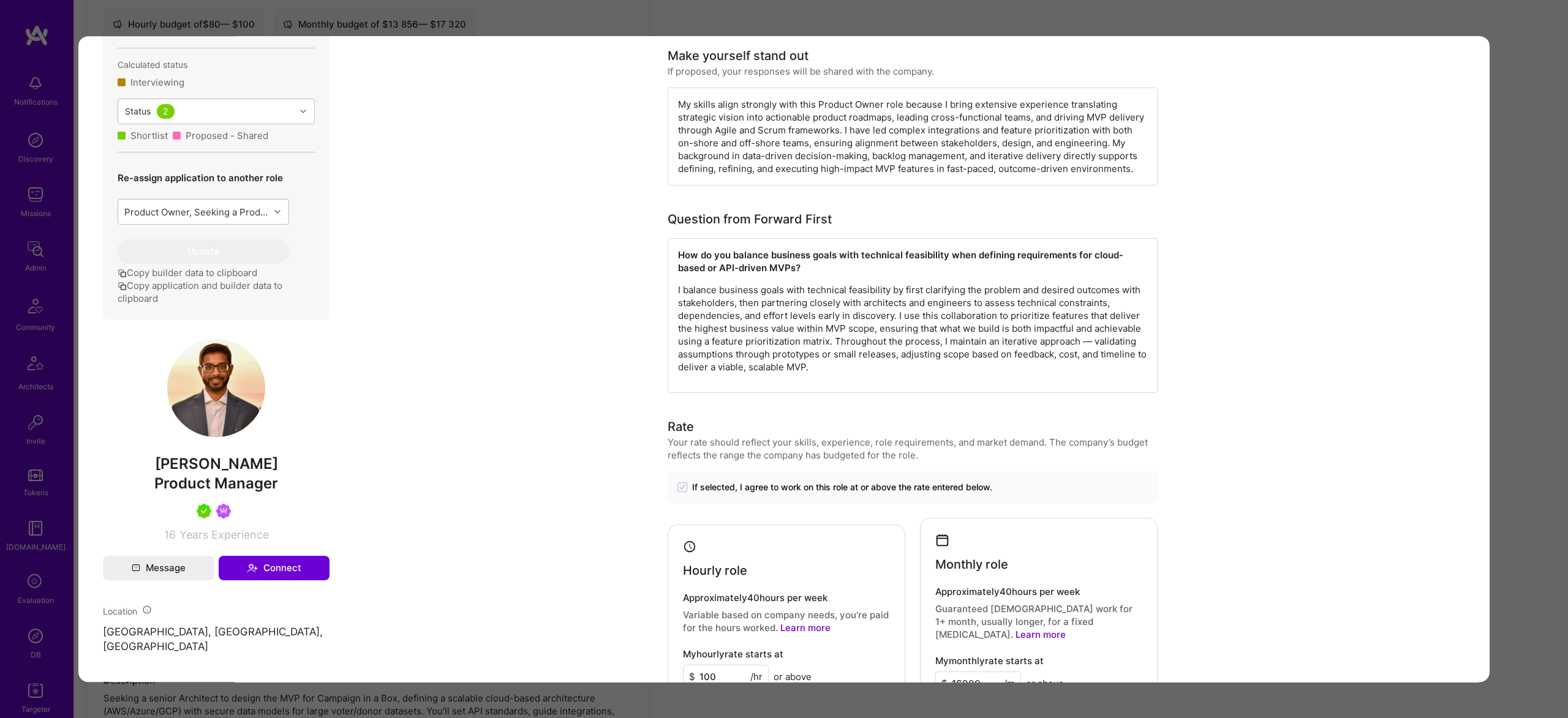
click at [213, 429] on img "modal" at bounding box center [216, 388] width 98 height 98
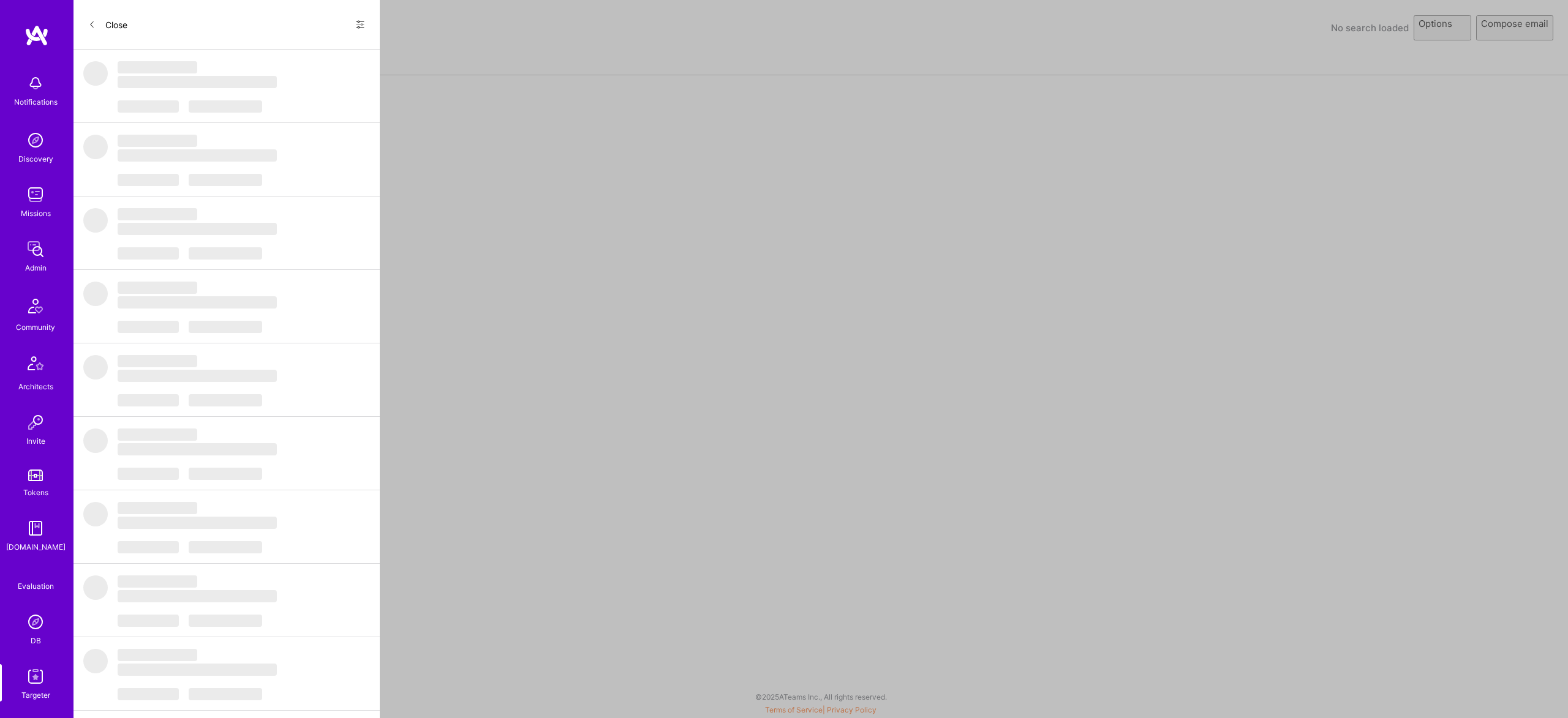
select select "rich-reachout"
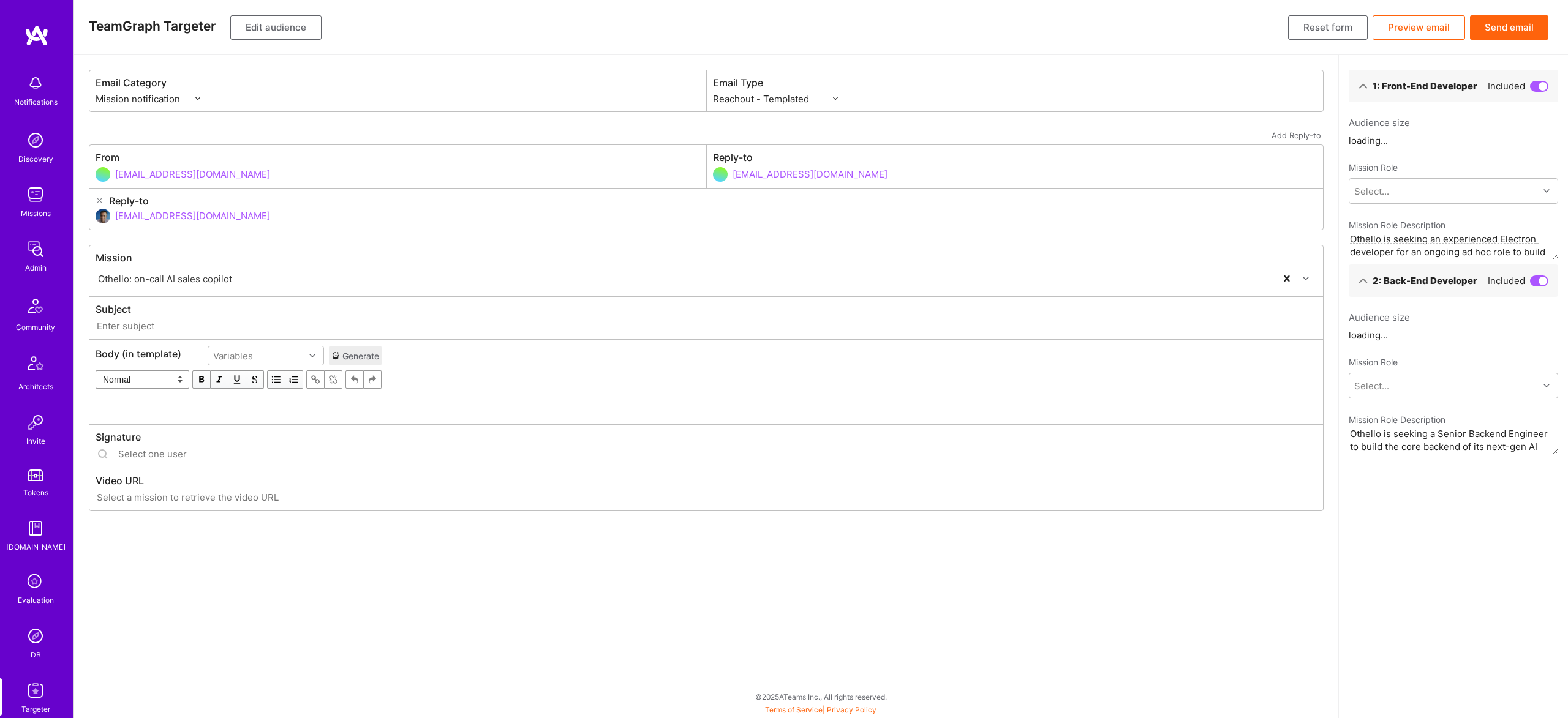
type input "[DOMAIN_NAME] // Othello: on-call AI sales copilot"
type input "[EMAIL_ADDRESS][DOMAIN_NAME]"
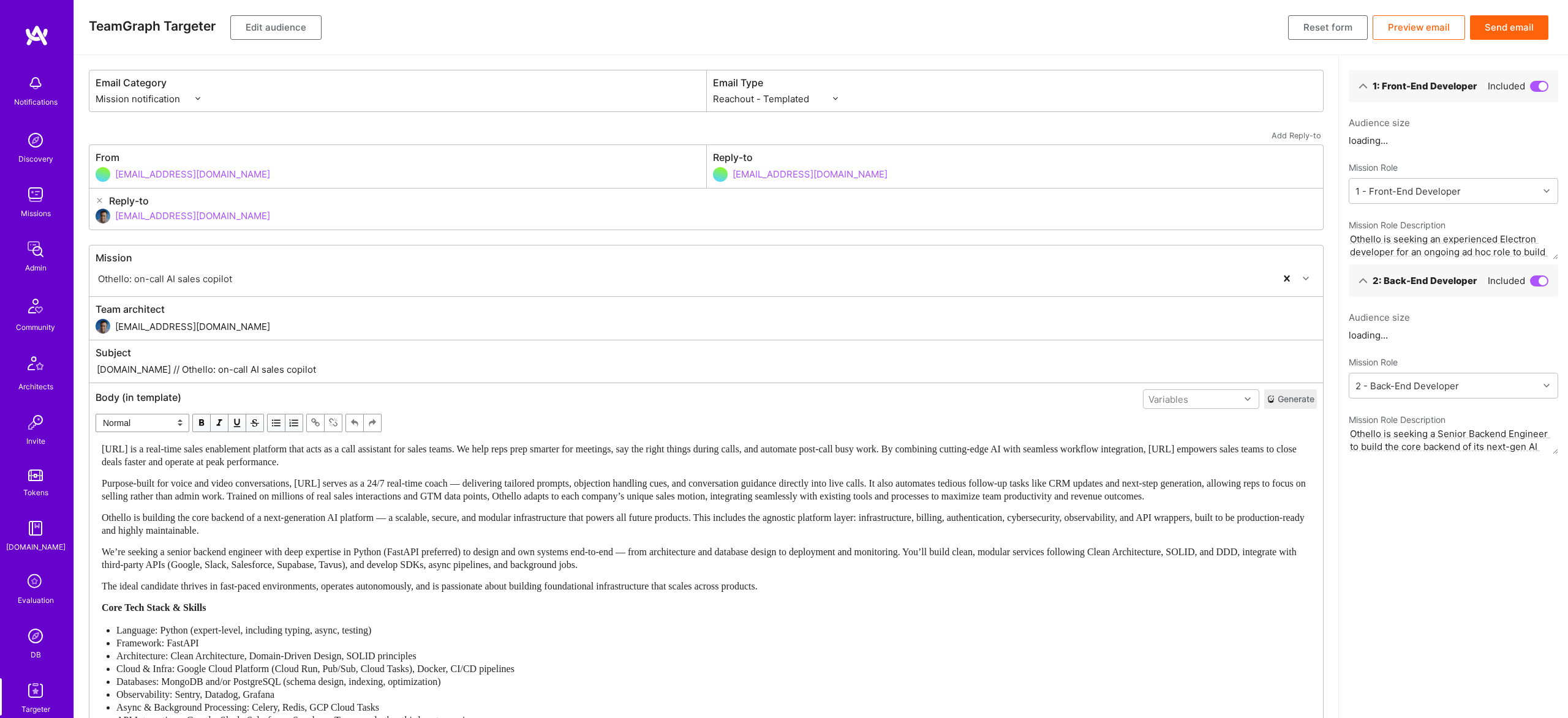
click at [578, 533] on span "Othello is building the core backend of a next-generation AI platform — a scala…" at bounding box center [704, 524] width 1205 height 24
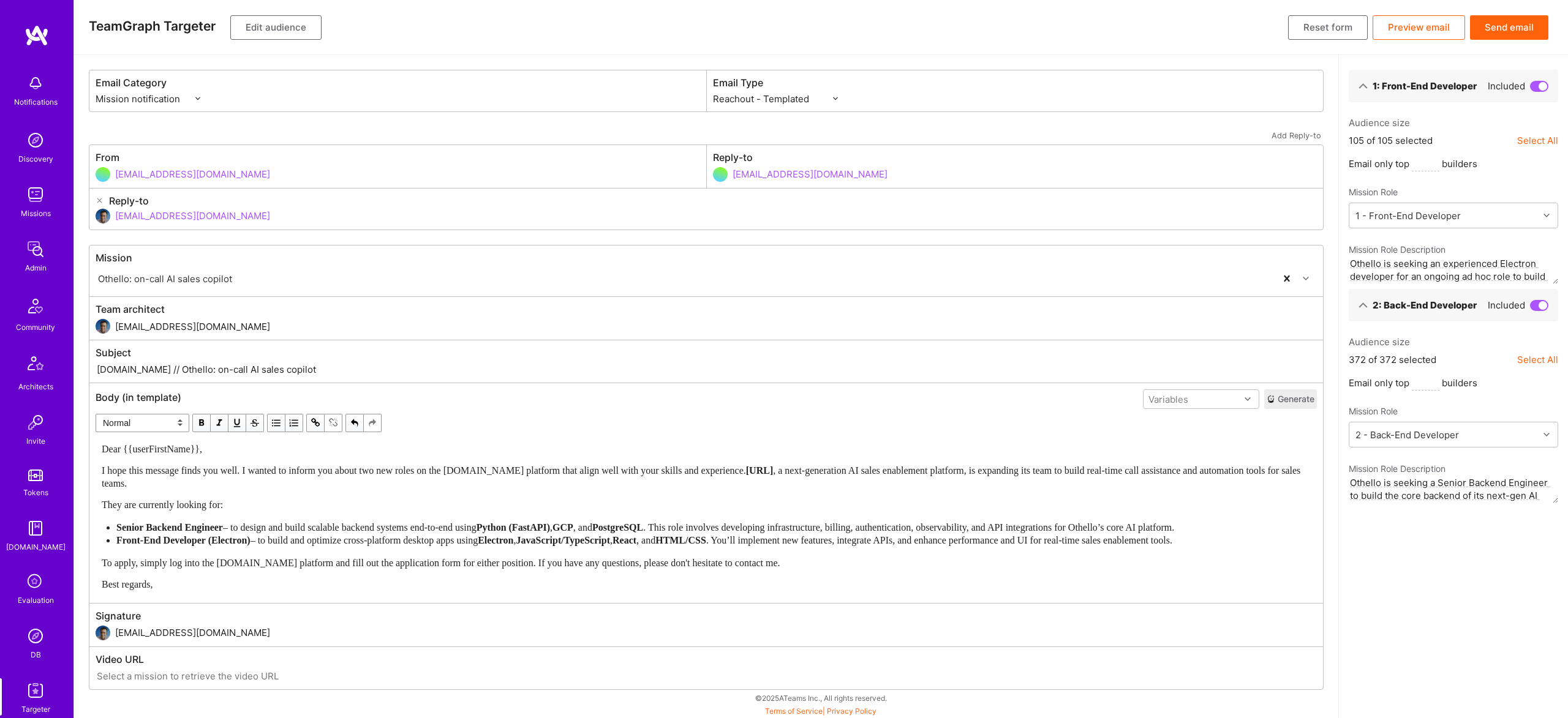
click at [161, 547] on div "Front-End Developer (Electron) – to build and optimize cross-platform desktop a…" at bounding box center [713, 540] width 1194 height 13
click at [162, 585] on div "Dear {{userFirstName}}, I hope this message finds you well. I wanted to inform …" at bounding box center [705, 517] width 1209 height 148
click at [175, 547] on div "Front-End Developer (Electron) – to build and optimize cross-platform desktop a…" at bounding box center [713, 540] width 1194 height 13
drag, startPoint x: 144, startPoint y: 368, endPoint x: 380, endPoint y: 364, distance: 236.0
click at [355, 367] on input "[DOMAIN_NAME] // Othello: on-call AI sales copilot" at bounding box center [706, 369] width 1221 height 14
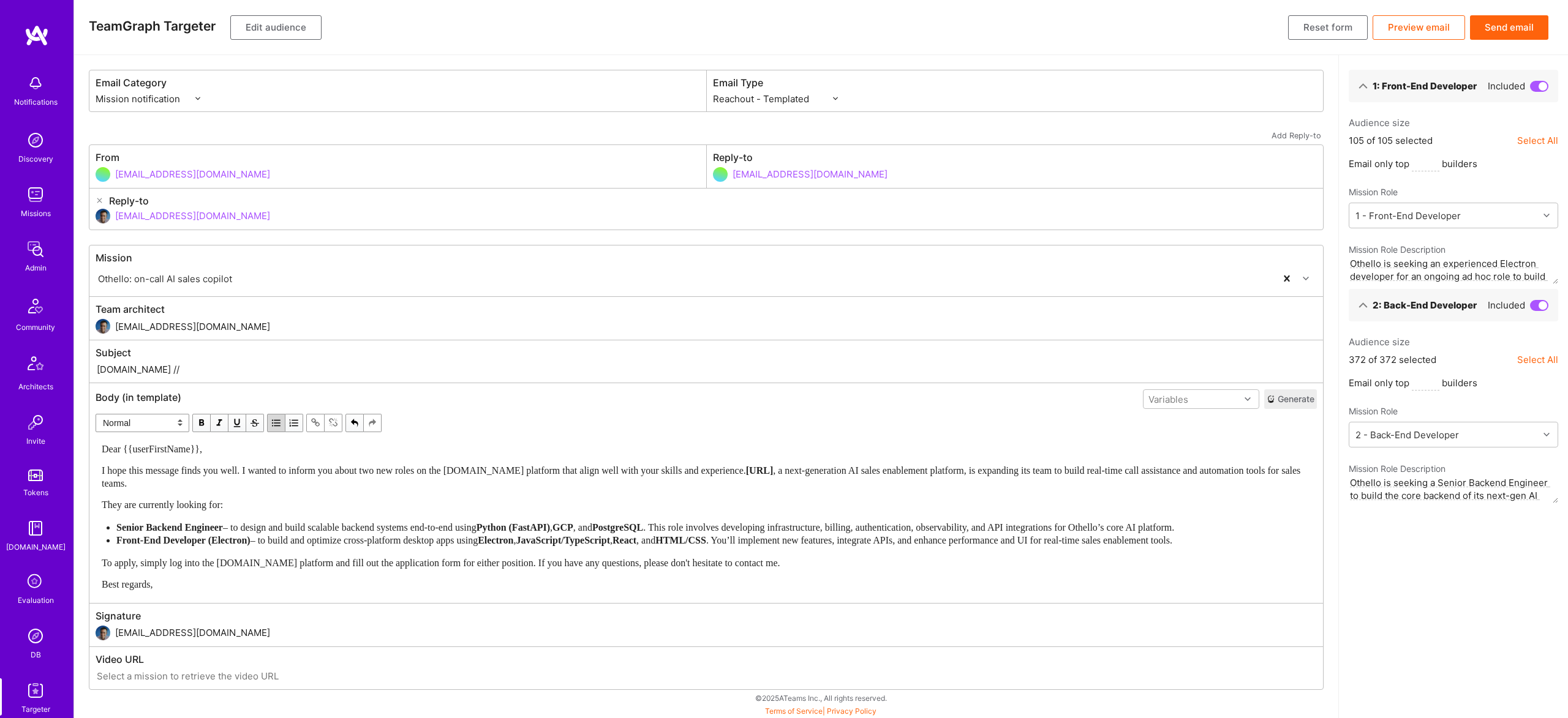
paste input "New Backend and Front-End roles with [PERSON_NAME] on [DOMAIN_NAME]"
type input "[DOMAIN_NAME] // New Backend and Front-End roles with [PERSON_NAME] on [DOMAIN_…"
click at [283, 26] on button "Edit audience" at bounding box center [276, 28] width 91 height 24
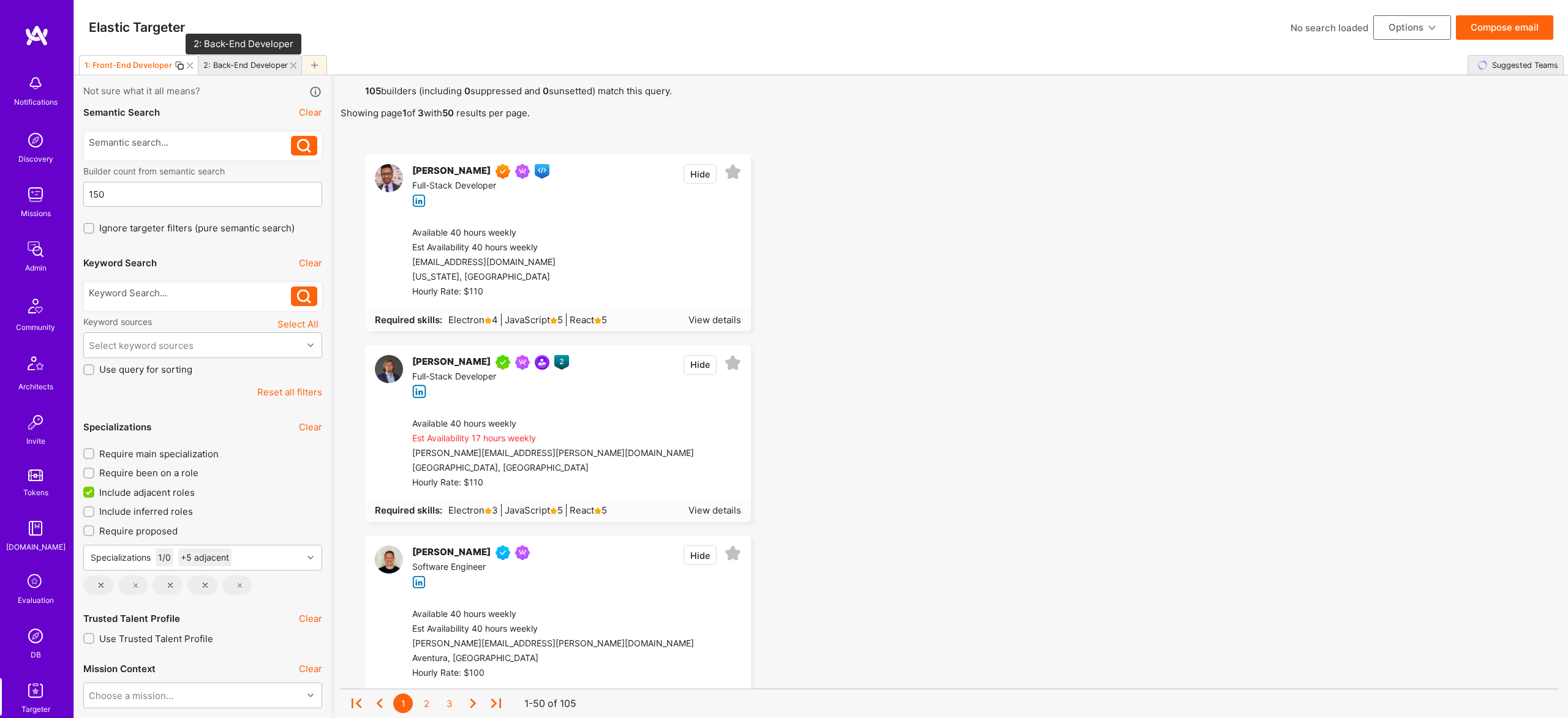
scroll to position [1, 0]
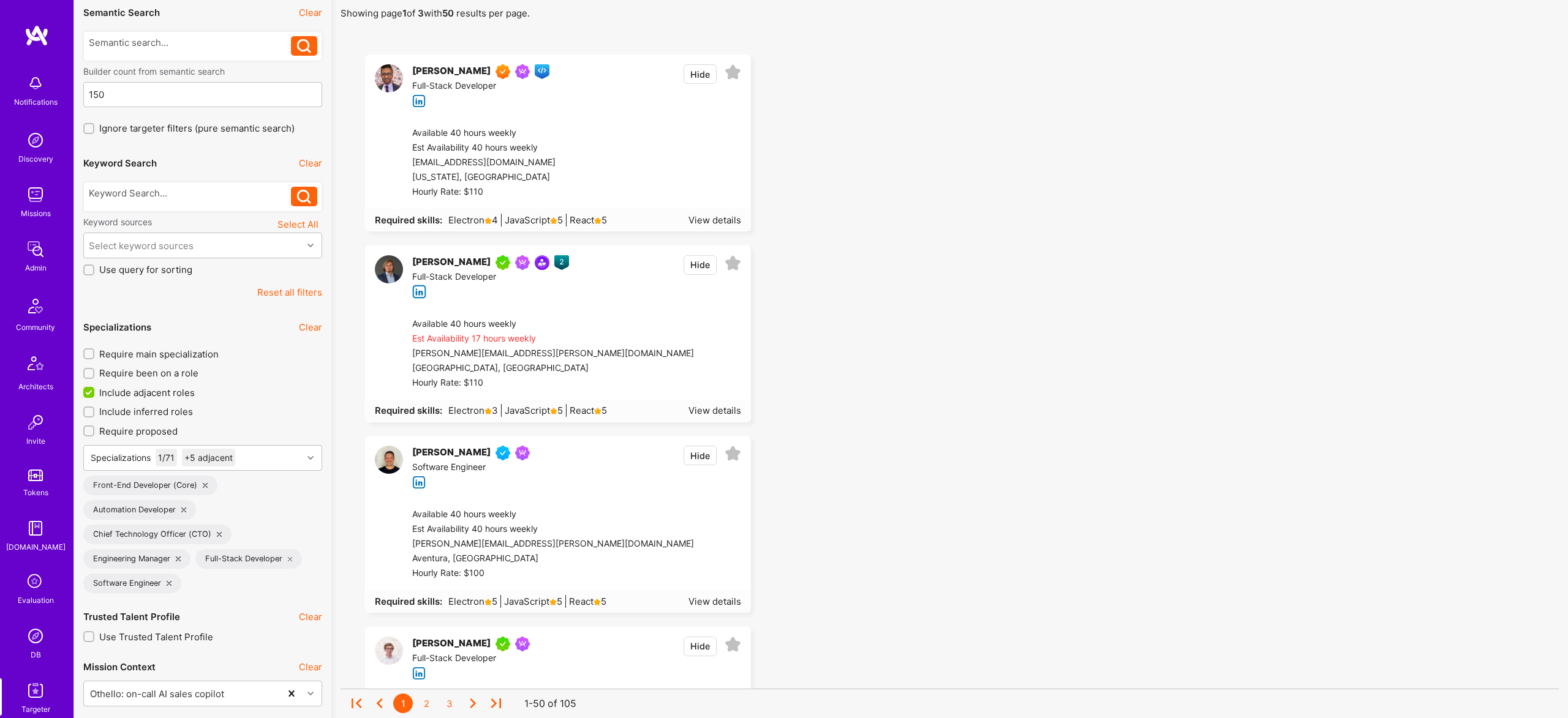
scroll to position [0, 0]
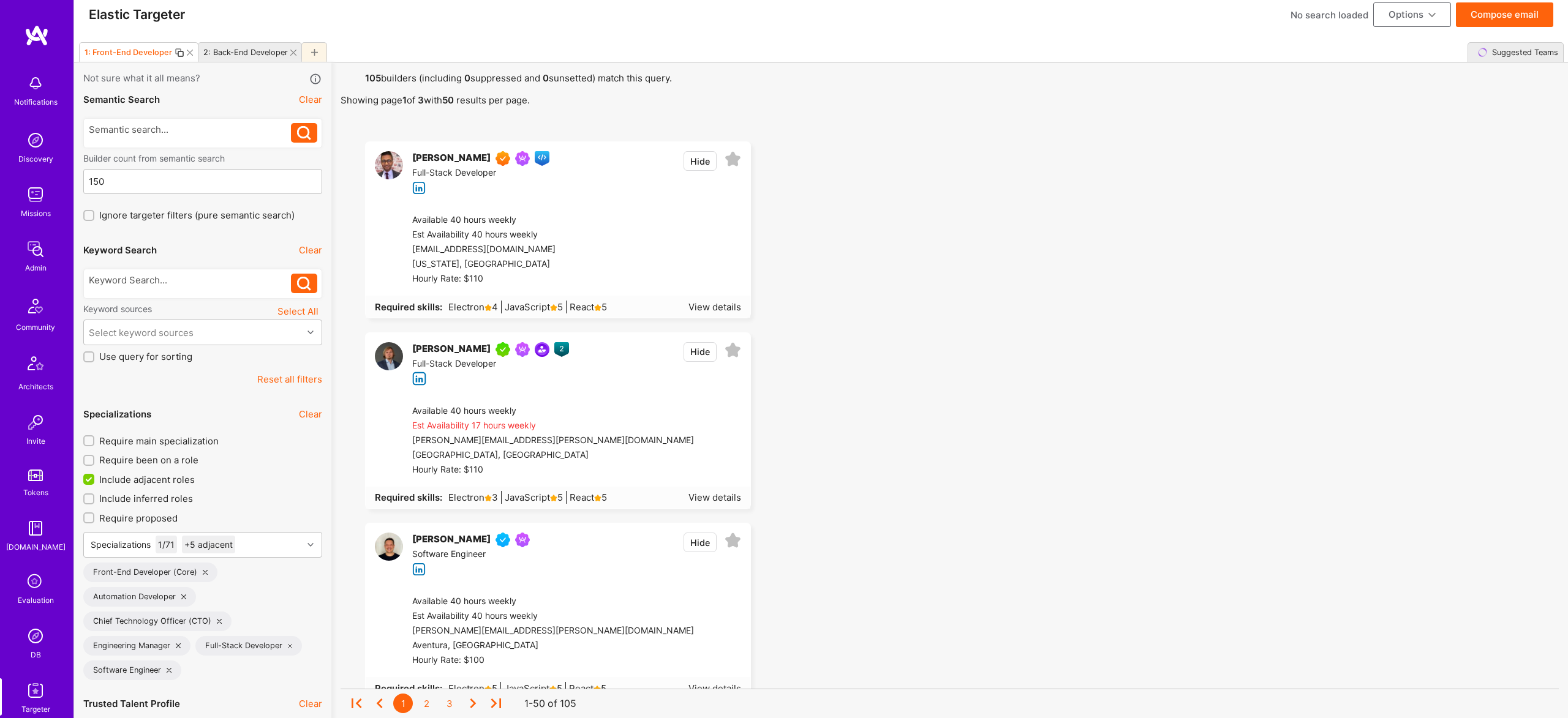
click at [705, 352] on button "Hide" at bounding box center [699, 352] width 33 height 19
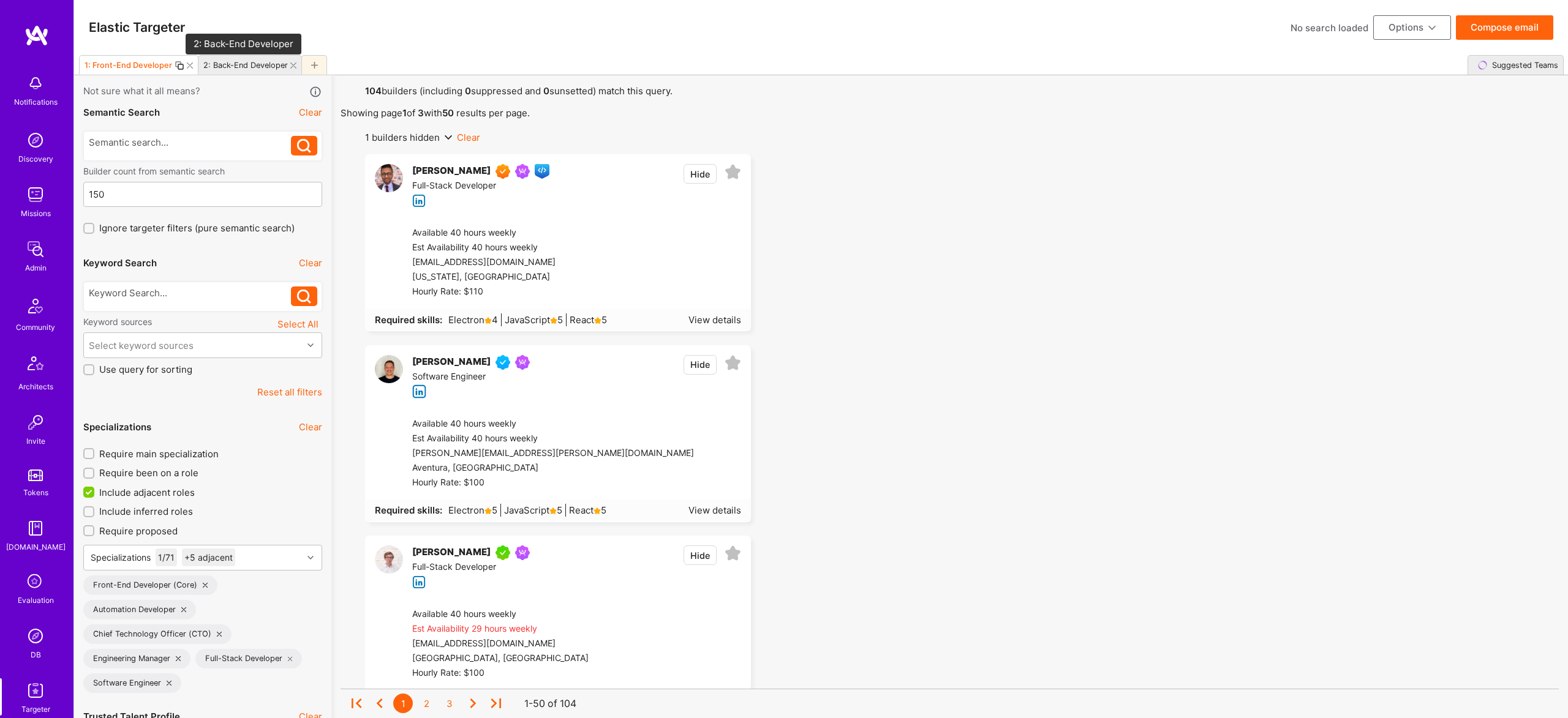
click at [258, 66] on div "2: Back-End Developer" at bounding box center [246, 65] width 85 height 9
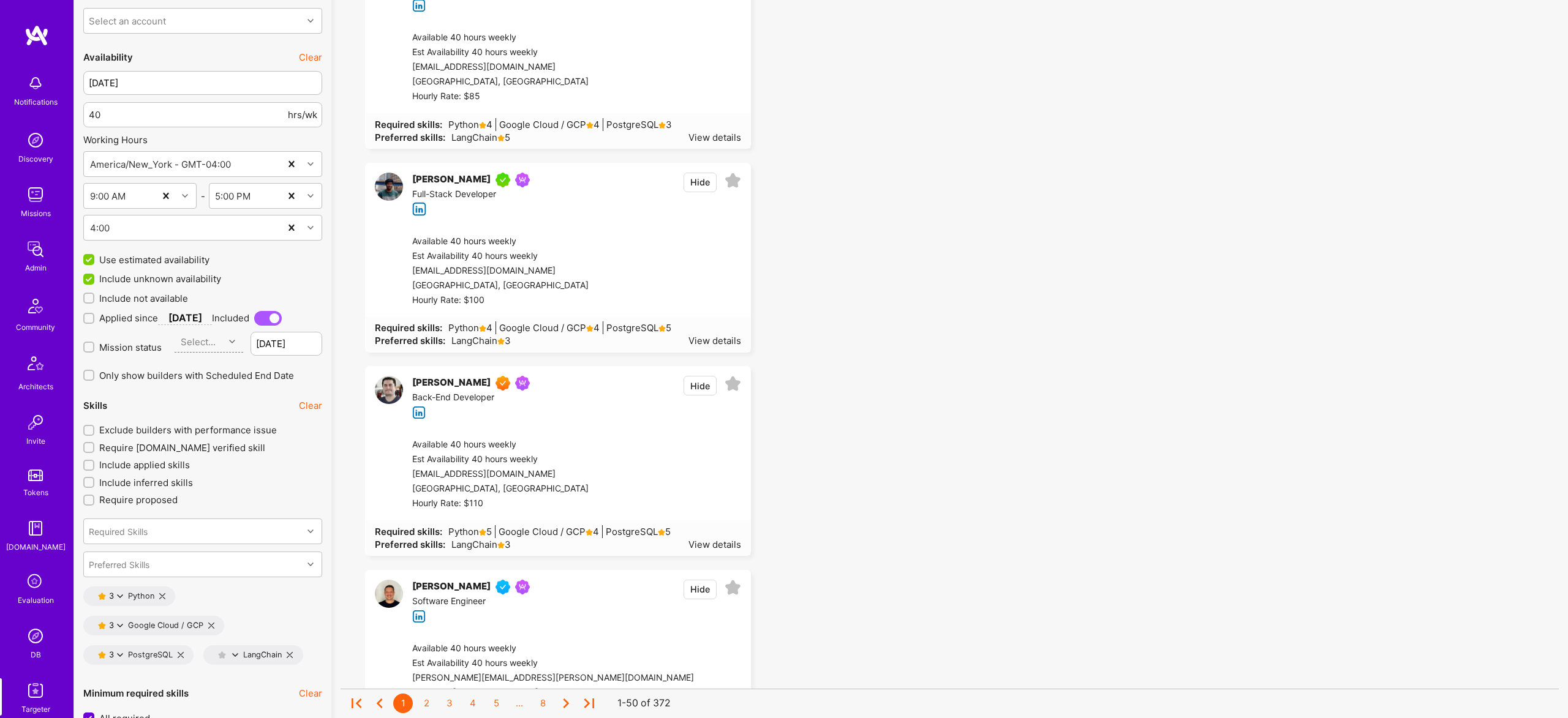
scroll to position [2149, 0]
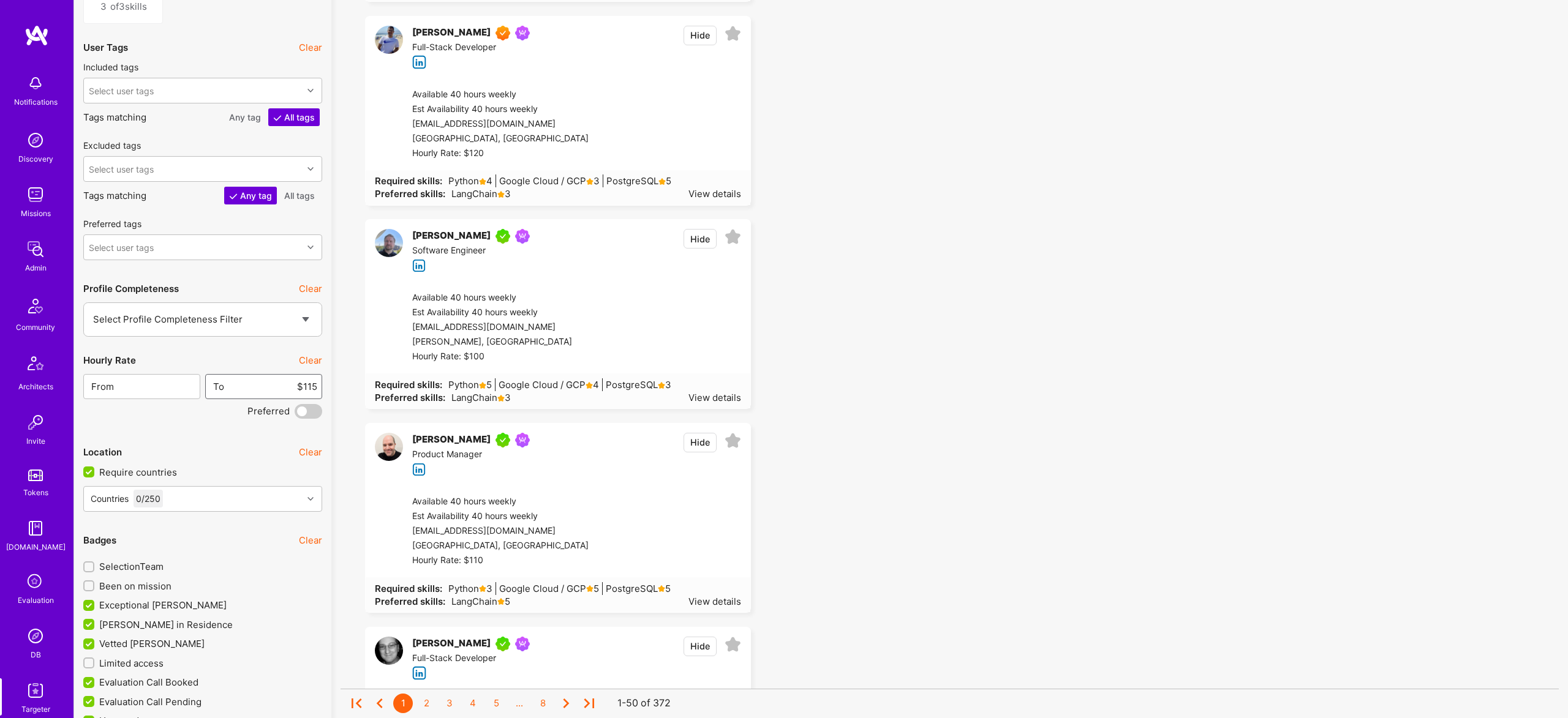
click at [308, 386] on input "$115" at bounding box center [271, 386] width 93 height 31
click at [308, 386] on input "$115" at bounding box center [271, 388] width 93 height 31
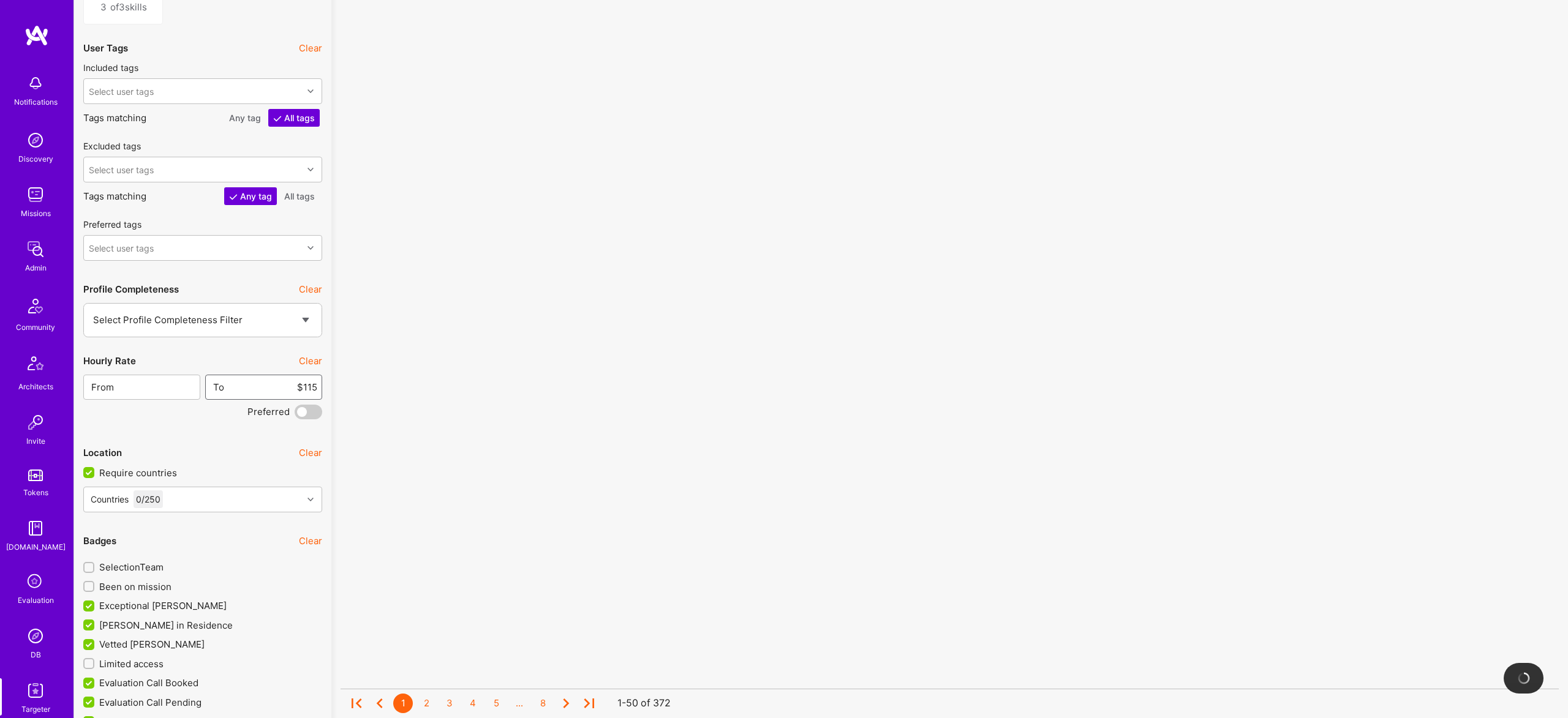
click at [308, 384] on input "$115" at bounding box center [271, 387] width 93 height 31
type input "$90"
click at [306, 420] on div "Specializations Clear Require main specialization Require been on a role Includ…" at bounding box center [202, 152] width 238 height 3775
click at [304, 414] on span at bounding box center [308, 412] width 28 height 15
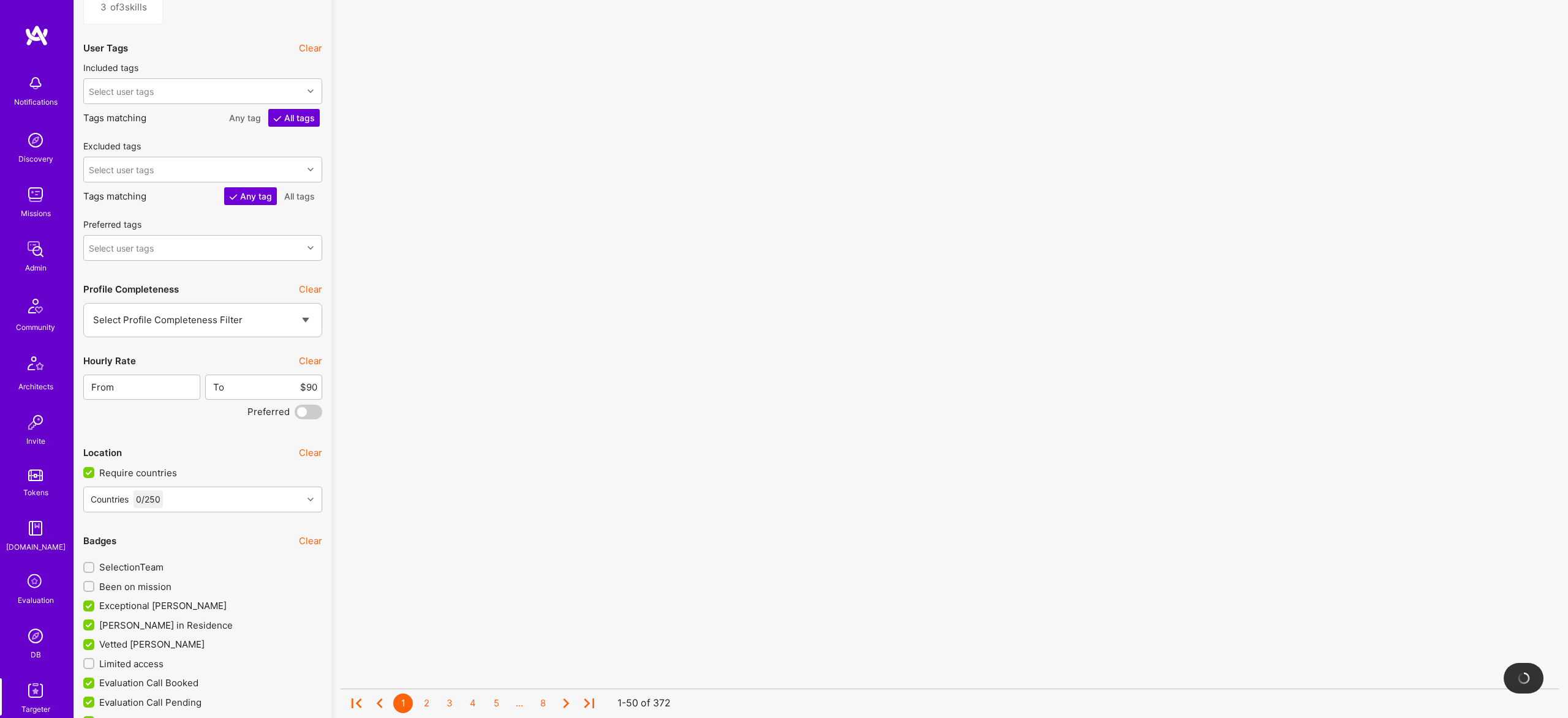
click at [297, 414] on input "checkbox" at bounding box center [297, 414] width 0 height 0
drag, startPoint x: 116, startPoint y: 662, endPoint x: 179, endPoint y: 585, distance: 99.5
click at [116, 663] on span "Limited access" at bounding box center [132, 664] width 64 height 13
click at [94, 663] on input "Limited access" at bounding box center [90, 664] width 9 height 9
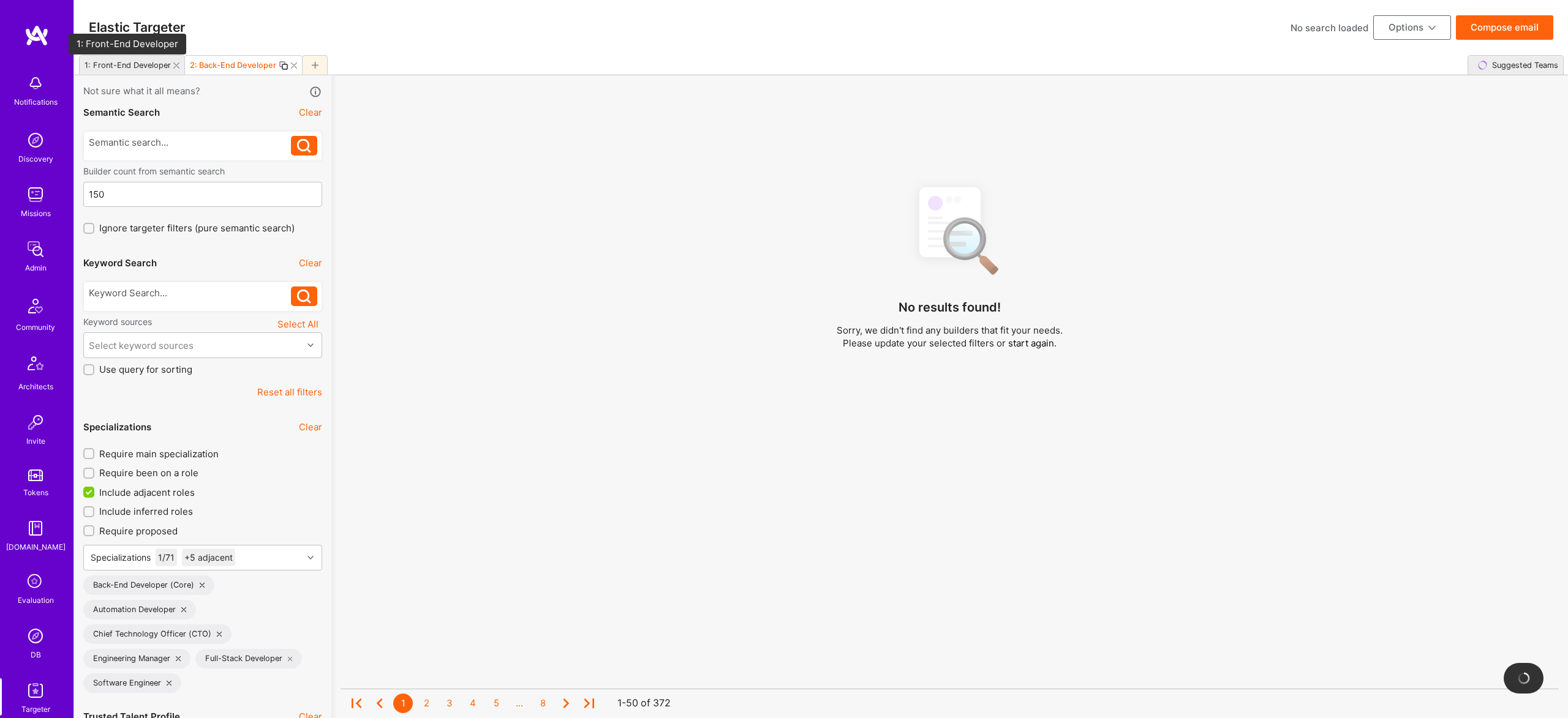
click at [149, 61] on div "1: Front-End Developer" at bounding box center [128, 65] width 87 height 9
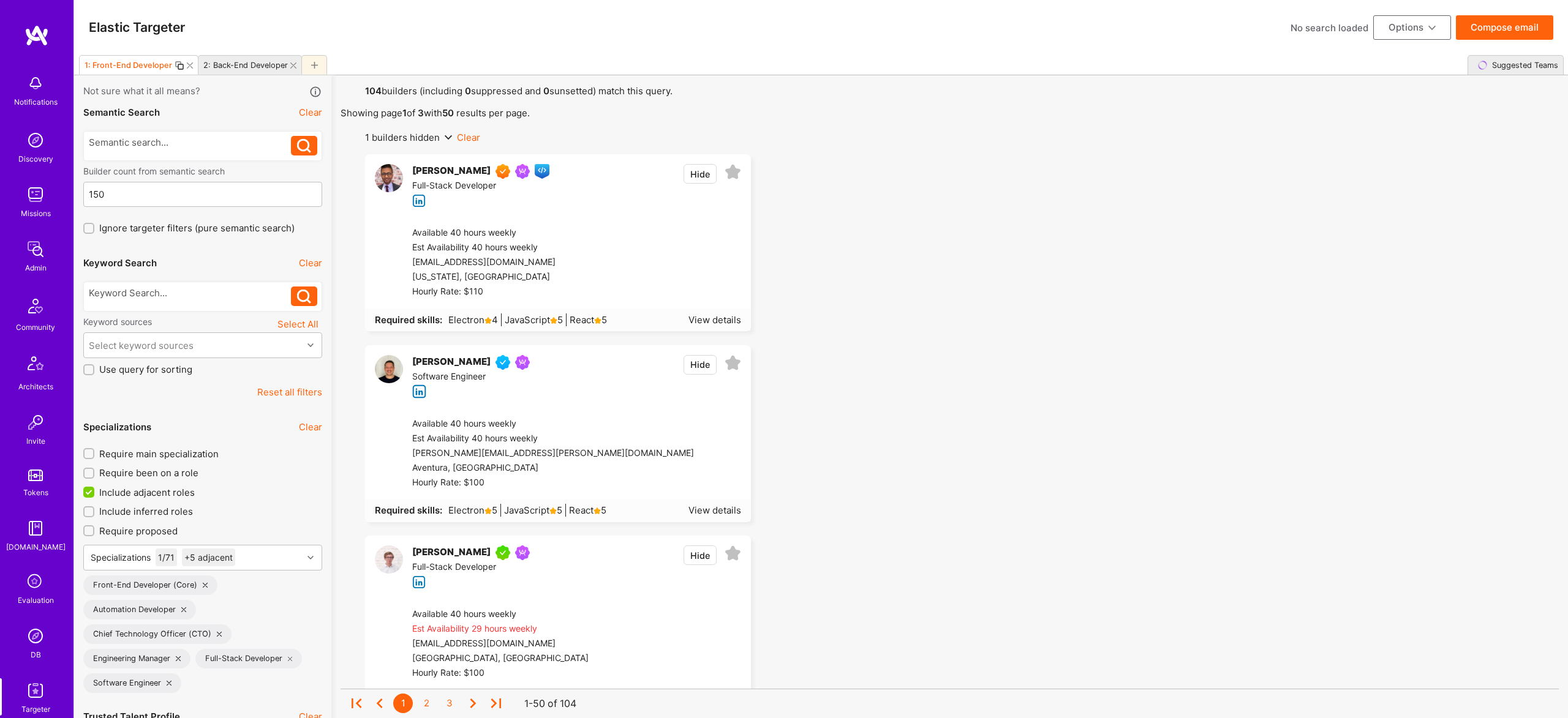
checkbox input "false"
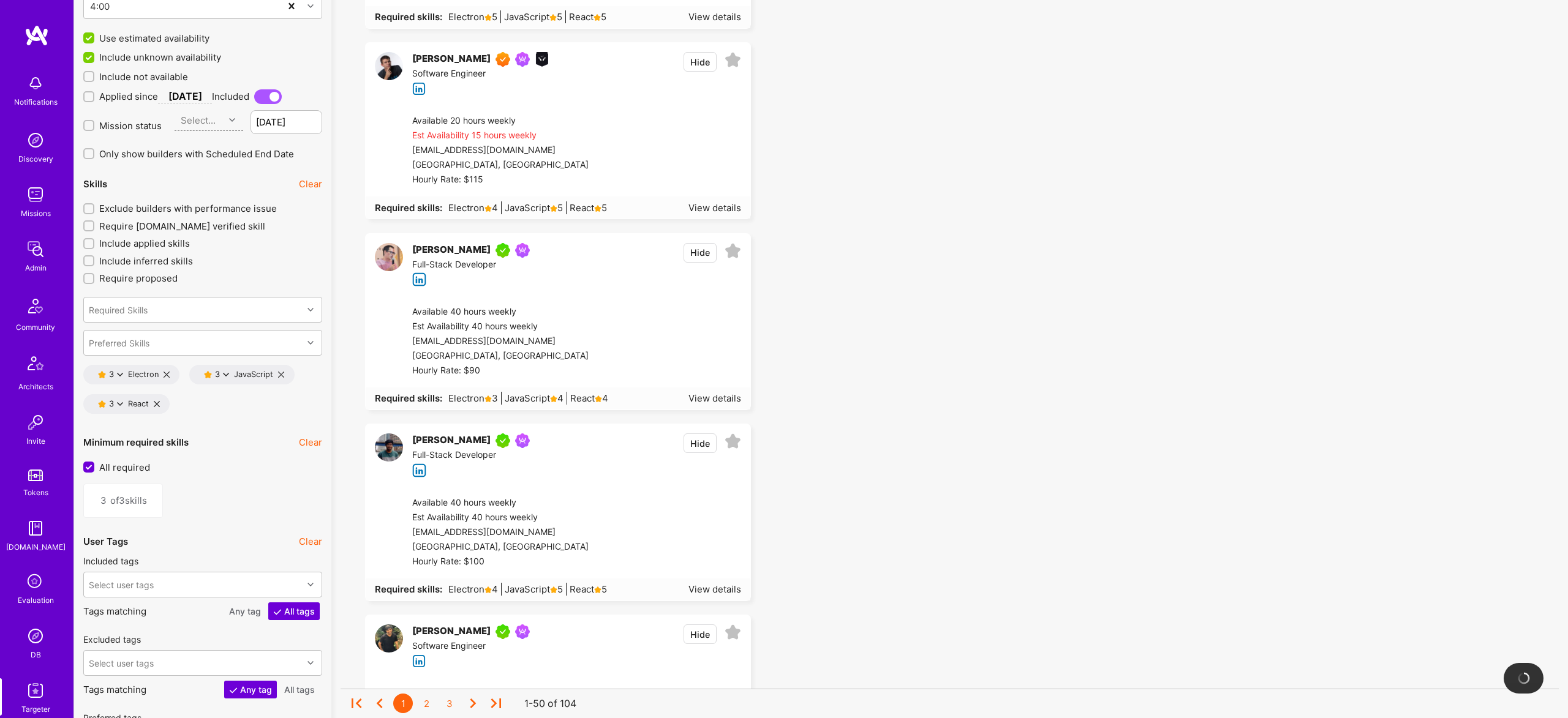
scroll to position [2120, 0]
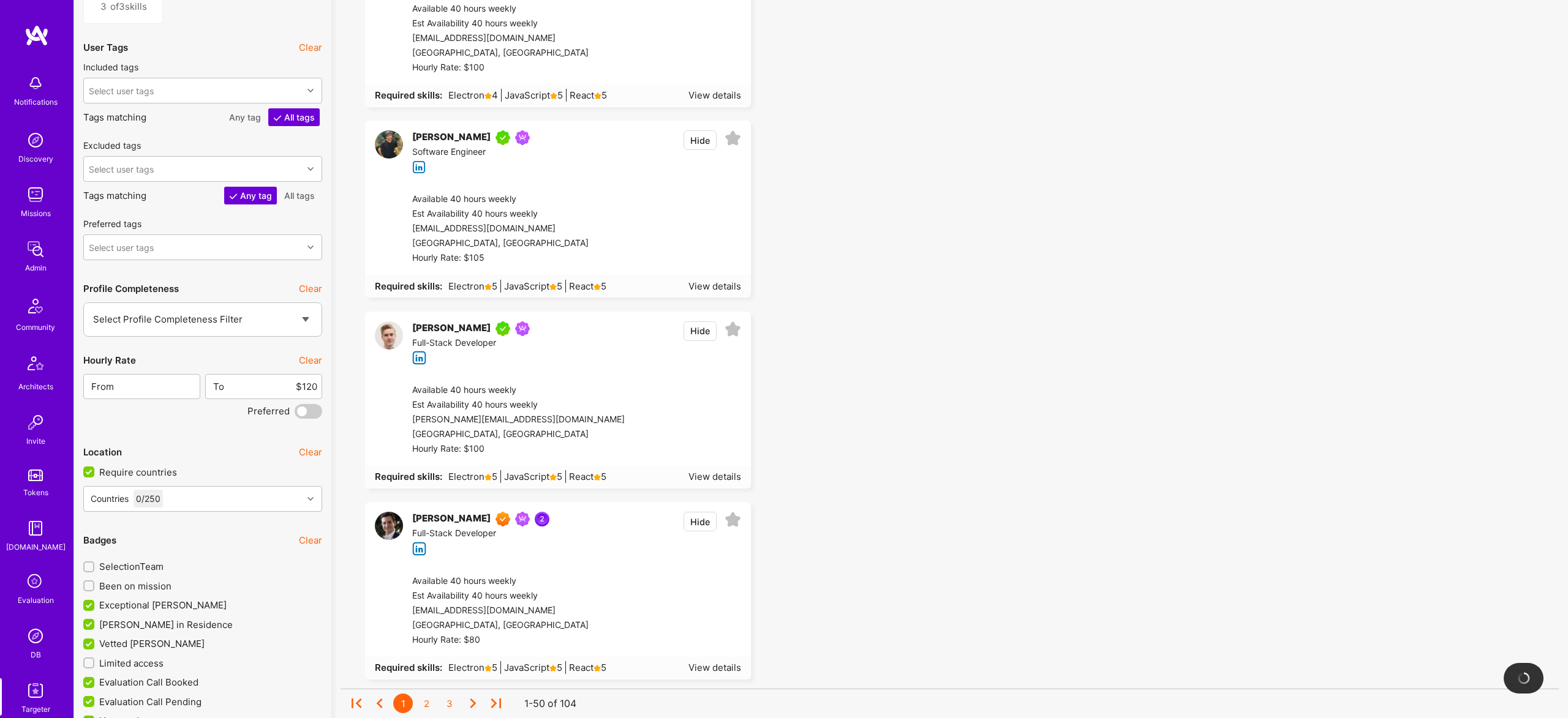
click at [307, 408] on span at bounding box center [308, 412] width 28 height 15
click at [297, 414] on input "checkbox" at bounding box center [297, 414] width 0 height 0
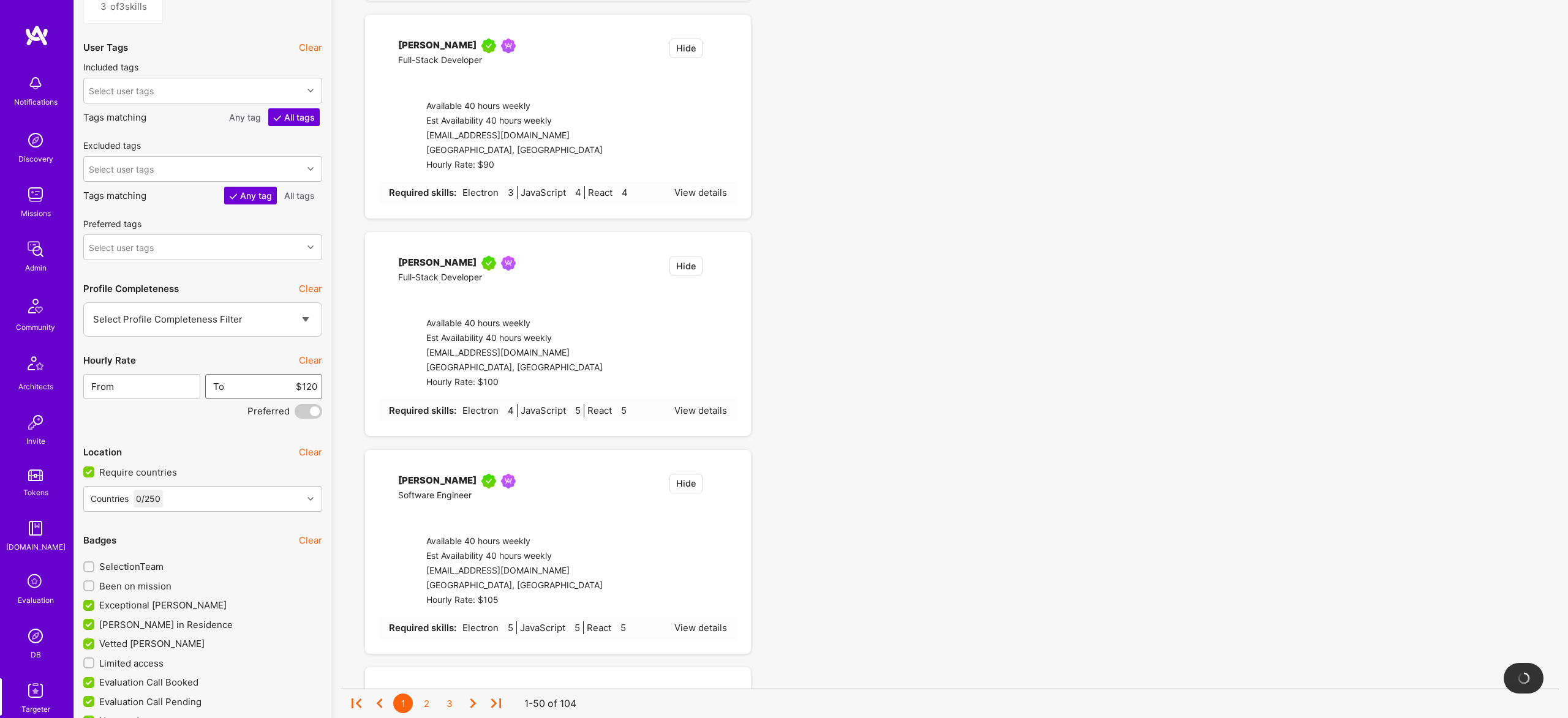
click at [310, 380] on input "$120" at bounding box center [271, 386] width 93 height 31
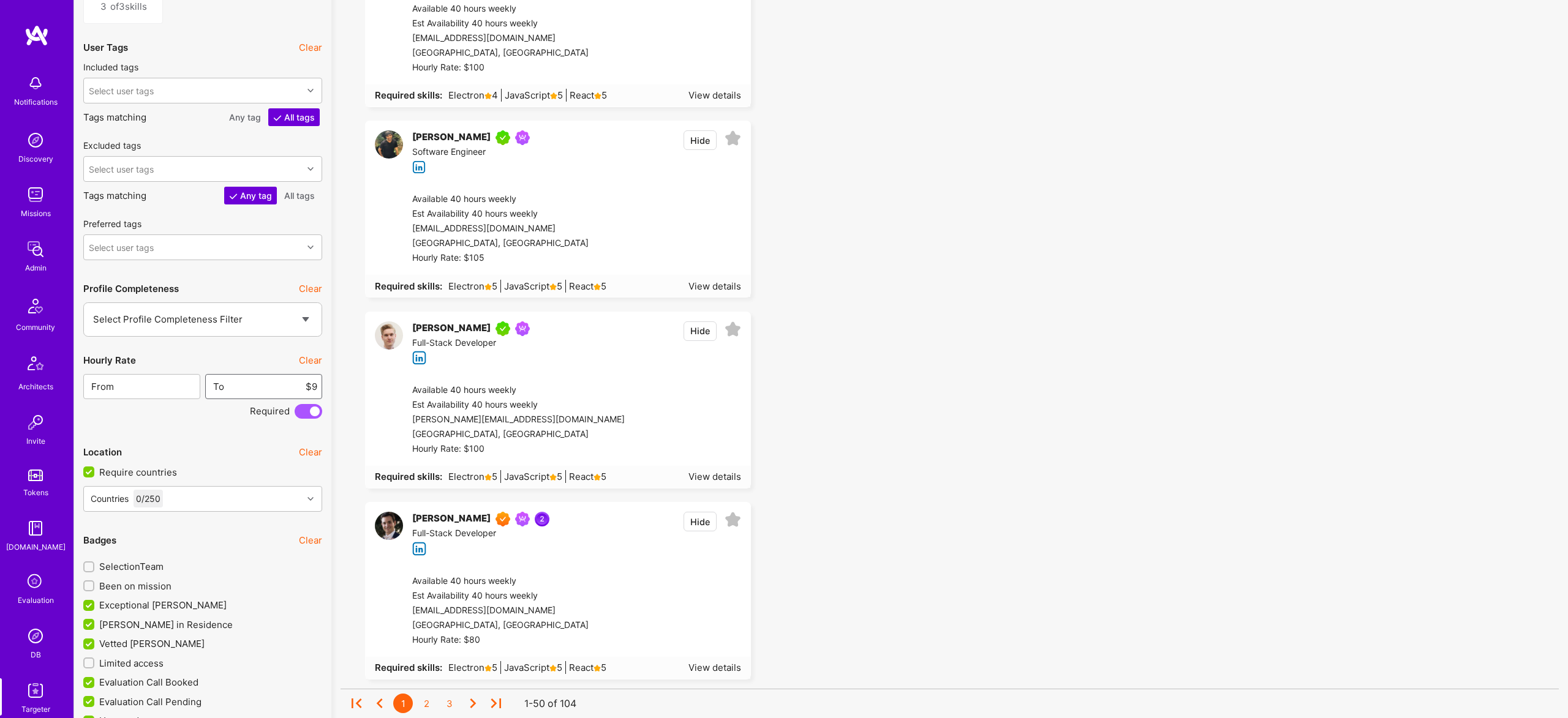
type input "$90"
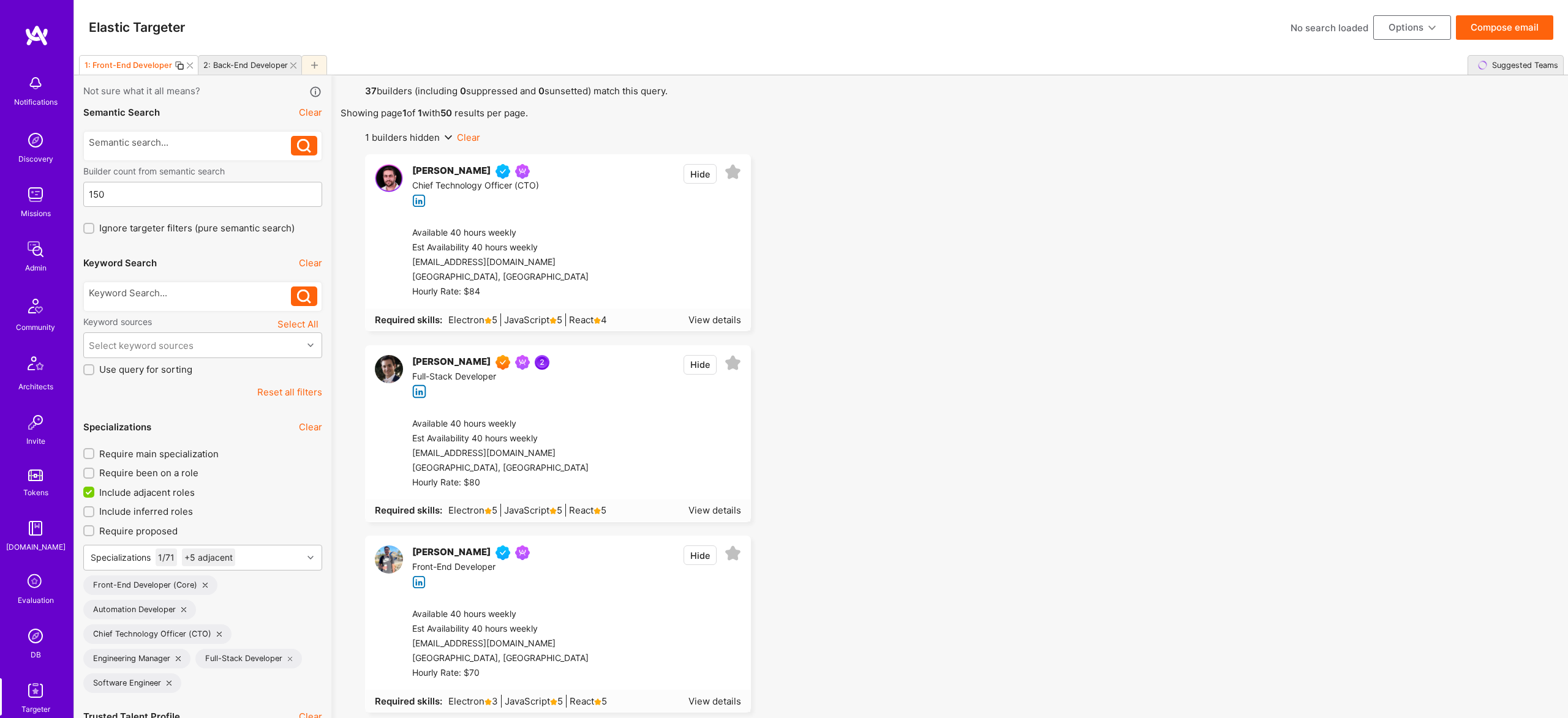
click at [1516, 33] on button "Compose email" at bounding box center [1504, 28] width 97 height 24
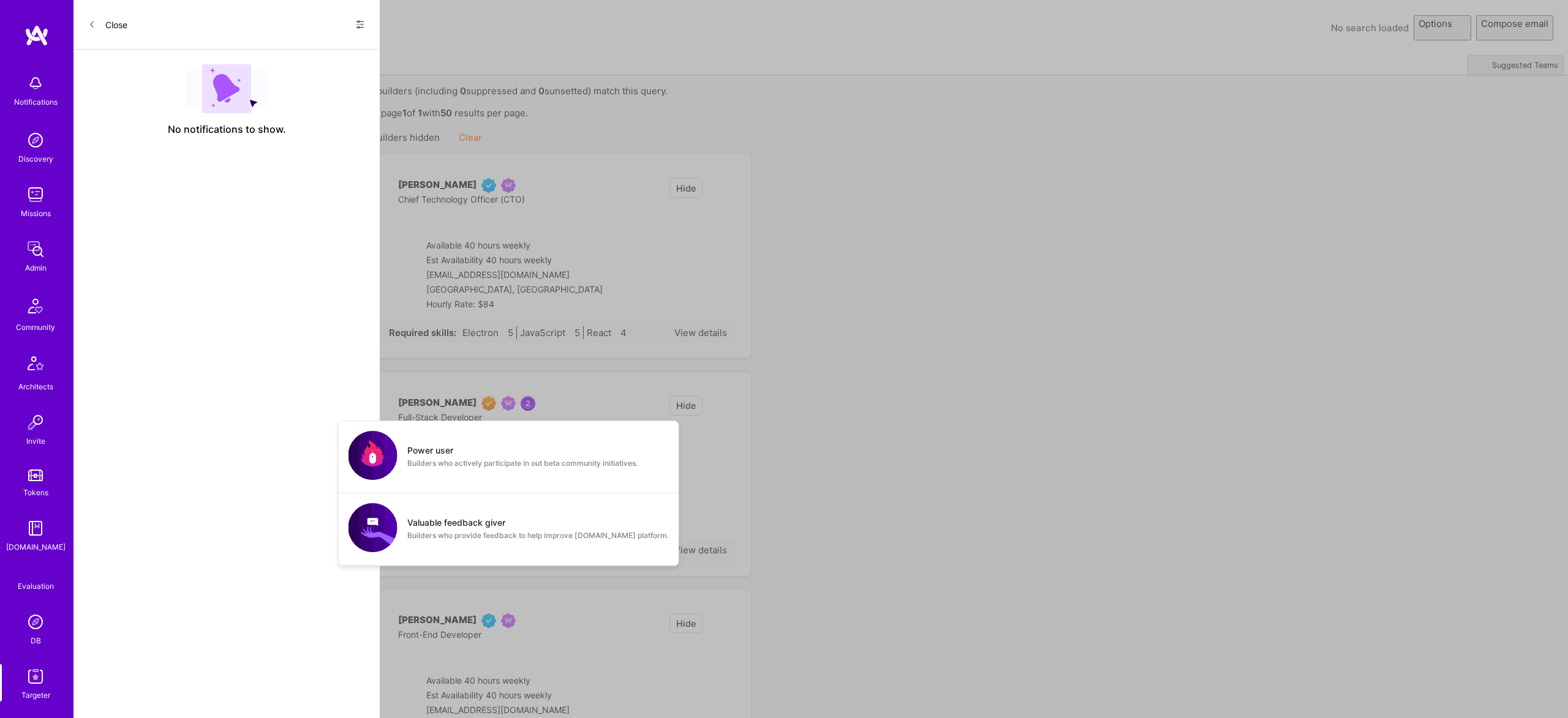
select select "rich-reachout"
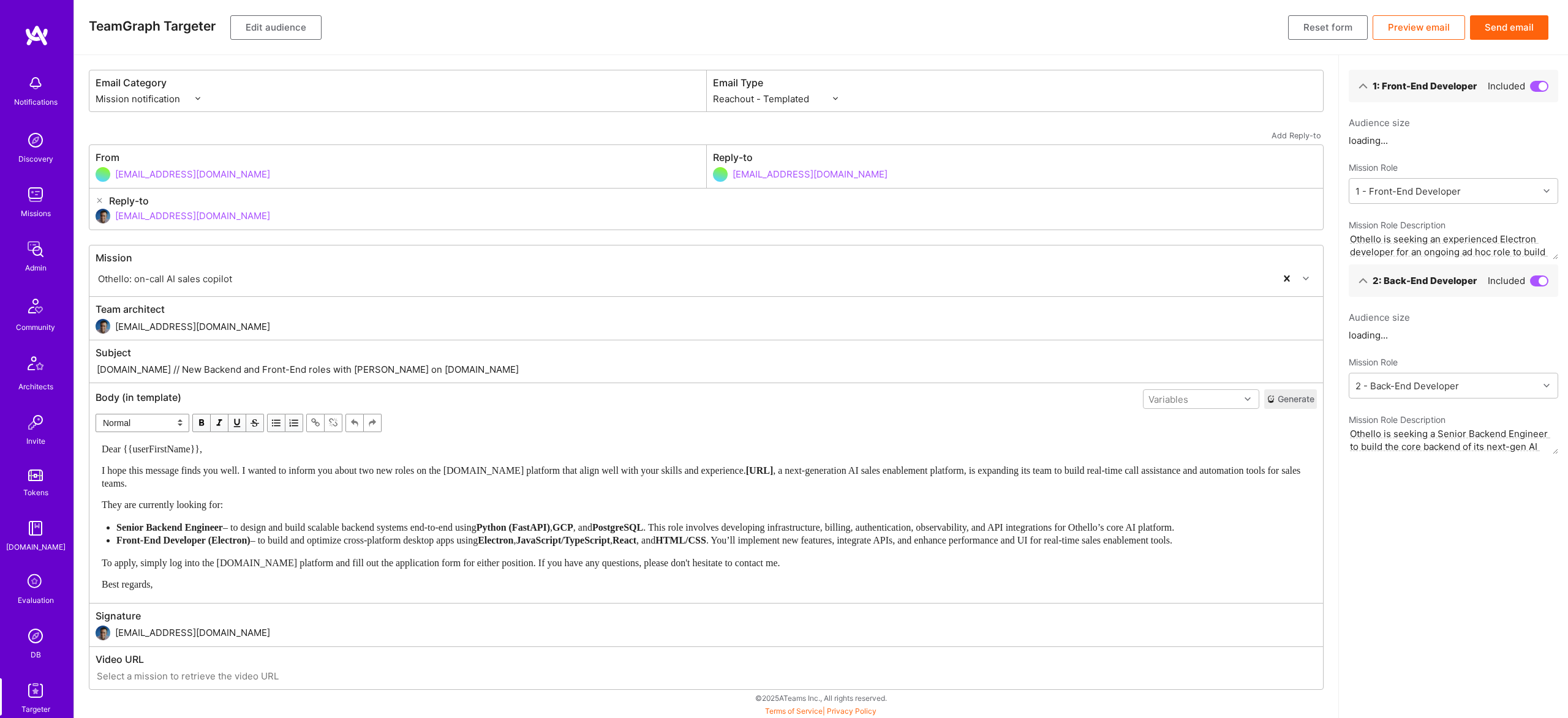
click at [1506, 7] on div "TeamGraph Targeter Edit audience Reset form Preview email Send email" at bounding box center [820, 28] width 1493 height 55
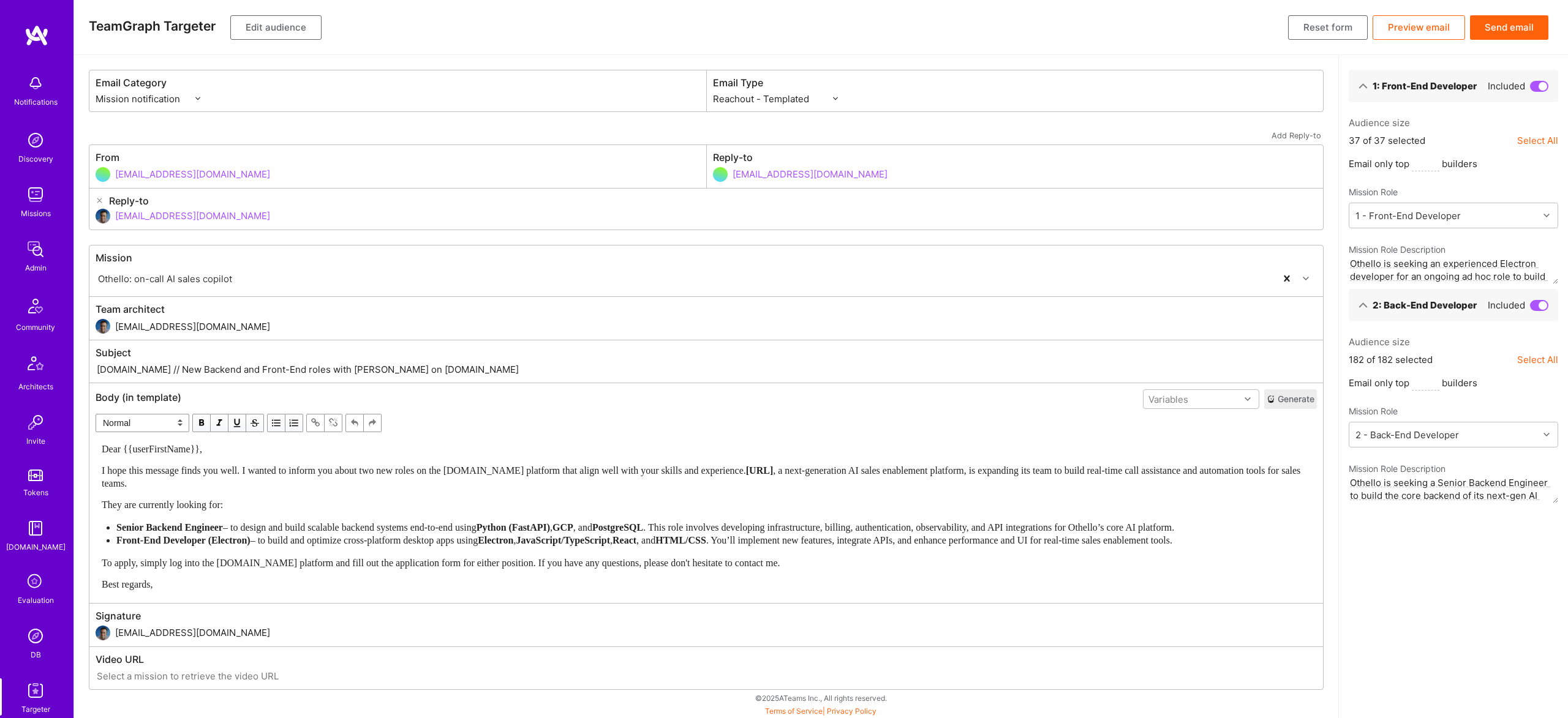
click at [1514, 24] on button "Send email" at bounding box center [1509, 28] width 79 height 24
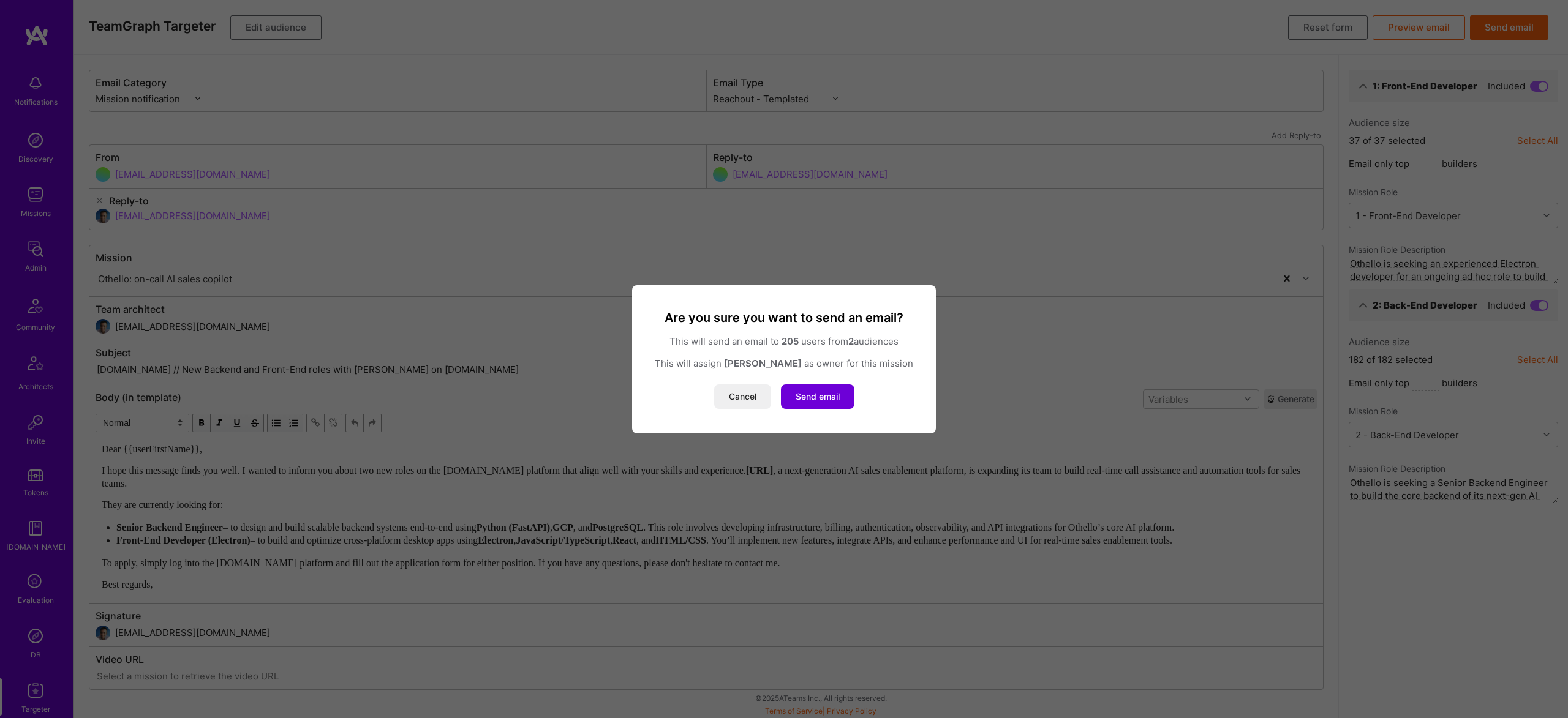
click at [739, 396] on button "Cancel" at bounding box center [742, 396] width 57 height 24
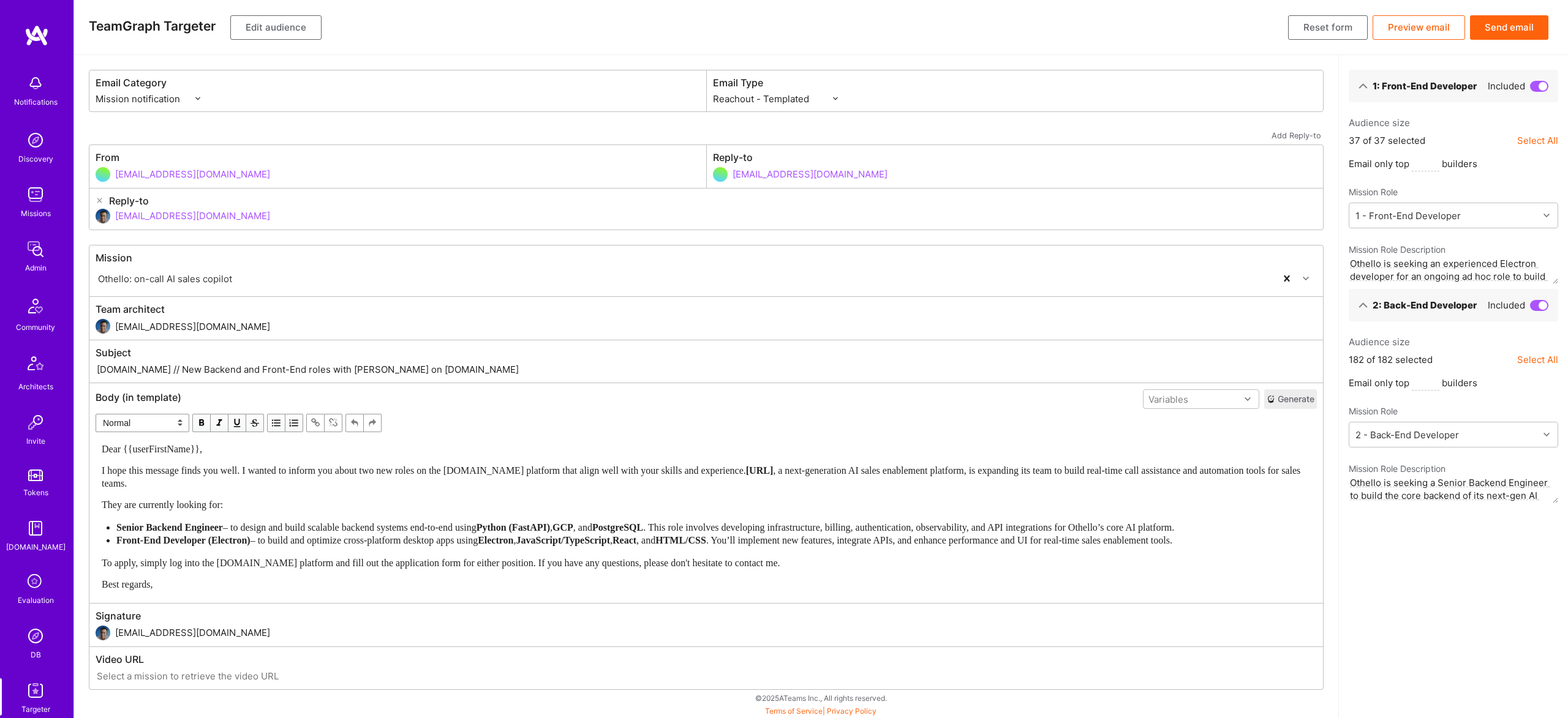
click at [279, 38] on button "Edit audience" at bounding box center [276, 28] width 91 height 24
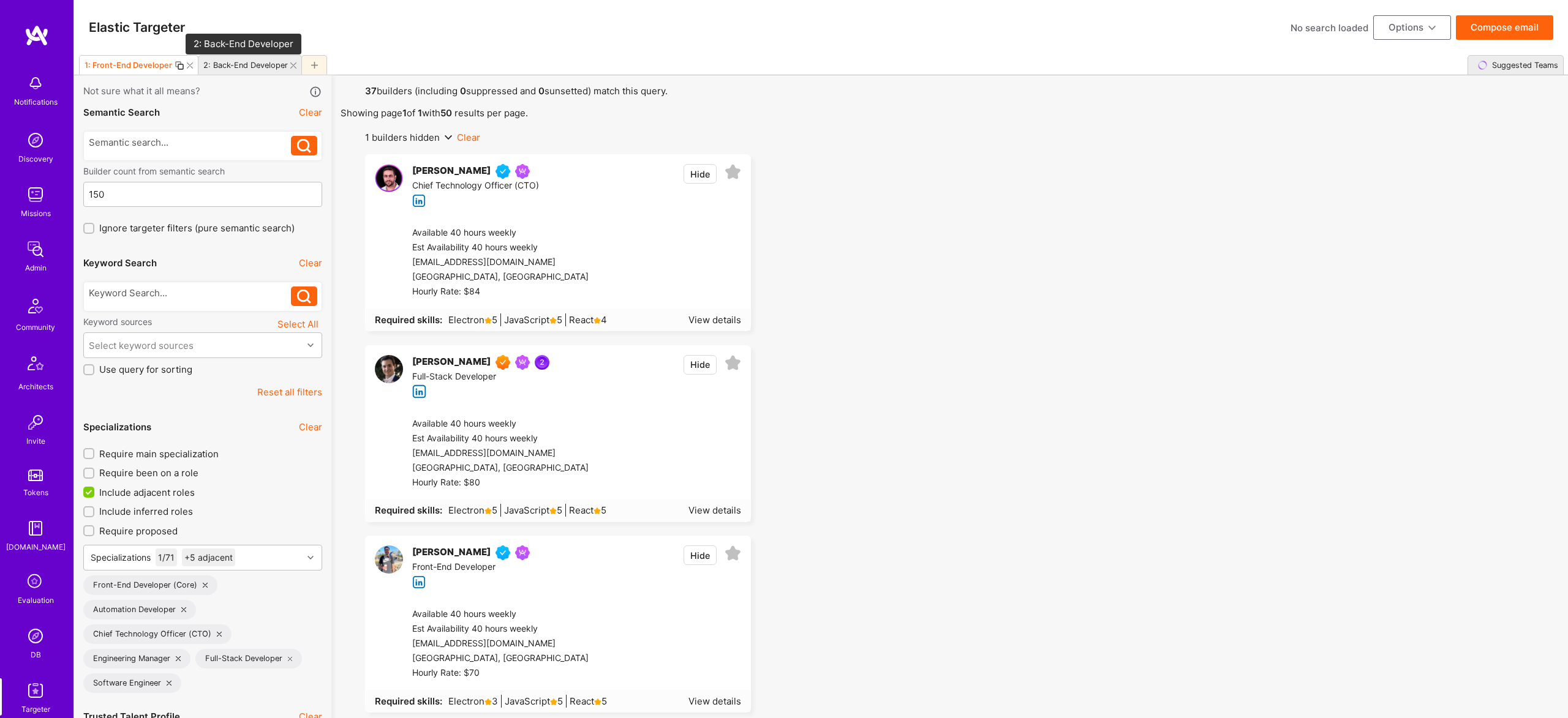
click at [246, 66] on div "2: Back-End Developer" at bounding box center [246, 65] width 85 height 9
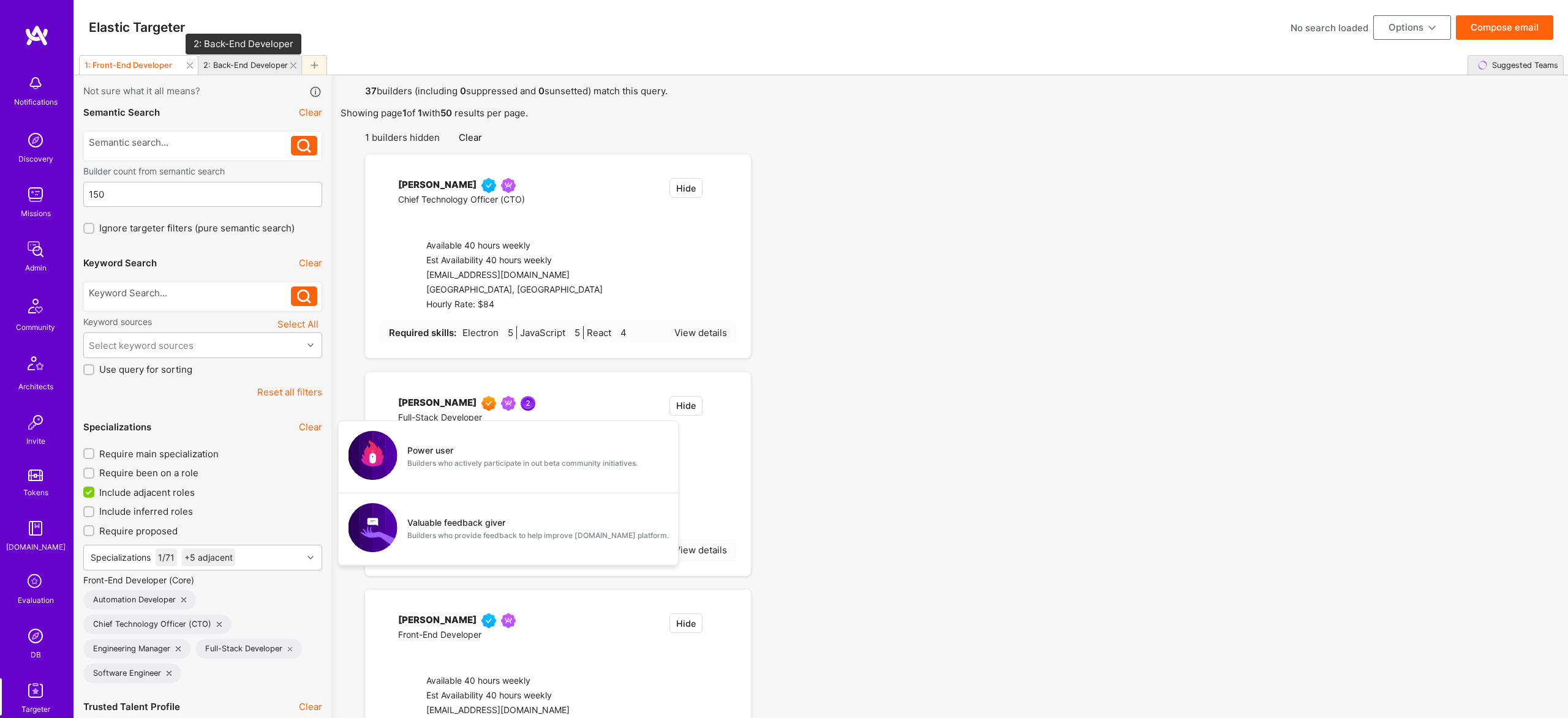
checkbox input "true"
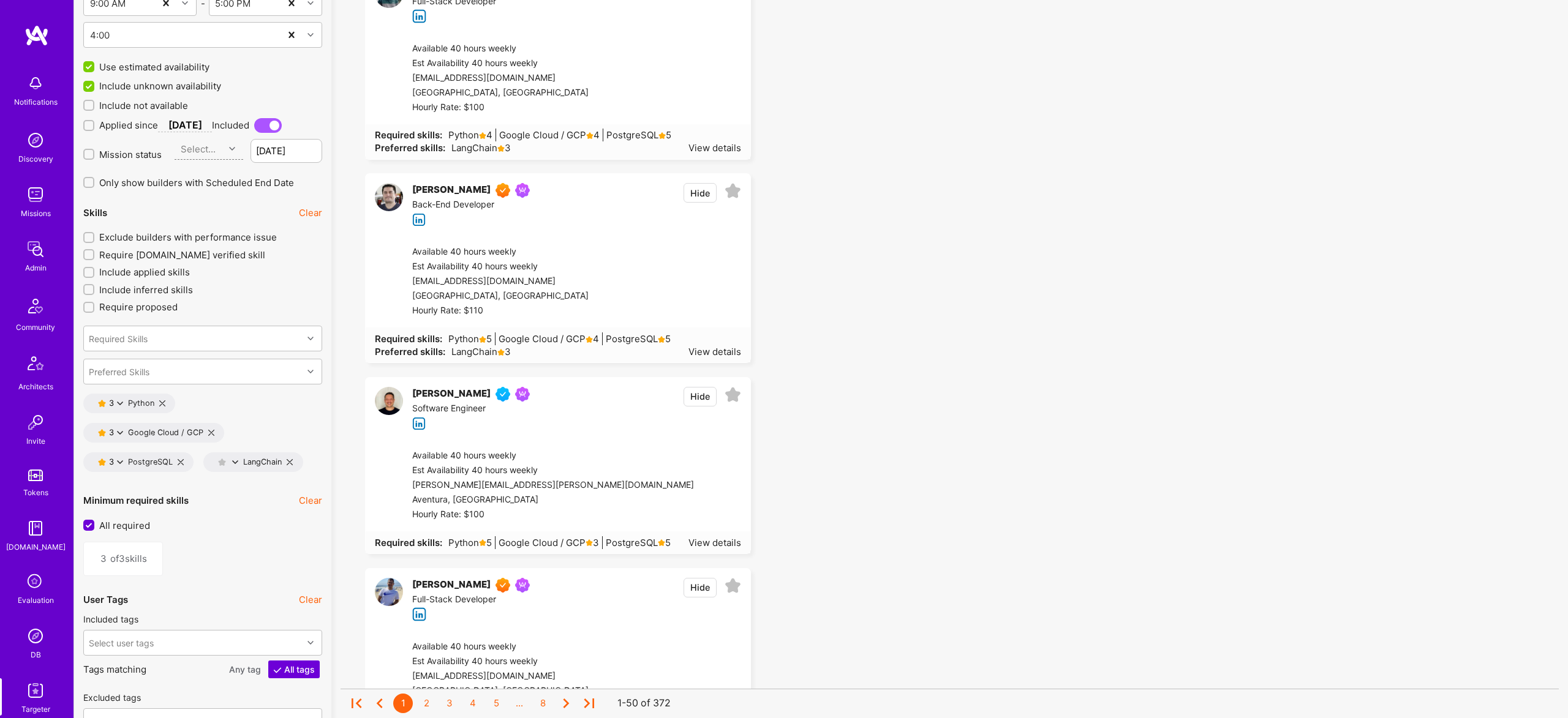
scroll to position [1644, 0]
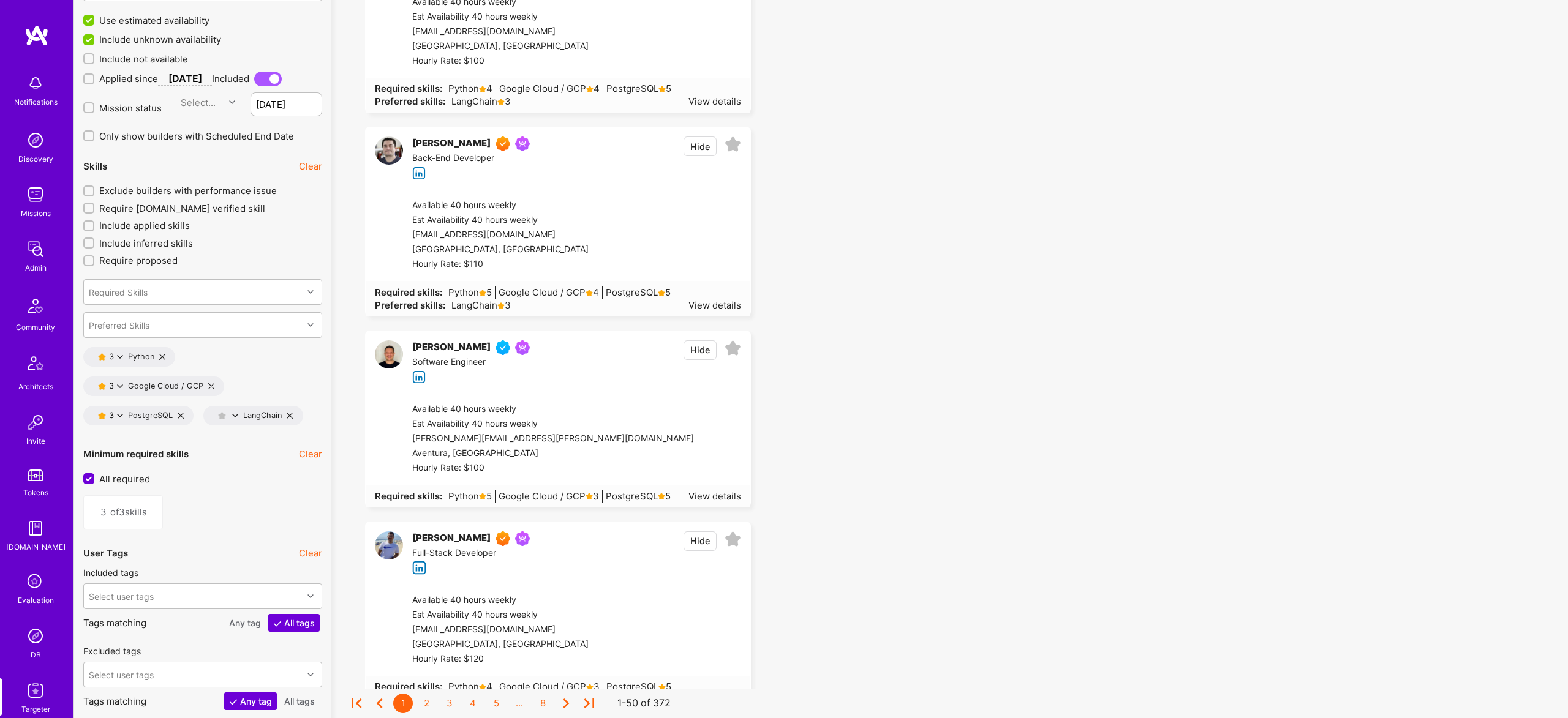
click at [119, 352] on button "3" at bounding box center [110, 357] width 25 height 10
click at [171, 365] on button "5 star s" at bounding box center [174, 365] width 92 height 26
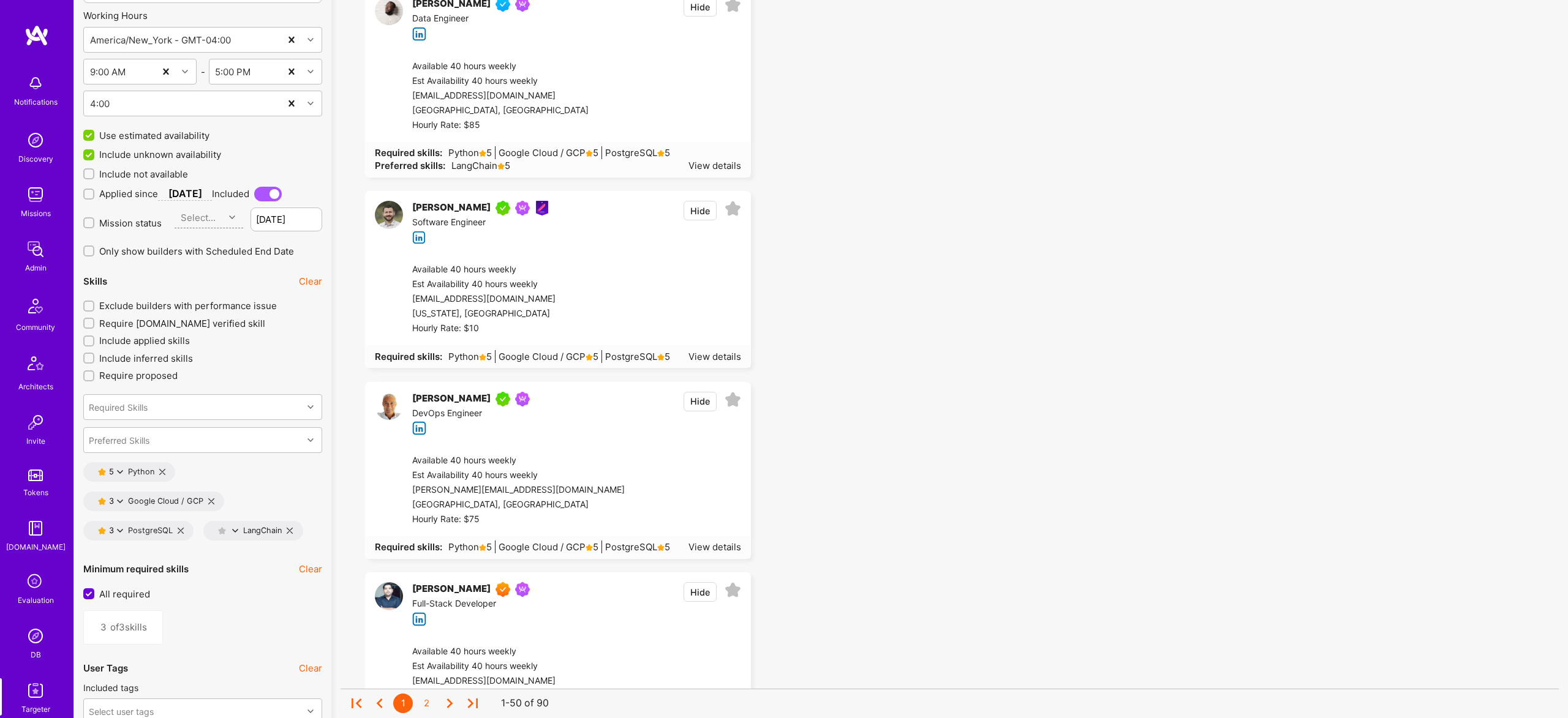
scroll to position [1570, 0]
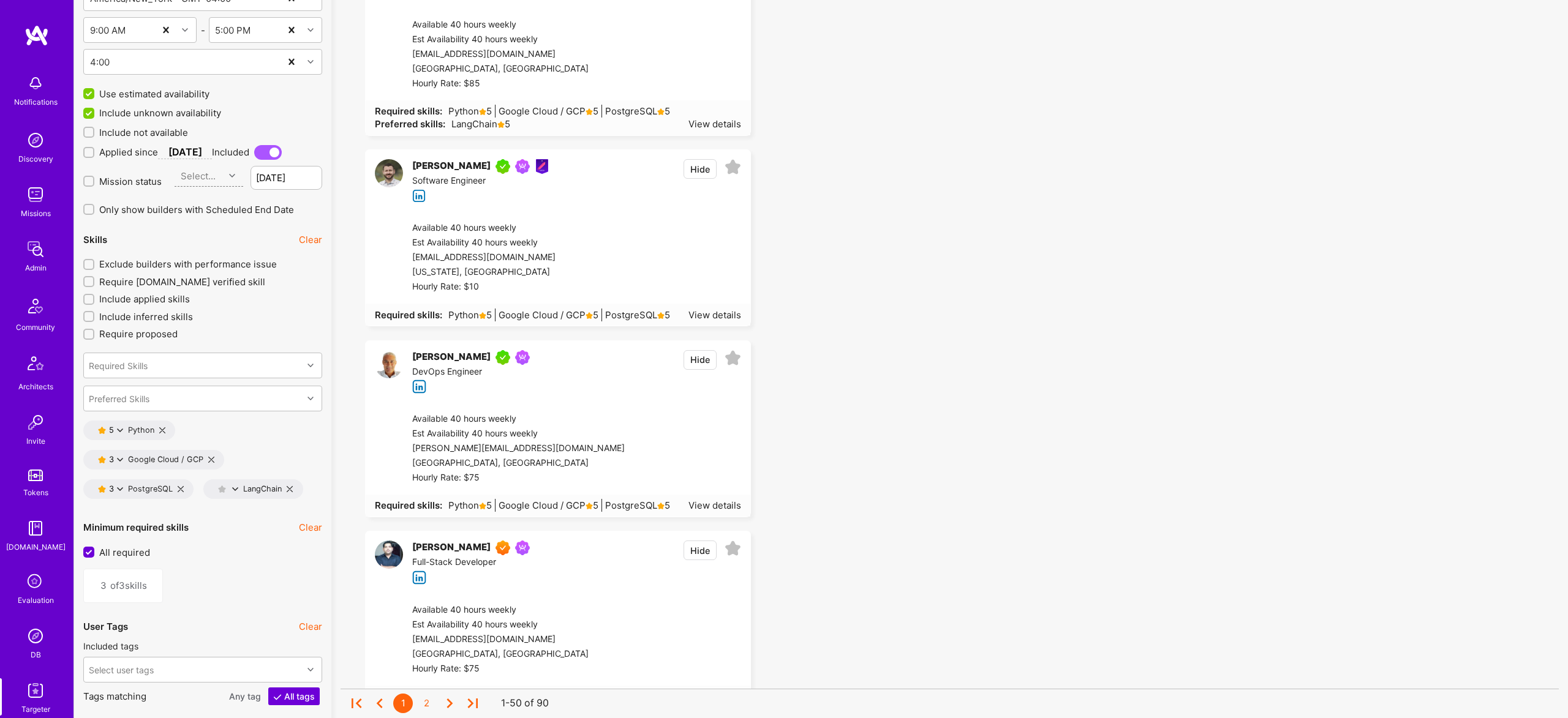
click at [696, 169] on button "Hide" at bounding box center [699, 169] width 33 height 19
click at [692, 357] on button "Hide" at bounding box center [699, 359] width 33 height 19
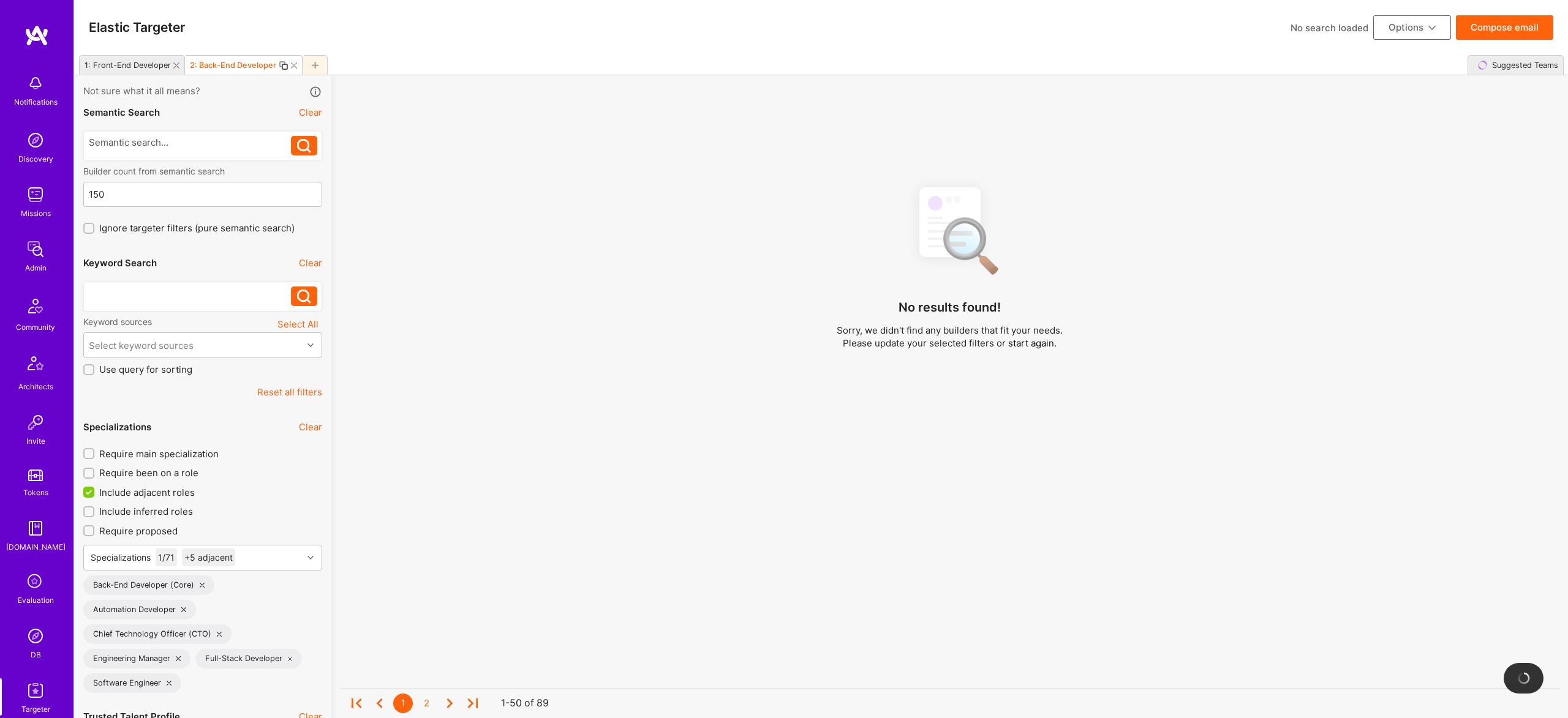
click at [225, 289] on div at bounding box center [190, 293] width 203 height 13
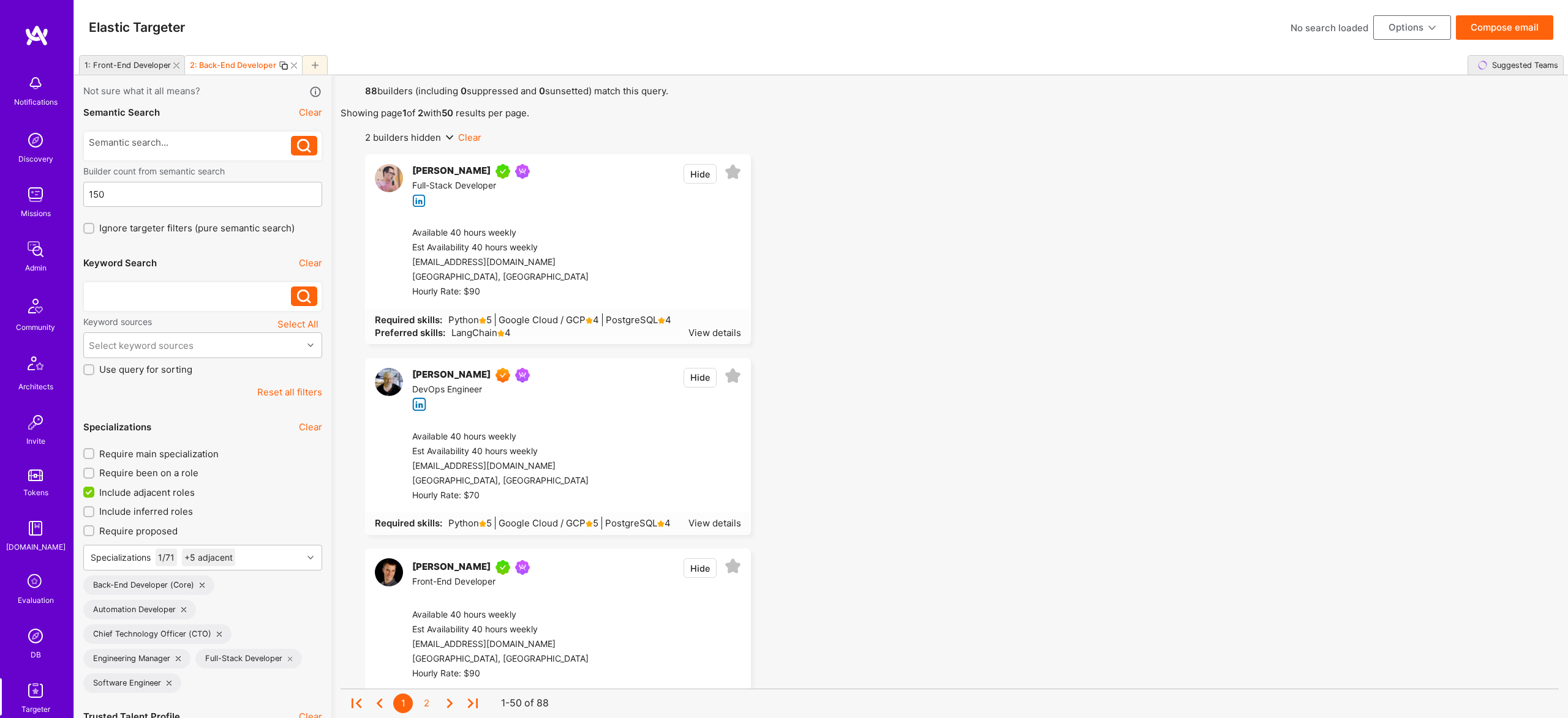
click at [226, 292] on div at bounding box center [190, 293] width 203 height 13
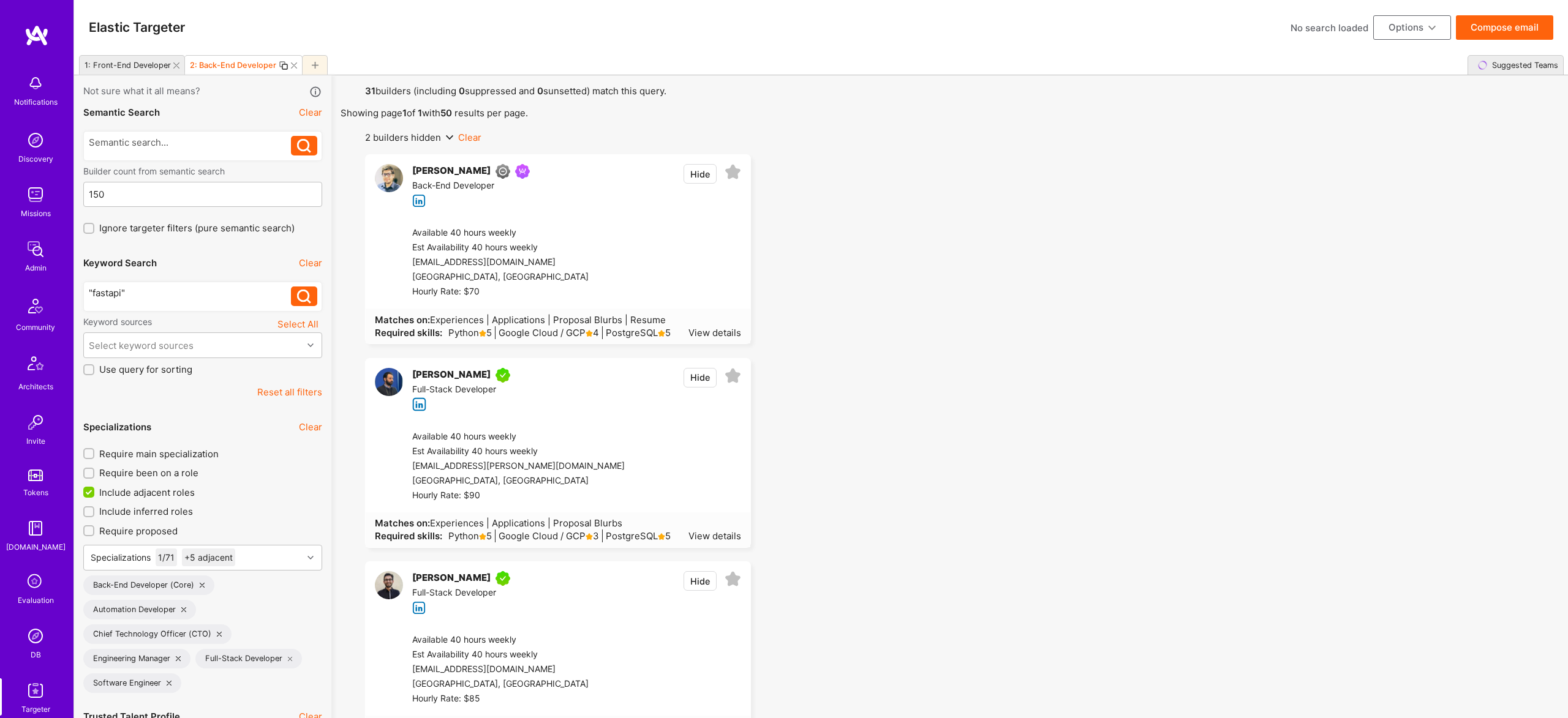
click at [1512, 19] on button "Compose email" at bounding box center [1504, 28] width 97 height 24
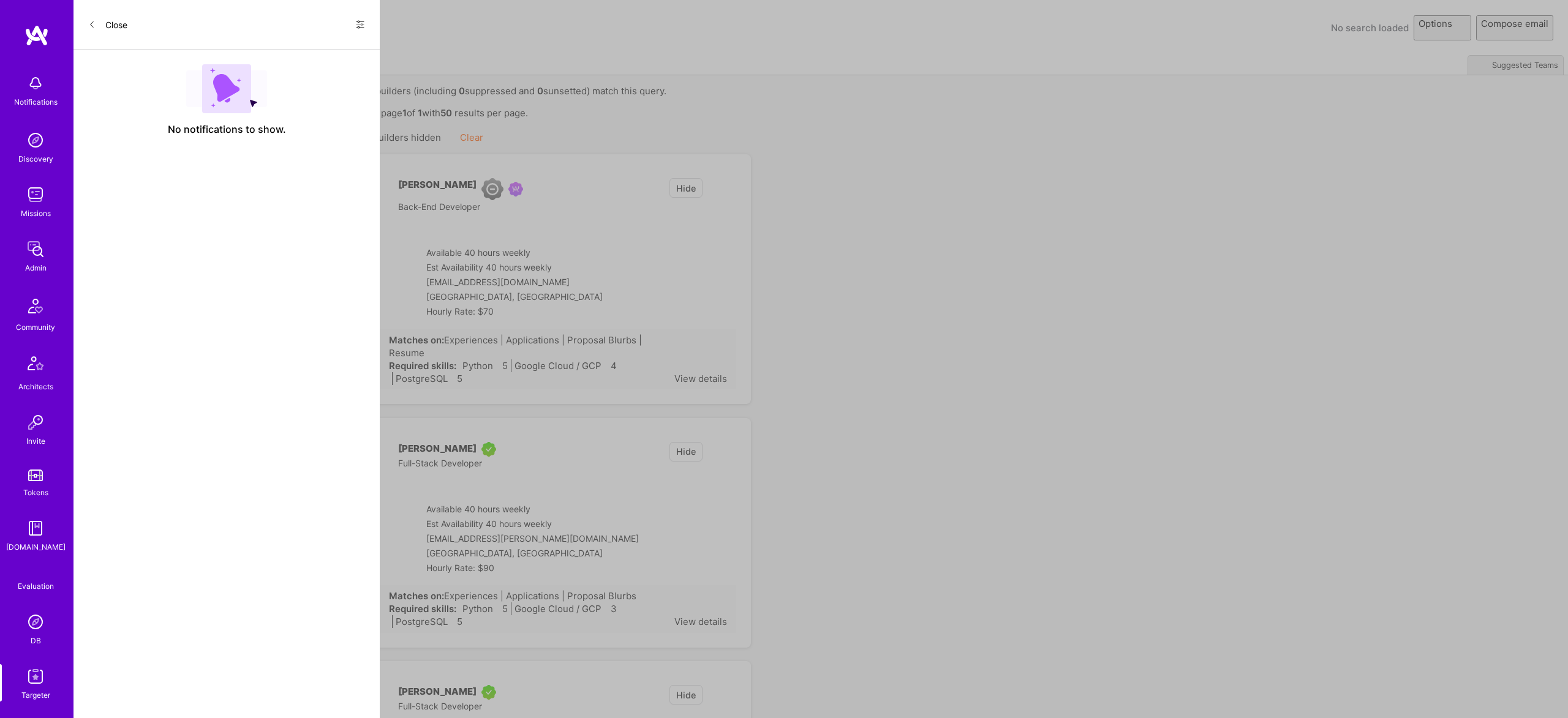
select select "rich-reachout"
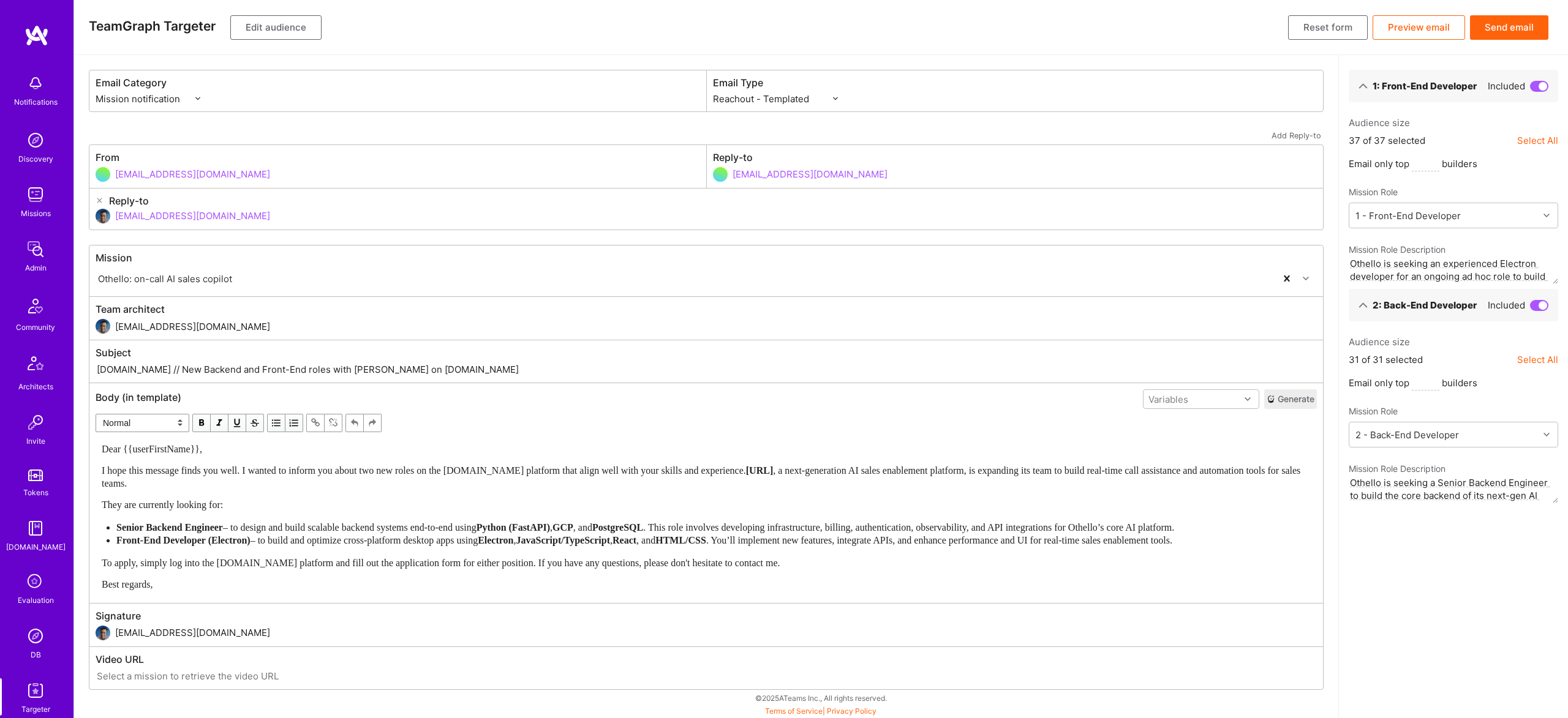
click at [1493, 32] on button "Send email" at bounding box center [1509, 28] width 79 height 24
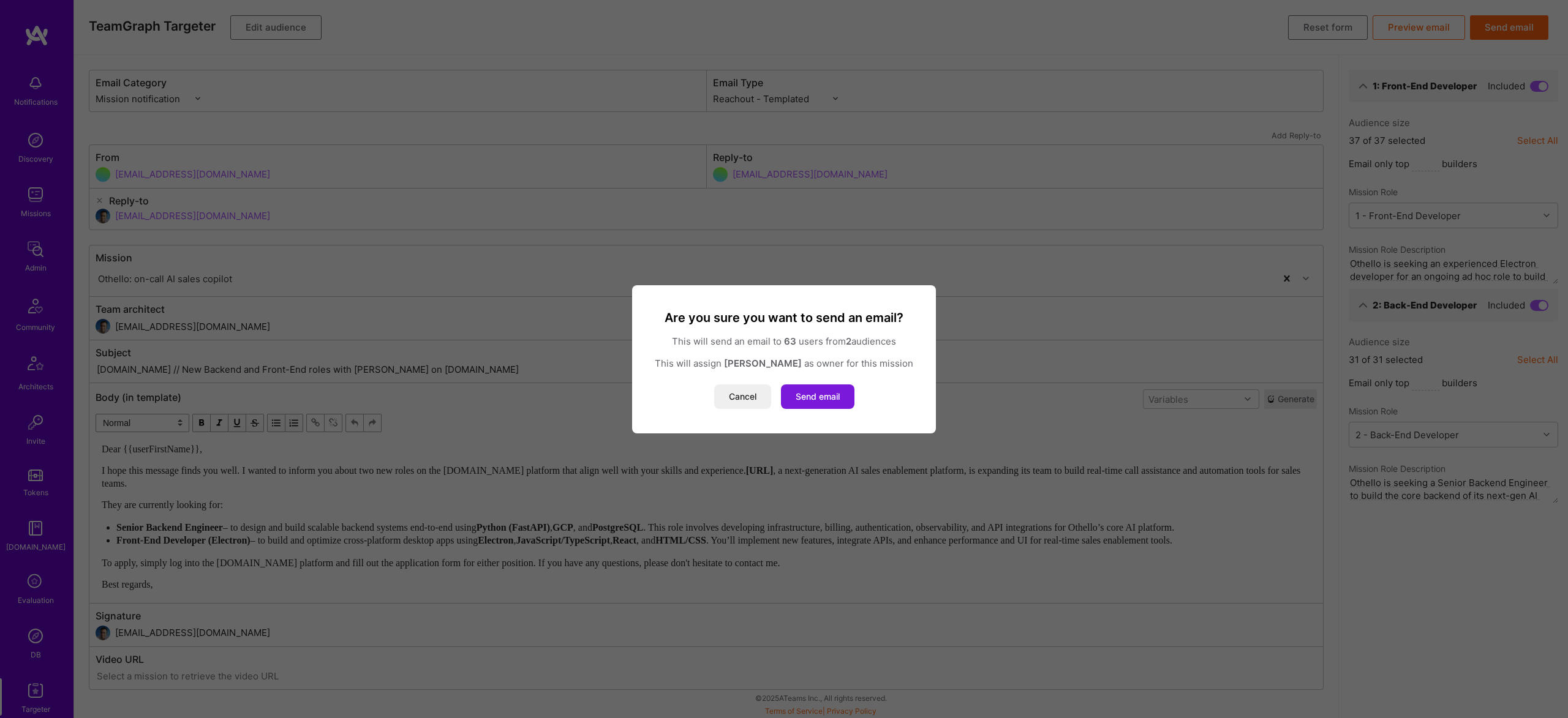
click at [824, 395] on button "Send email" at bounding box center [817, 396] width 73 height 24
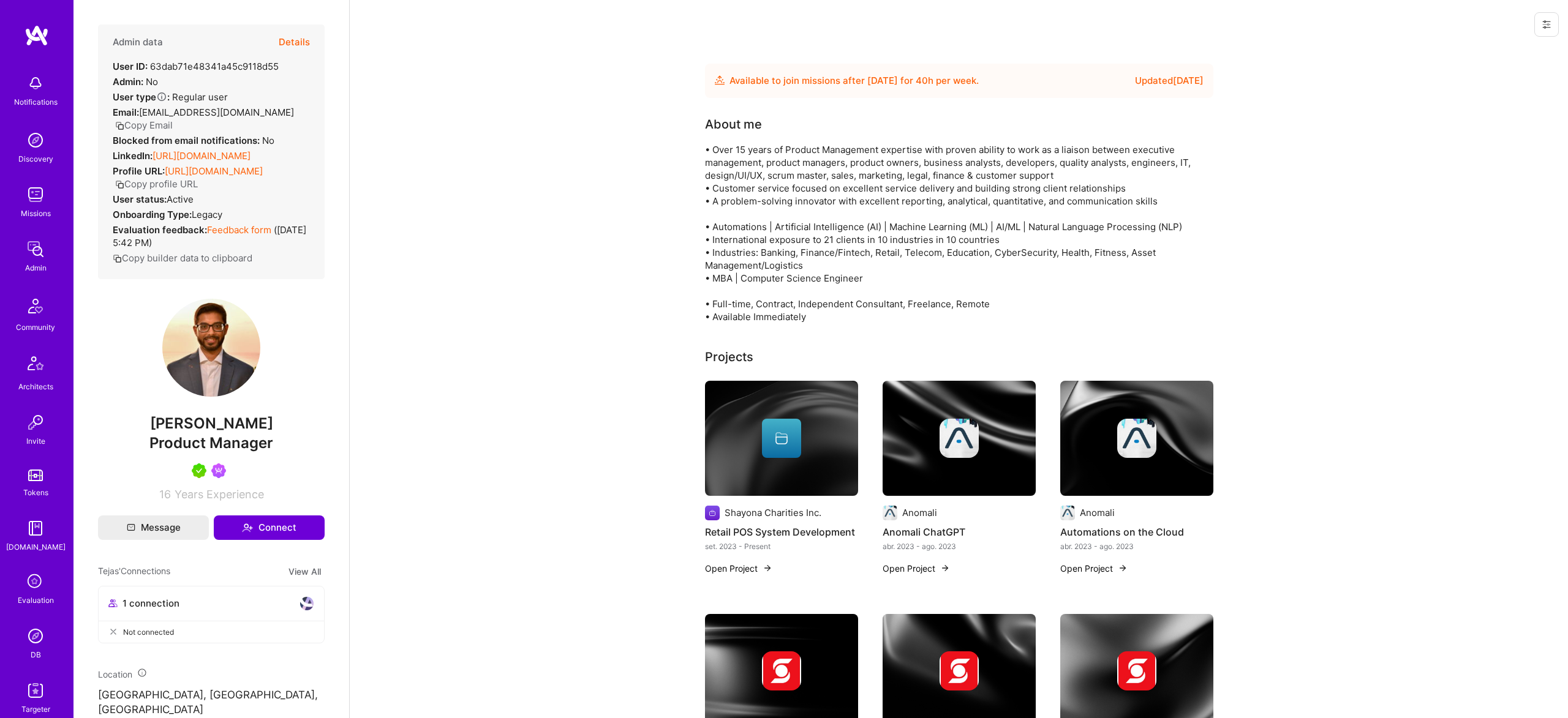
click at [306, 34] on button "Details" at bounding box center [294, 42] width 31 height 36
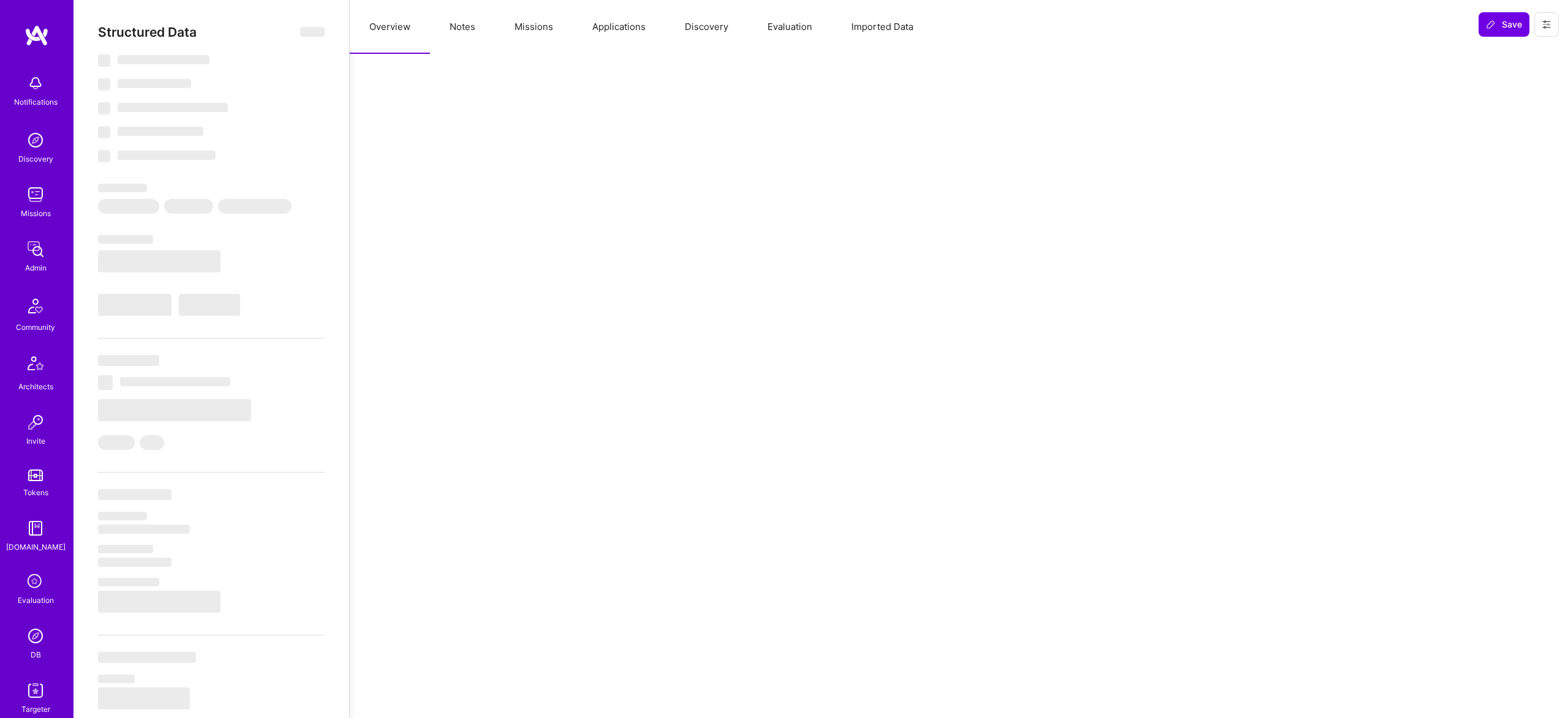
click at [554, 36] on button "Missions" at bounding box center [534, 27] width 78 height 54
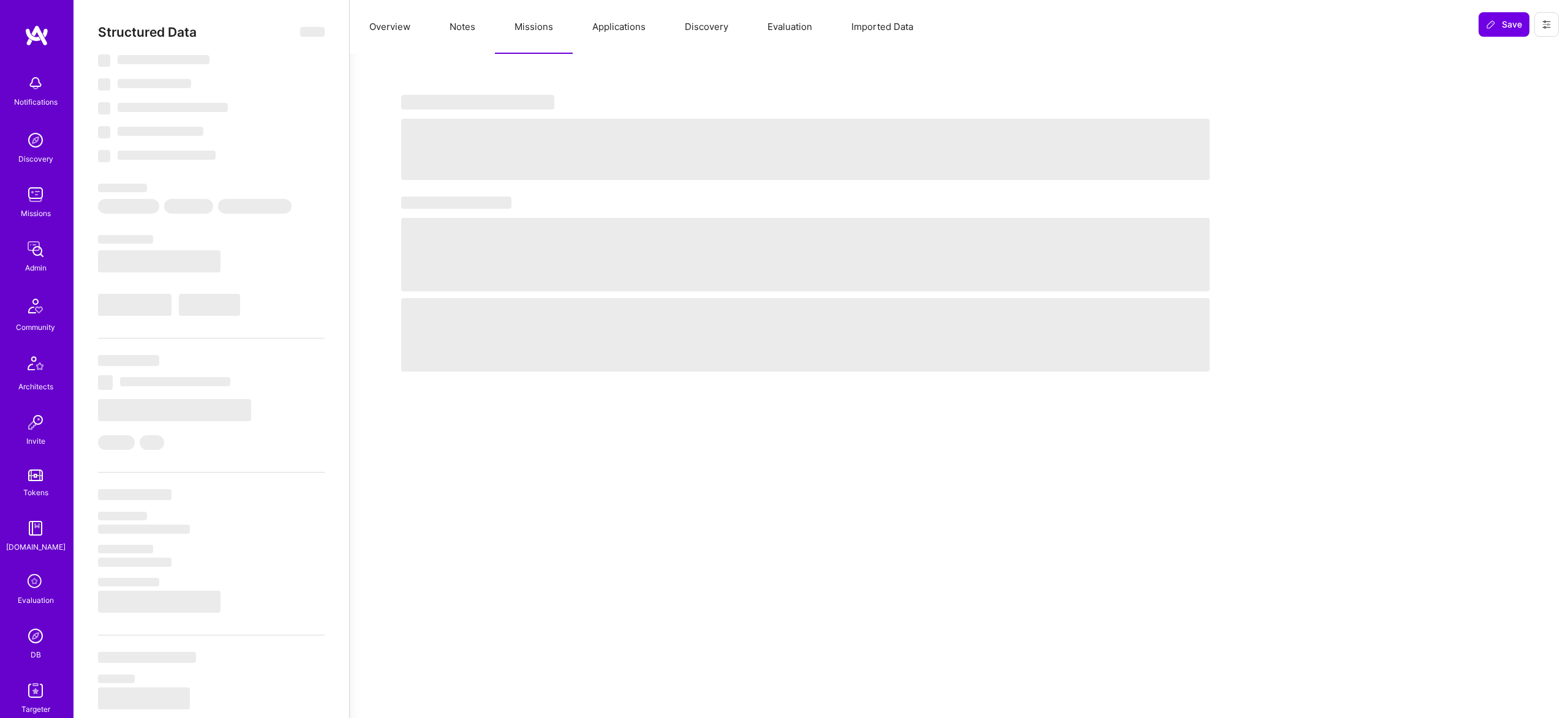
select select "Future Date"
select select "5"
select select "4"
select select "7"
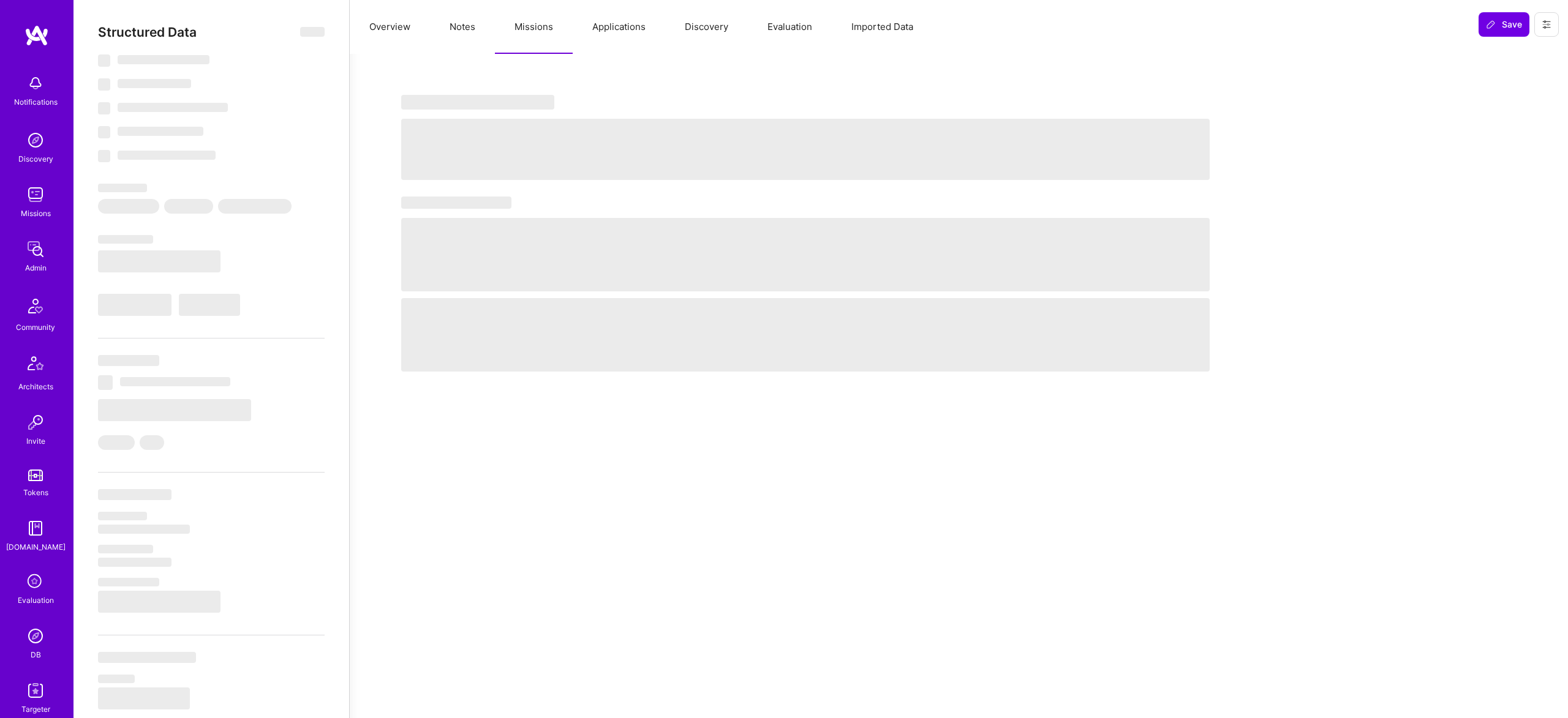
select select "US"
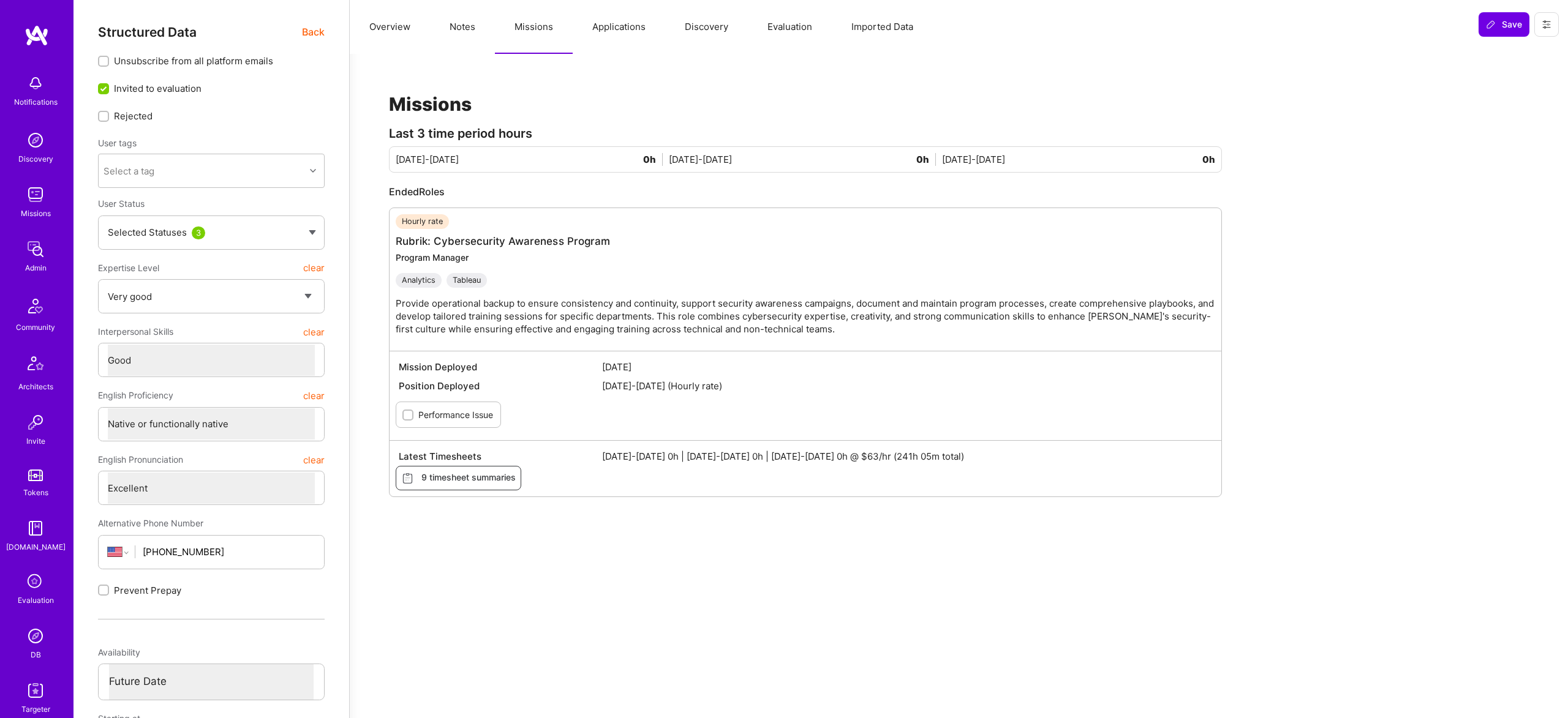
click at [469, 30] on button "Notes" at bounding box center [462, 27] width 65 height 54
type textarea "x"
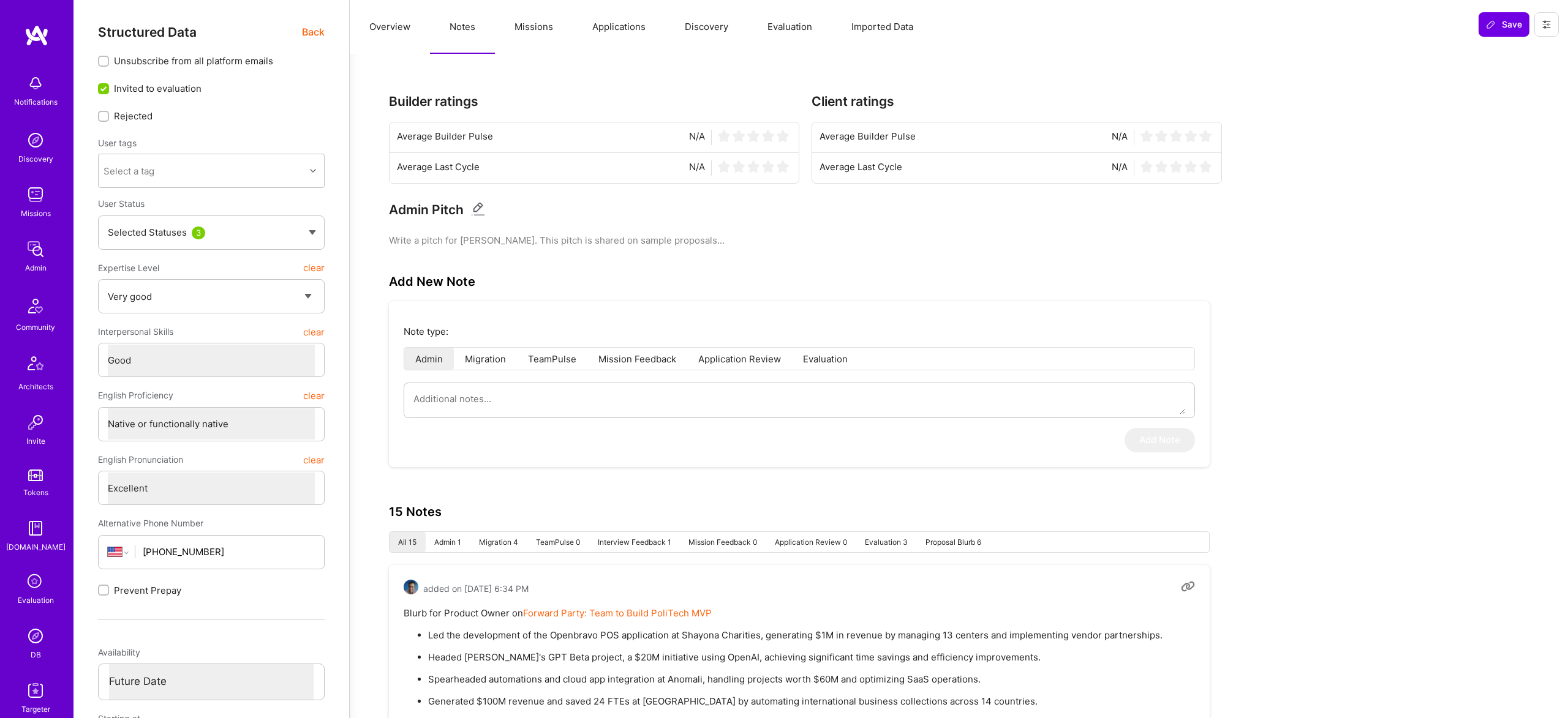
click at [625, 28] on button "Applications" at bounding box center [619, 27] width 93 height 54
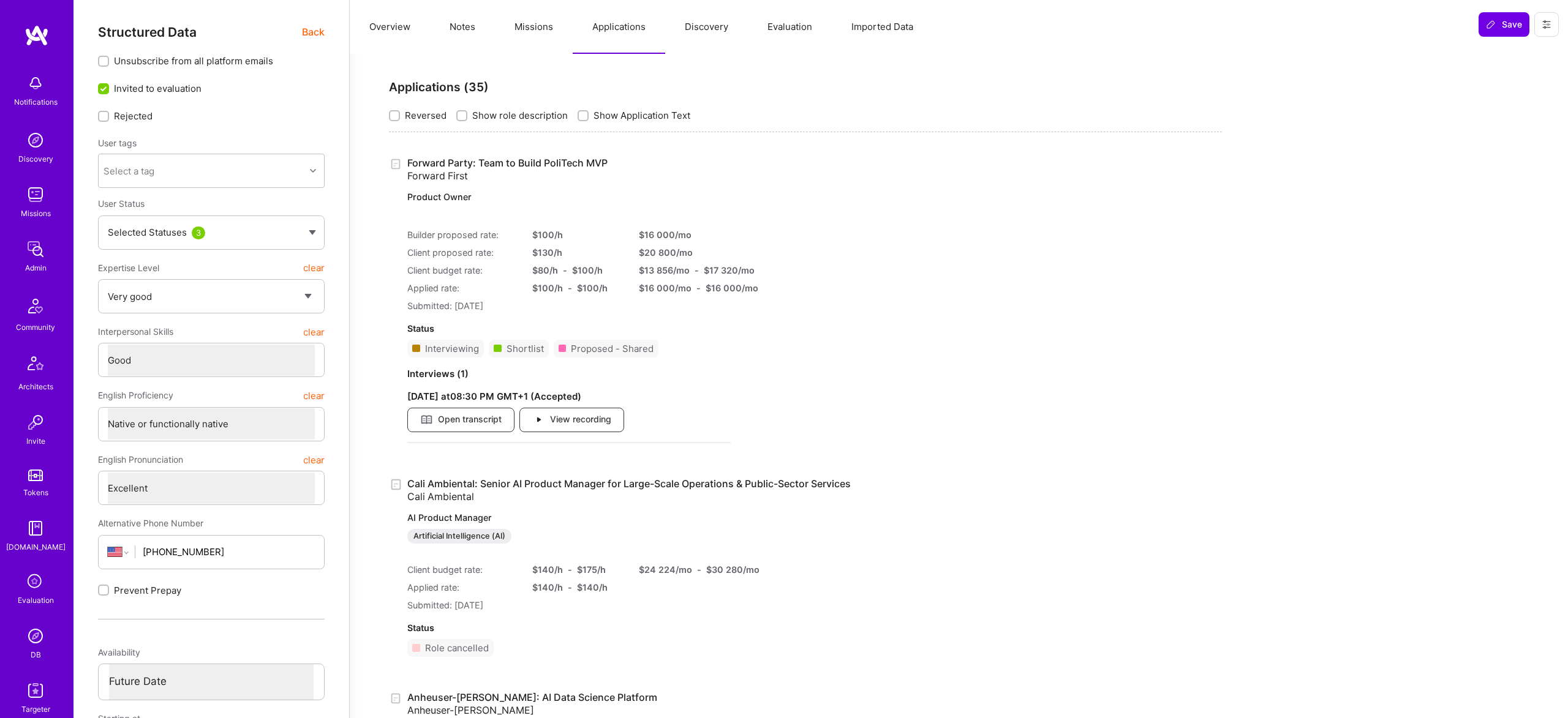
click at [734, 24] on button "Discovery" at bounding box center [706, 27] width 83 height 54
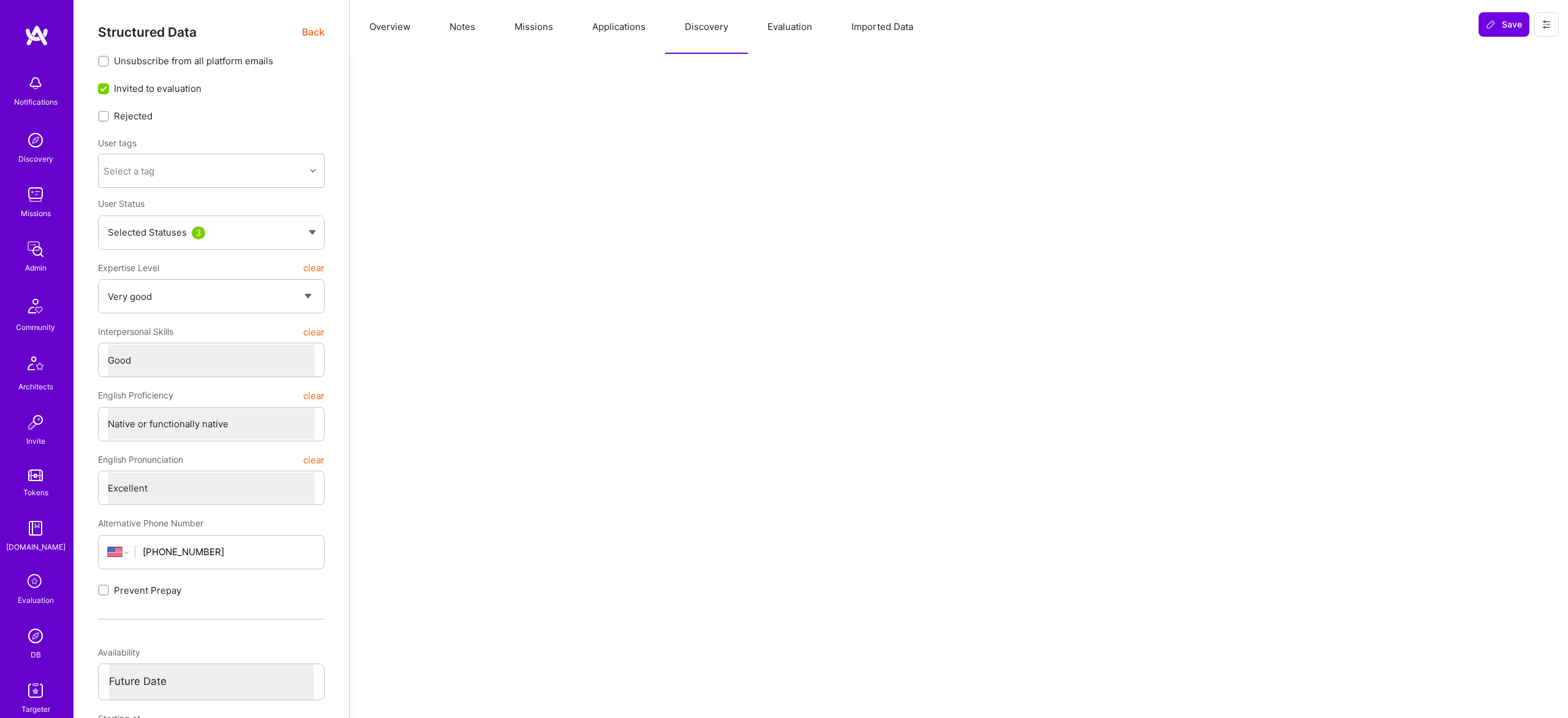
click at [607, 26] on button "Applications" at bounding box center [619, 27] width 93 height 54
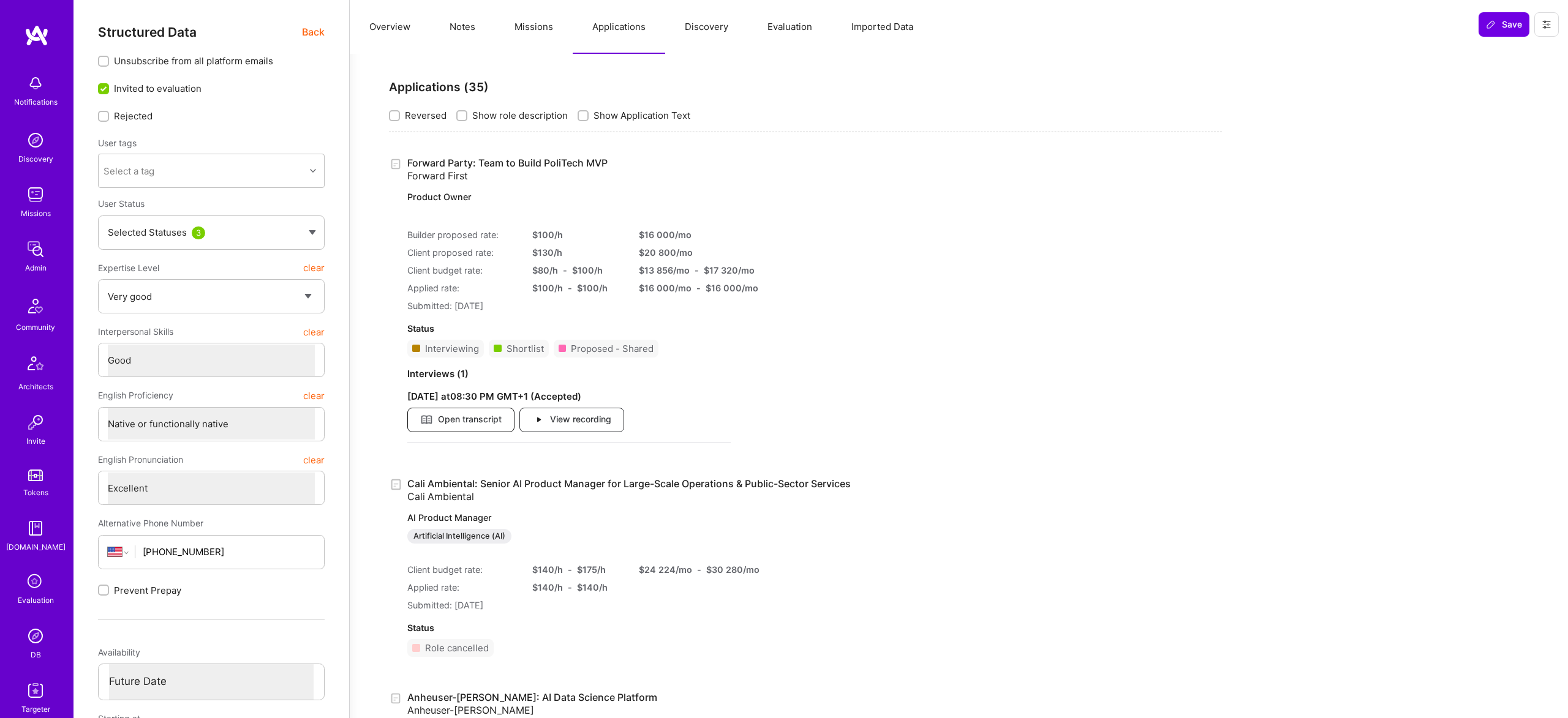
click at [490, 416] on span "Open transcript" at bounding box center [460, 420] width 81 height 13
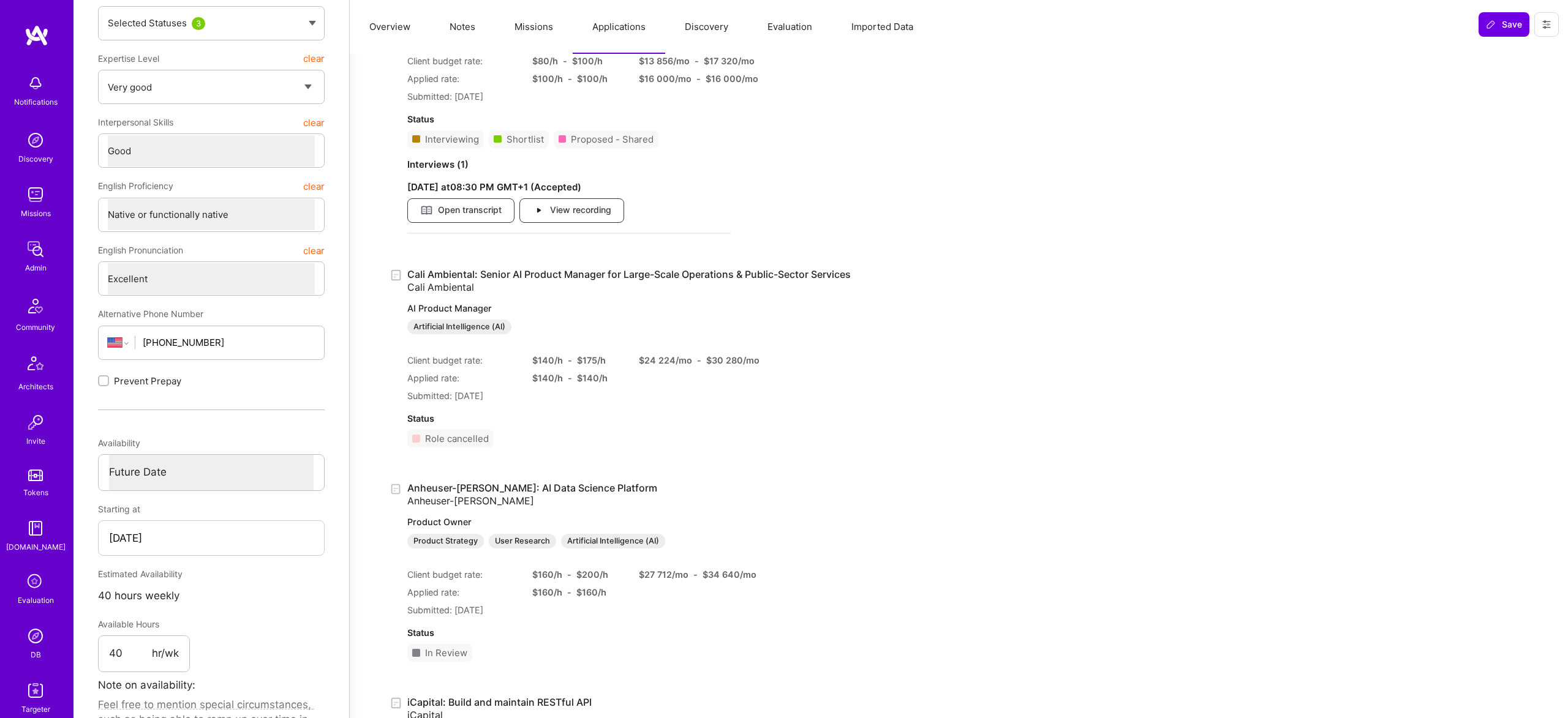
scroll to position [250, 0]
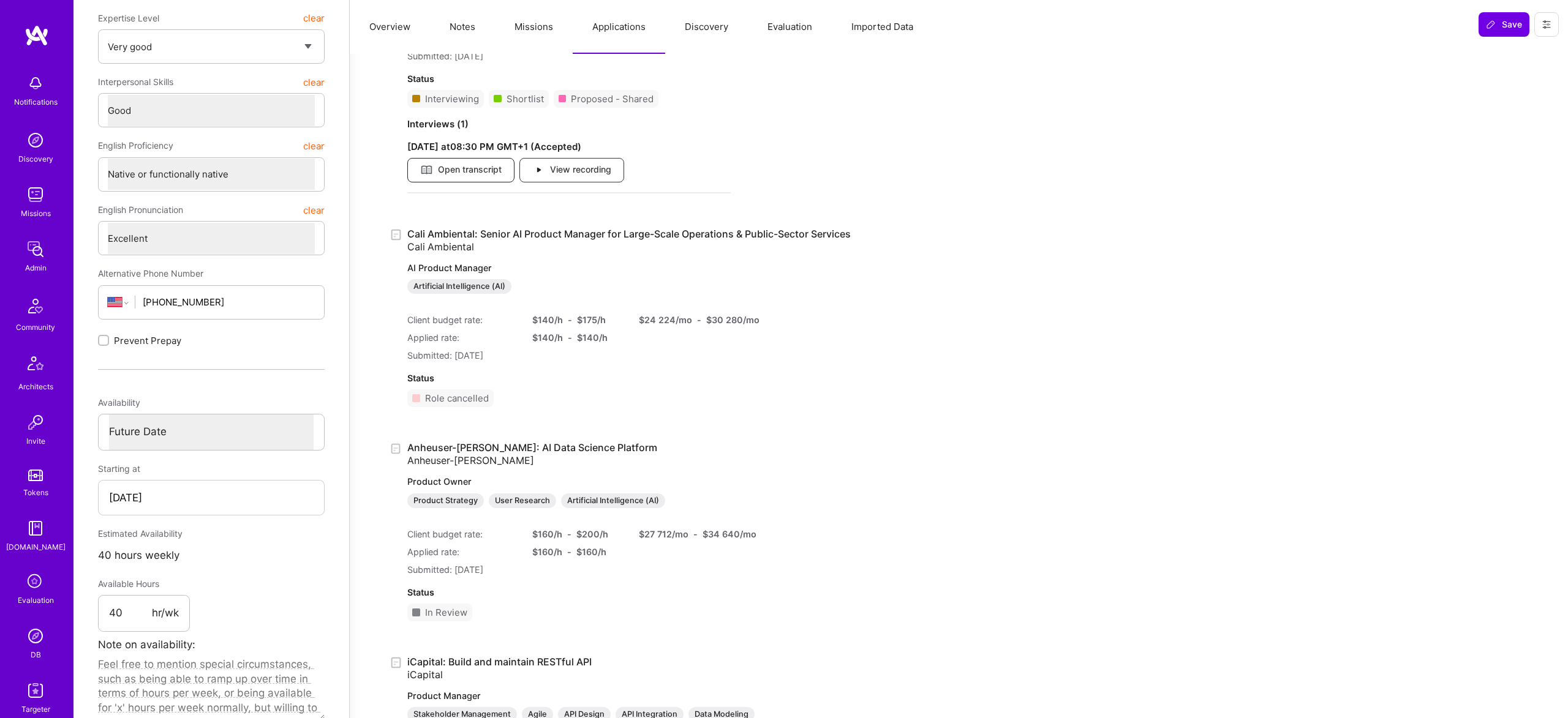
click at [499, 165] on span "Open transcript" at bounding box center [460, 170] width 81 height 13
click at [588, 174] on span "View recording" at bounding box center [572, 170] width 79 height 13
click at [466, 172] on span "Open transcript" at bounding box center [460, 170] width 81 height 13
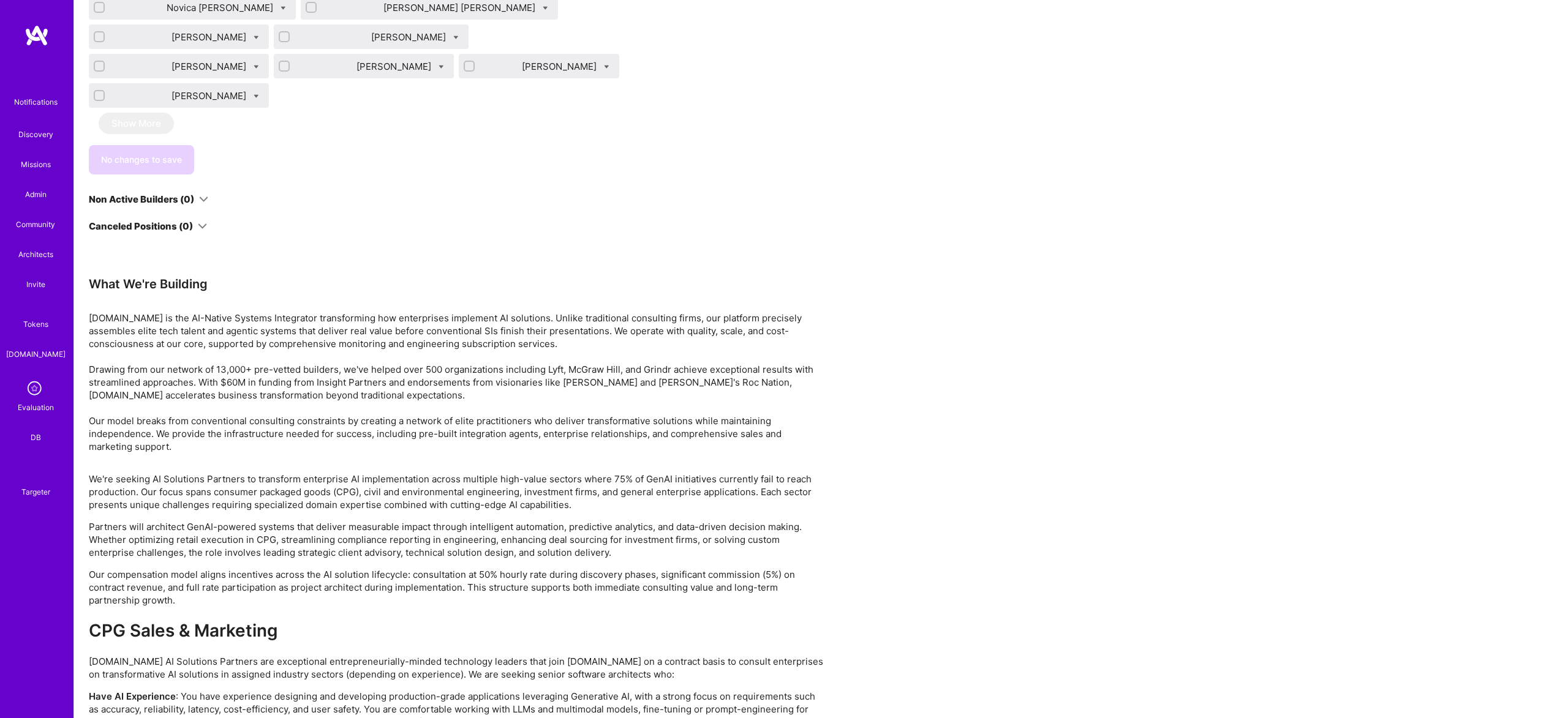
scroll to position [4489, 0]
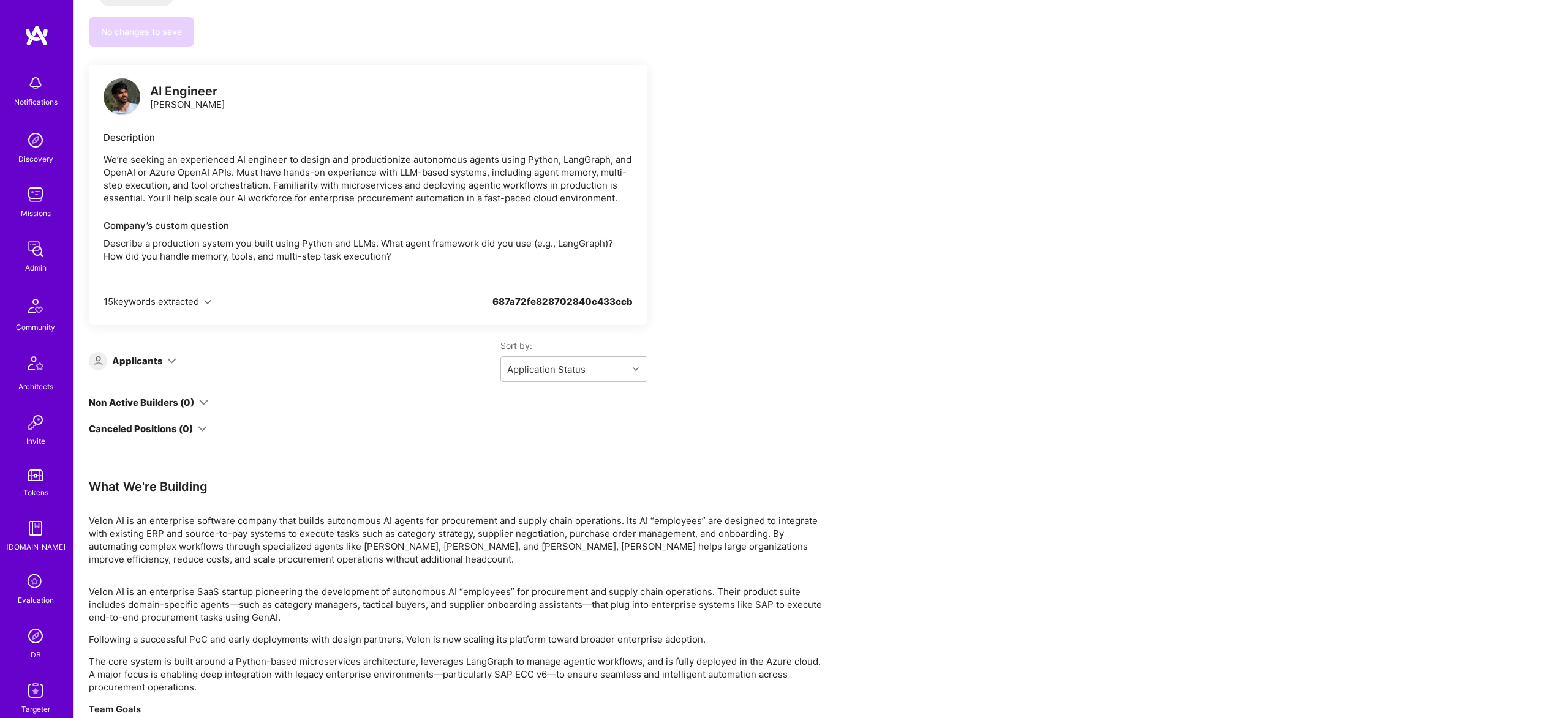
scroll to position [1991, 0]
